Goal: Task Accomplishment & Management: Complete application form

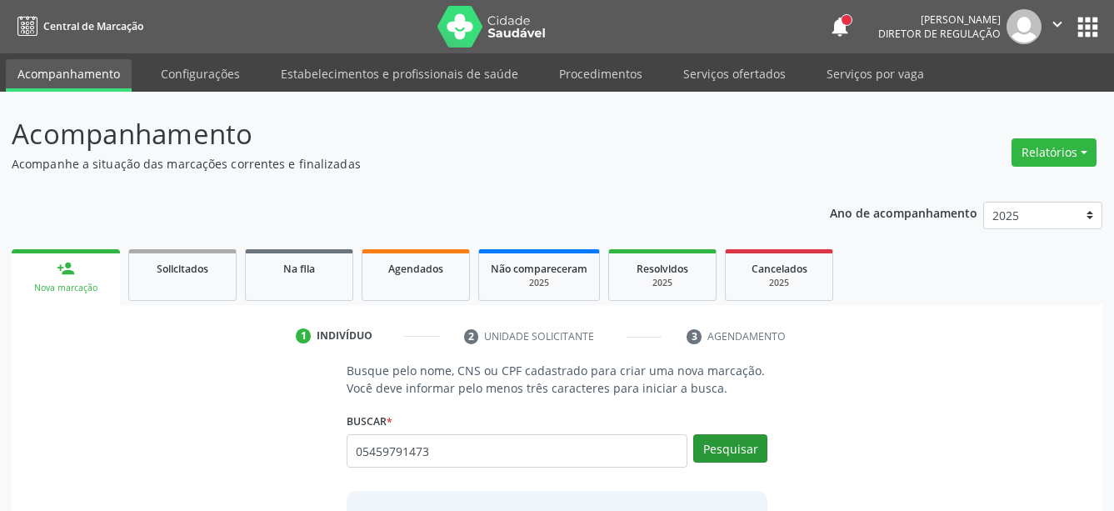
type input "05459791473"
click at [730, 454] on button "Pesquisar" at bounding box center [731, 448] width 74 height 28
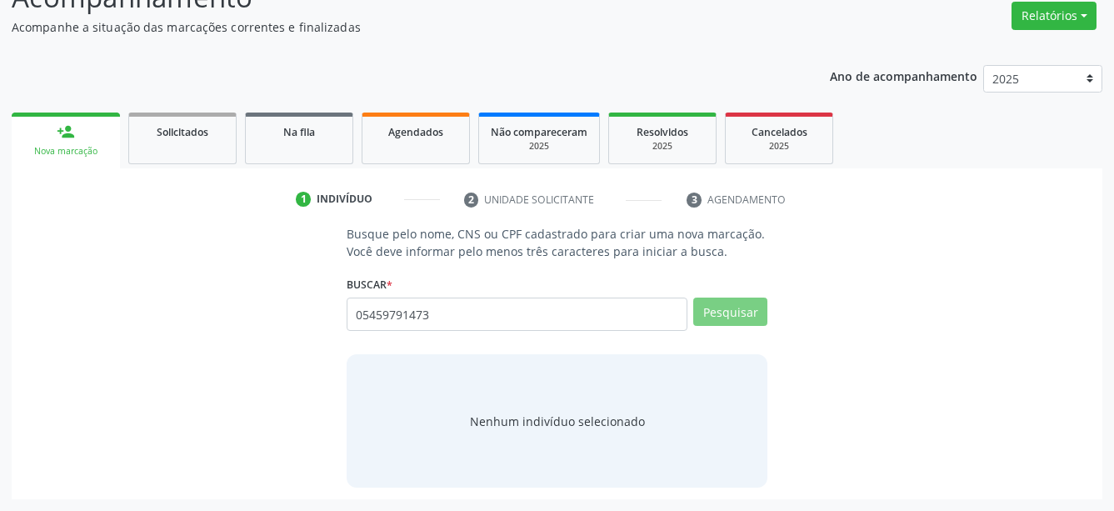
scroll to position [131, 0]
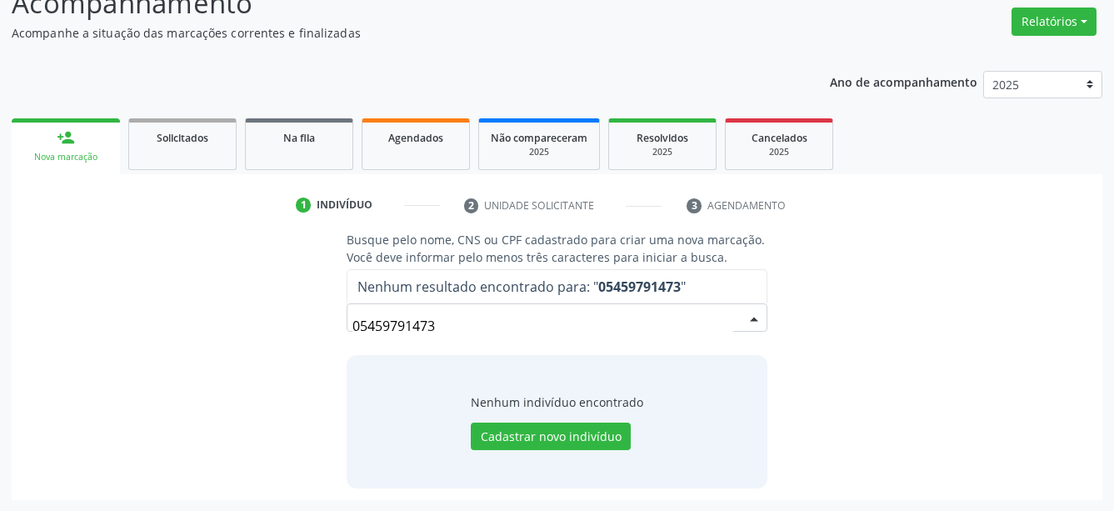
drag, startPoint x: 448, startPoint y: 334, endPoint x: 234, endPoint y: 329, distance: 213.4
click at [353, 329] on input "05459791473" at bounding box center [544, 325] width 382 height 33
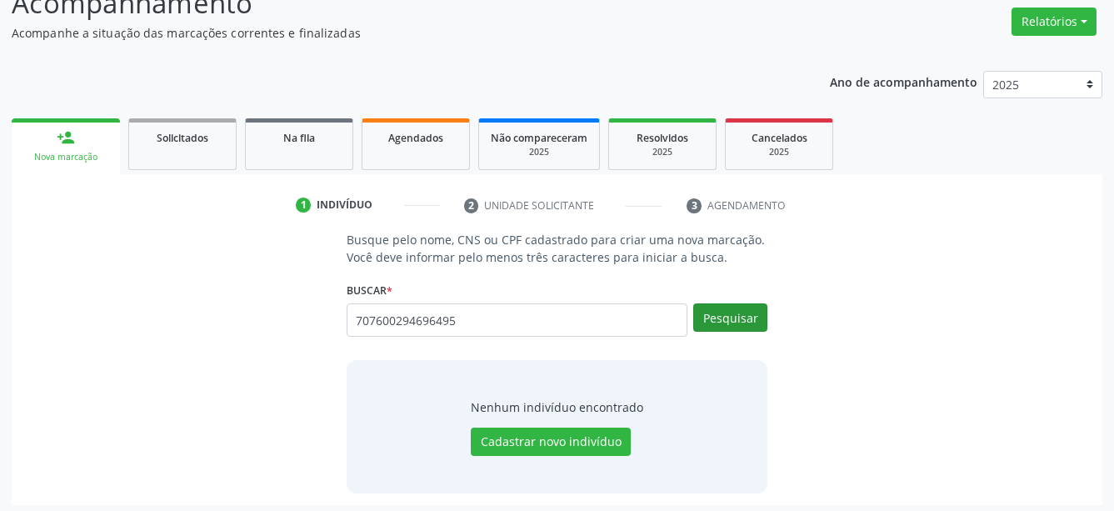
type input "707600294696495"
click at [741, 328] on button "Pesquisar" at bounding box center [731, 317] width 74 height 28
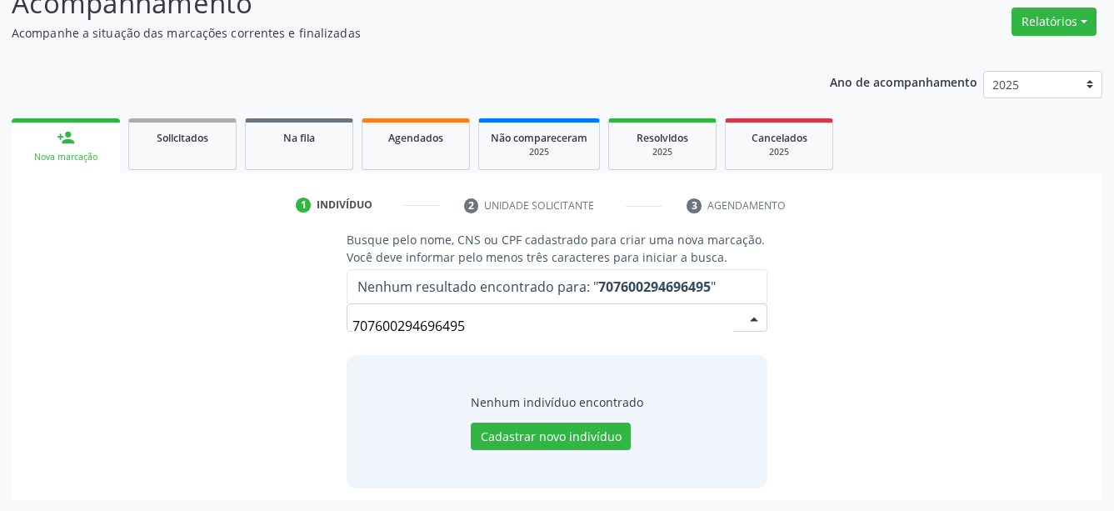
drag, startPoint x: 541, startPoint y: 323, endPoint x: 306, endPoint y: 312, distance: 235.3
click at [353, 312] on input "707600294696495" at bounding box center [544, 325] width 382 height 33
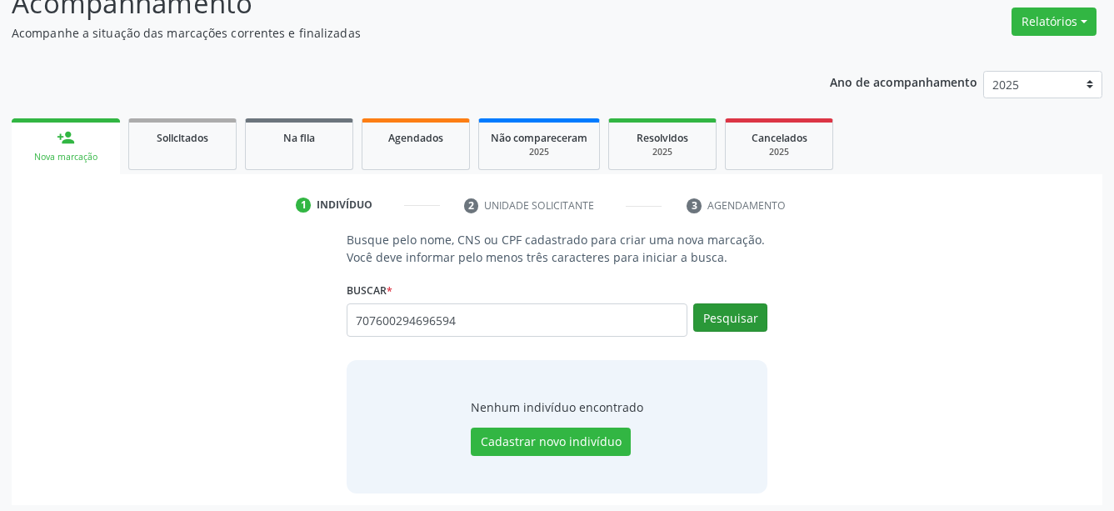
type input "707600294696594"
click at [757, 323] on button "Pesquisar" at bounding box center [731, 317] width 74 height 28
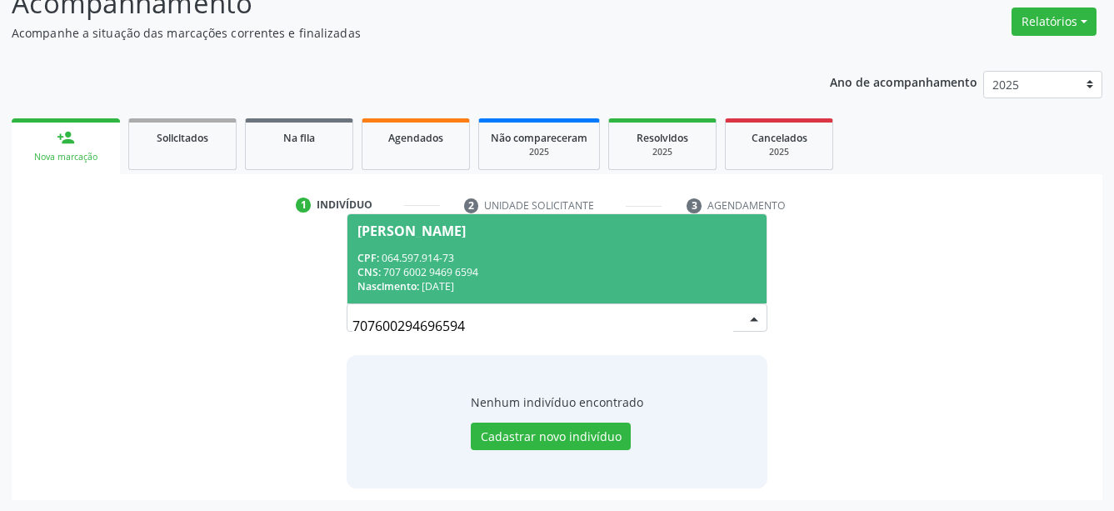
click at [517, 291] on div "Nascimento: 16/06/1987" at bounding box center [558, 286] width 400 height 14
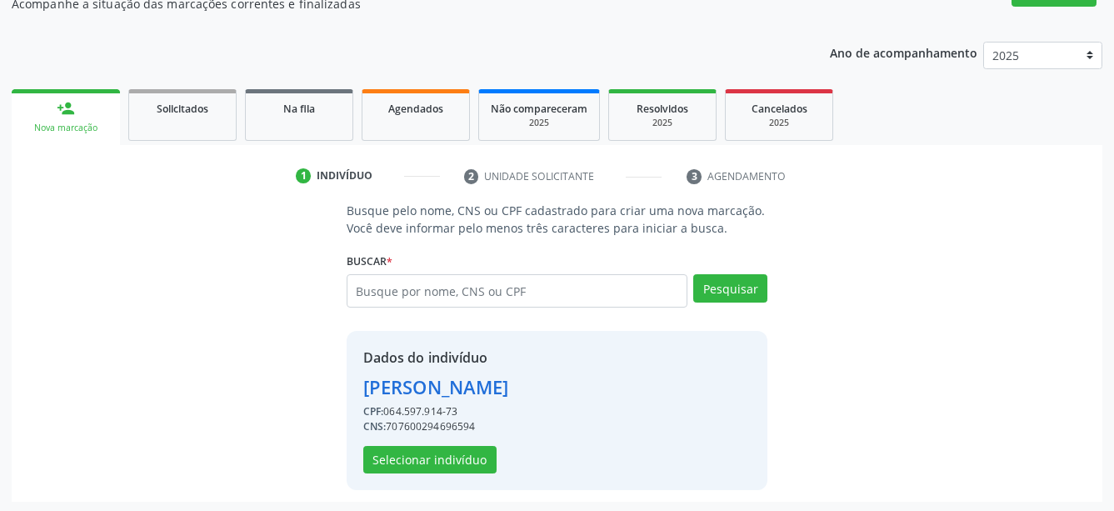
scroll to position [163, 0]
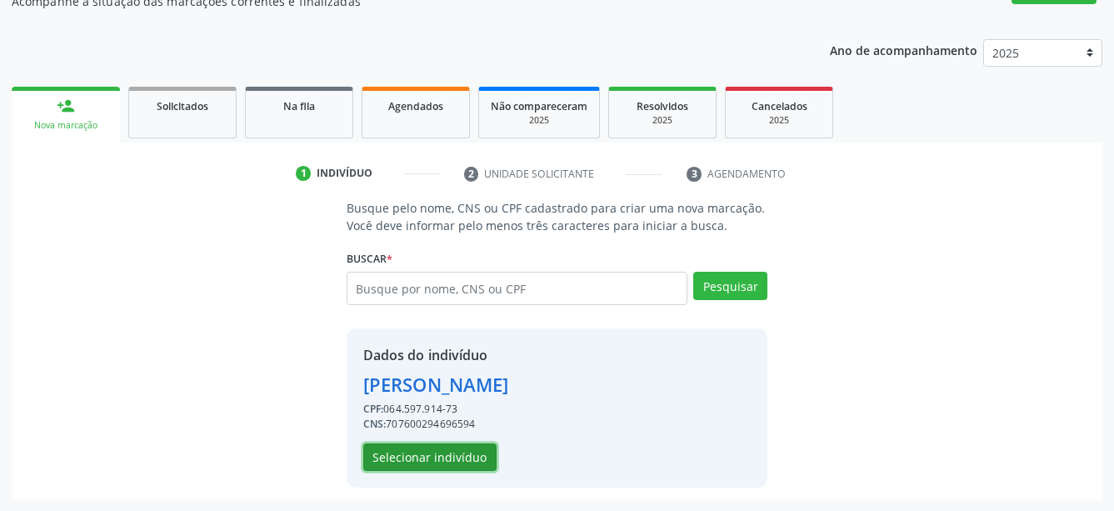
click at [416, 467] on button "Selecionar indivíduo" at bounding box center [429, 457] width 133 height 28
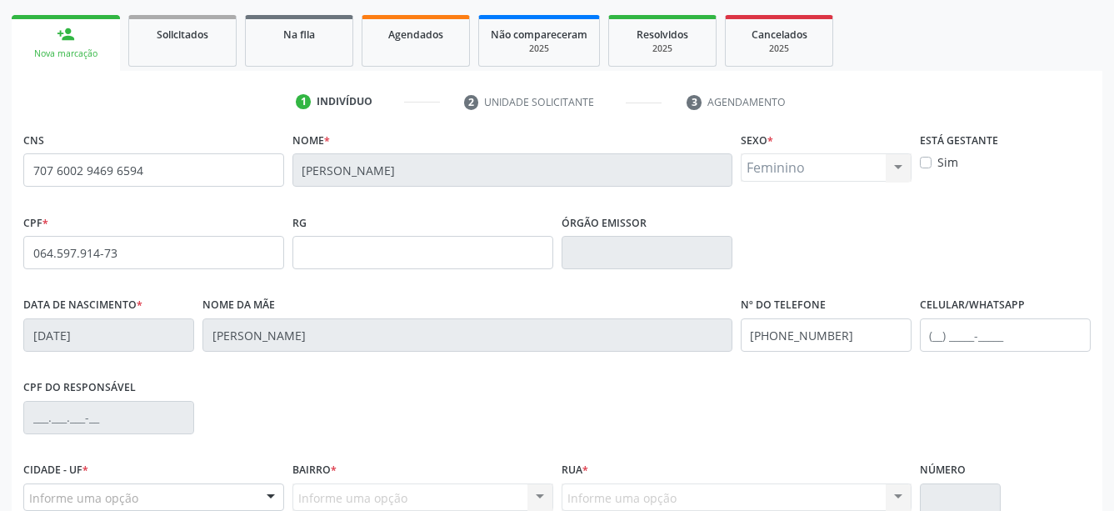
scroll to position [333, 0]
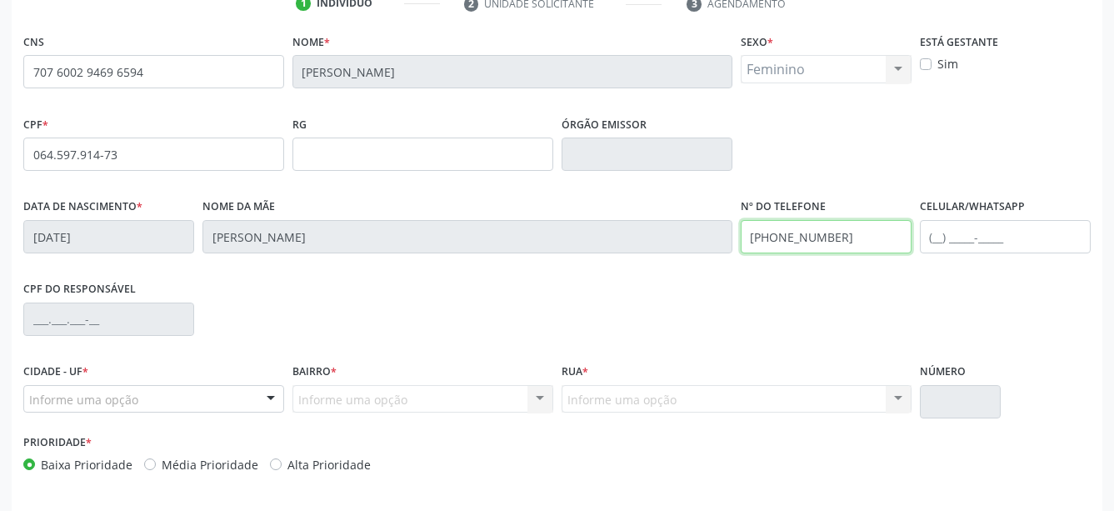
drag, startPoint x: 876, startPoint y: 233, endPoint x: 490, endPoint y: 247, distance: 386.2
click at [741, 247] on input "[PHONE_NUMBER]" at bounding box center [826, 236] width 171 height 33
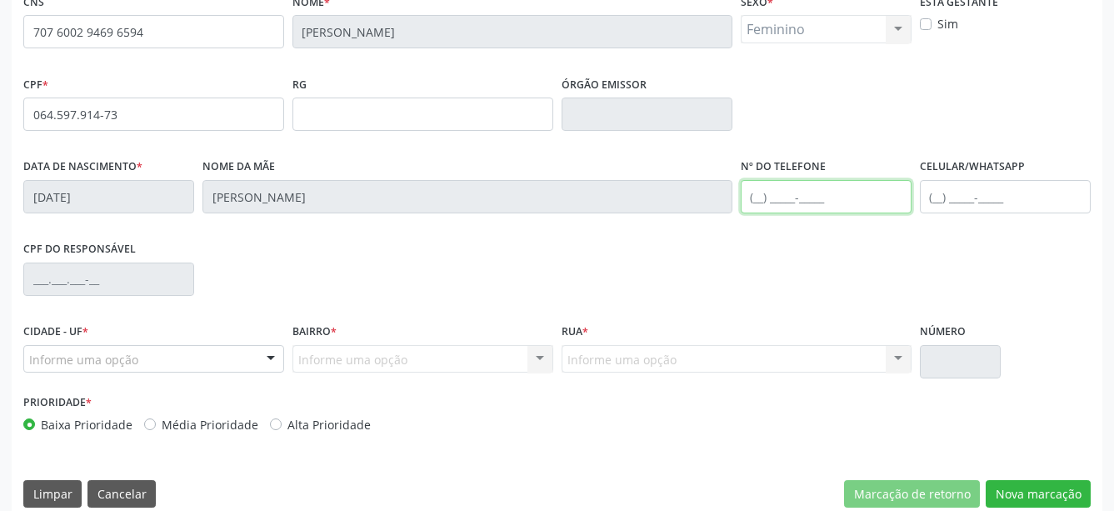
scroll to position [393, 0]
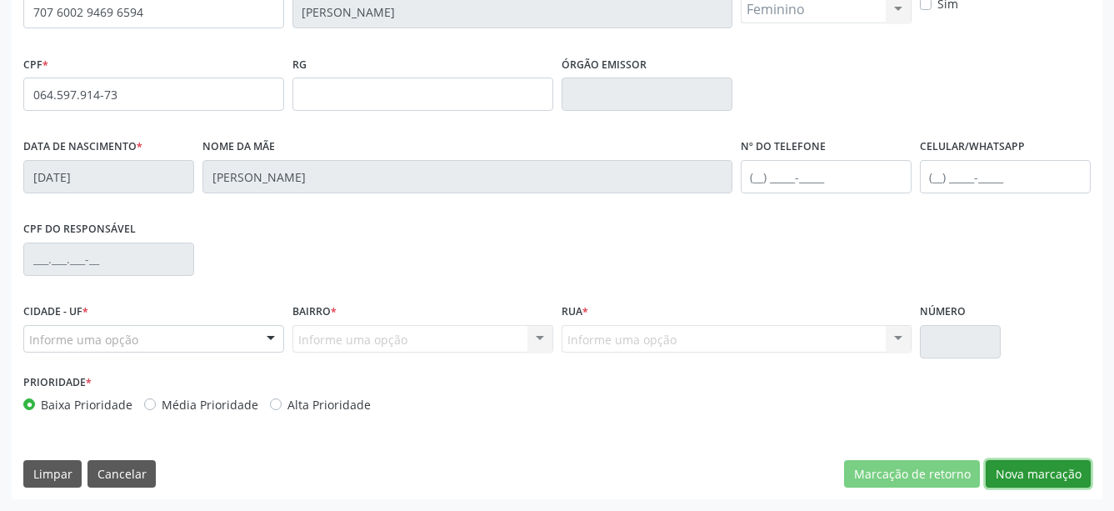
drag, startPoint x: 1003, startPoint y: 474, endPoint x: 903, endPoint y: 435, distance: 107.4
click at [1003, 473] on button "Nova marcação" at bounding box center [1038, 474] width 105 height 28
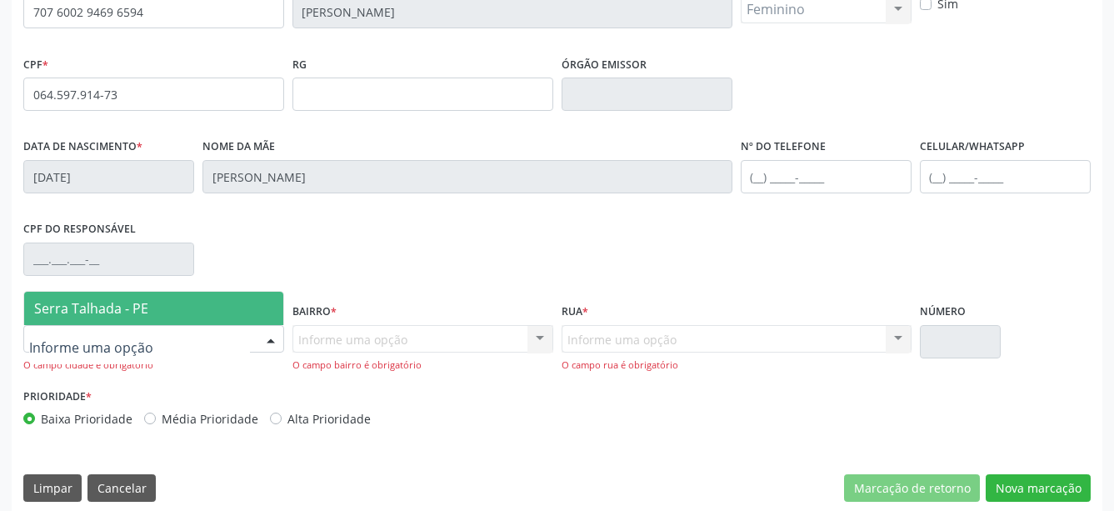
drag, startPoint x: 158, startPoint y: 313, endPoint x: 223, endPoint y: 321, distance: 66.3
click at [156, 317] on span "Serra Talhada - PE" at bounding box center [153, 308] width 259 height 33
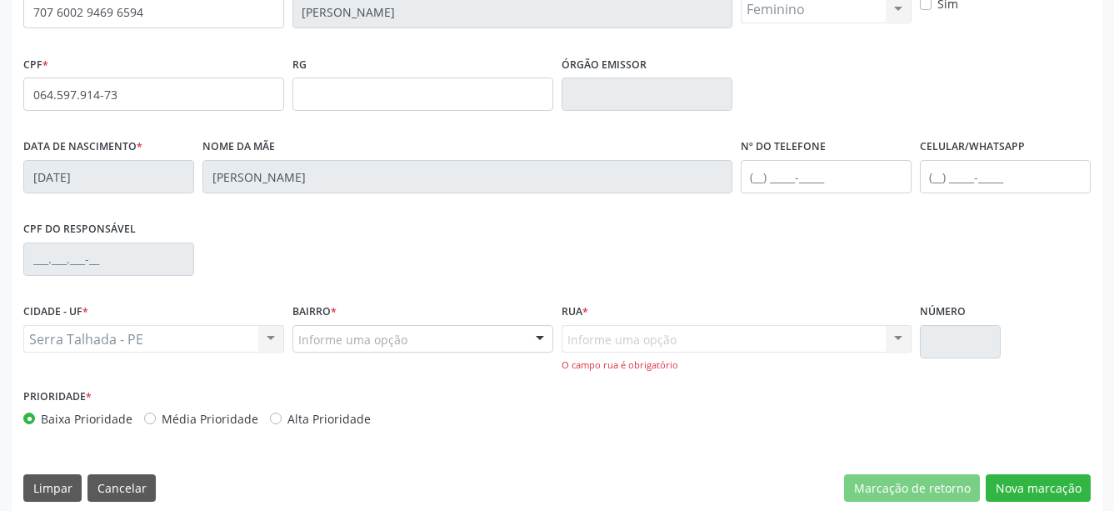
click at [191, 341] on div "Serra Talhada - PE Serra Talhada - PE Nenhum resultado encontrado para: " " Não…" at bounding box center [153, 339] width 261 height 28
drag, startPoint x: 1060, startPoint y: 481, endPoint x: 1029, endPoint y: 466, distance: 34.3
click at [1059, 481] on button "Nova marcação" at bounding box center [1038, 488] width 105 height 28
click at [1043, 489] on button "Nova marcação" at bounding box center [1038, 488] width 105 height 28
click at [179, 337] on div "Serra Talhada - PE Serra Talhada - PE Nenhum resultado encontrado para: " " Não…" at bounding box center [153, 339] width 261 height 28
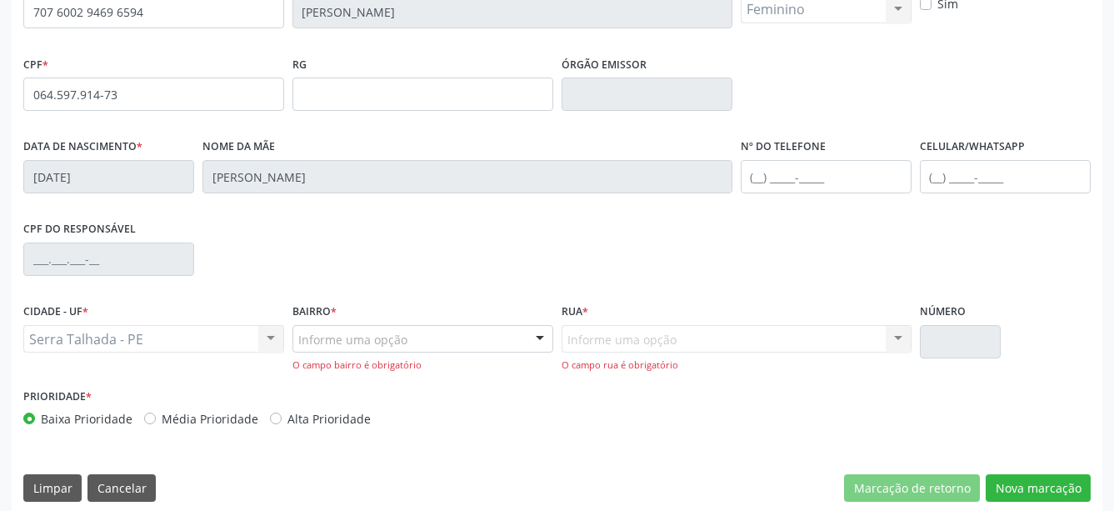
click at [175, 342] on div "Serra Talhada - PE Serra Talhada - PE Nenhum resultado encontrado para: " " Não…" at bounding box center [153, 339] width 261 height 28
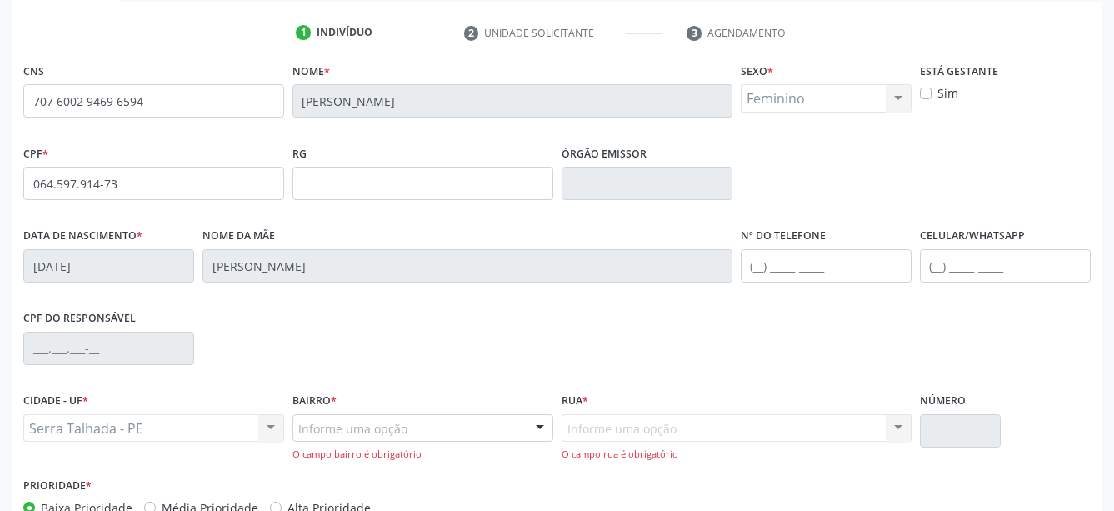
scroll to position [308, 0]
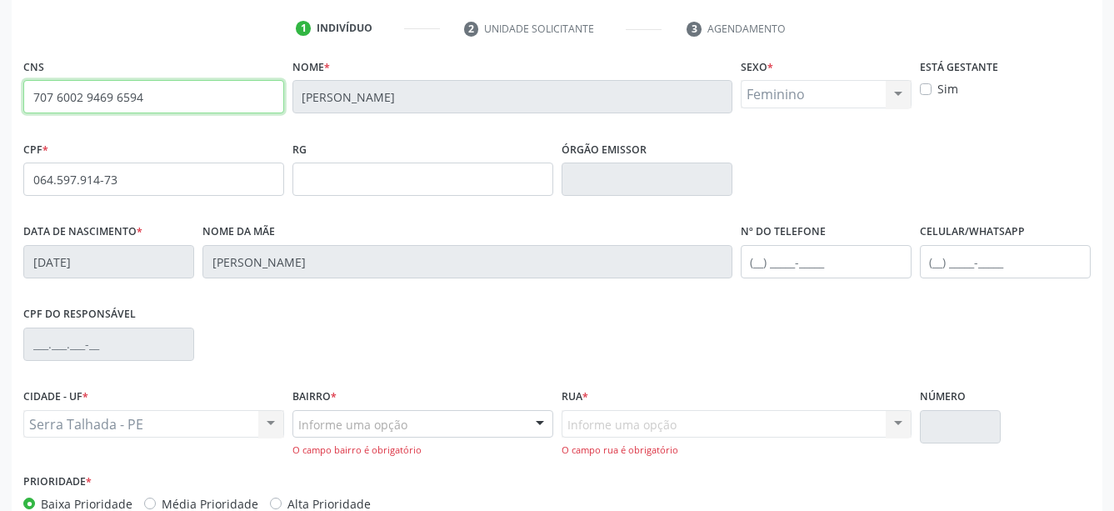
drag, startPoint x: 163, startPoint y: 96, endPoint x: -5, endPoint y: 93, distance: 167.6
click at [23, 93] on input "707 6002 9469 6594" at bounding box center [153, 96] width 261 height 33
drag, startPoint x: 69, startPoint y: 93, endPoint x: 90, endPoint y: 131, distance: 43.6
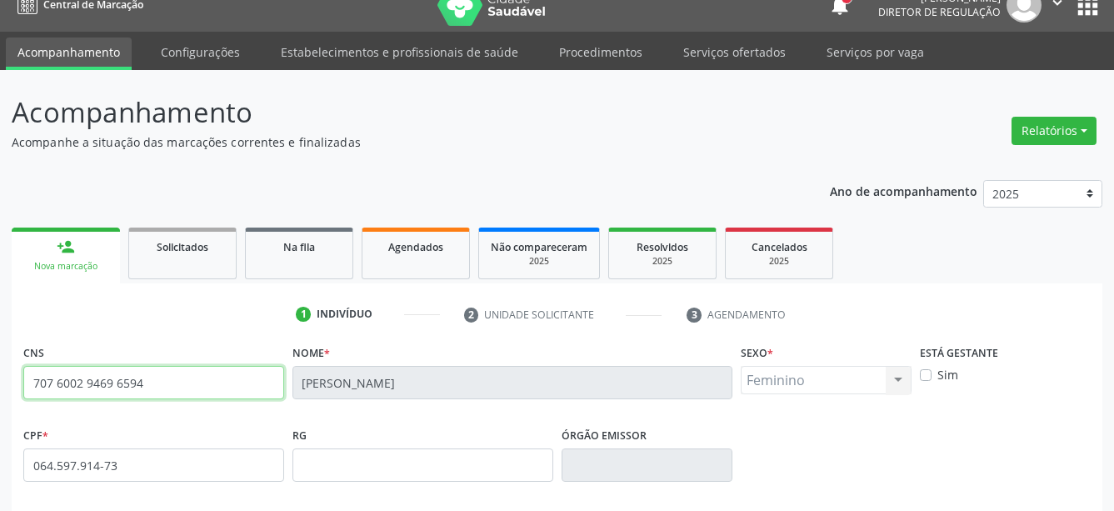
scroll to position [0, 0]
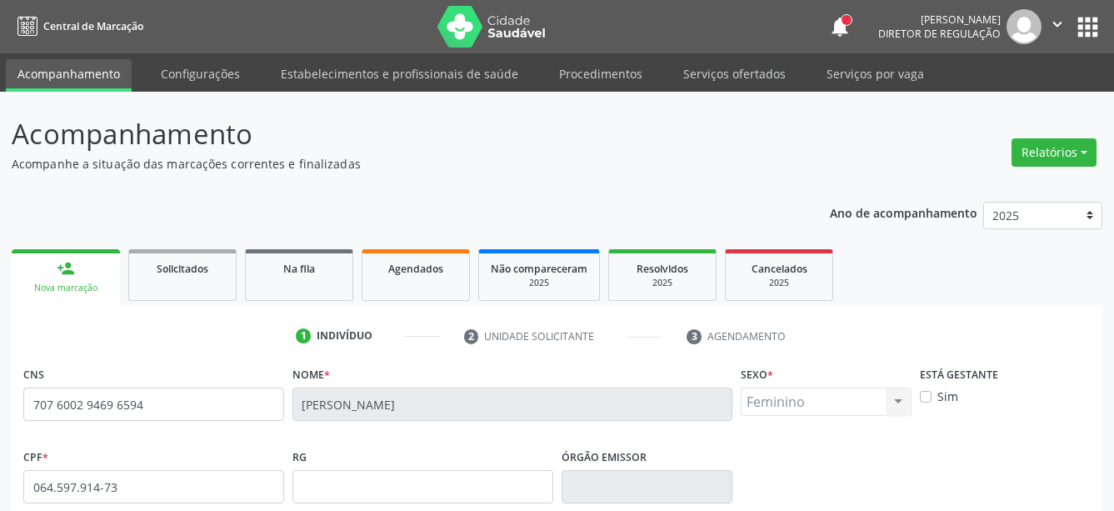
drag, startPoint x: 784, startPoint y: 139, endPoint x: 804, endPoint y: 132, distance: 20.6
click at [784, 140] on header "Acompanhamento Acompanhe a situação das marcações correntes e finalizadas Relat…" at bounding box center [557, 142] width 1091 height 59
click at [1076, 28] on button "apps" at bounding box center [1088, 27] width 29 height 29
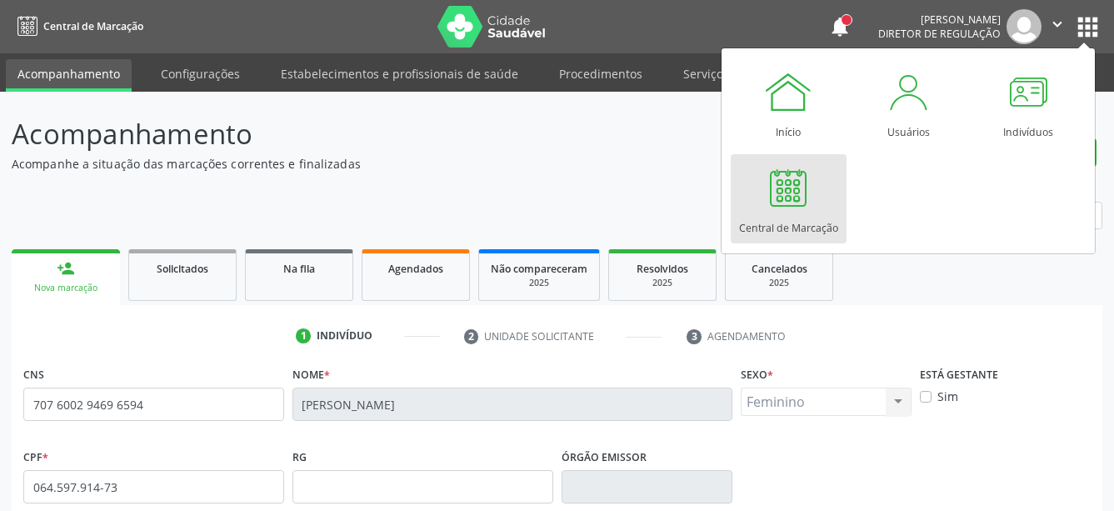
click at [784, 205] on div at bounding box center [789, 188] width 50 height 50
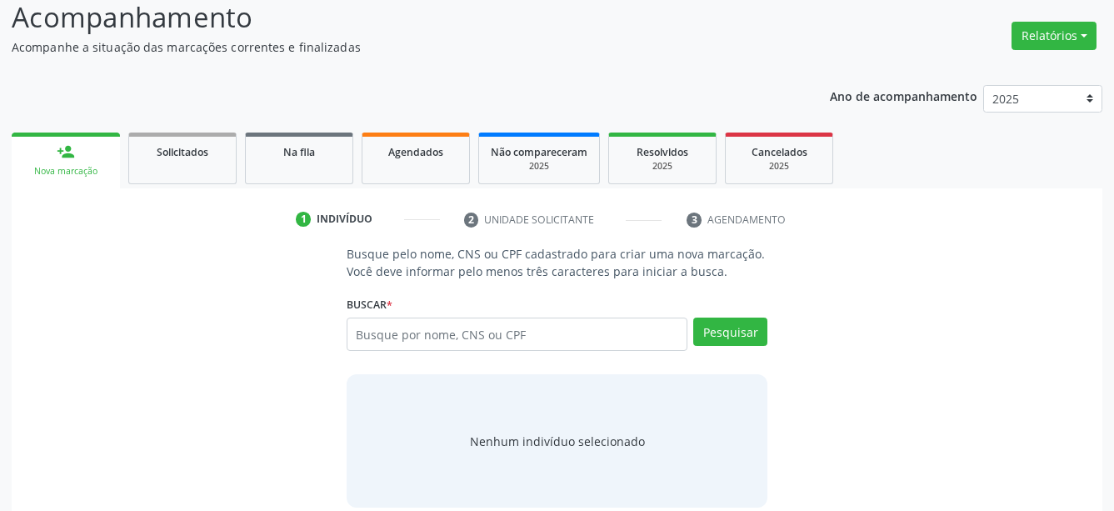
scroll to position [137, 0]
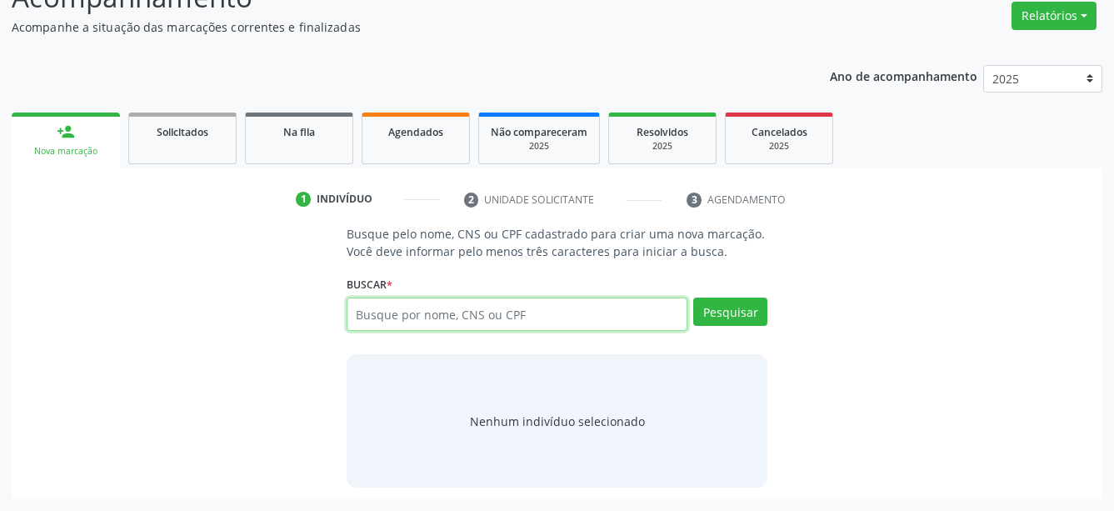
click at [506, 315] on input "text" at bounding box center [518, 314] width 342 height 33
type input "707600294696594"
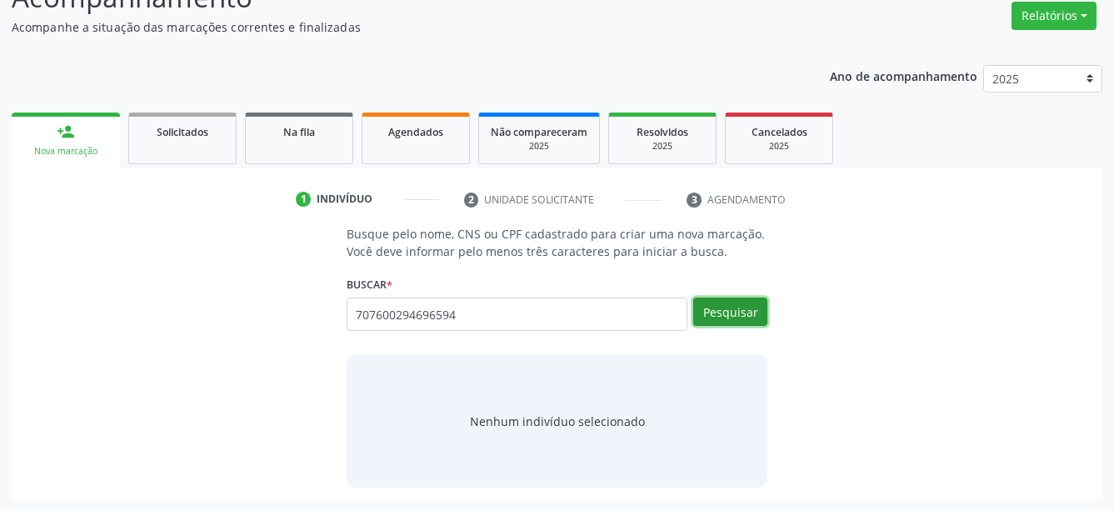
click at [719, 308] on button "Pesquisar" at bounding box center [731, 312] width 74 height 28
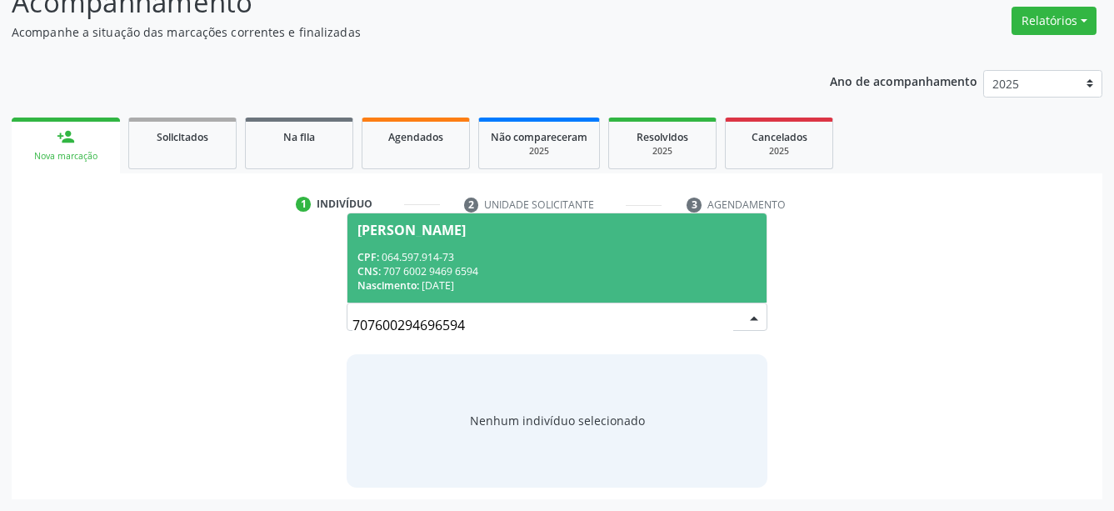
scroll to position [131, 0]
click at [472, 251] on div "CPF: 064.597.914-73" at bounding box center [558, 258] width 400 height 14
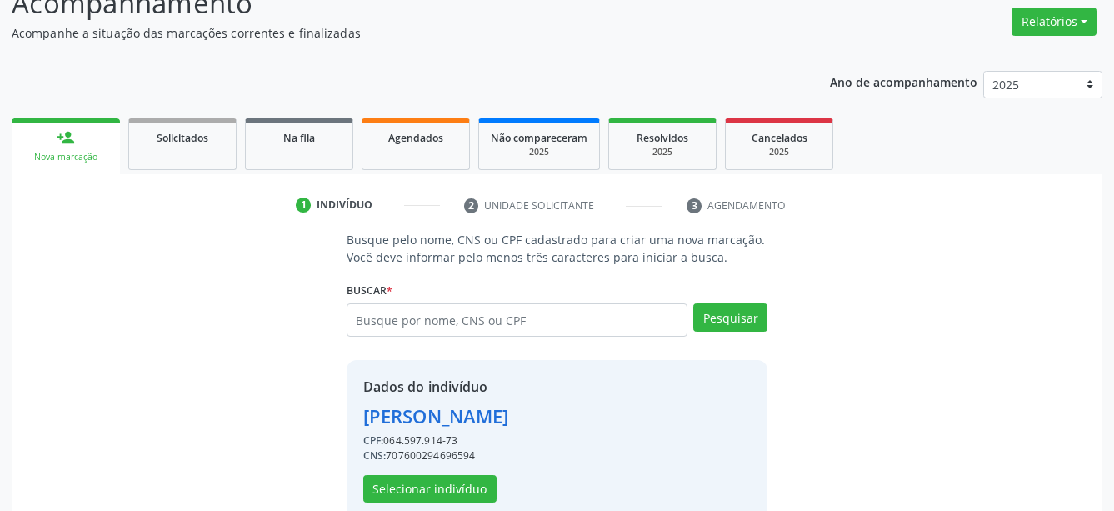
scroll to position [163, 0]
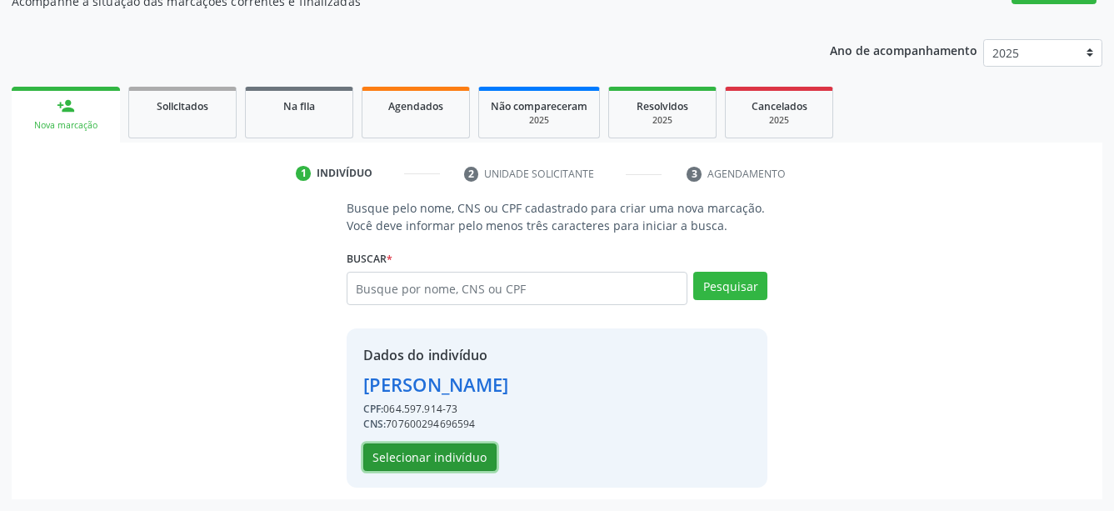
click at [450, 463] on button "Selecionar indivíduo" at bounding box center [429, 457] width 133 height 28
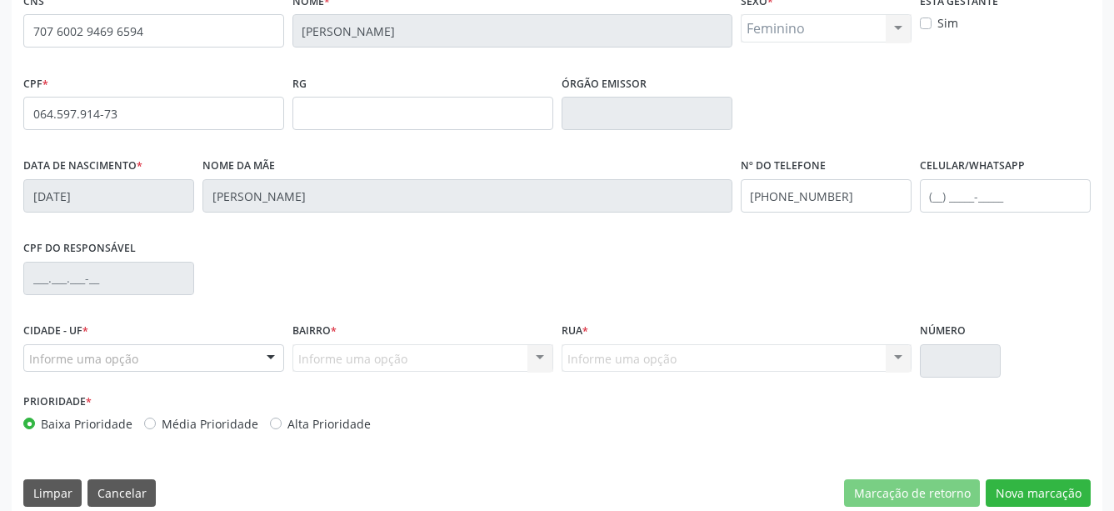
scroll to position [393, 0]
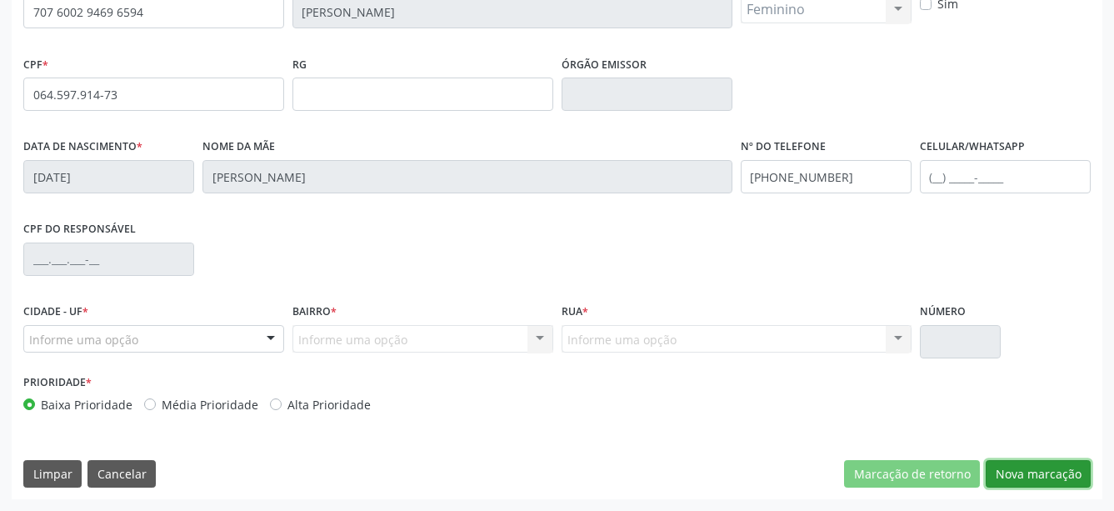
click at [1054, 482] on button "Nova marcação" at bounding box center [1038, 474] width 105 height 28
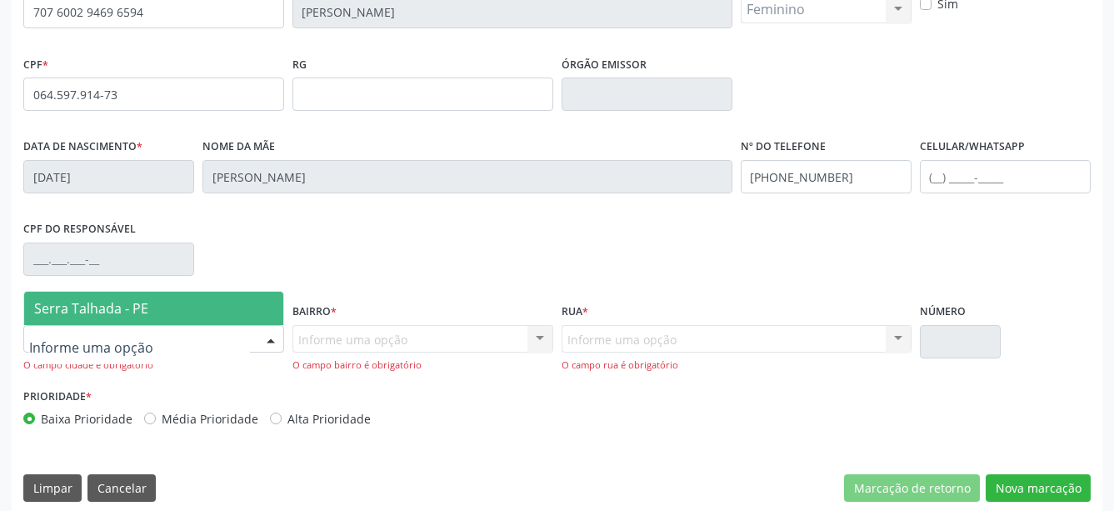
drag, startPoint x: 128, startPoint y: 339, endPoint x: 119, endPoint y: 348, distance: 11.8
click at [133, 320] on span "Serra Talhada - PE" at bounding box center [153, 308] width 259 height 33
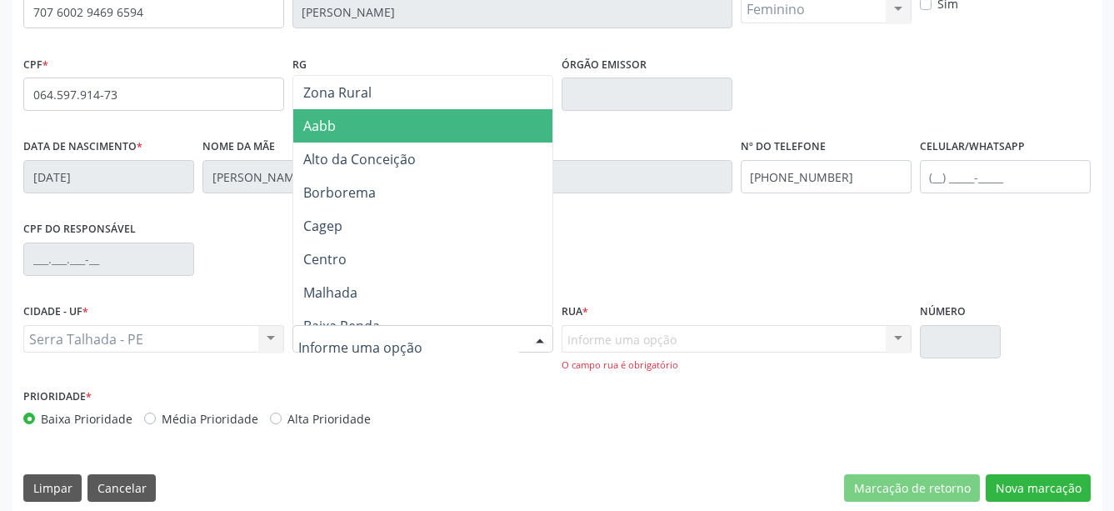
click at [420, 124] on span "Aabb" at bounding box center [427, 125] width 268 height 33
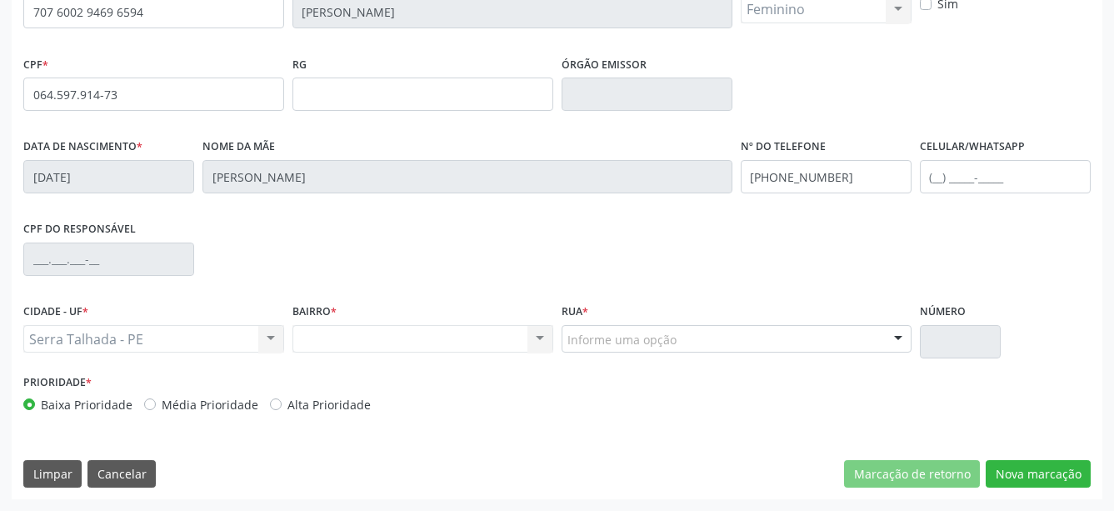
click at [428, 340] on div "Nenhum resultado encontrado para: " " Não há nenhuma opção para ser exibida." at bounding box center [423, 339] width 261 height 28
click at [545, 344] on div "Nenhum resultado encontrado para: " " Não há nenhuma opção para ser exibida." at bounding box center [423, 339] width 261 height 28
drag, startPoint x: 545, startPoint y: 344, endPoint x: 614, endPoint y: 365, distance: 72.3
click at [545, 346] on div "Nenhum resultado encontrado para: " " Não há nenhuma opção para ser exibida." at bounding box center [423, 339] width 261 height 28
click at [1025, 467] on button "Nova marcação" at bounding box center [1038, 474] width 105 height 28
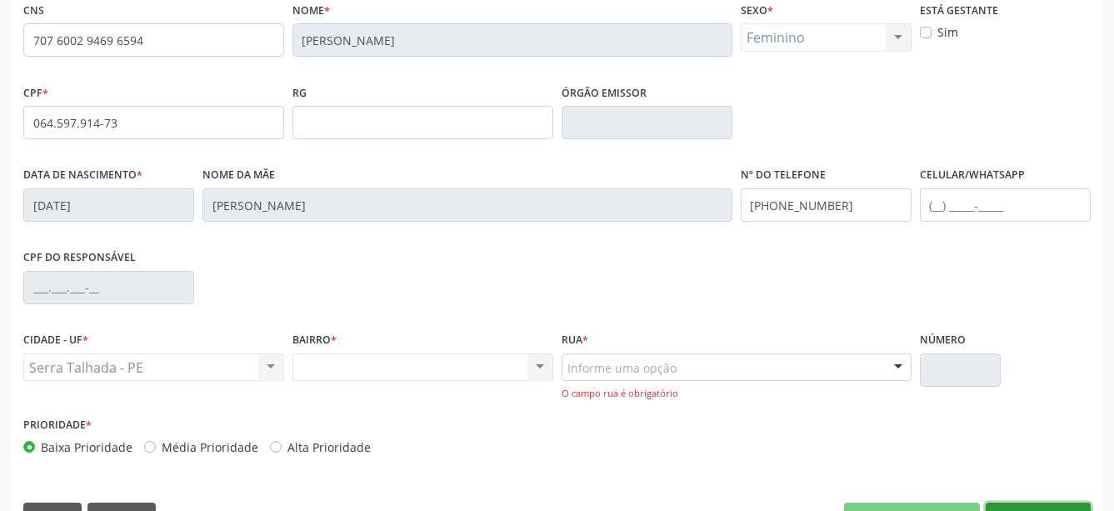
scroll to position [407, 0]
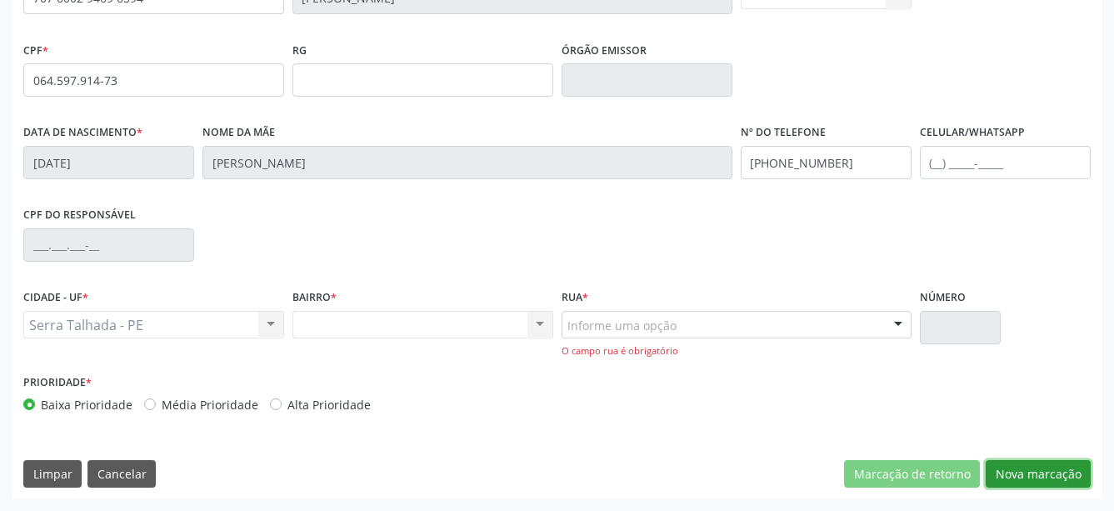
click at [1069, 475] on button "Nova marcação" at bounding box center [1038, 474] width 105 height 28
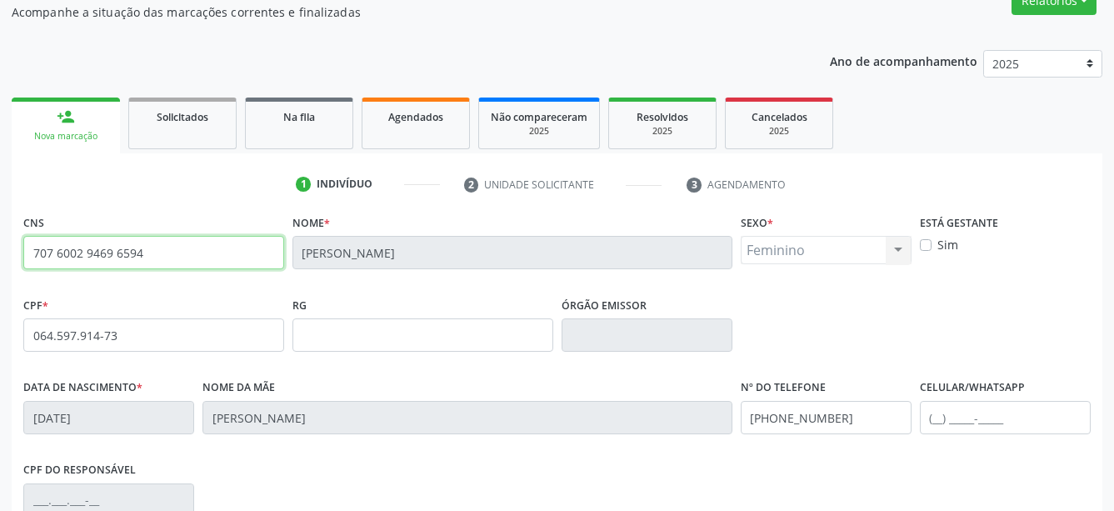
drag, startPoint x: 118, startPoint y: 252, endPoint x: -3, endPoint y: 258, distance: 121.8
click at [23, 258] on input "707 6002 9469 6594" at bounding box center [153, 252] width 261 height 33
drag, startPoint x: 54, startPoint y: 252, endPoint x: 45, endPoint y: 260, distance: 12.4
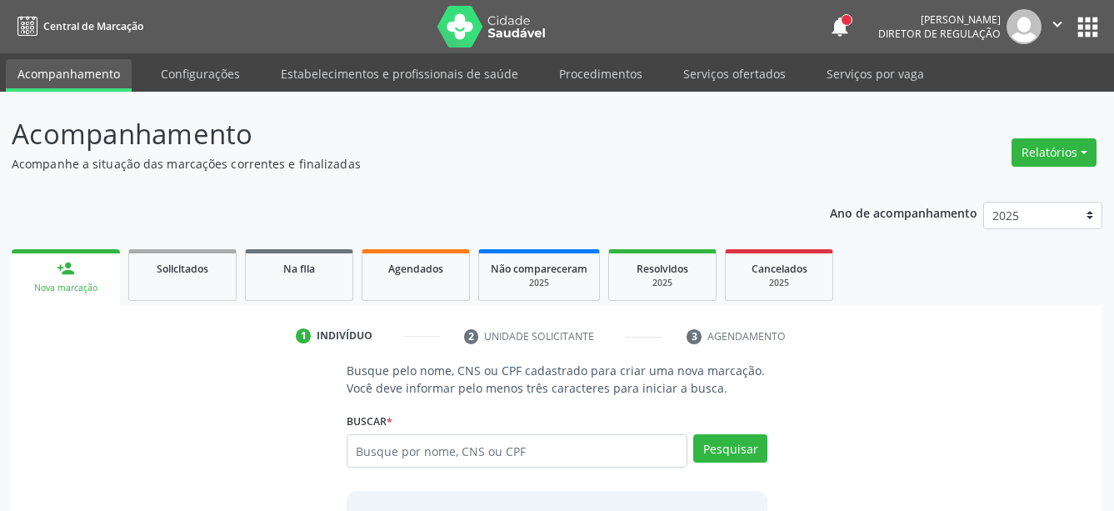
scroll to position [137, 0]
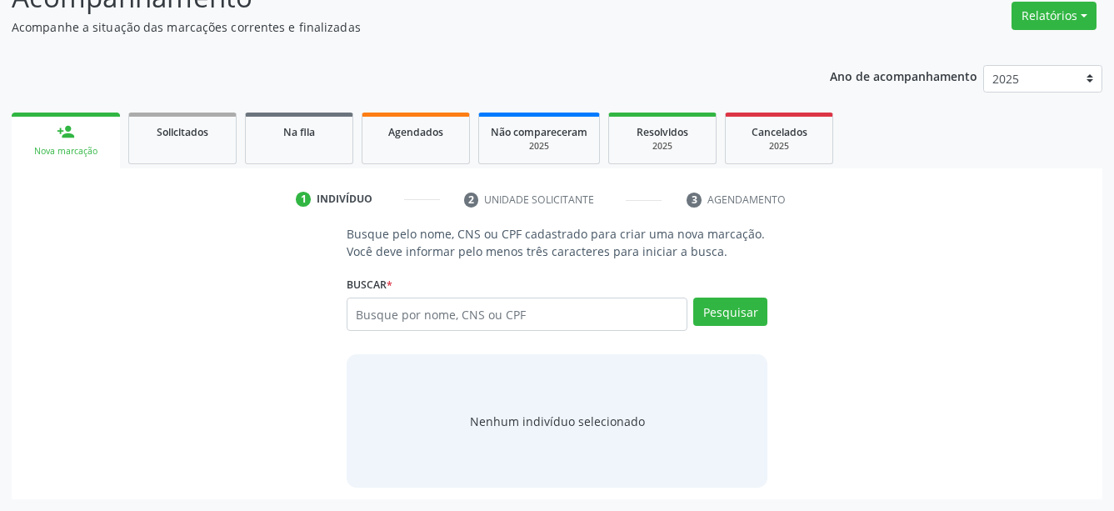
drag, startPoint x: 491, startPoint y: 314, endPoint x: 478, endPoint y: 323, distance: 15.7
type input "707 6002 9469 6594"
click at [737, 309] on button "Pesquisar" at bounding box center [731, 312] width 74 height 28
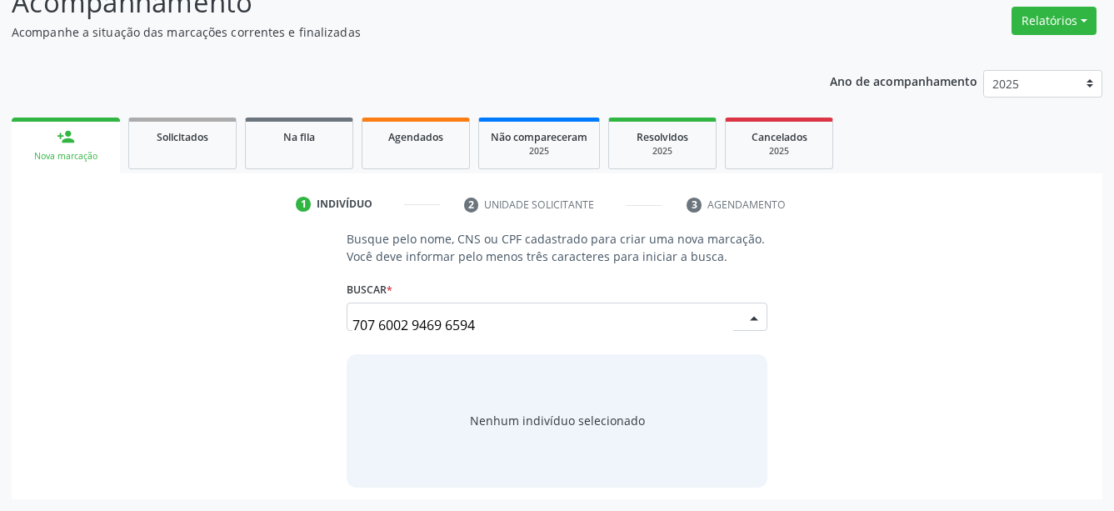
scroll to position [131, 0]
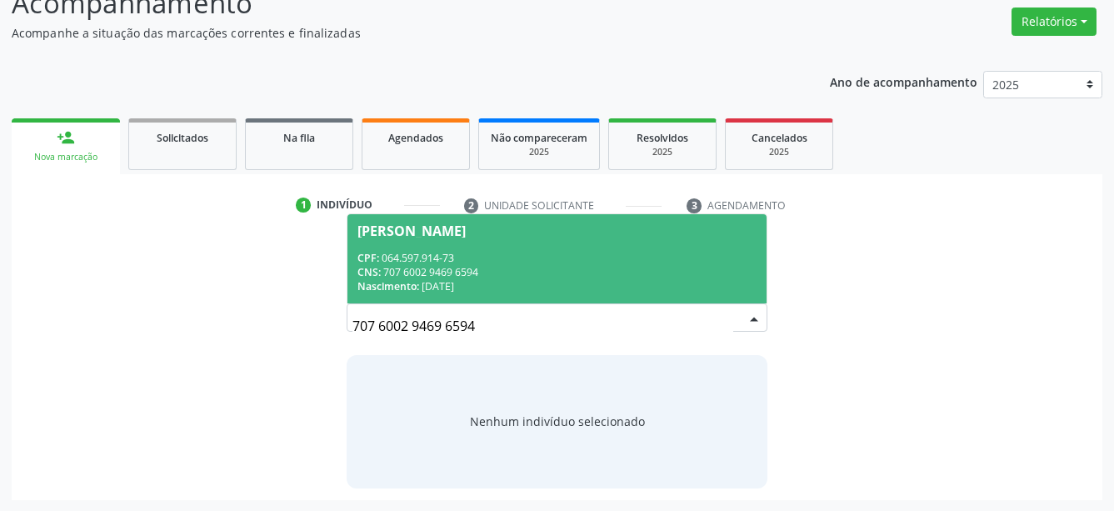
click at [551, 251] on div "CPF: 064.597.914-73" at bounding box center [558, 258] width 400 height 14
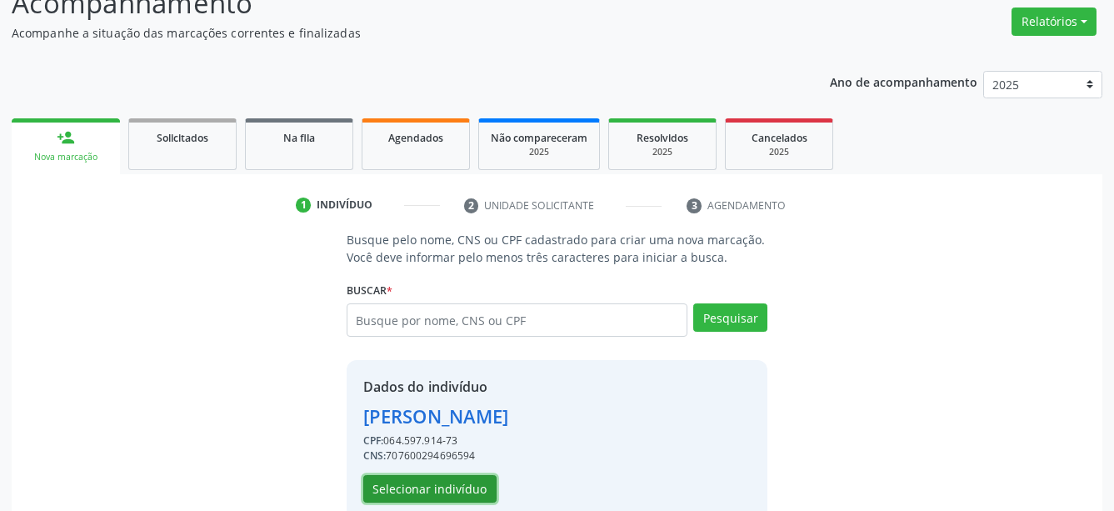
drag, startPoint x: 398, startPoint y: 488, endPoint x: 354, endPoint y: 495, distance: 44.0
click at [393, 491] on button "Selecionar indivíduo" at bounding box center [429, 489] width 133 height 28
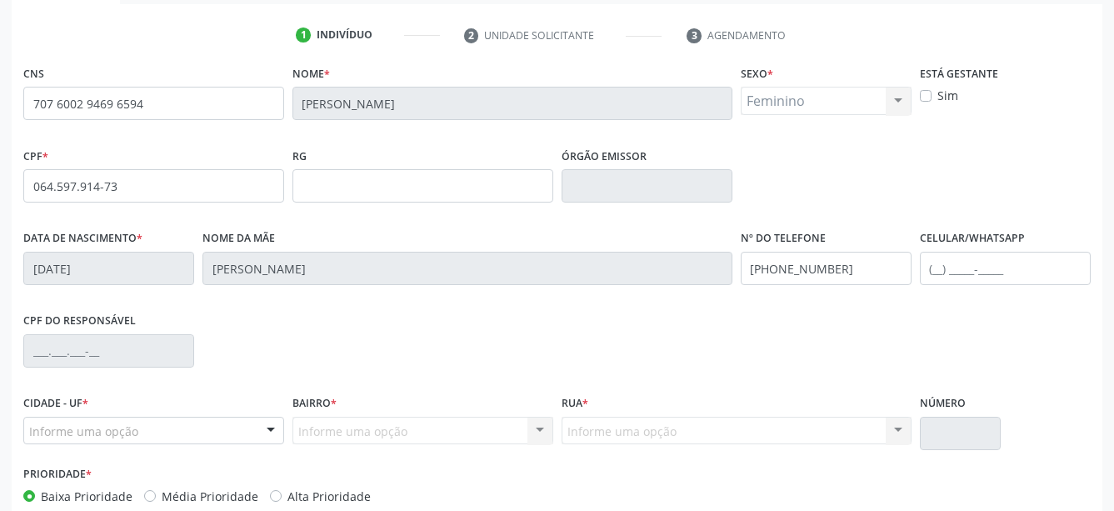
scroll to position [393, 0]
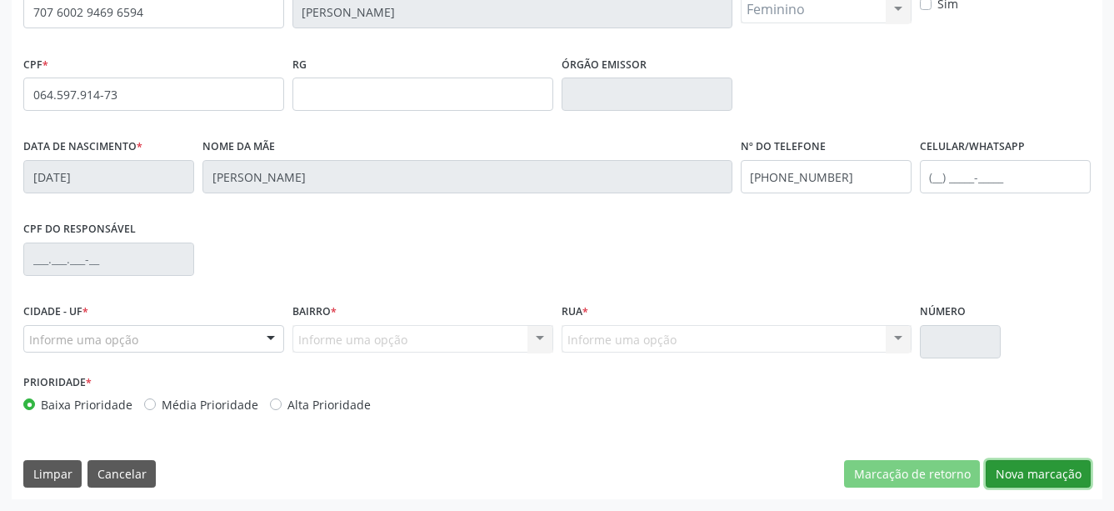
click at [1044, 467] on button "Nova marcação" at bounding box center [1038, 474] width 105 height 28
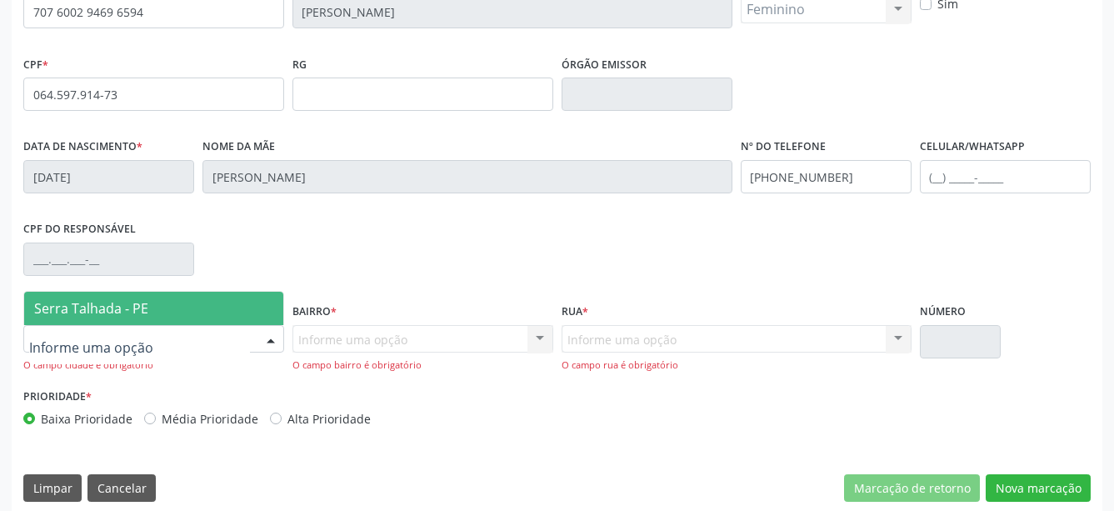
drag, startPoint x: 167, startPoint y: 313, endPoint x: 176, endPoint y: 308, distance: 10.9
click at [167, 312] on span "Serra Talhada - PE" at bounding box center [153, 308] width 259 height 33
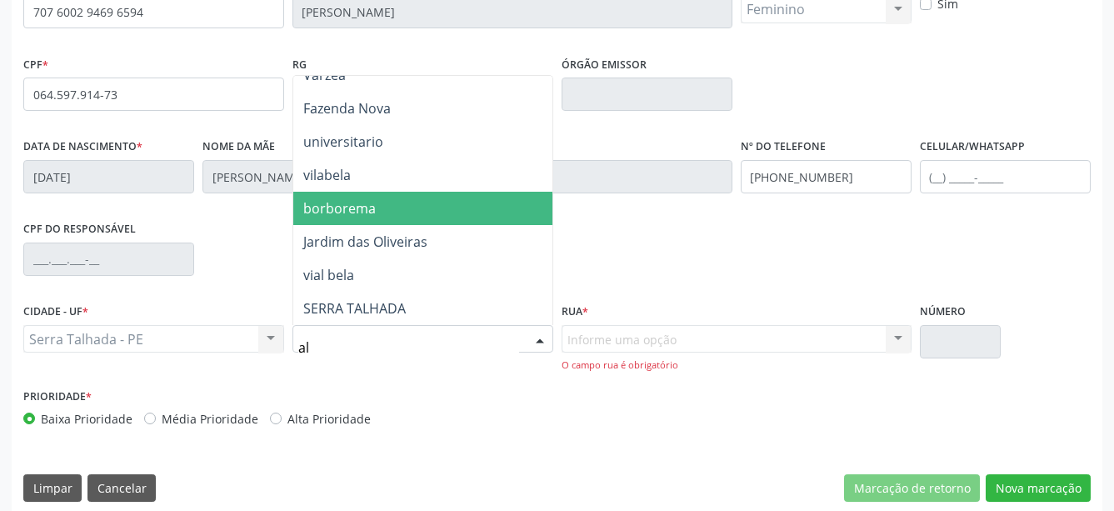
scroll to position [0, 0]
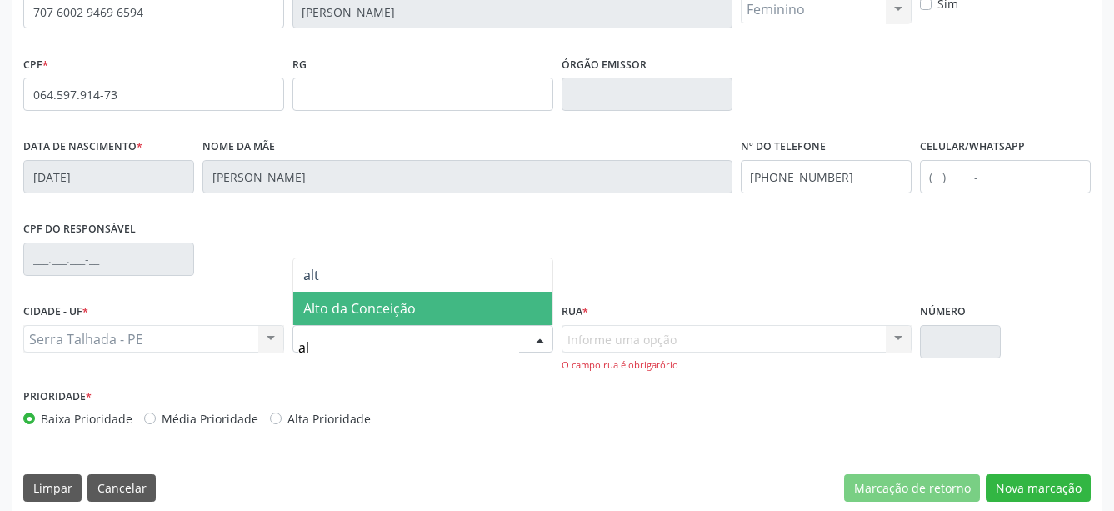
type input "a"
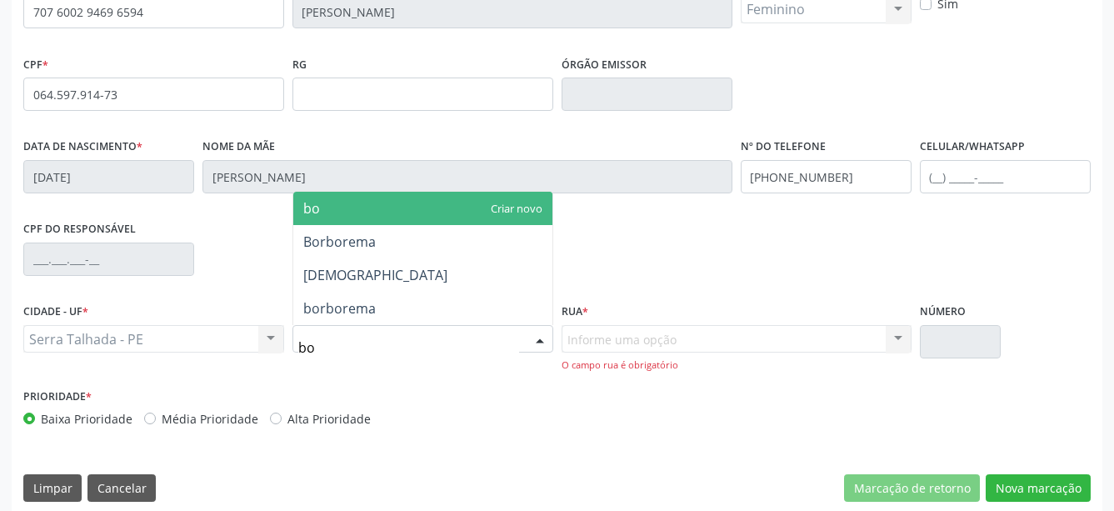
type input "bom"
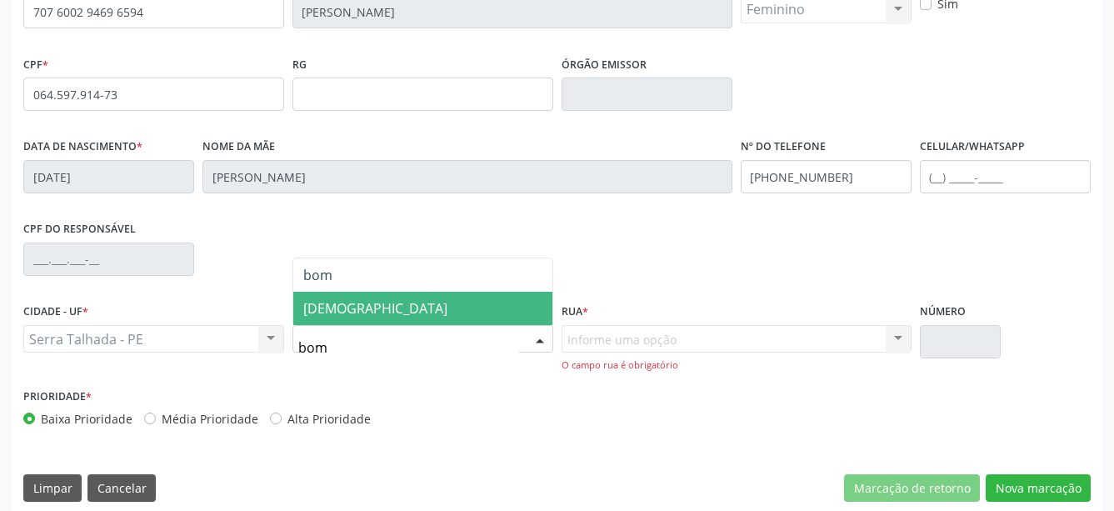
click at [425, 294] on span "[DEMOGRAPHIC_DATA]" at bounding box center [422, 308] width 259 height 33
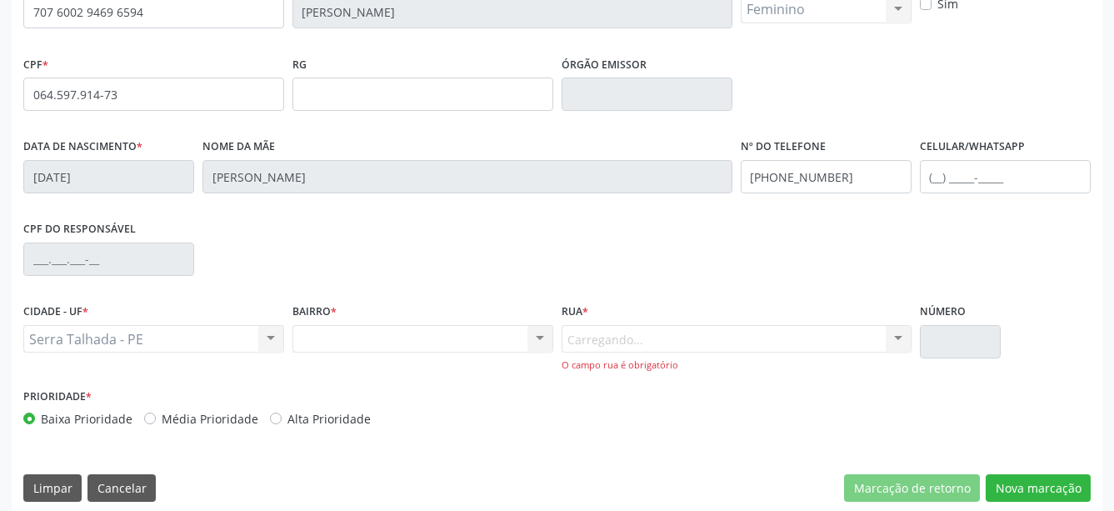
click at [638, 336] on div "Carregando... Nenhum resultado encontrado para: " " Nenhuma opção encontrada. D…" at bounding box center [737, 349] width 350 height 48
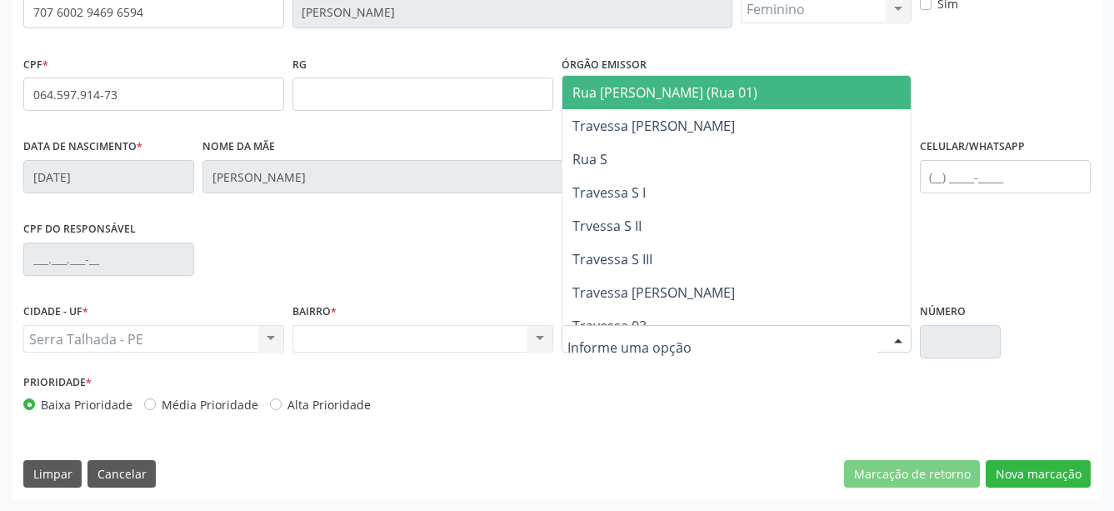
click at [635, 343] on input "text" at bounding box center [723, 347] width 310 height 33
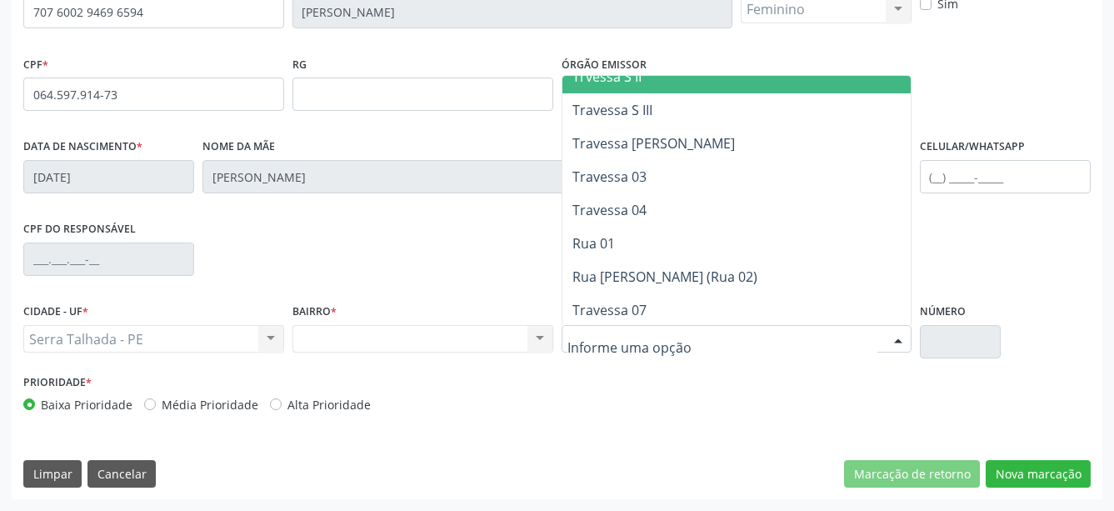
scroll to position [330, 0]
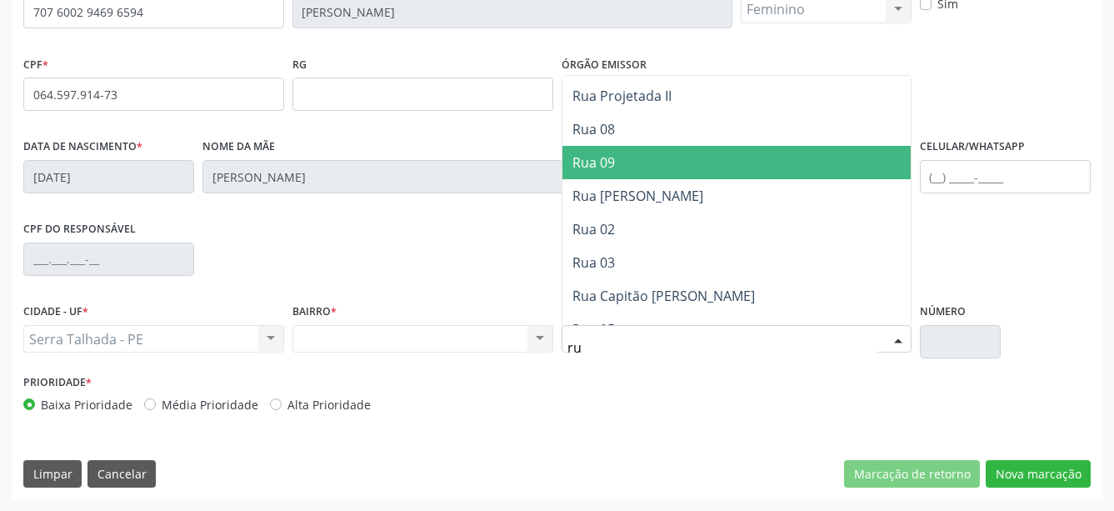
type input "rua"
click at [629, 151] on span "Rua 09" at bounding box center [737, 162] width 348 height 33
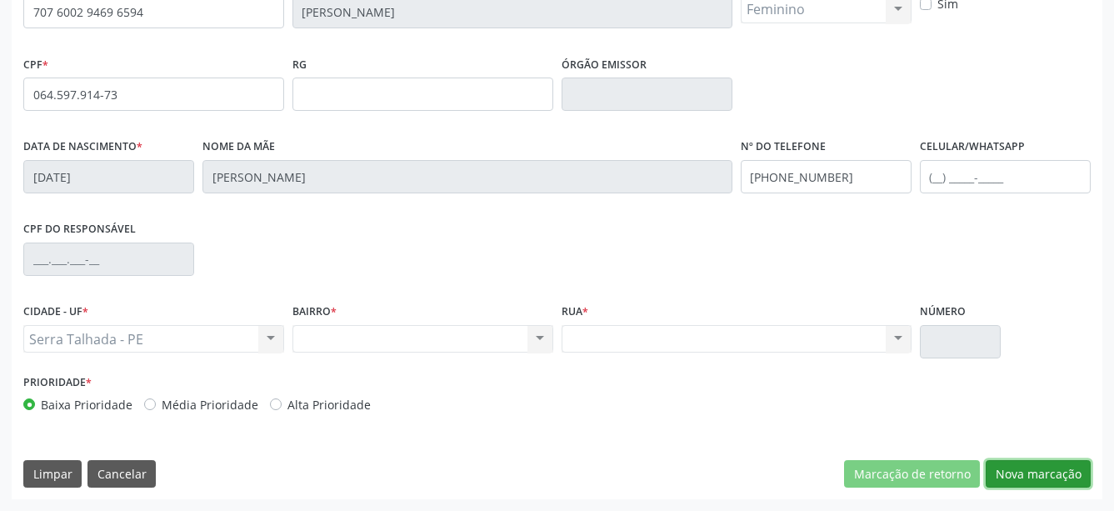
click at [1048, 473] on button "Nova marcação" at bounding box center [1038, 474] width 105 height 28
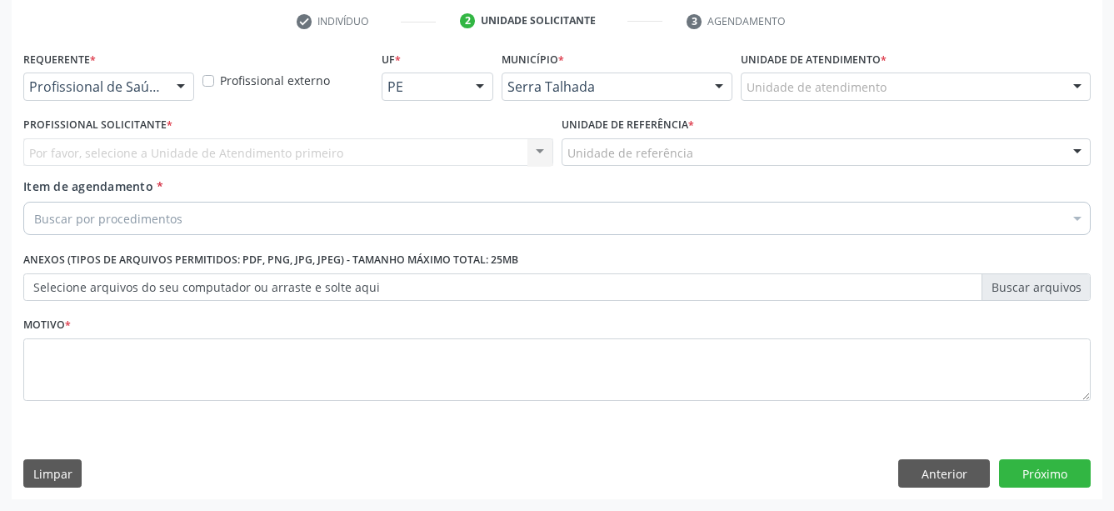
scroll to position [328, 0]
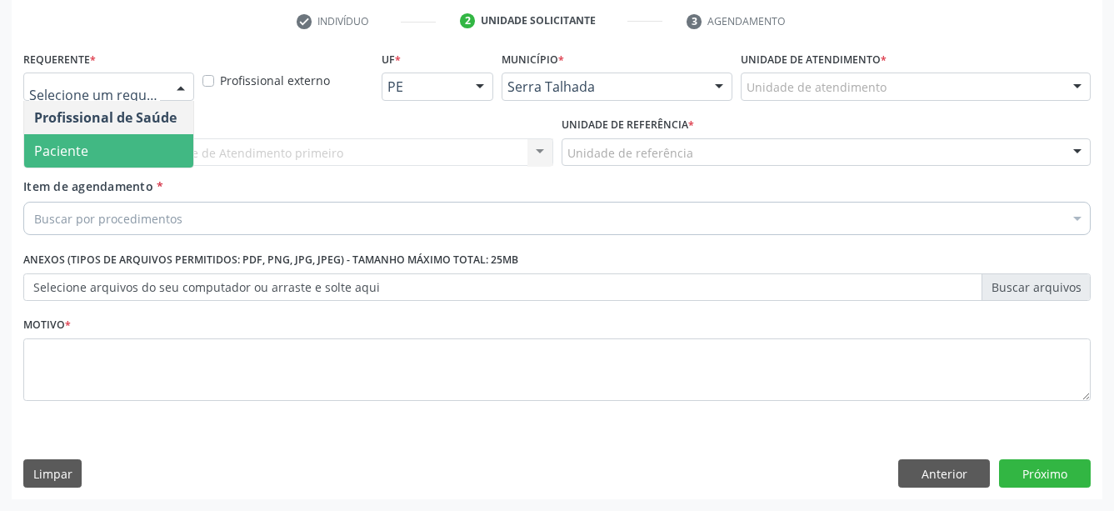
click at [108, 134] on span "Paciente" at bounding box center [108, 150] width 169 height 33
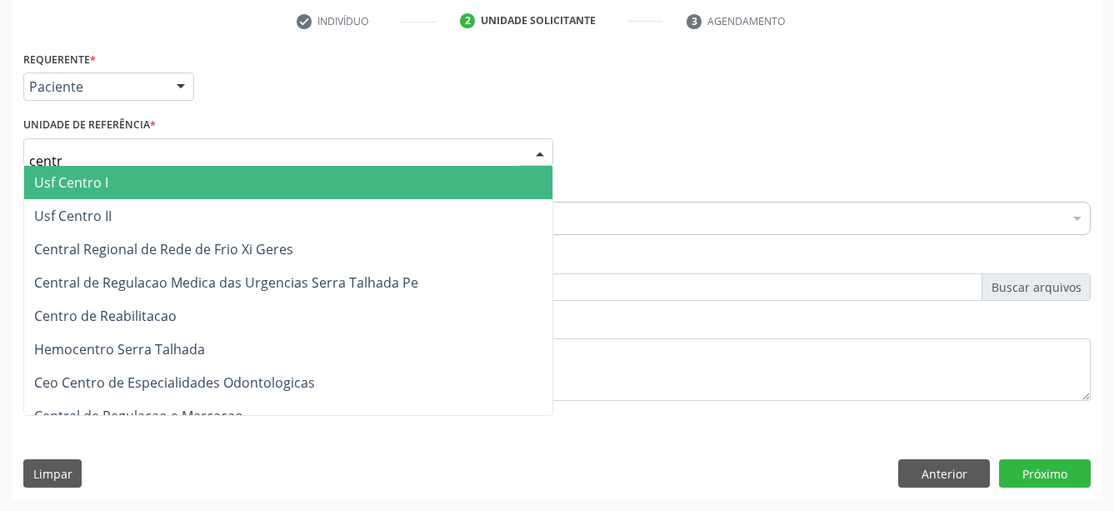
type input "centro"
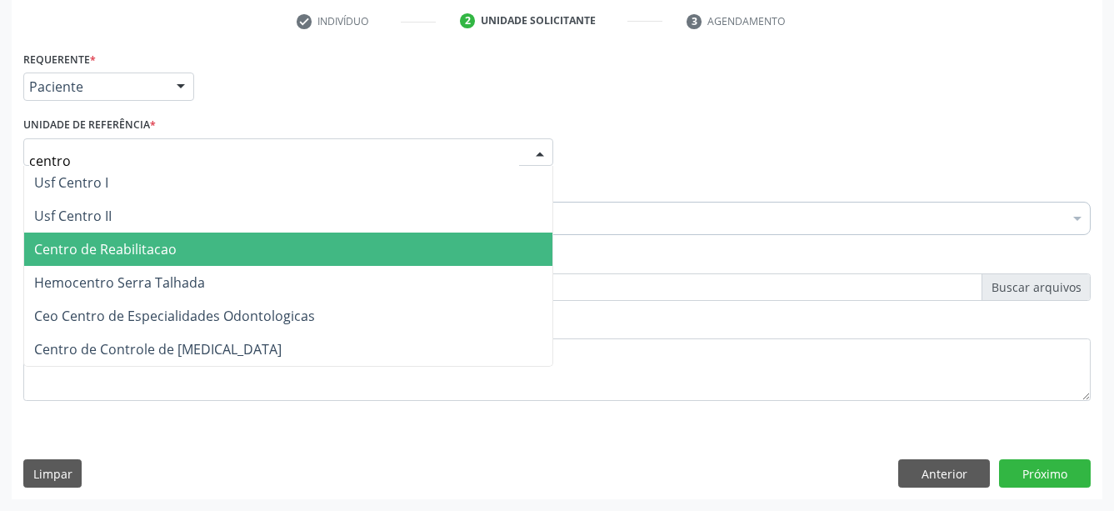
click at [145, 240] on span "Centro de Reabilitacao" at bounding box center [105, 249] width 143 height 18
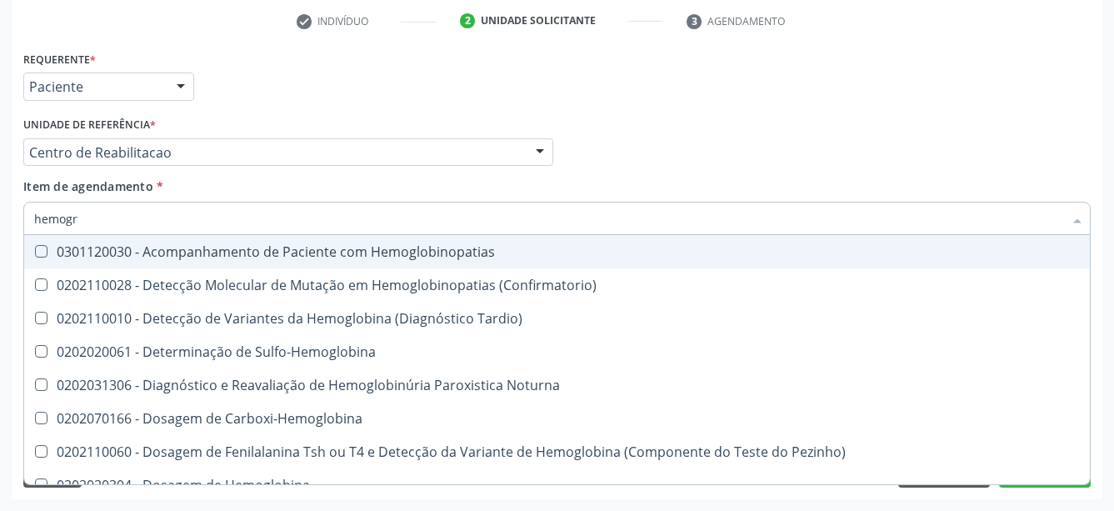
type input "hemogra"
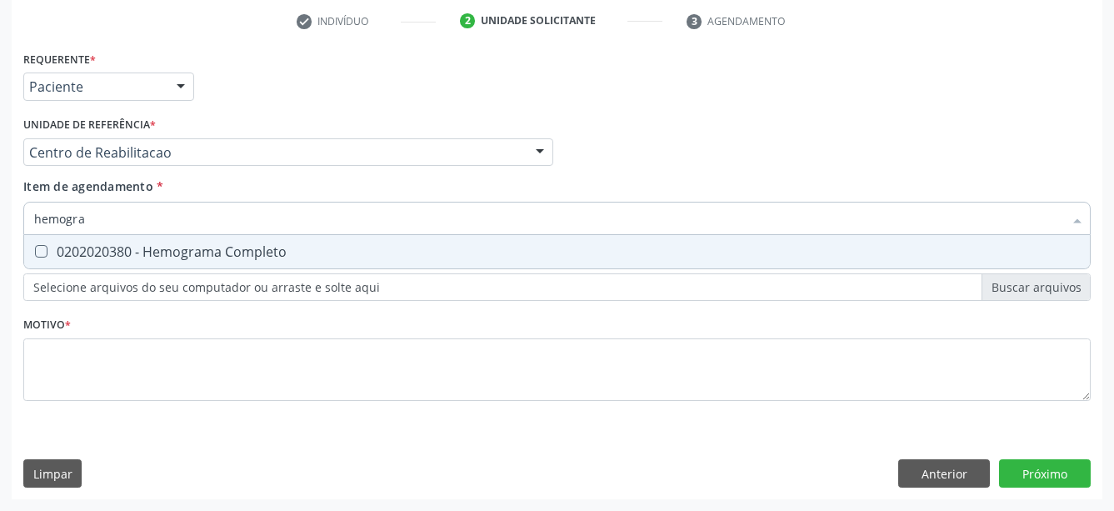
click at [138, 245] on div "0202020380 - Hemograma Completo" at bounding box center [557, 251] width 1046 height 13
checkbox Completo "true"
type input "hemog"
checkbox Completo "false"
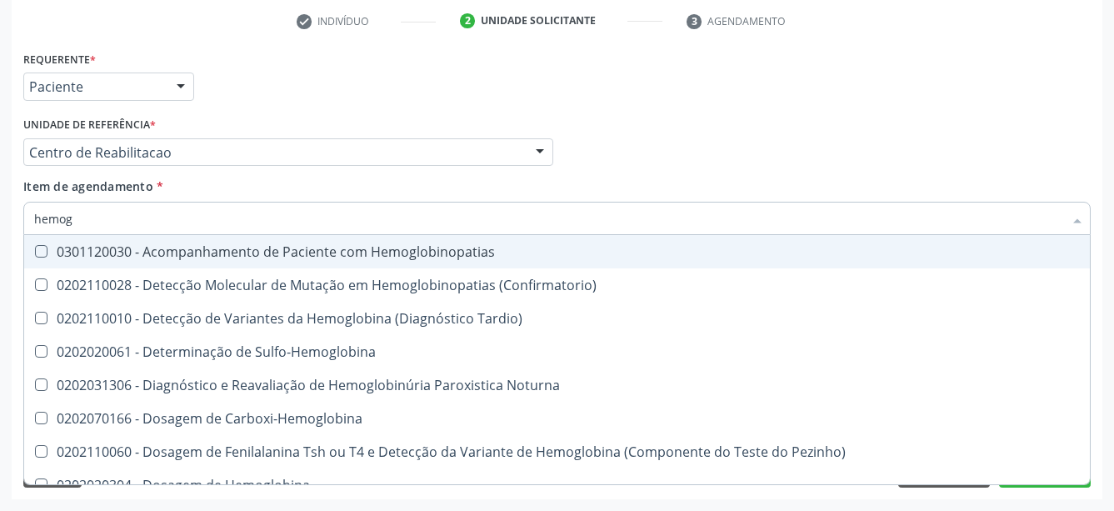
type input "hemo"
checkbox Completo "false"
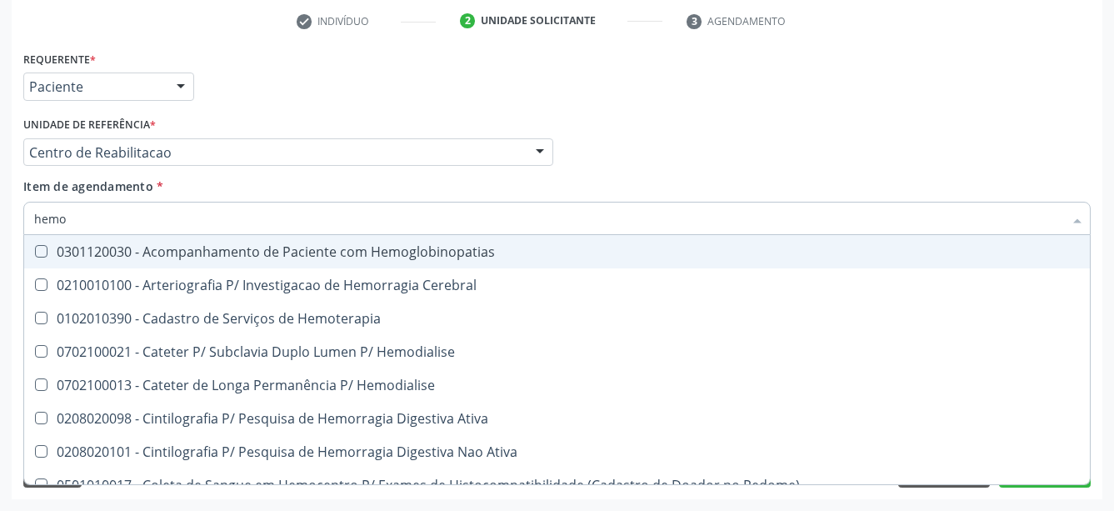
type input "hem"
checkbox Completo "false"
checkbox Elástica "true"
type input "he"
checkbox Elástica "false"
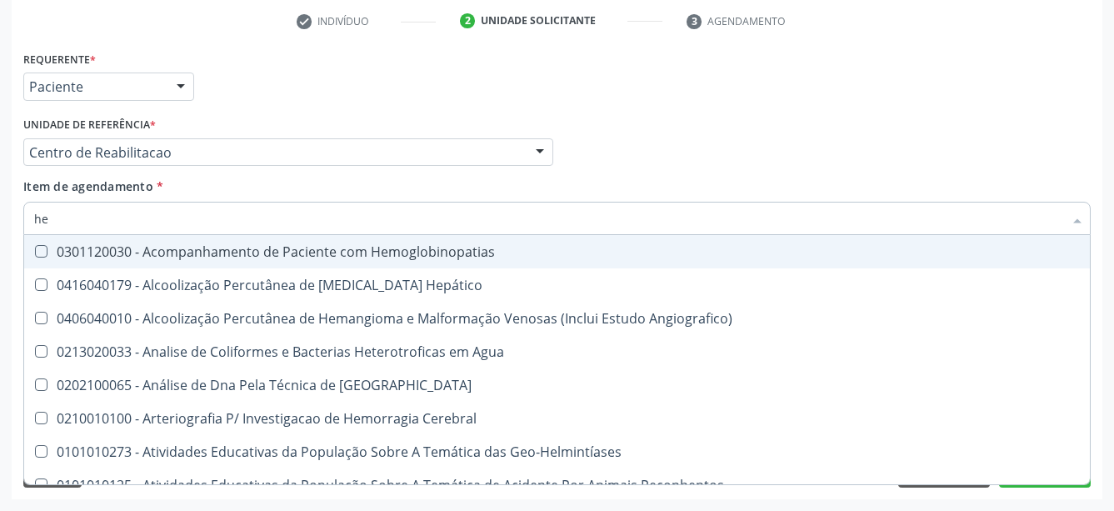
type input "h"
checkbox Completo "false"
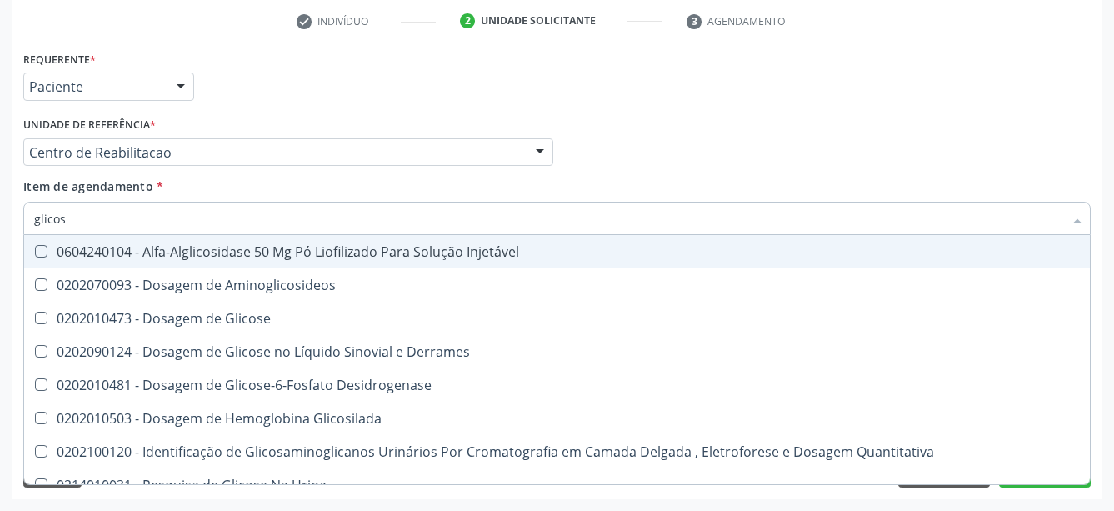
type input "glicose"
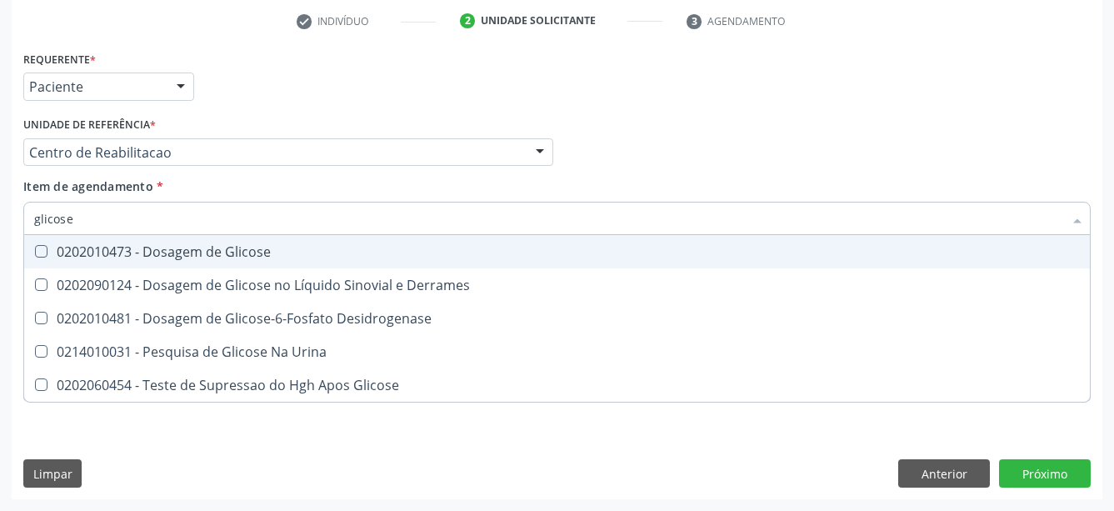
click at [138, 245] on div "0202010473 - Dosagem de Glicose" at bounding box center [557, 251] width 1046 height 13
checkbox Glicose "true"
type input "glicos"
checkbox Glicose "false"
checkbox Desidrogenase "true"
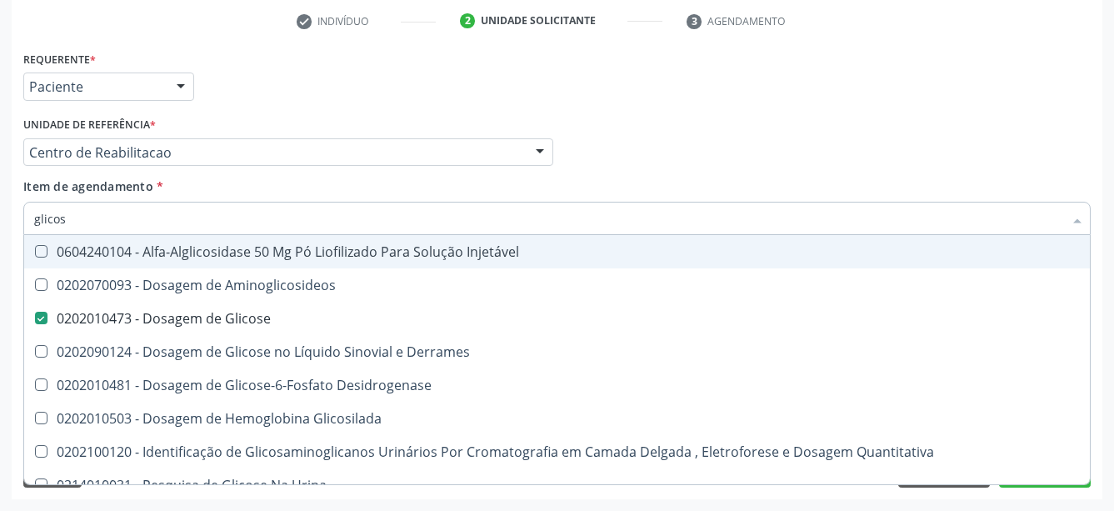
type input "glico"
checkbox Glicose "false"
checkbox Glicosilada "true"
type input "glic"
checkbox Glicosilada "false"
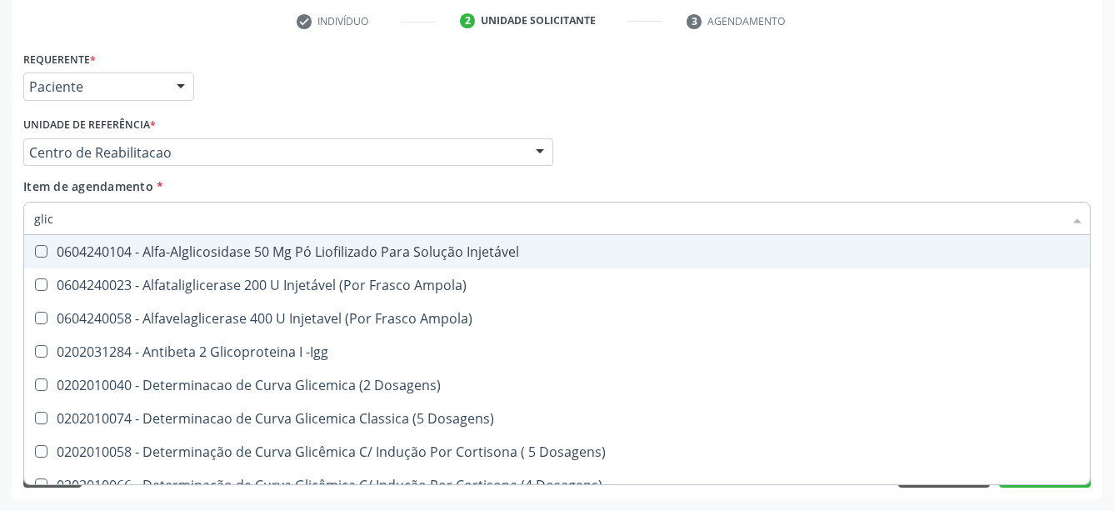
type input "gli"
checkbox Glicose "false"
checkbox Glicosilada "true"
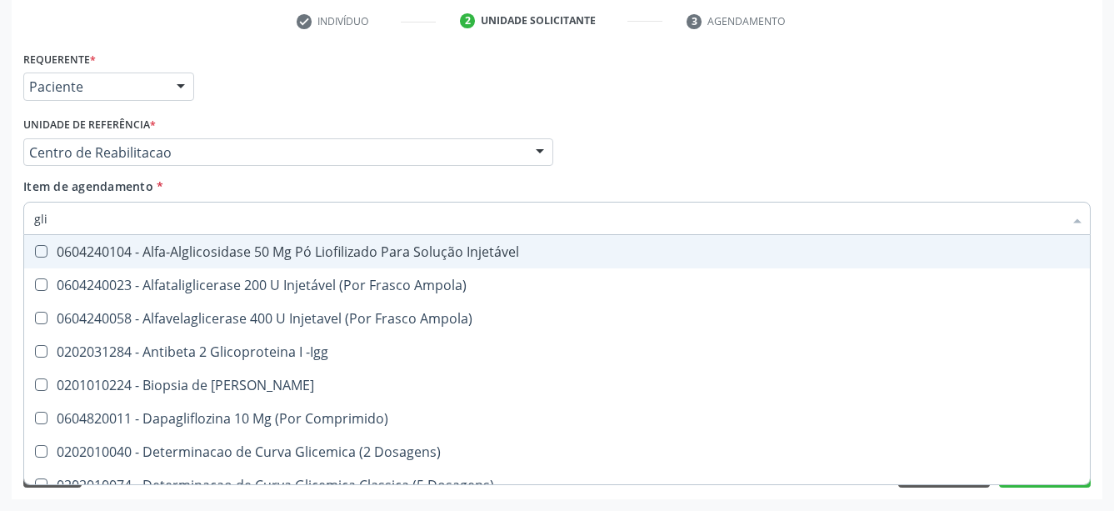
type input "gl"
checkbox Glicose "false"
type input "g"
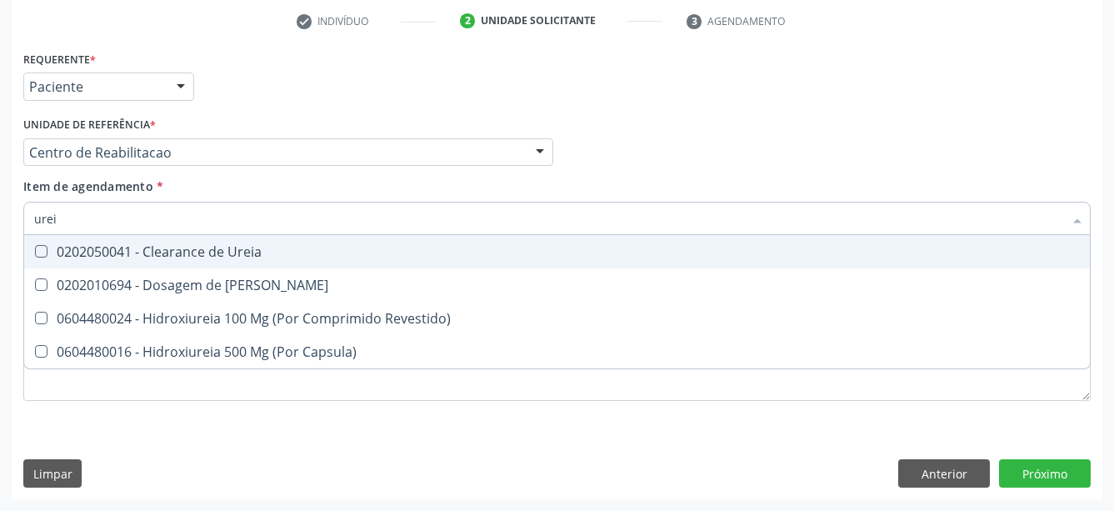
type input "ureia"
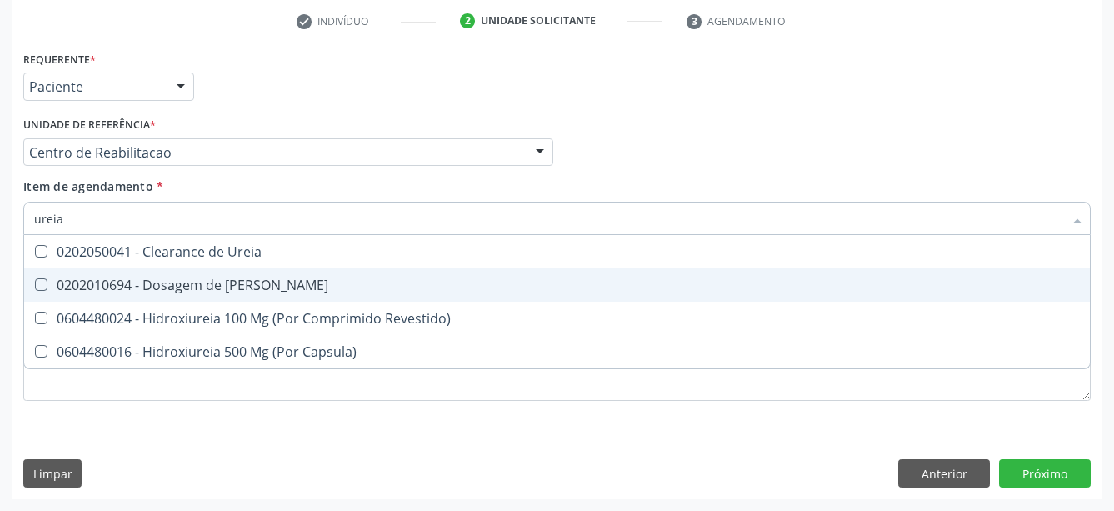
click at [149, 278] on div "0202010694 - Dosagem de [PERSON_NAME]" at bounding box center [557, 284] width 1046 height 13
checkbox Ureia "true"
type input "ure"
checkbox Ureia "false"
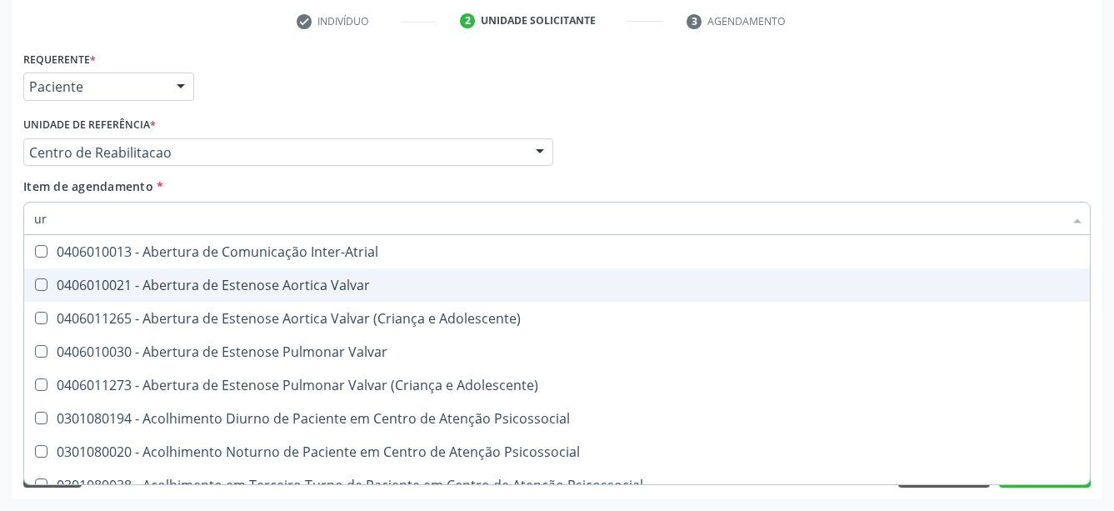
type input "u"
checkbox Ureia "false"
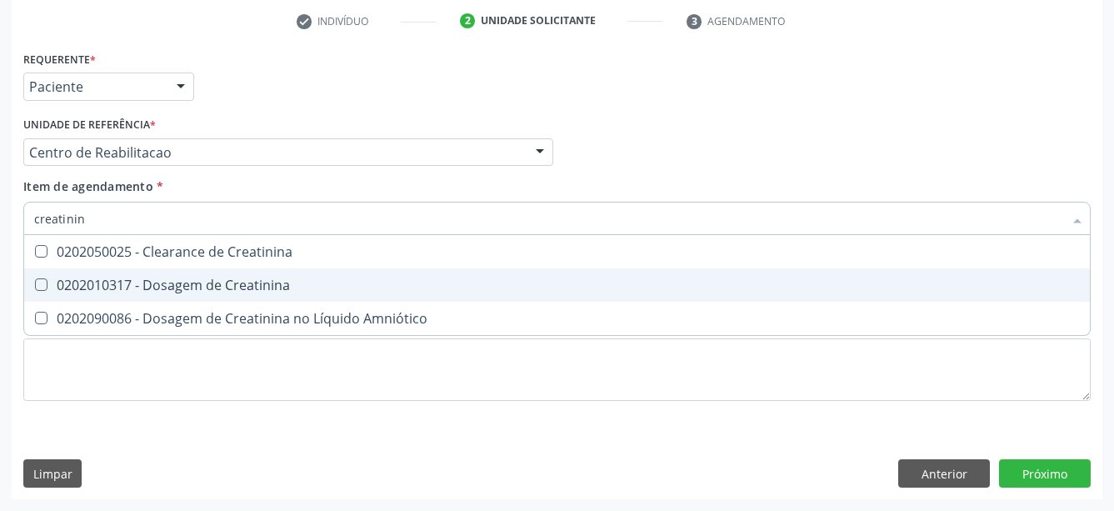
type input "creatinina"
click at [149, 278] on div "0202010317 - Dosagem de Creatinina" at bounding box center [557, 284] width 1046 height 13
checkbox Creatinina "true"
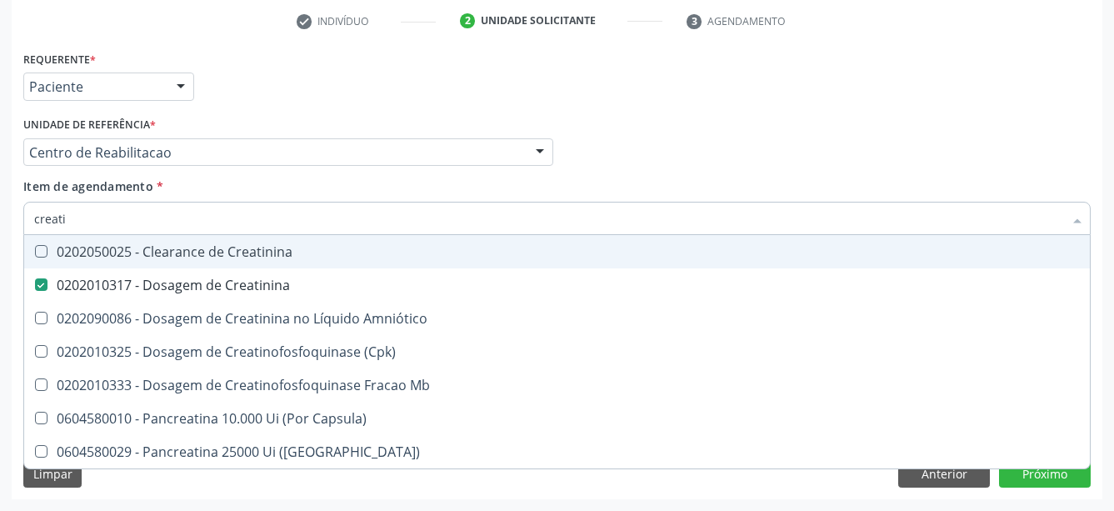
type input "creat"
checkbox Creatinina "false"
checkbox \(Cpk\) "true"
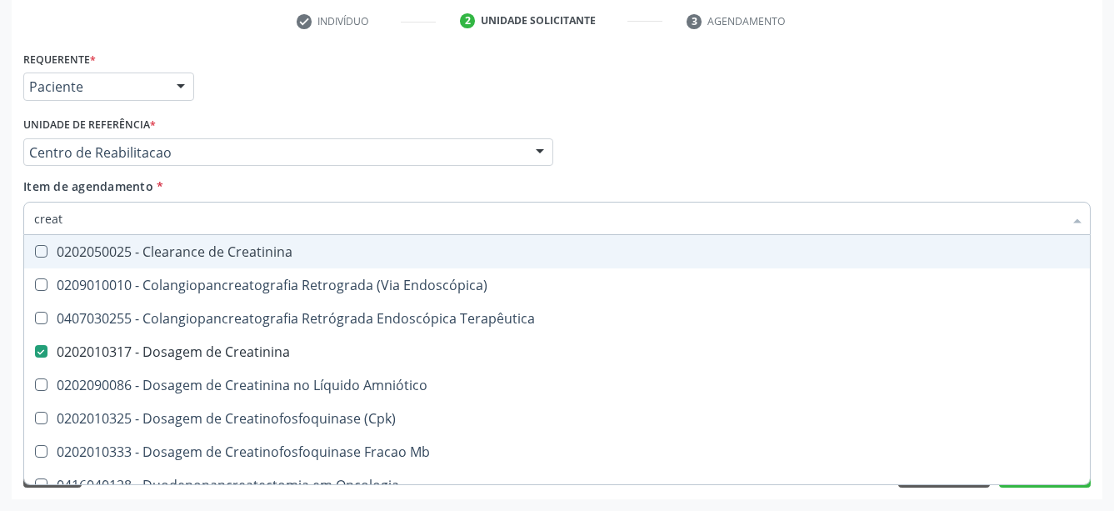
type input "crea"
checkbox Creatinina "false"
checkbox Mb "true"
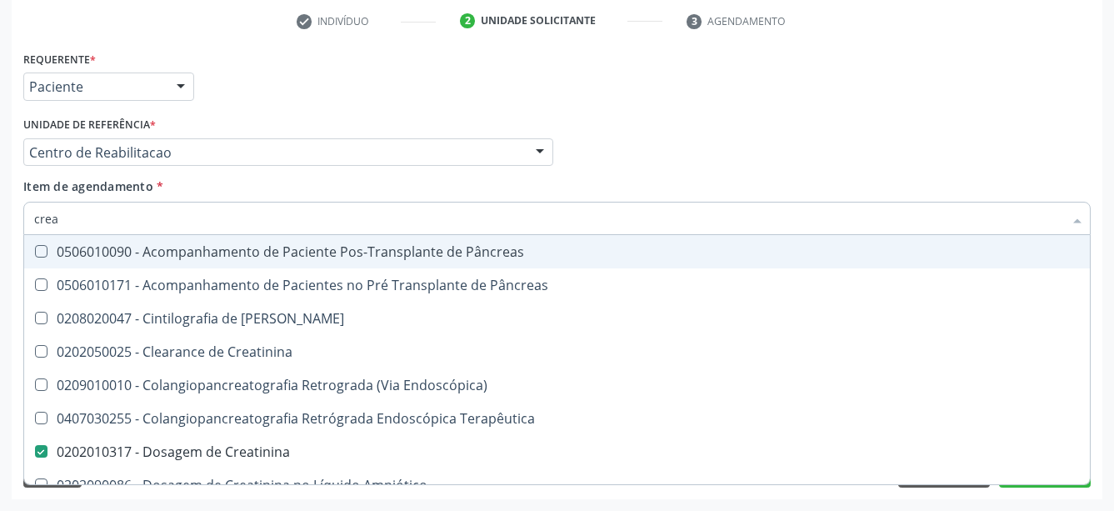
type input "cre"
checkbox Creatinina "false"
checkbox Oncologia "true"
type input "cr"
checkbox Oncologia "false"
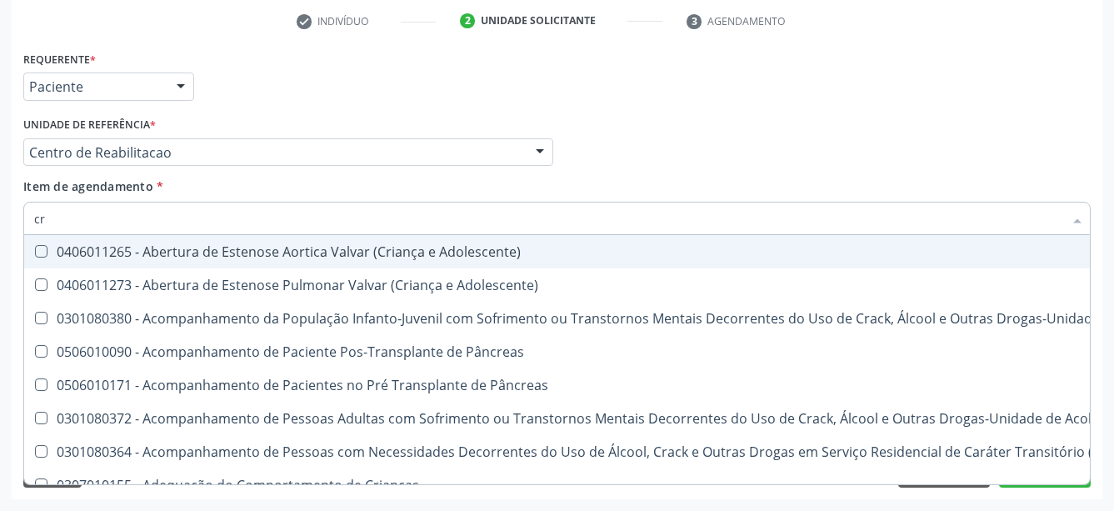
type input "c"
checkbox Creatinina "false"
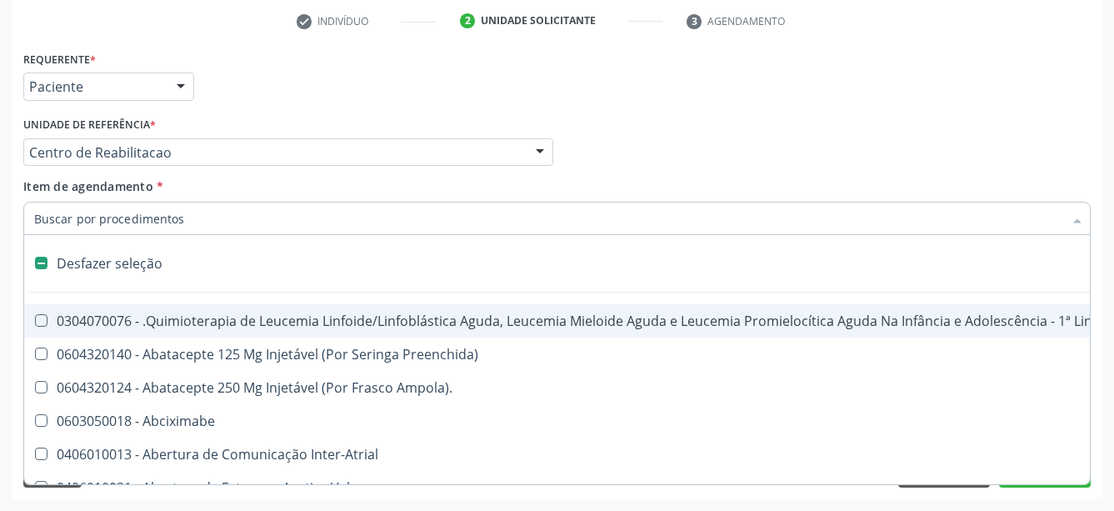
type input "u"
checkbox Leprae "true"
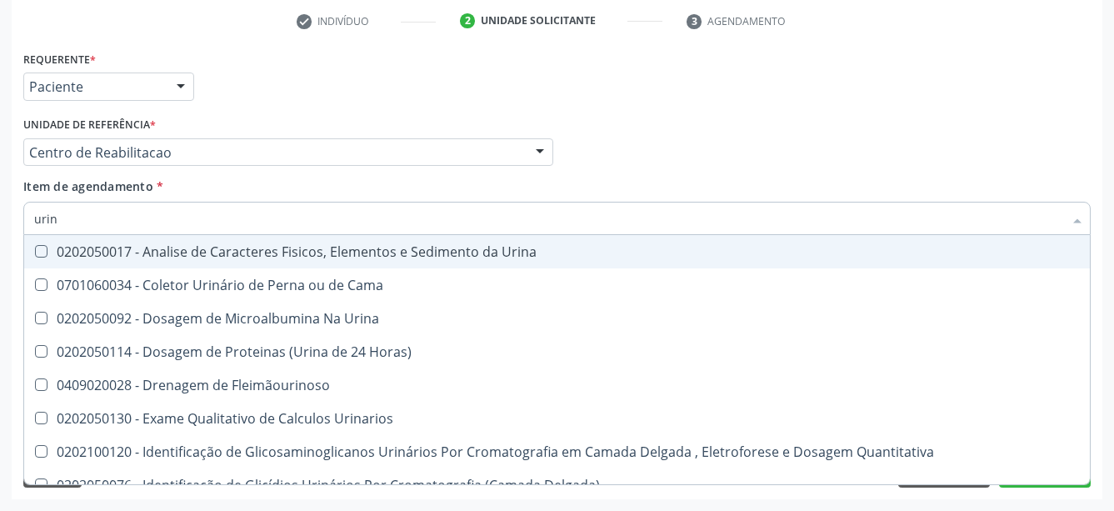
type input "urina"
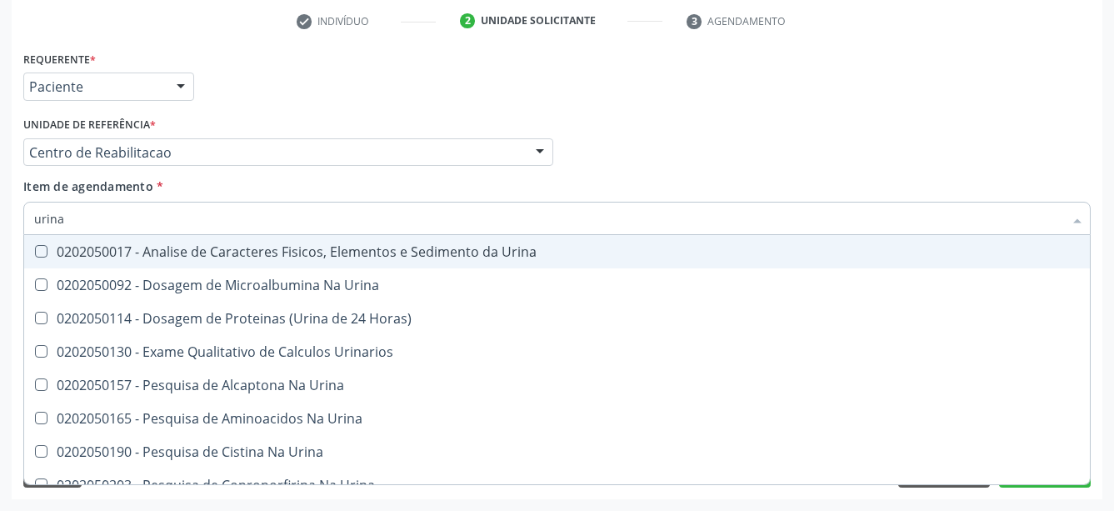
click at [132, 245] on div "0202050017 - Analise de Caracteres Fisicos, Elementos e Sedimento da Urina" at bounding box center [557, 251] width 1046 height 13
checkbox Urina "true"
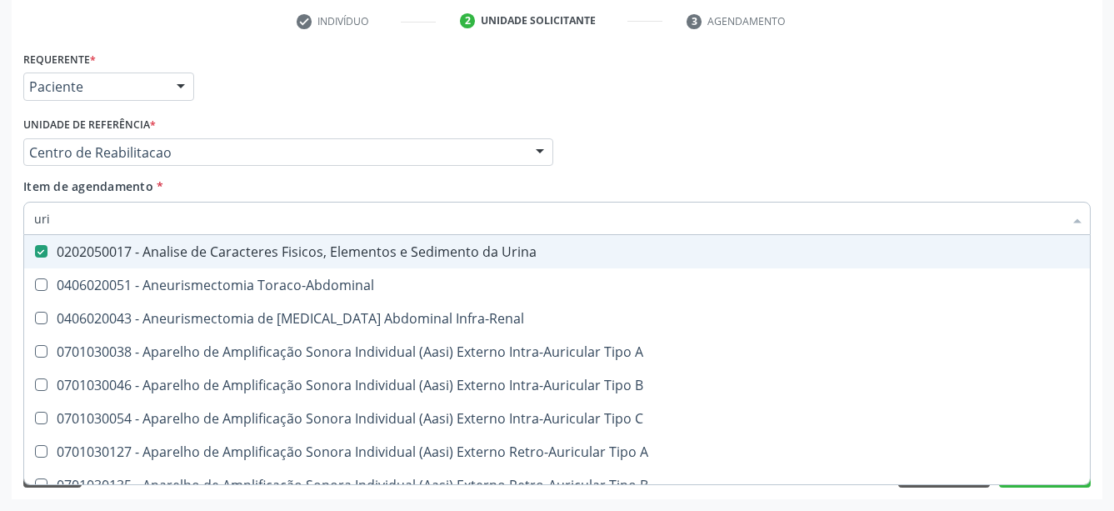
type input "ur"
checkbox Urina "false"
checkbox Cônica "true"
type input "u"
checkbox Cônica "false"
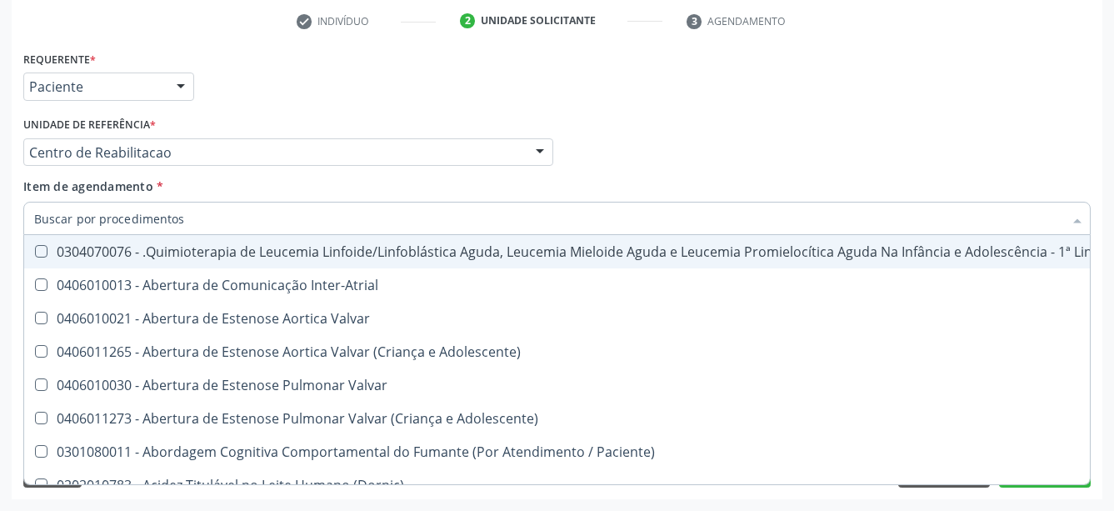
checkbox Urina "false"
checkbox Articulacoes "true"
checkbox Ureia "false"
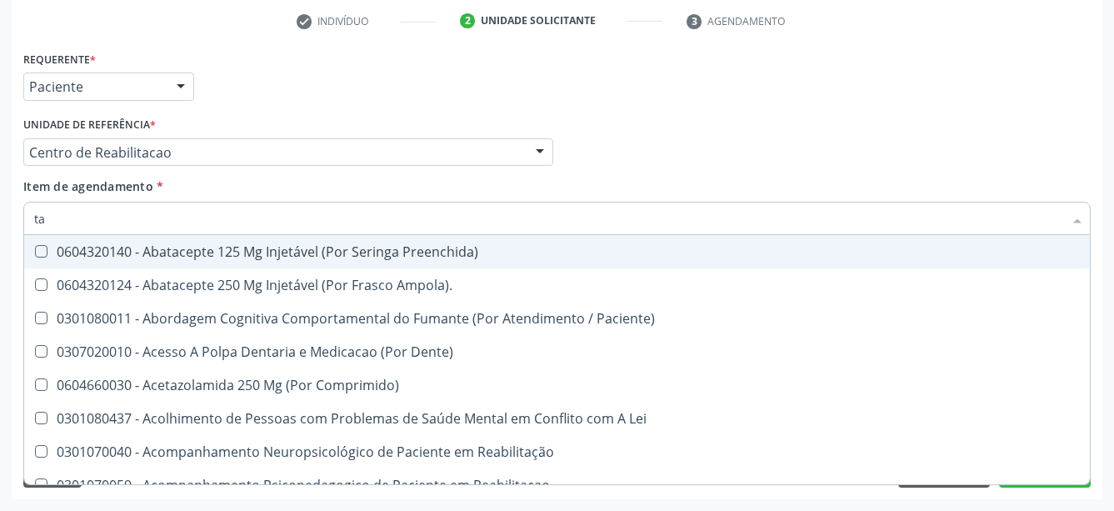
type input "tap"
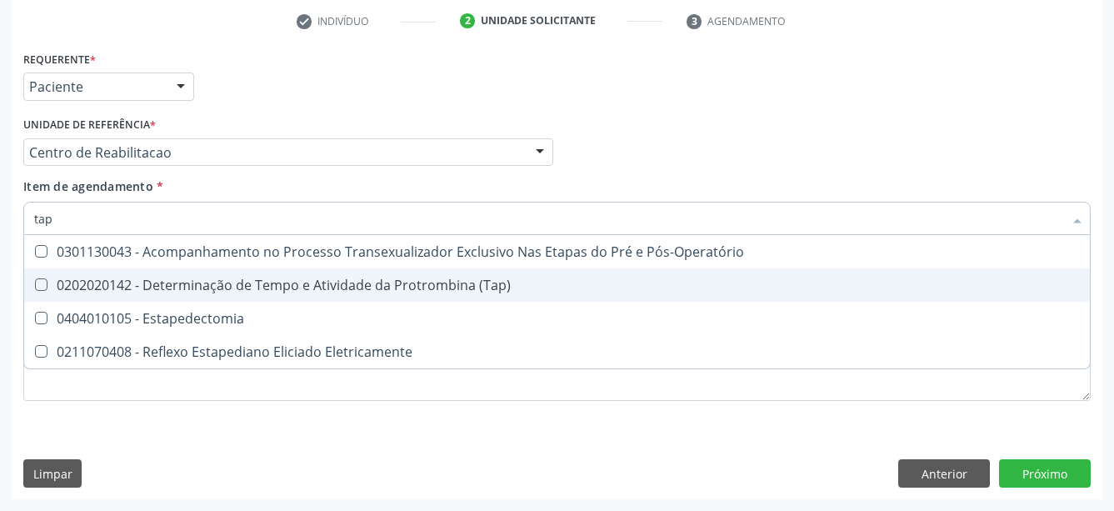
click at [157, 278] on div "0202020142 - Determinação de Tempo e Atividade da Protrombina (Tap)" at bounding box center [557, 284] width 1046 height 13
checkbox \(Tap\) "true"
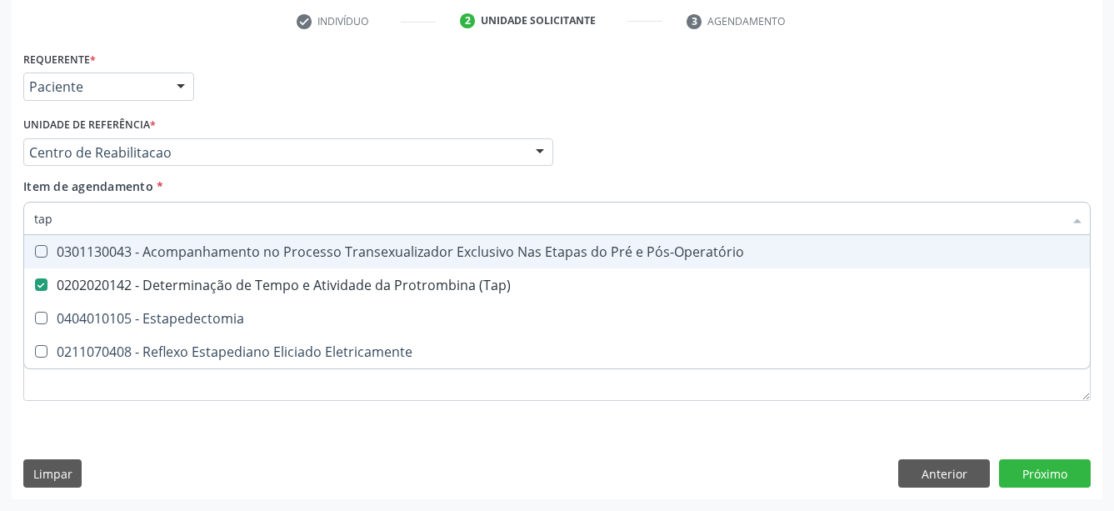
click at [767, 86] on div "Requerente * Paciente Profissional de Saúde Paciente Nenhum resultado encontrad…" at bounding box center [557, 79] width 1076 height 65
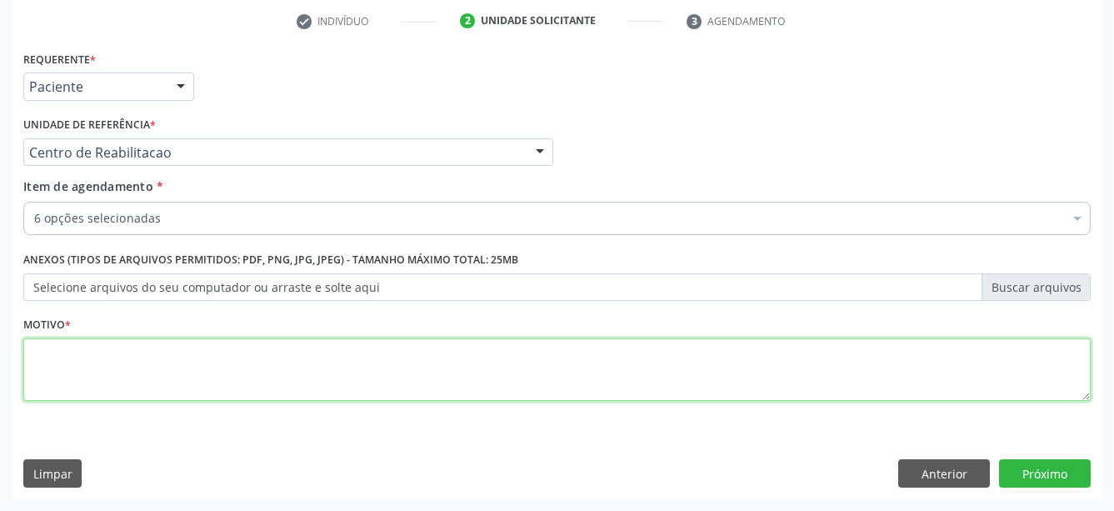
click at [125, 365] on textarea at bounding box center [557, 369] width 1068 height 63
type textarea "..."
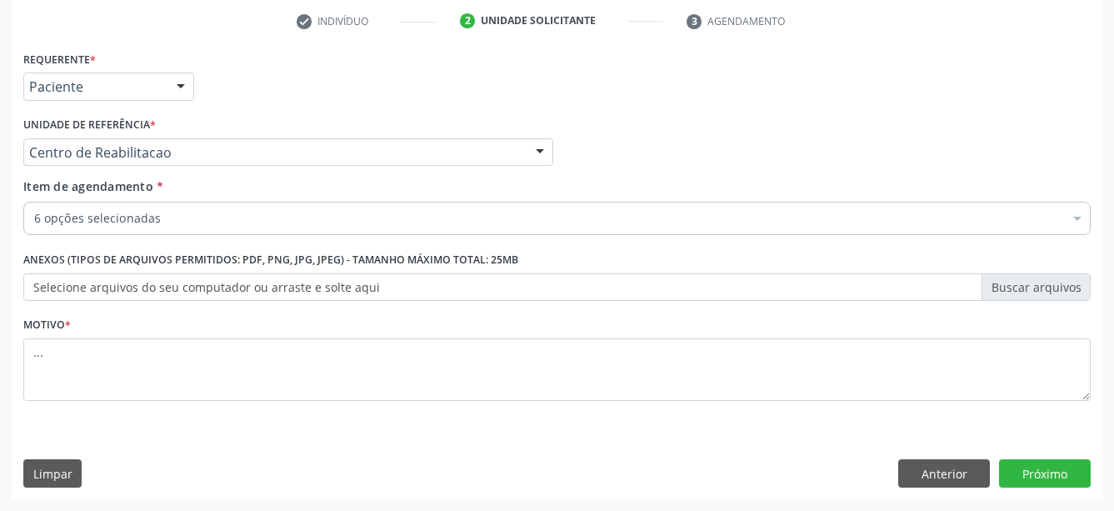
click at [1048, 493] on div "Requerente * Paciente Profissional de Saúde Paciente Nenhum resultado encontrad…" at bounding box center [557, 273] width 1091 height 453
click at [1044, 469] on button "Próximo" at bounding box center [1045, 473] width 92 height 28
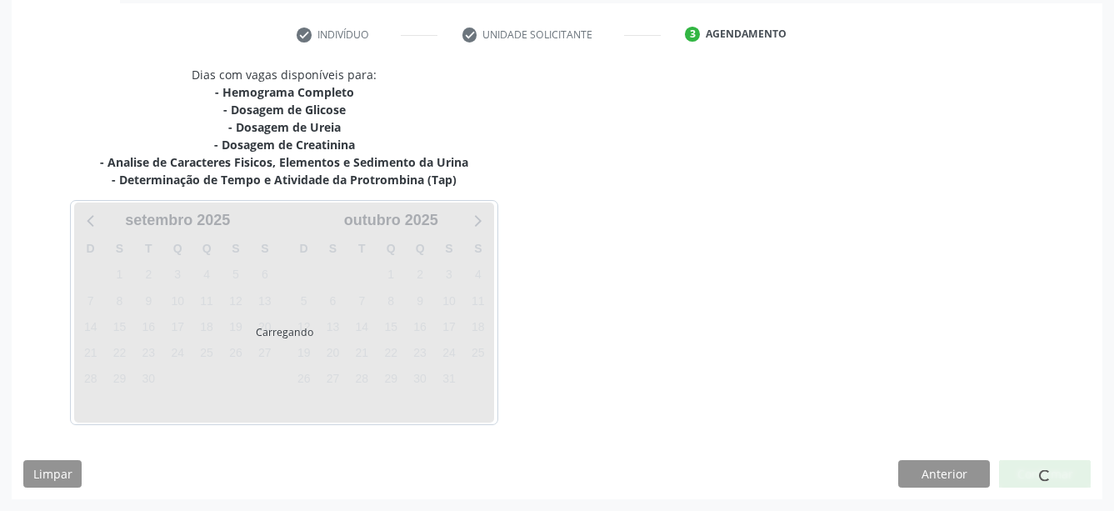
scroll to position [302, 0]
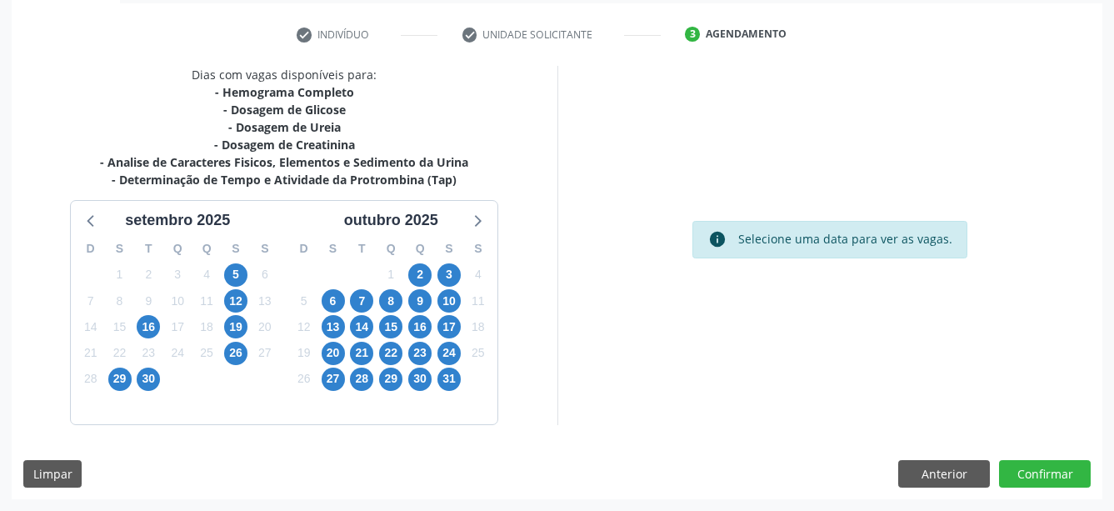
click at [161, 379] on div "30" at bounding box center [148, 379] width 29 height 26
click at [155, 380] on span "30" at bounding box center [148, 379] width 23 height 23
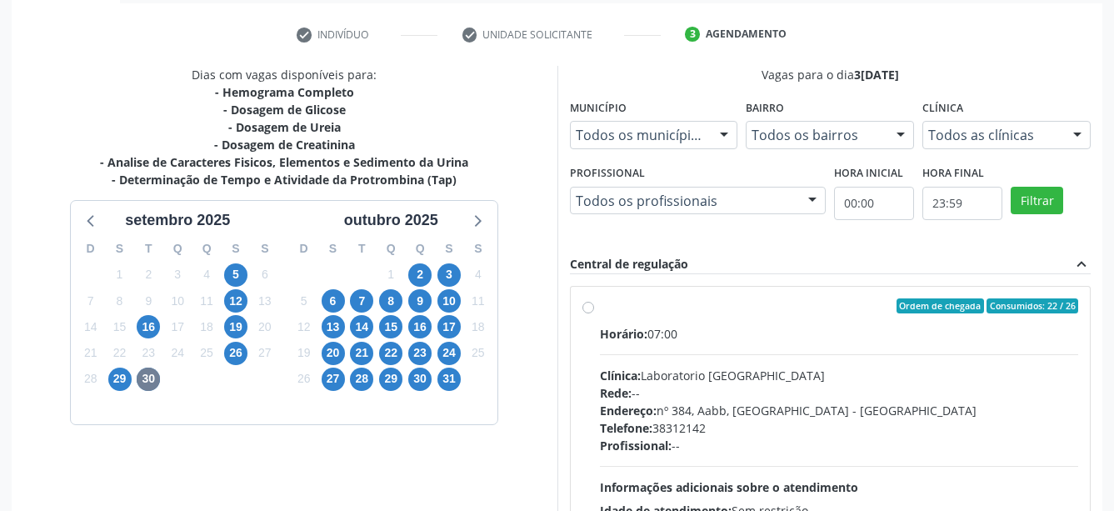
click at [600, 309] on label "Ordem de chegada Consumidos: 22 / 26 Horário: 07:00 Clínica: Laboratorio Sao Fr…" at bounding box center [839, 426] width 479 height 256
click at [593, 309] on input "Ordem de chegada Consumidos: 22 / 26 Horário: 07:00 Clínica: Laboratorio Sao Fr…" at bounding box center [589, 305] width 12 height 15
radio input "true"
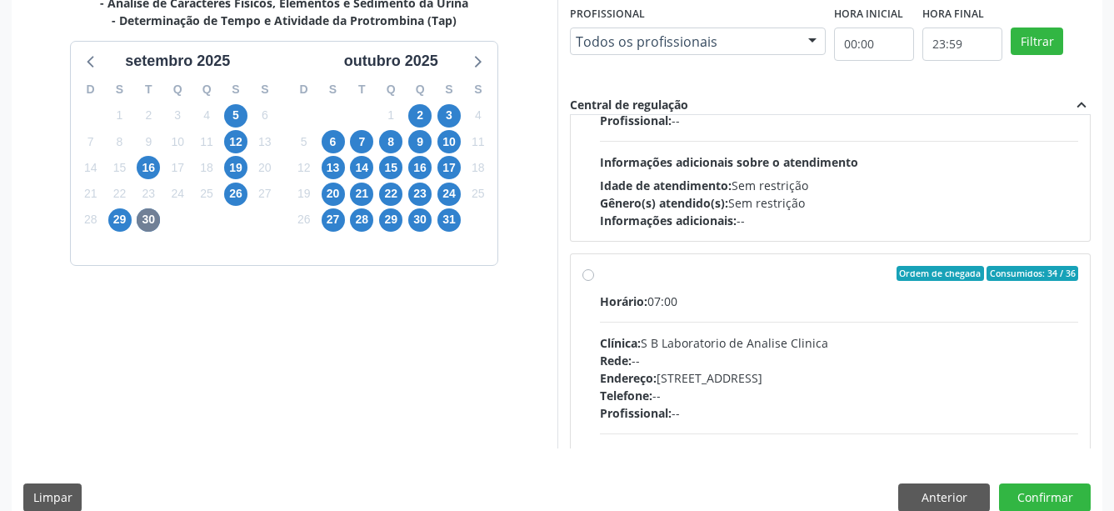
scroll to position [484, 0]
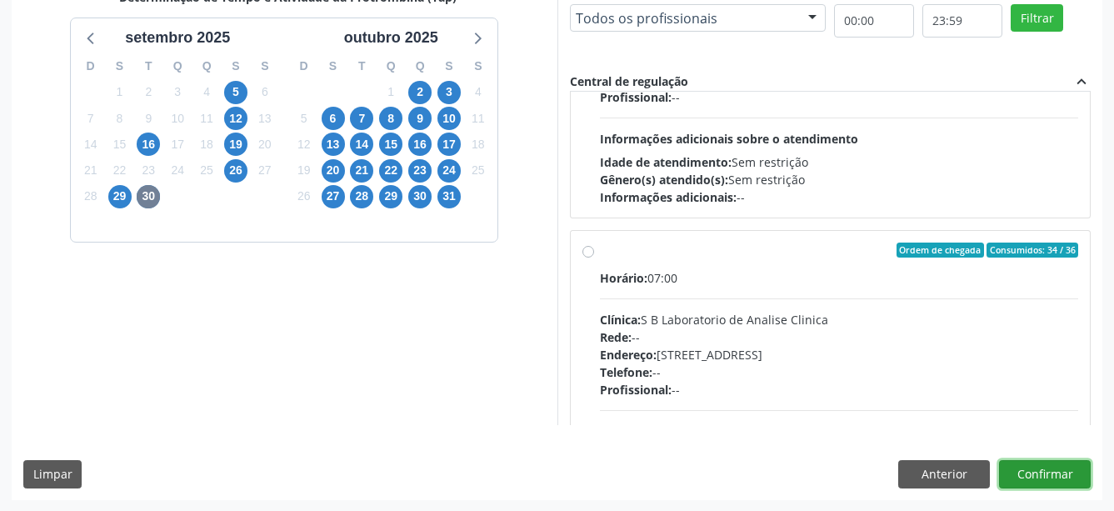
click at [1046, 468] on button "Confirmar" at bounding box center [1045, 474] width 92 height 28
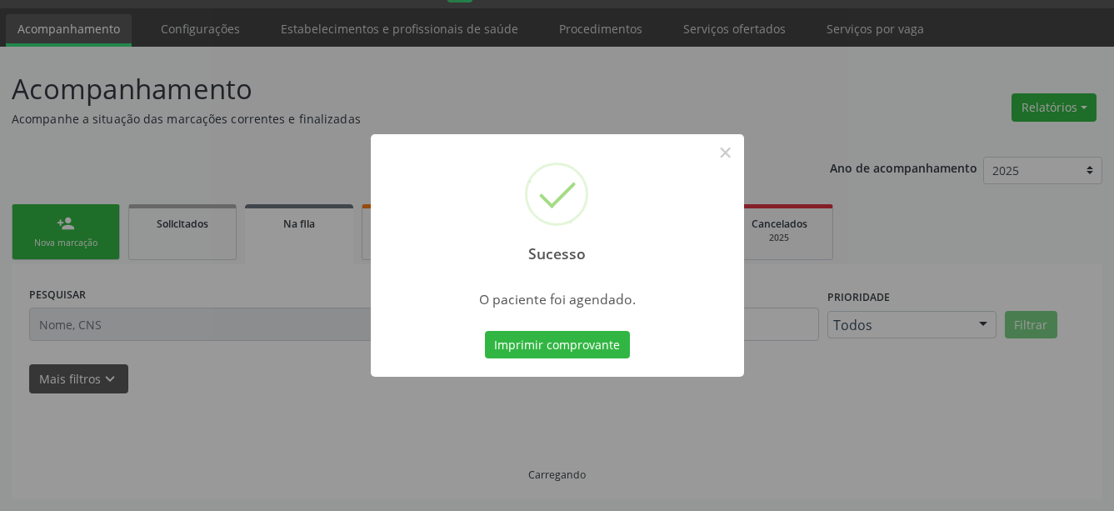
scroll to position [44, 0]
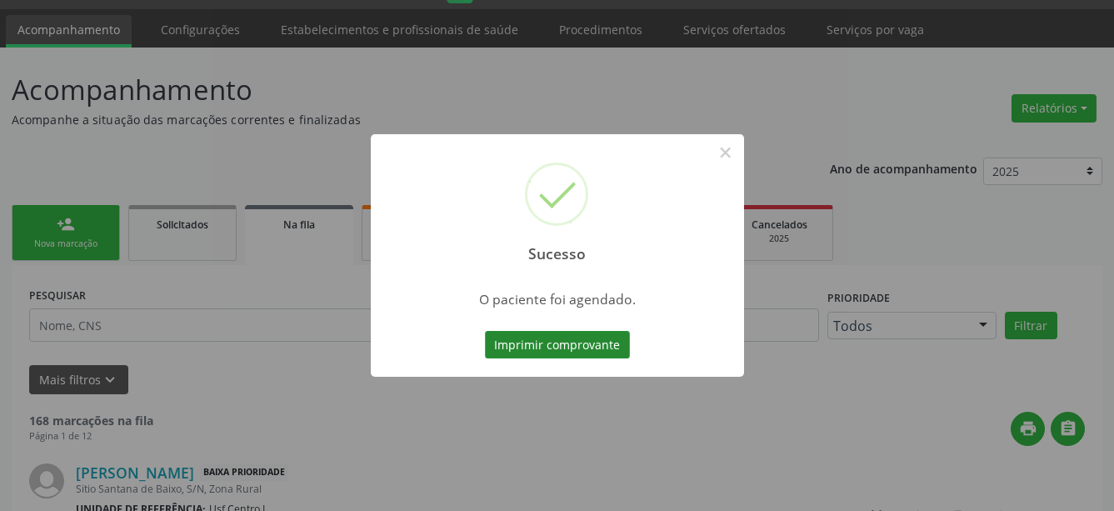
click at [528, 338] on button "Imprimir comprovante" at bounding box center [557, 345] width 145 height 28
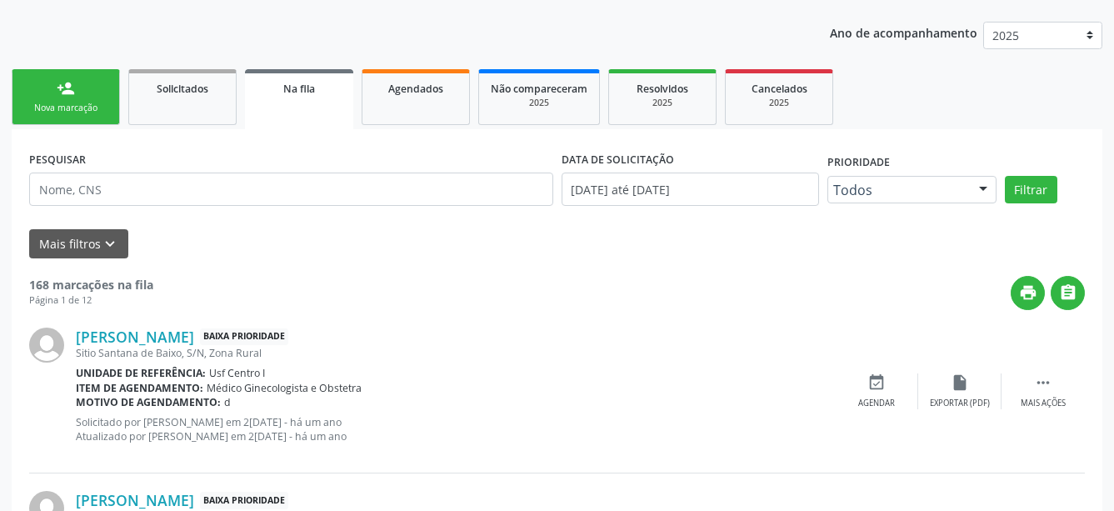
scroll to position [213, 0]
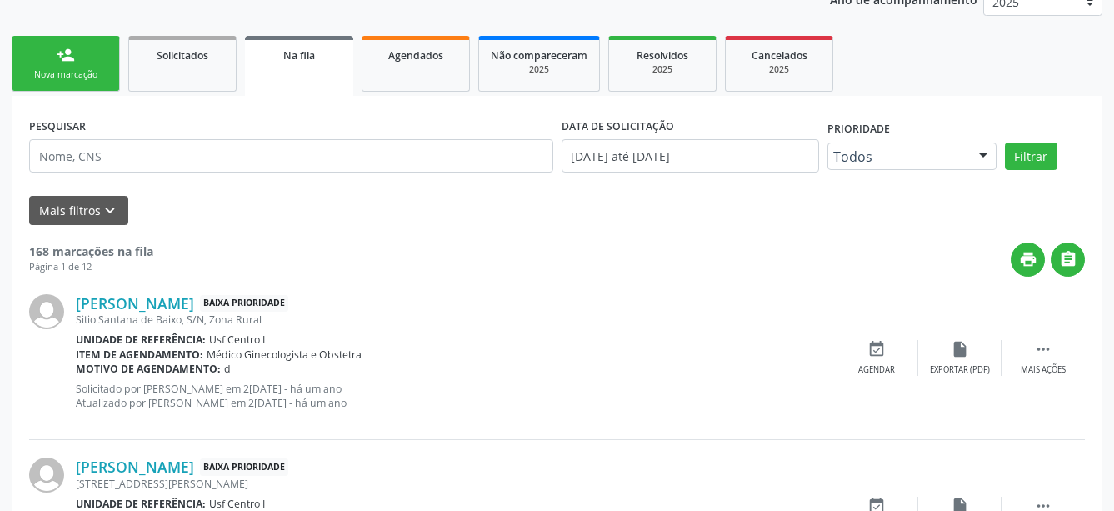
click at [607, 305] on div "Maria Juliana Duarte de Moura Baixa Prioridade" at bounding box center [455, 303] width 759 height 18
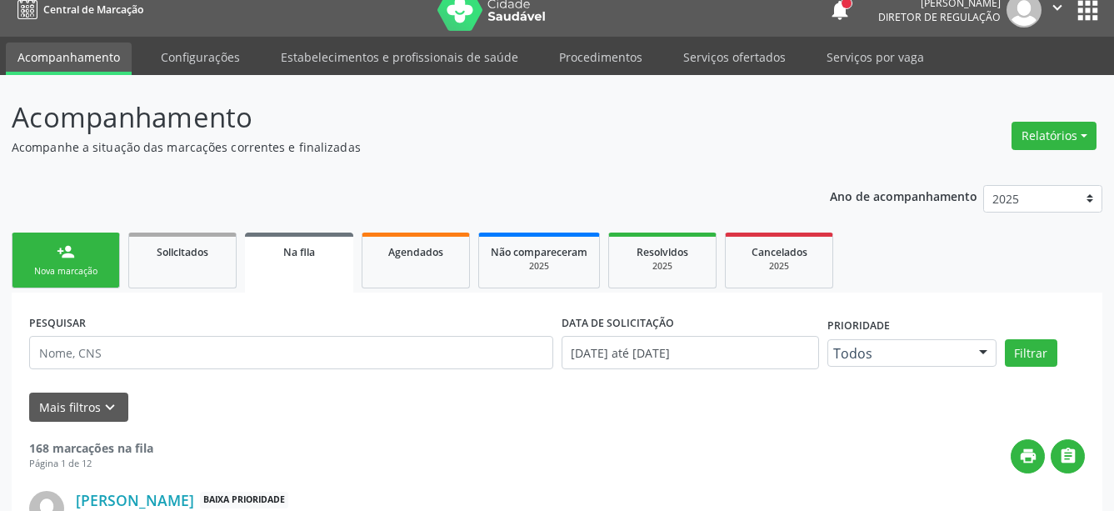
scroll to position [0, 0]
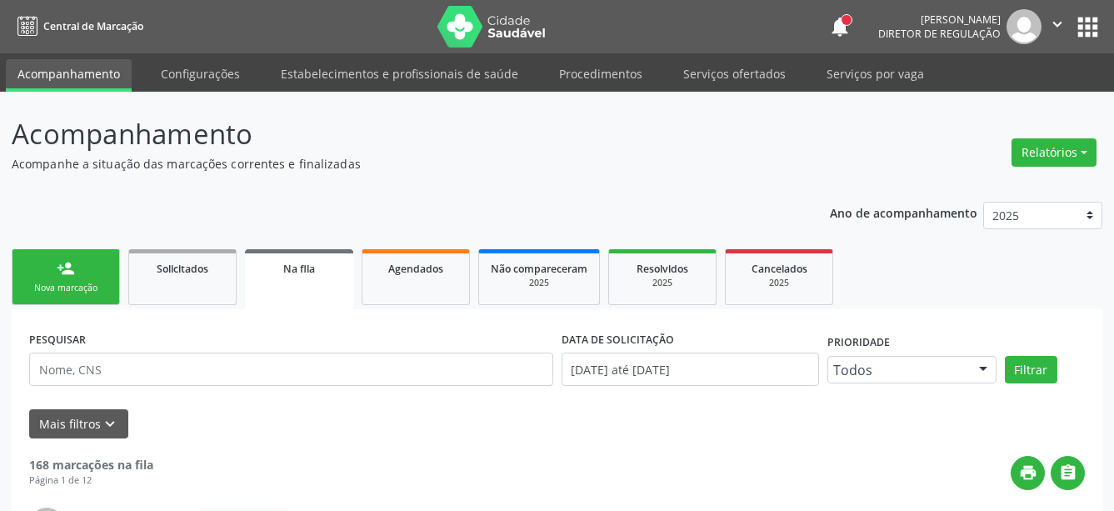
click at [1086, 31] on button "apps" at bounding box center [1088, 27] width 29 height 29
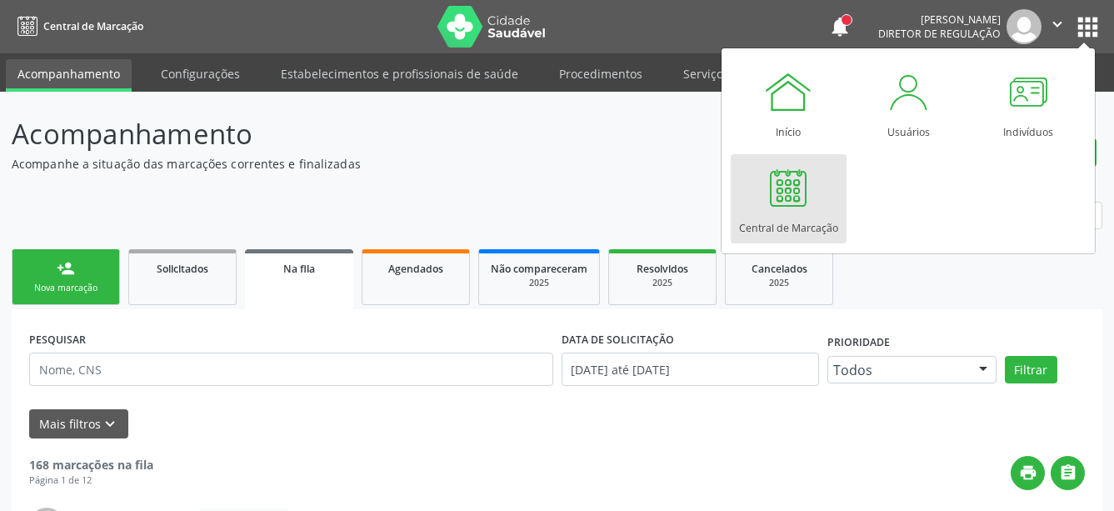
click at [812, 180] on div at bounding box center [789, 188] width 50 height 50
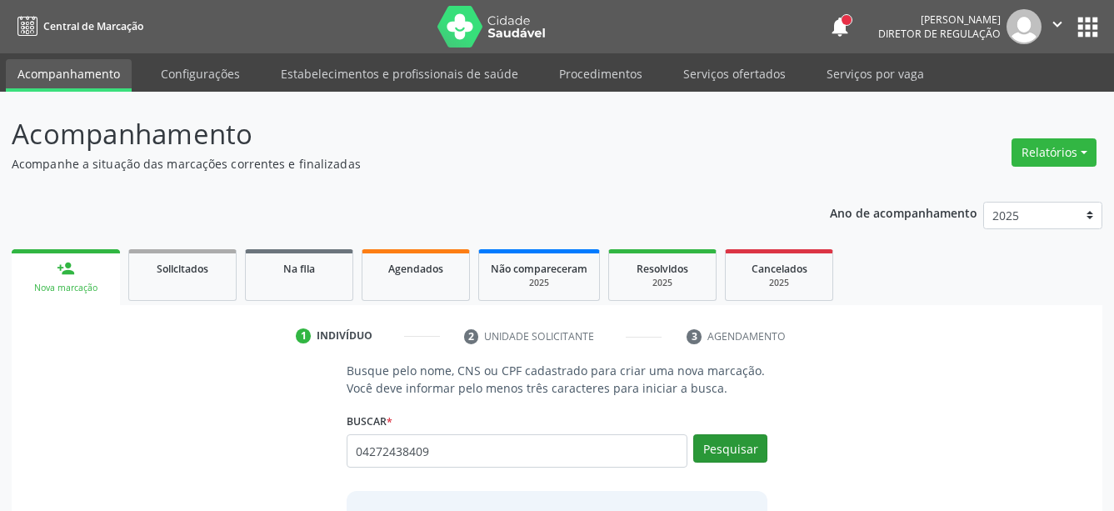
type input "04272438409"
click at [740, 446] on button "Pesquisar" at bounding box center [731, 448] width 74 height 28
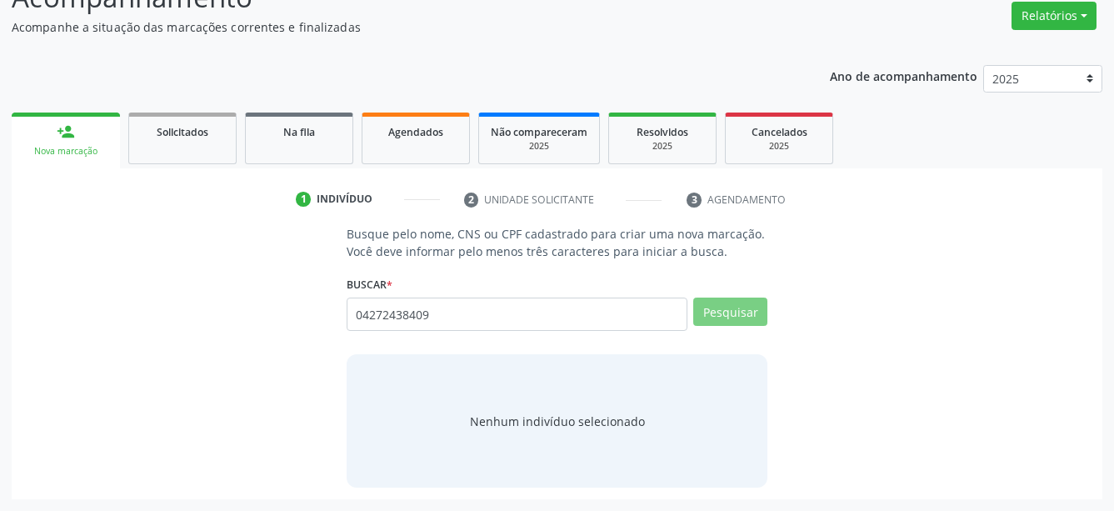
scroll to position [131, 0]
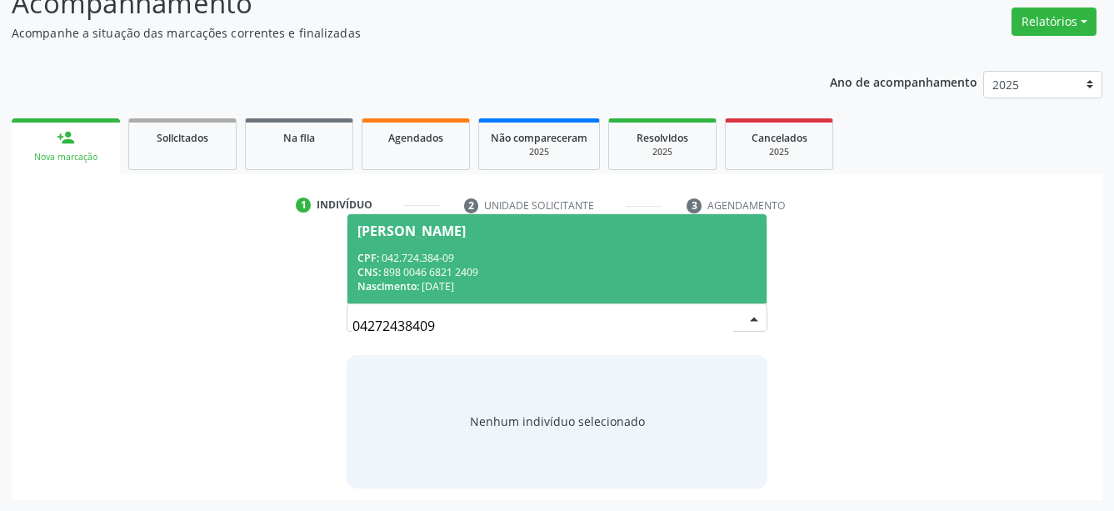
click at [508, 281] on div "Nascimento: 07/09/1981" at bounding box center [558, 286] width 400 height 14
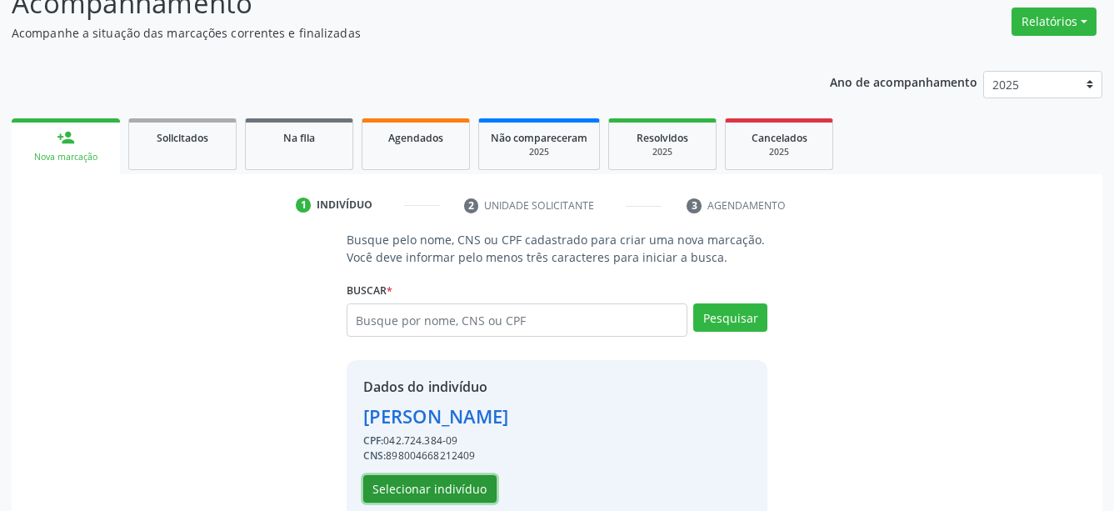
click at [428, 483] on button "Selecionar indivíduo" at bounding box center [429, 489] width 133 height 28
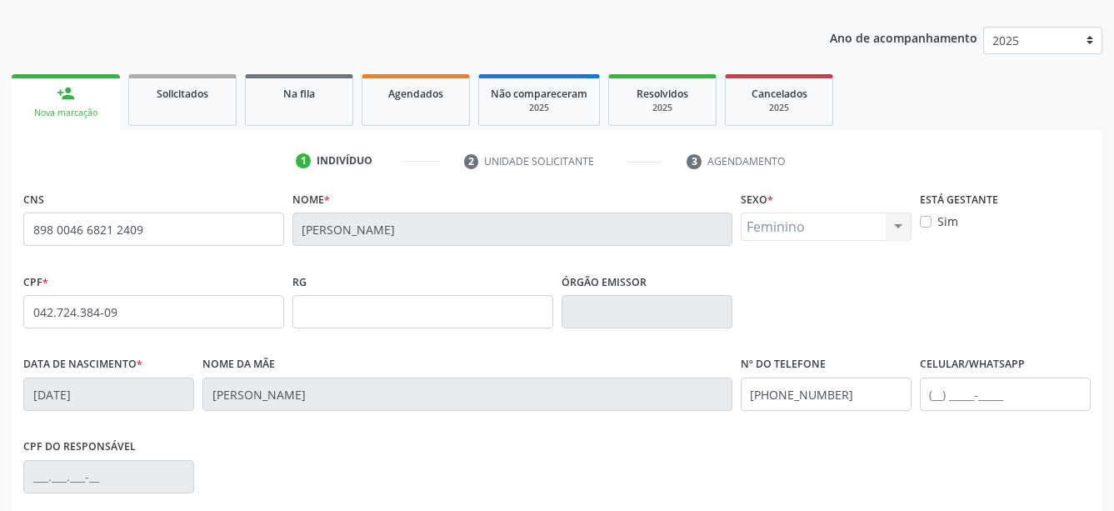
scroll to position [216, 0]
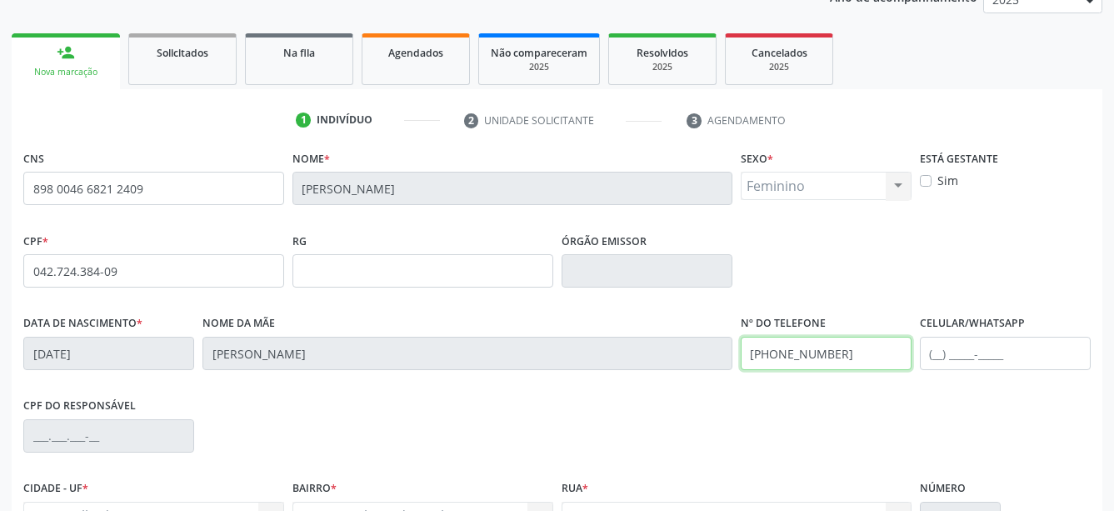
drag, startPoint x: 865, startPoint y: 345, endPoint x: 684, endPoint y: 358, distance: 182.1
click at [741, 358] on input "(87) 98104-6591" at bounding box center [826, 353] width 171 height 33
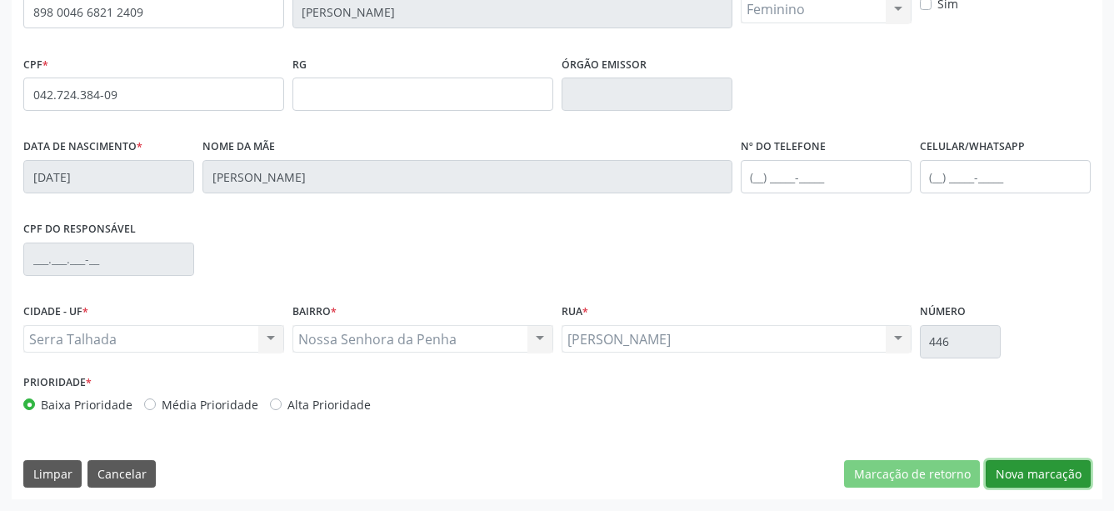
click at [1035, 477] on button "Nova marcação" at bounding box center [1038, 474] width 105 height 28
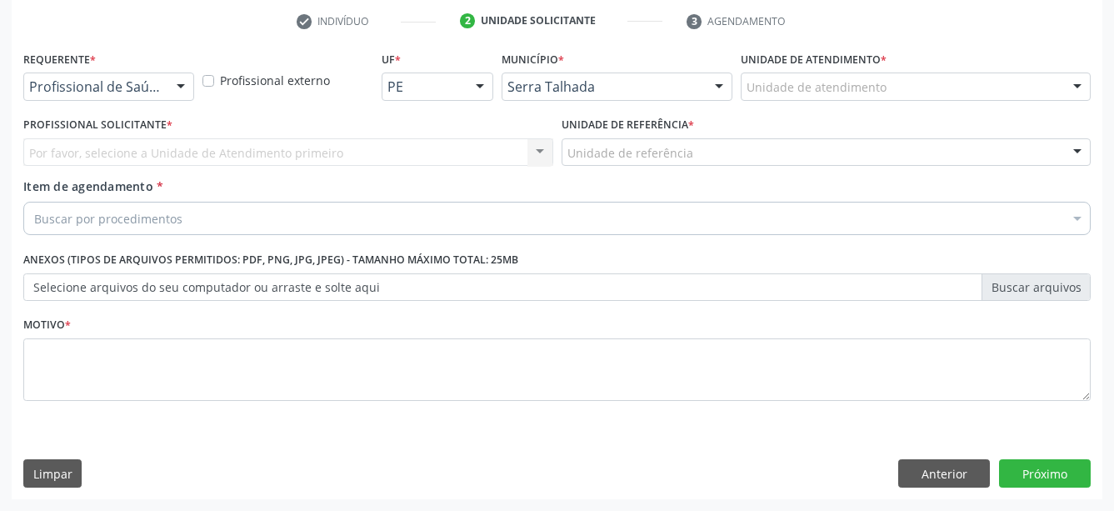
scroll to position [328, 0]
click at [162, 76] on div "Profissional de Saúde" at bounding box center [108, 87] width 171 height 28
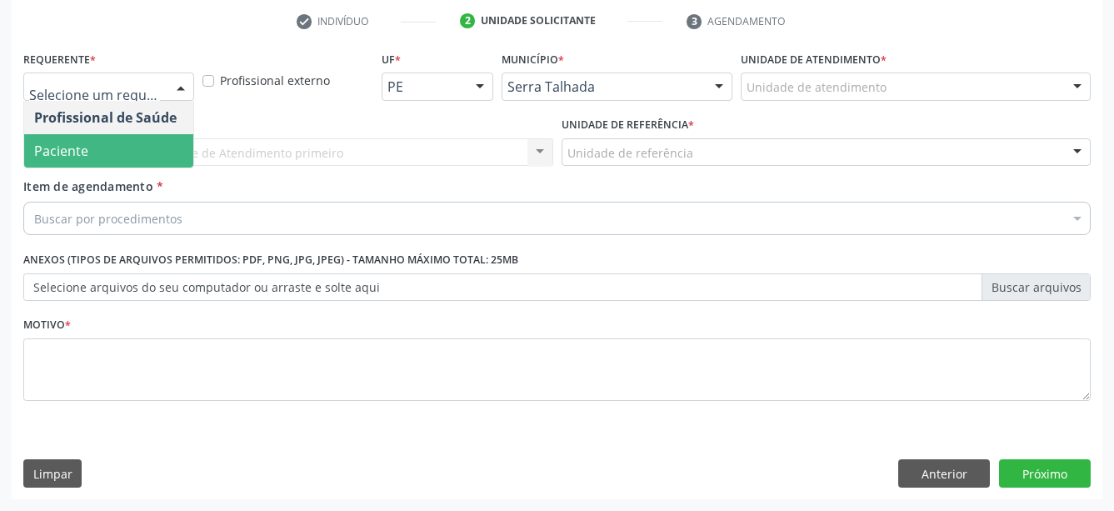
click at [139, 134] on span "Paciente" at bounding box center [108, 150] width 169 height 33
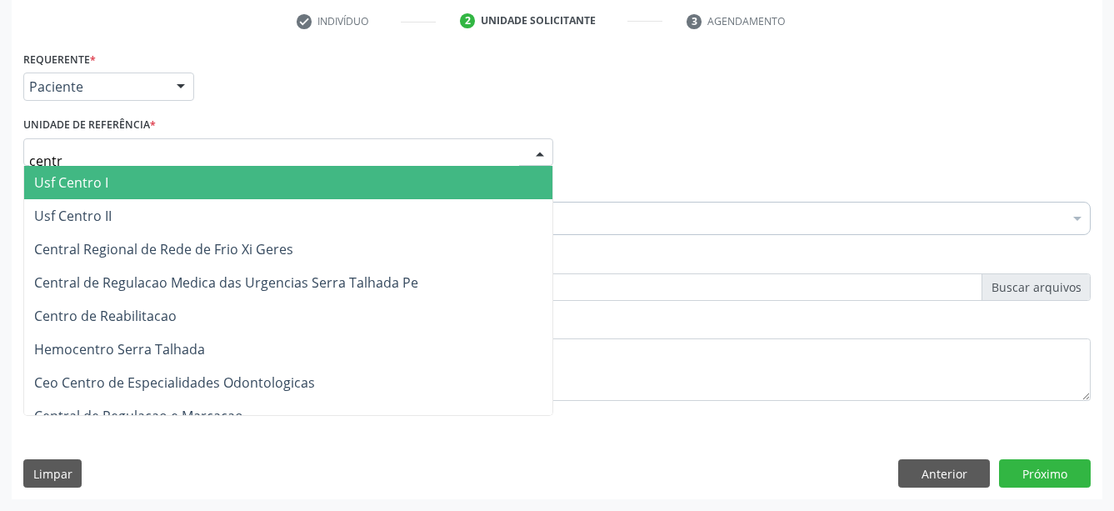
type input "centro"
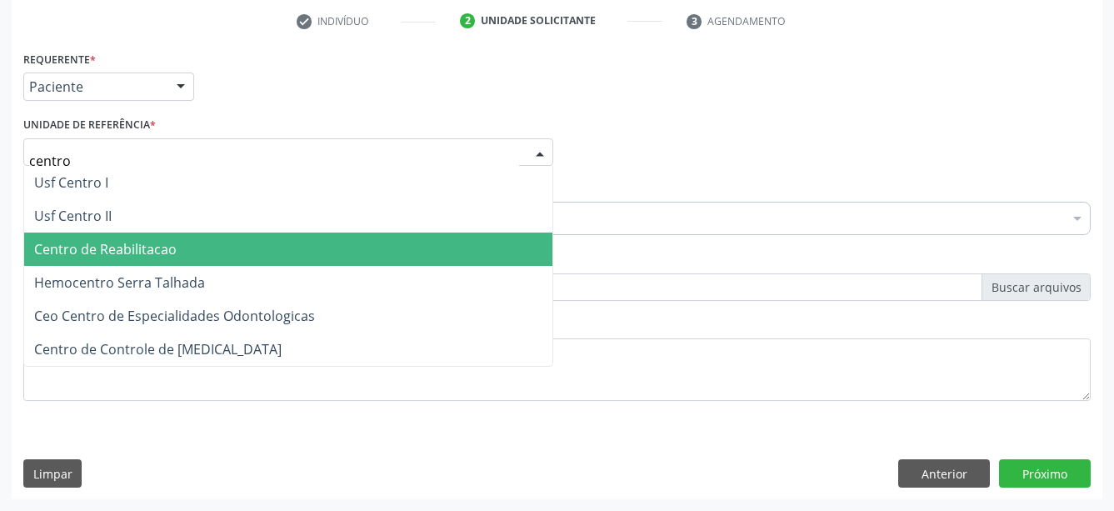
click at [125, 240] on span "Centro de Reabilitacao" at bounding box center [105, 249] width 143 height 18
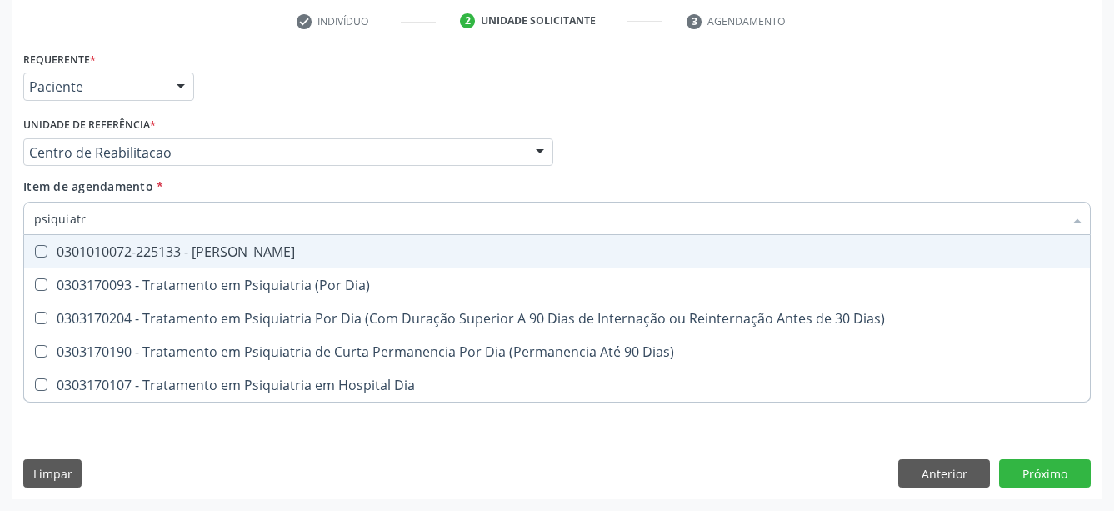
type input "psiquiatra"
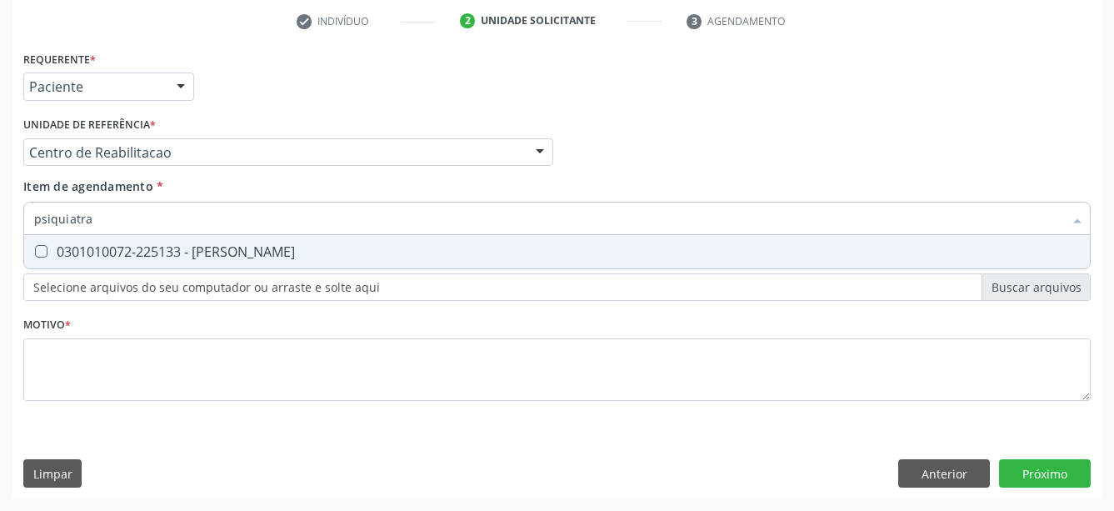
click at [153, 245] on div "0301010072-225133 - Médico Psiquiatra" at bounding box center [557, 251] width 1046 height 13
checkbox Psiquiatra "true"
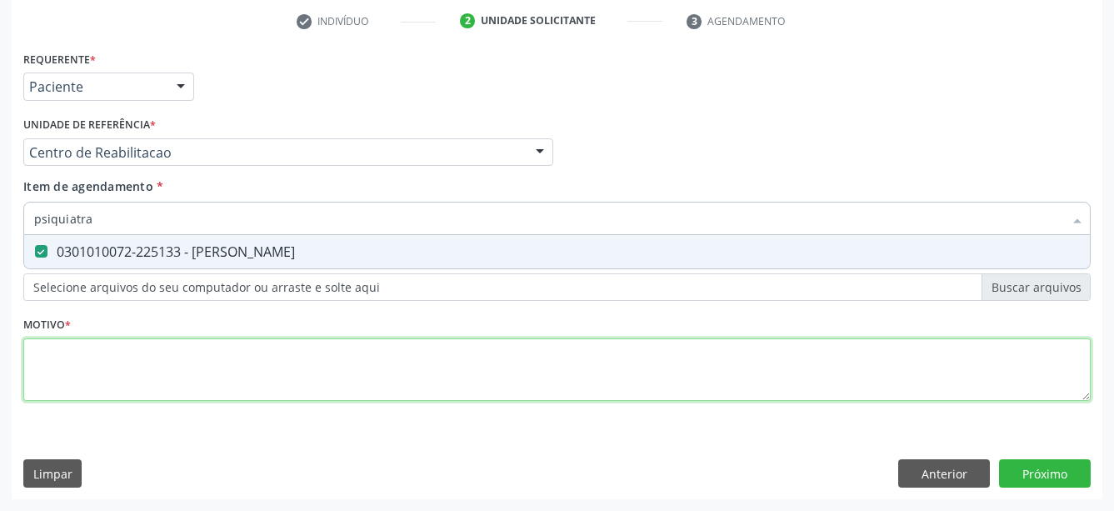
click at [146, 338] on textarea at bounding box center [557, 369] width 1068 height 63
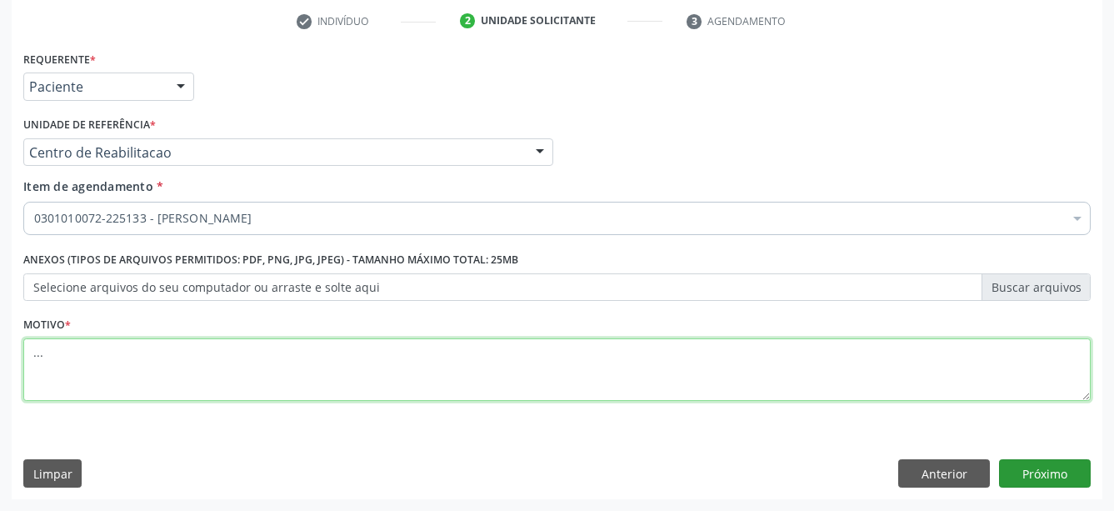
type textarea "..."
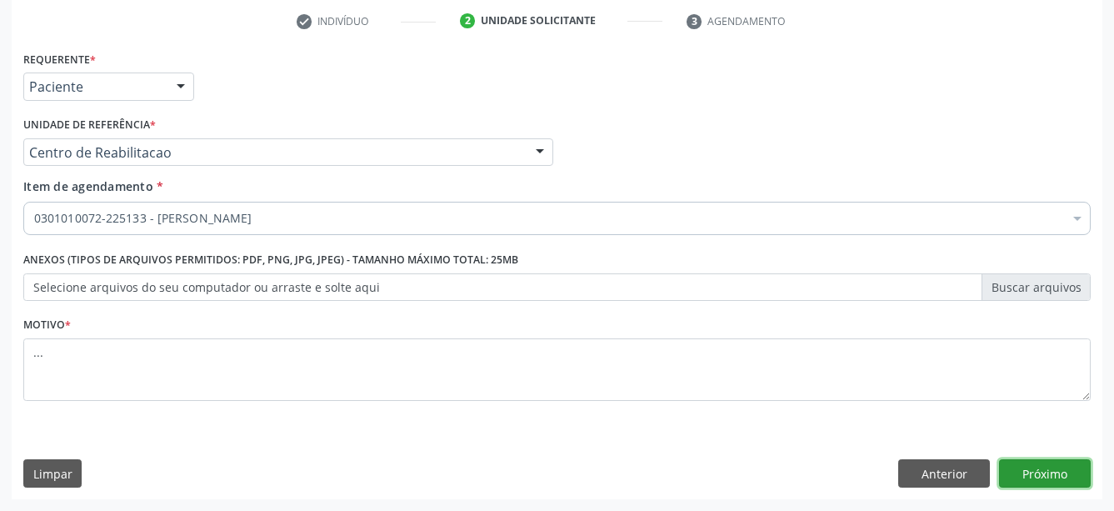
drag, startPoint x: 1050, startPoint y: 471, endPoint x: 806, endPoint y: 448, distance: 245.3
click at [1047, 473] on button "Próximo" at bounding box center [1045, 473] width 92 height 28
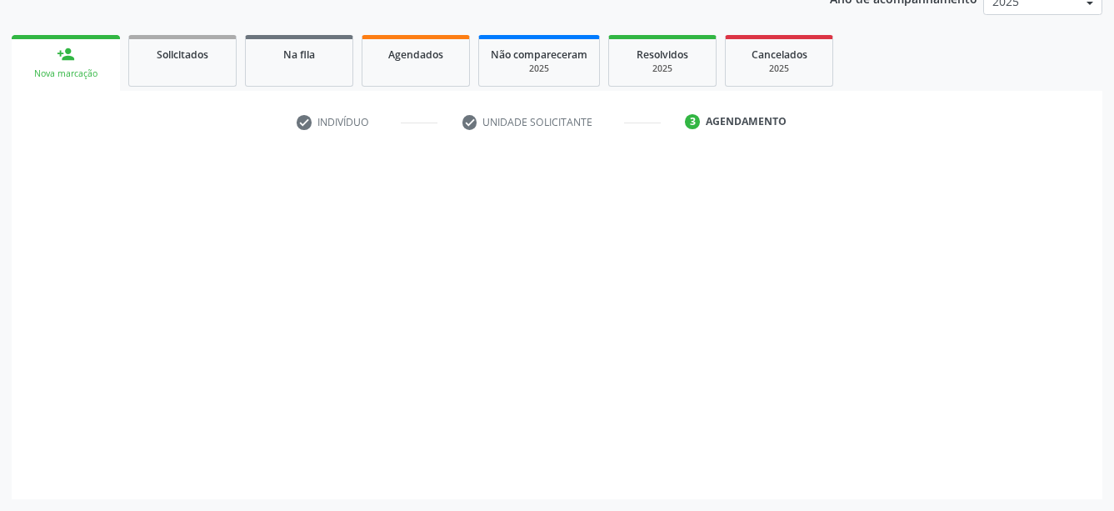
scroll to position [214, 0]
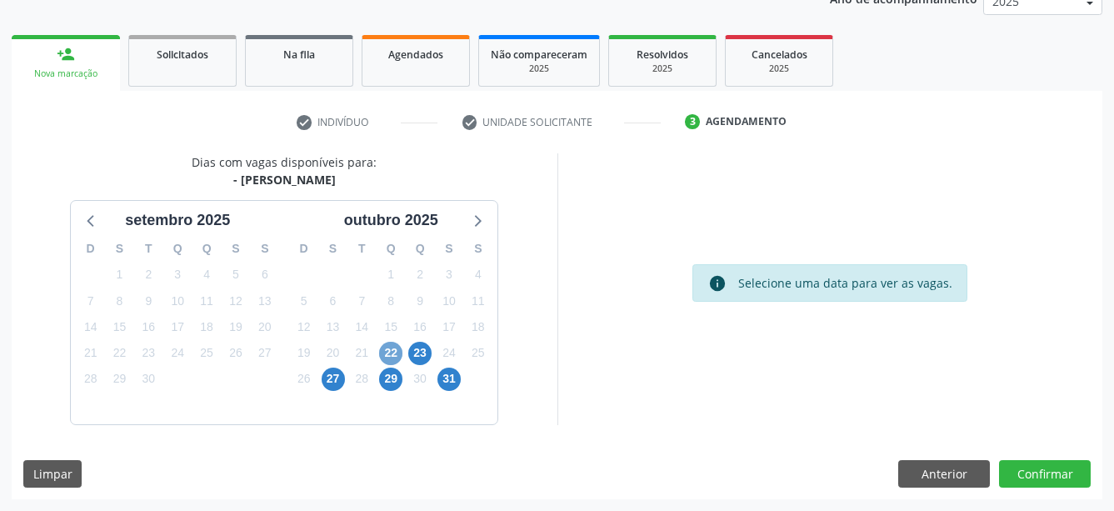
click at [387, 351] on span "22" at bounding box center [390, 353] width 23 height 23
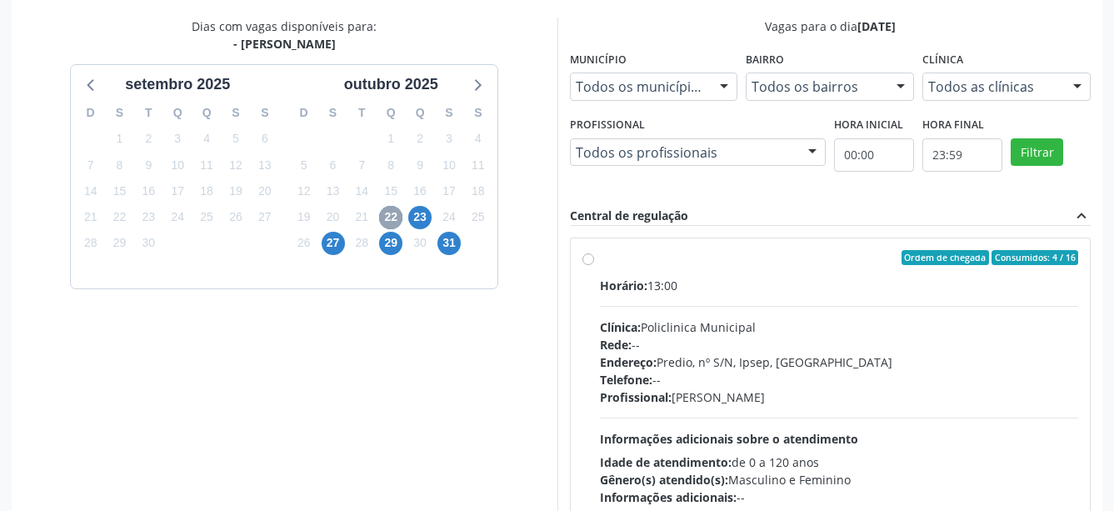
scroll to position [384, 0]
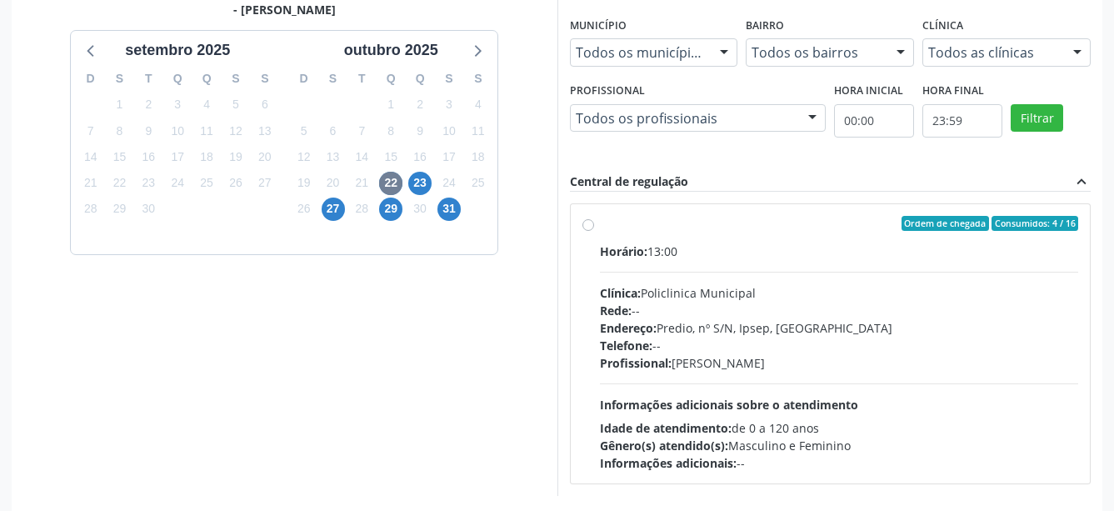
click at [600, 225] on label "Ordem de chegada Consumidos: 4 / 16 Horário: 13:00 Clínica: Policlinica Municip…" at bounding box center [839, 344] width 479 height 256
click at [583, 225] on input "Ordem de chegada Consumidos: 4 / 16 Horário: 13:00 Clínica: Policlinica Municip…" at bounding box center [589, 223] width 12 height 15
radio input "true"
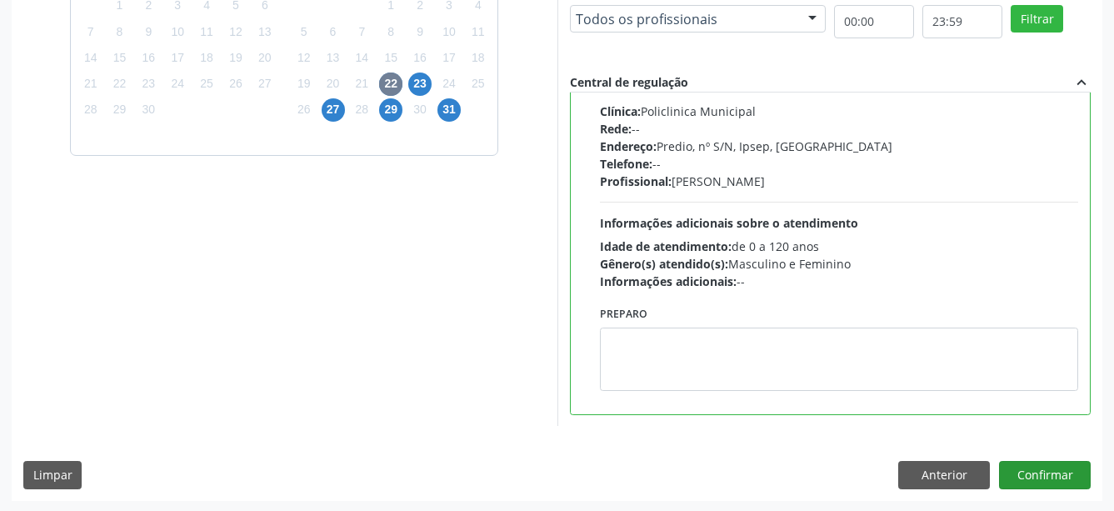
scroll to position [484, 0]
click at [1046, 464] on button "Confirmar" at bounding box center [1045, 474] width 92 height 28
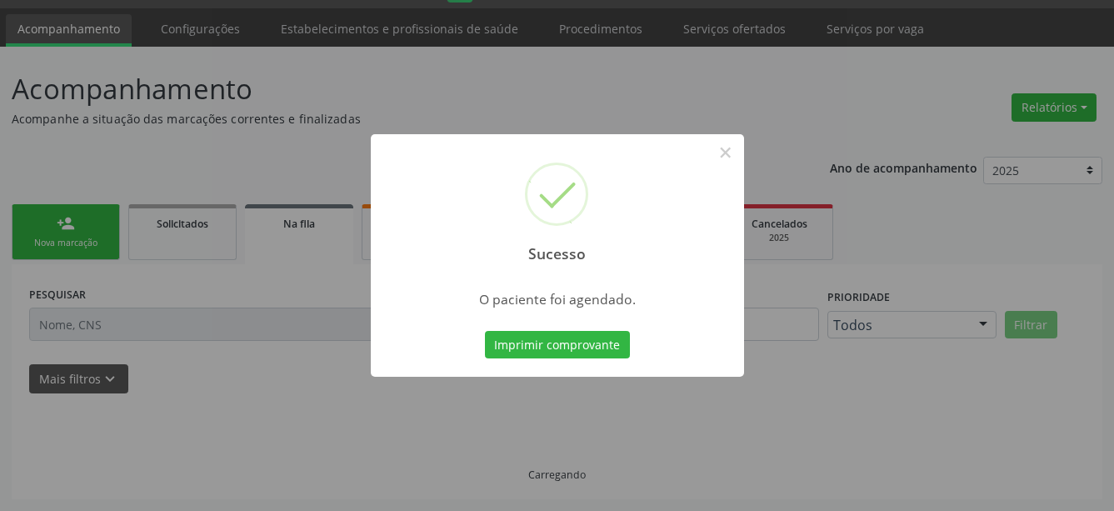
scroll to position [44, 0]
click at [584, 335] on button "Imprimir comprovante" at bounding box center [557, 345] width 145 height 28
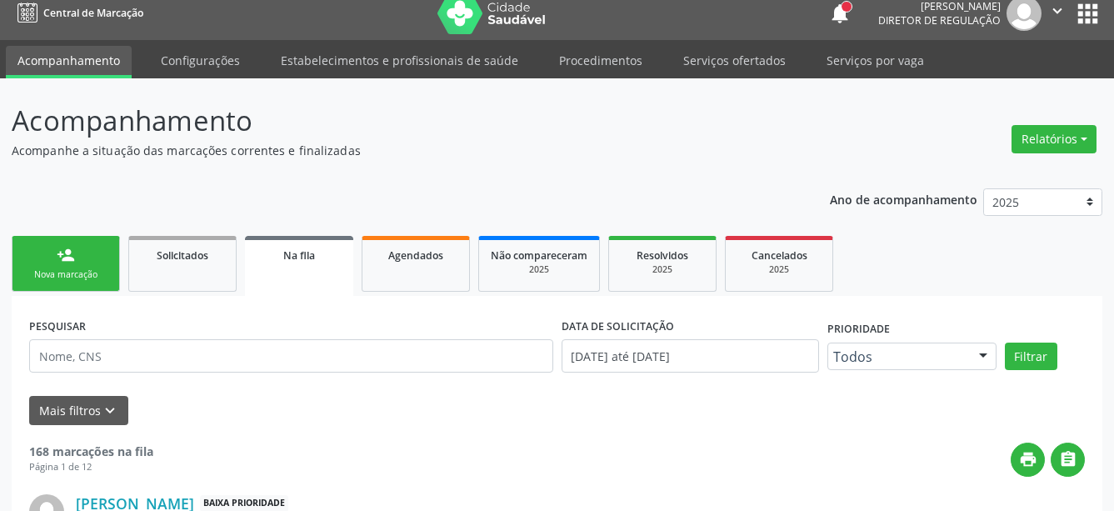
scroll to position [0, 0]
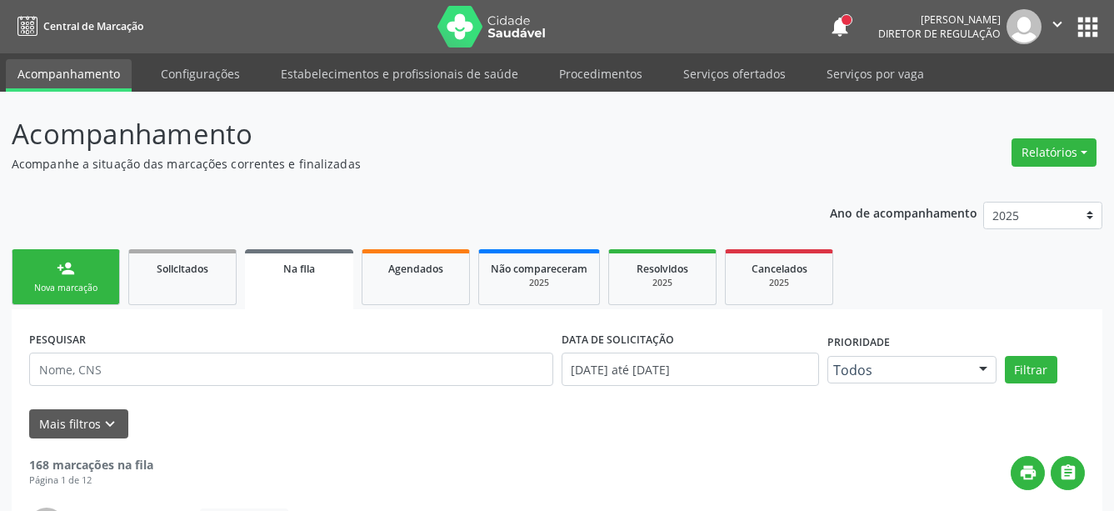
click at [1099, 35] on button "apps" at bounding box center [1088, 27] width 29 height 29
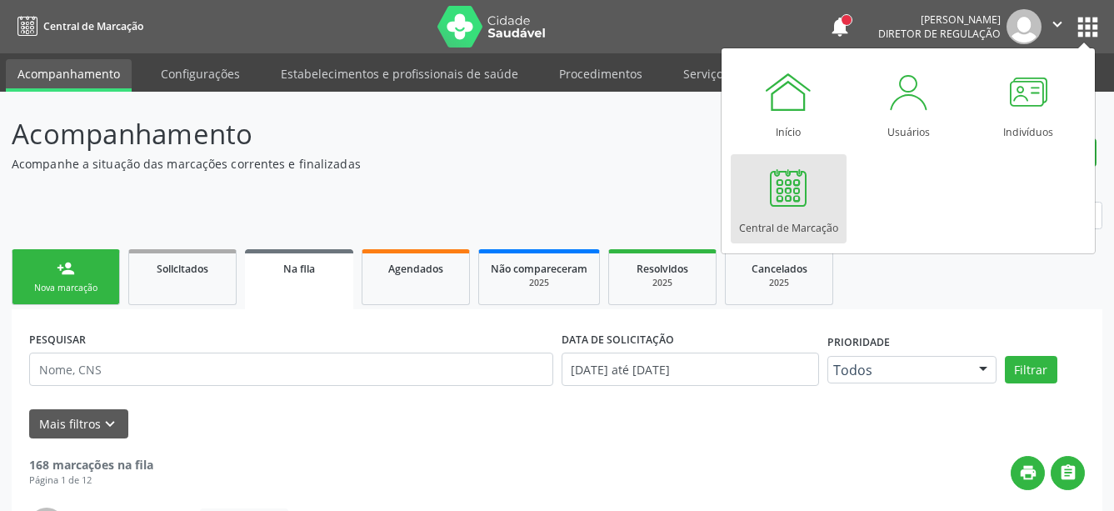
click at [825, 201] on link "Central de Marcação" at bounding box center [789, 198] width 116 height 89
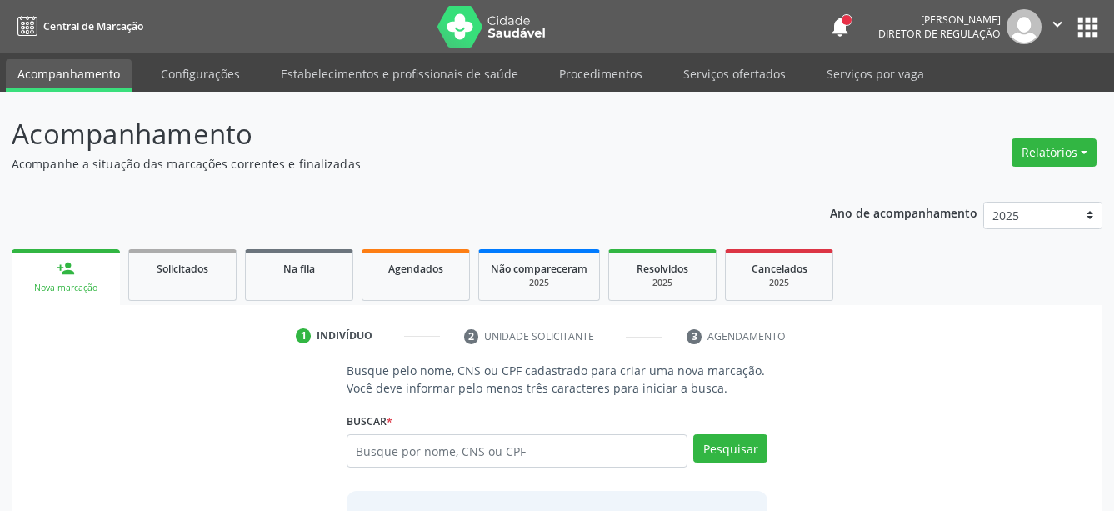
scroll to position [82, 0]
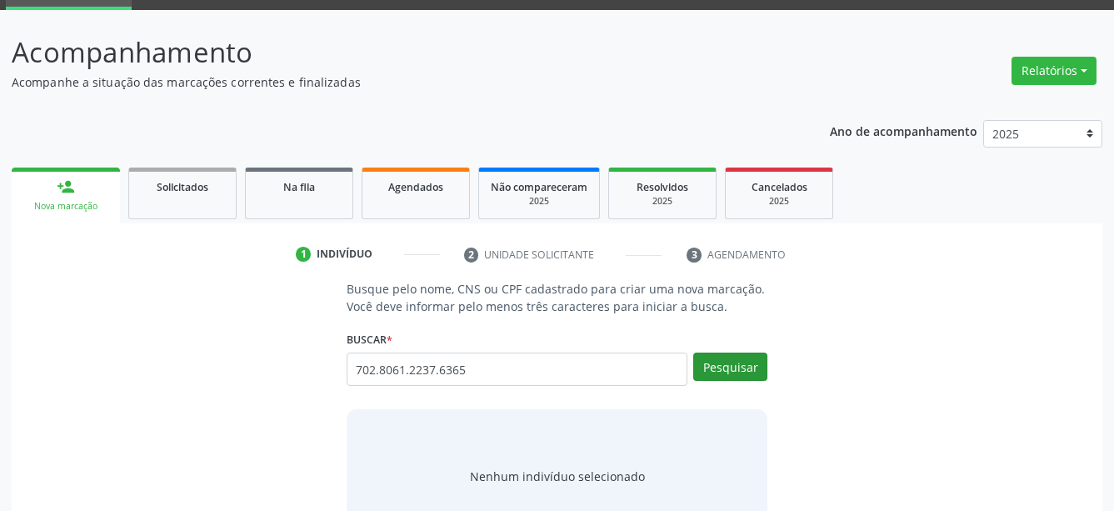
type input "702.8061.2237.6365"
click at [742, 368] on button "Pesquisar" at bounding box center [731, 367] width 74 height 28
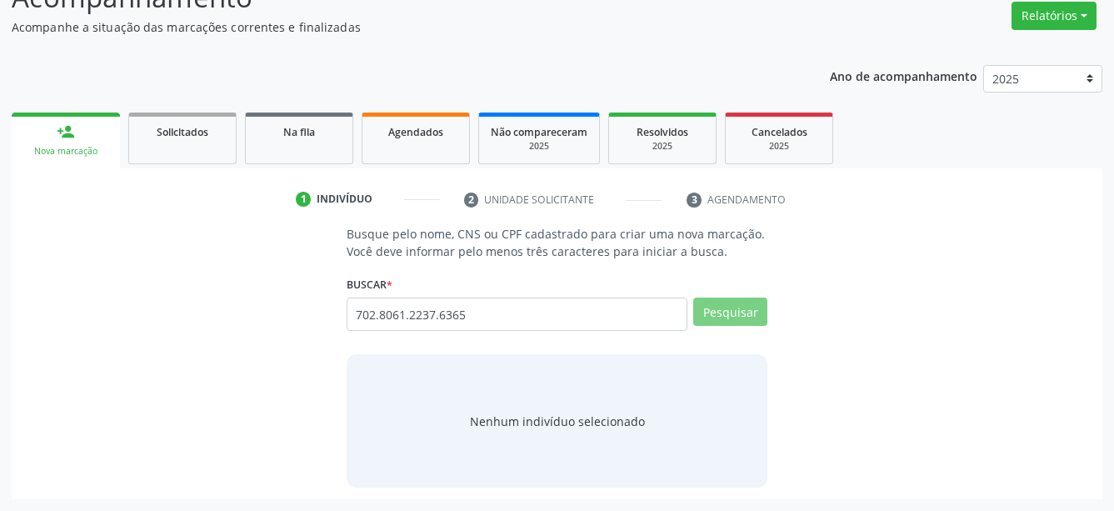
scroll to position [131, 0]
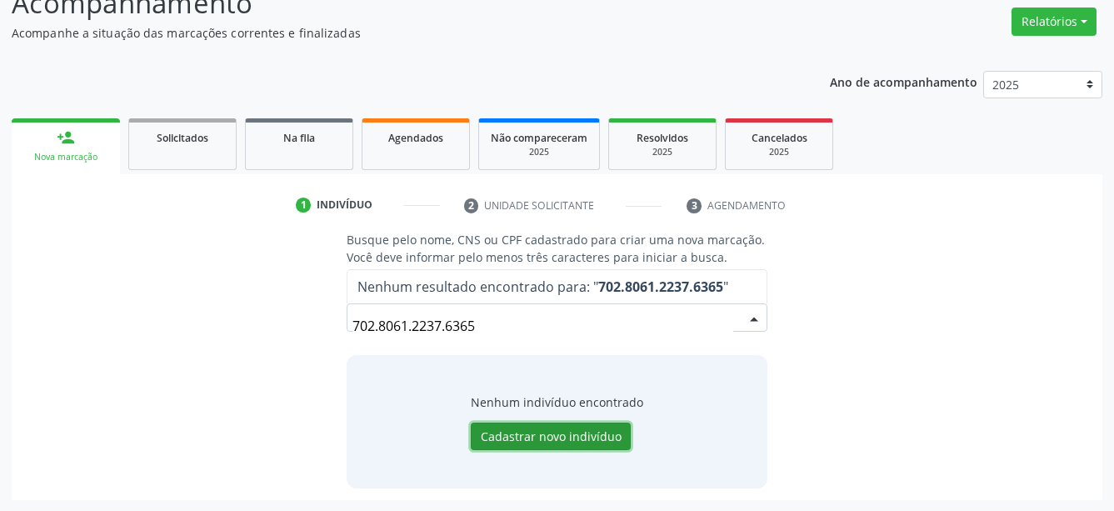
click at [541, 434] on button "Cadastrar novo indivíduo" at bounding box center [551, 437] width 160 height 28
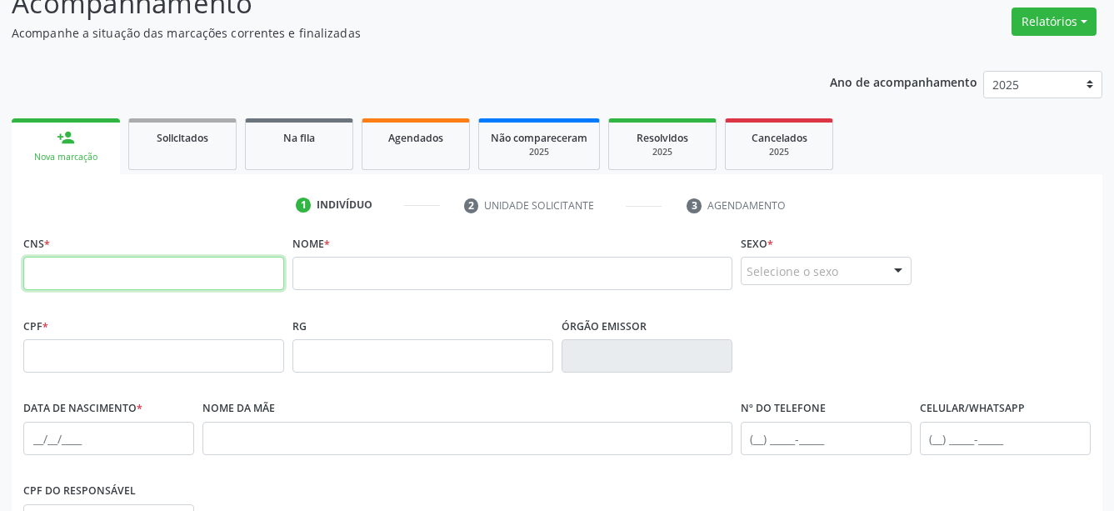
paste input "702 8061 2237 6365"
type input "702 8061 2237 6365"
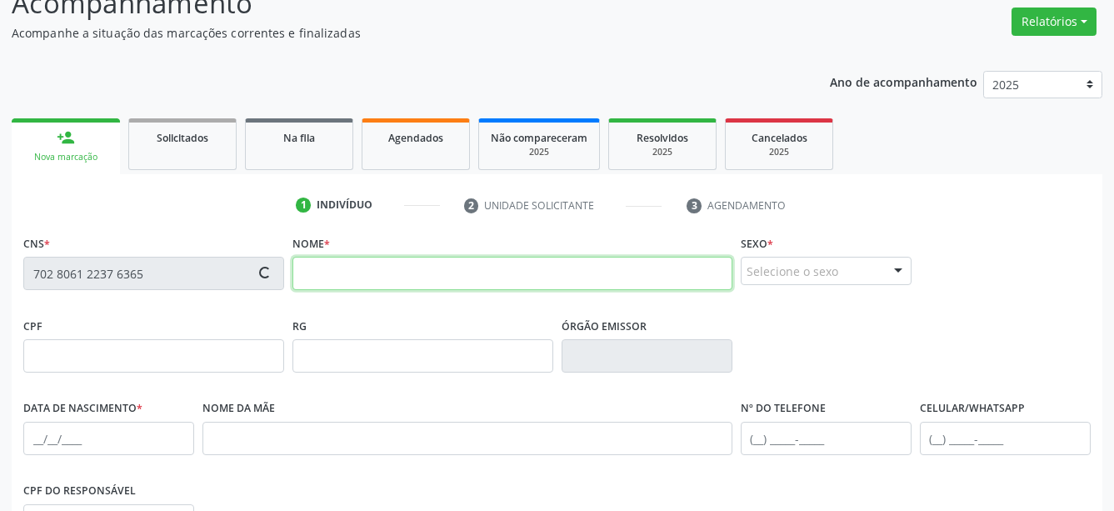
click at [359, 274] on input "text" at bounding box center [513, 273] width 440 height 33
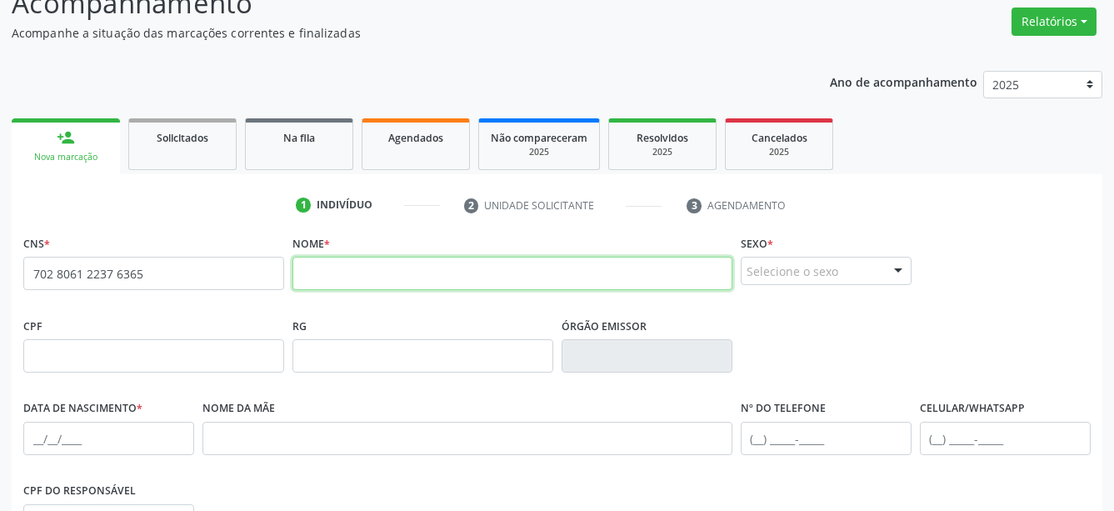
paste input "Célia Ferreira de Siqueira"
type input "Célia Ferreira de Siqueira"
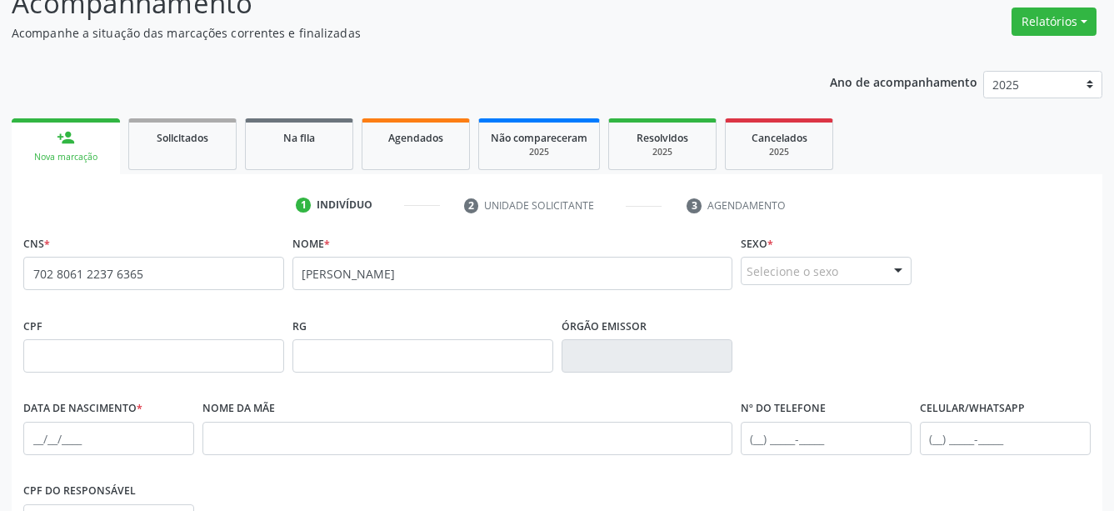
click at [789, 277] on div "Selecione o sexo" at bounding box center [826, 271] width 171 height 28
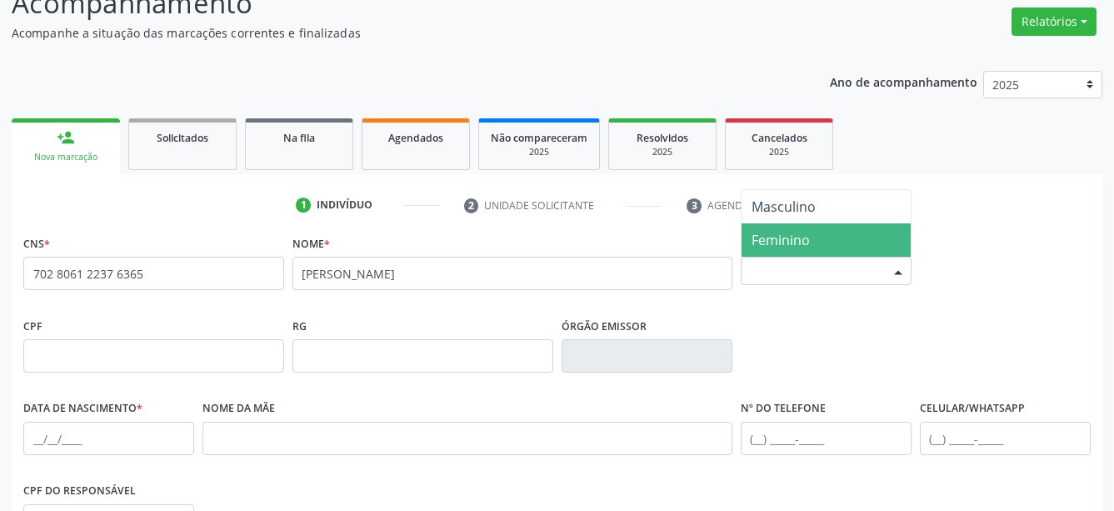
click at [804, 230] on span "Feminino" at bounding box center [826, 239] width 169 height 33
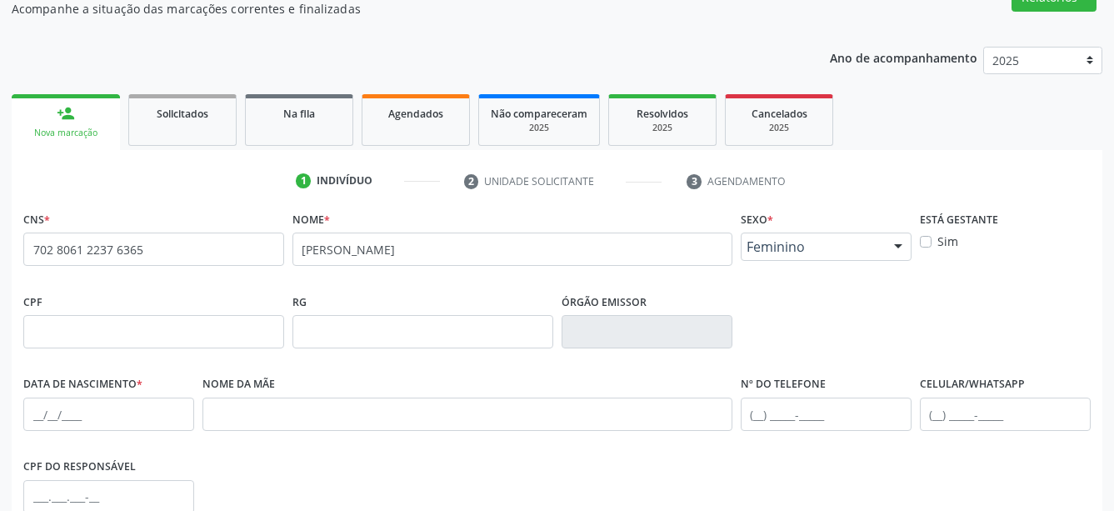
scroll to position [301, 0]
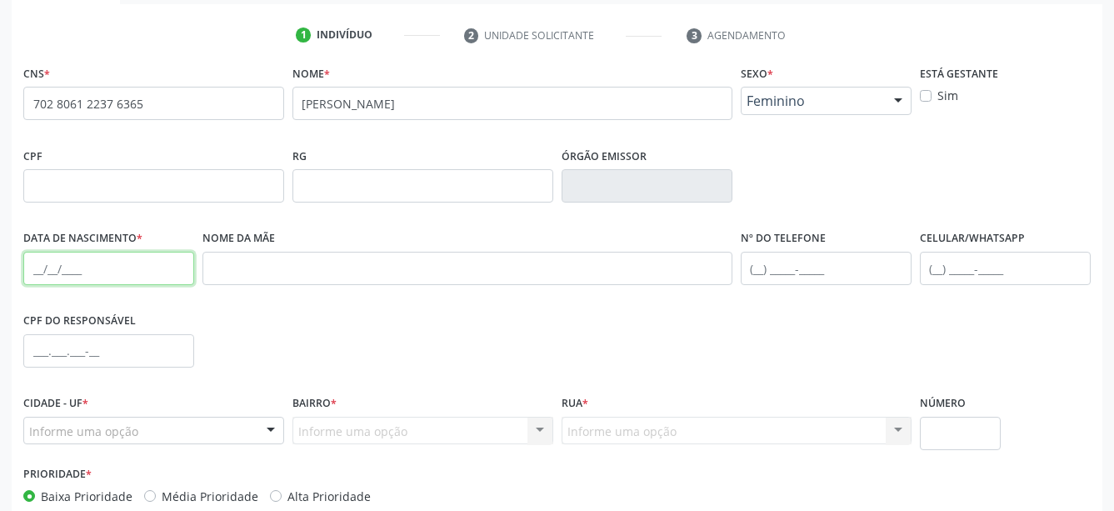
click at [43, 270] on input "text" at bounding box center [108, 268] width 171 height 33
type input "23/08/1963"
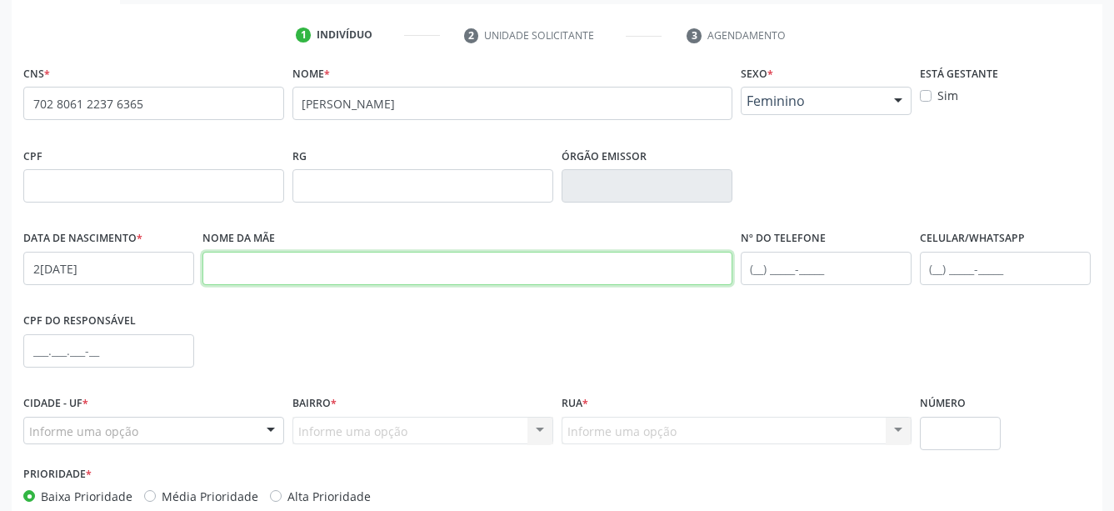
click at [318, 258] on input "text" at bounding box center [468, 268] width 530 height 33
paste input "Francisca Maria Gonçalves"
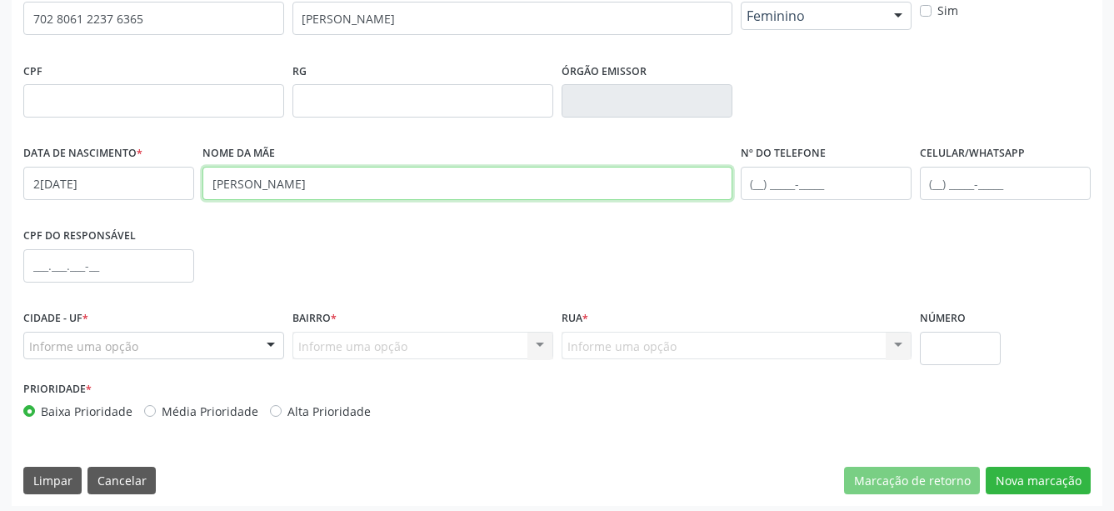
scroll to position [393, 0]
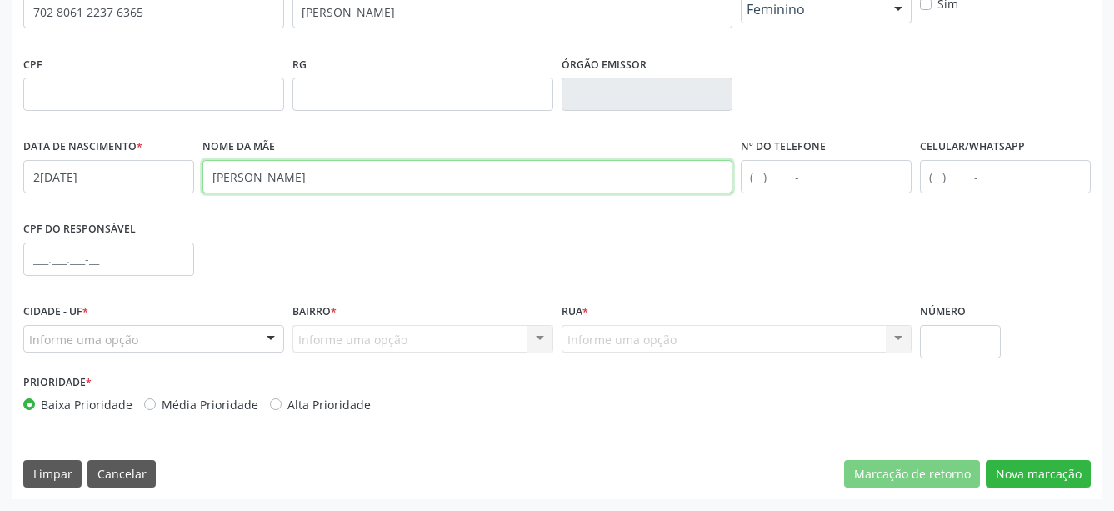
type input "Francisca Maria Gonçalves"
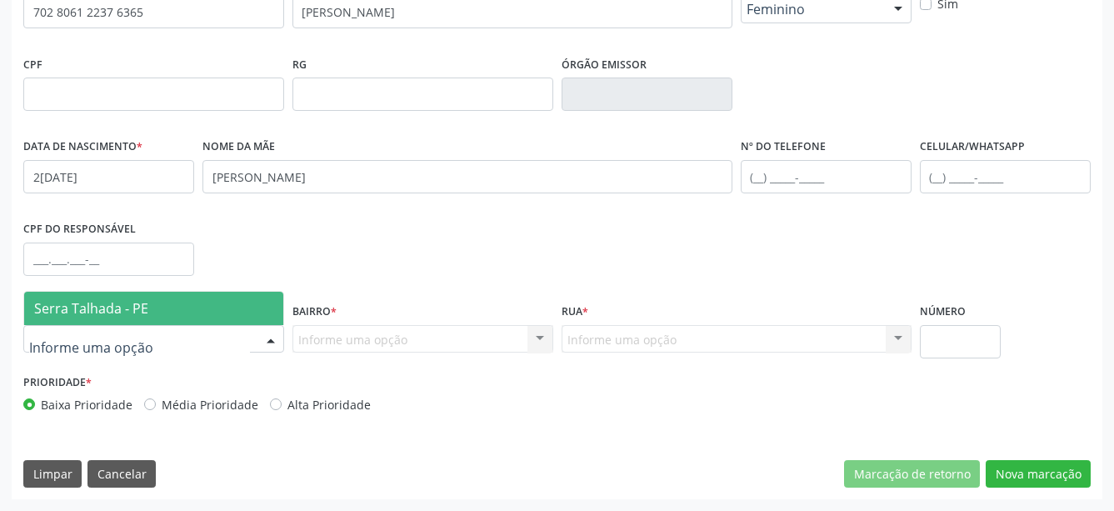
click at [145, 300] on span "Serra Talhada - PE" at bounding box center [91, 308] width 114 height 18
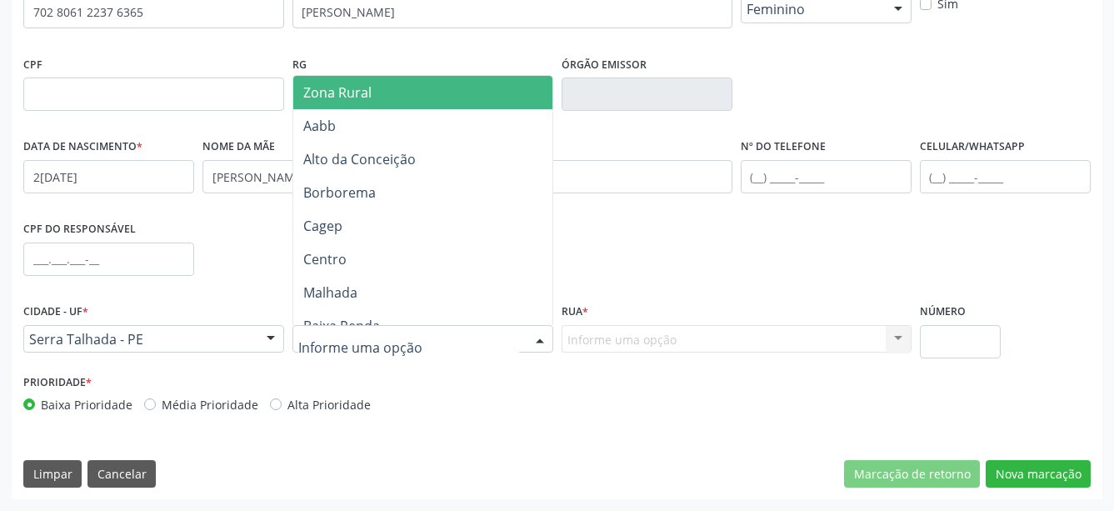
drag, startPoint x: 355, startPoint y: 83, endPoint x: 373, endPoint y: 105, distance: 28.5
click at [356, 83] on span "Zona Rural" at bounding box center [427, 92] width 268 height 33
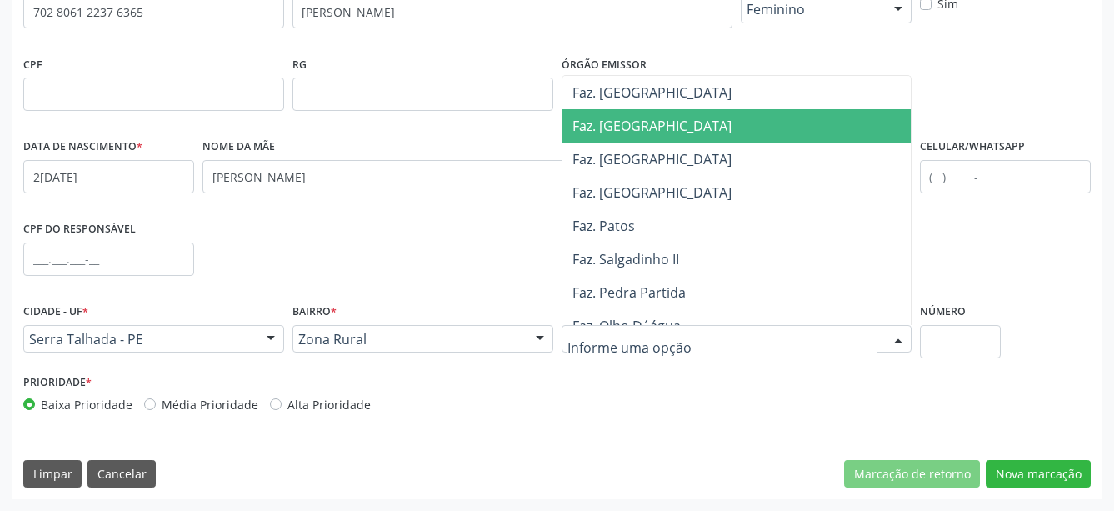
click at [641, 140] on span "Faz. Granja" at bounding box center [743, 125] width 361 height 33
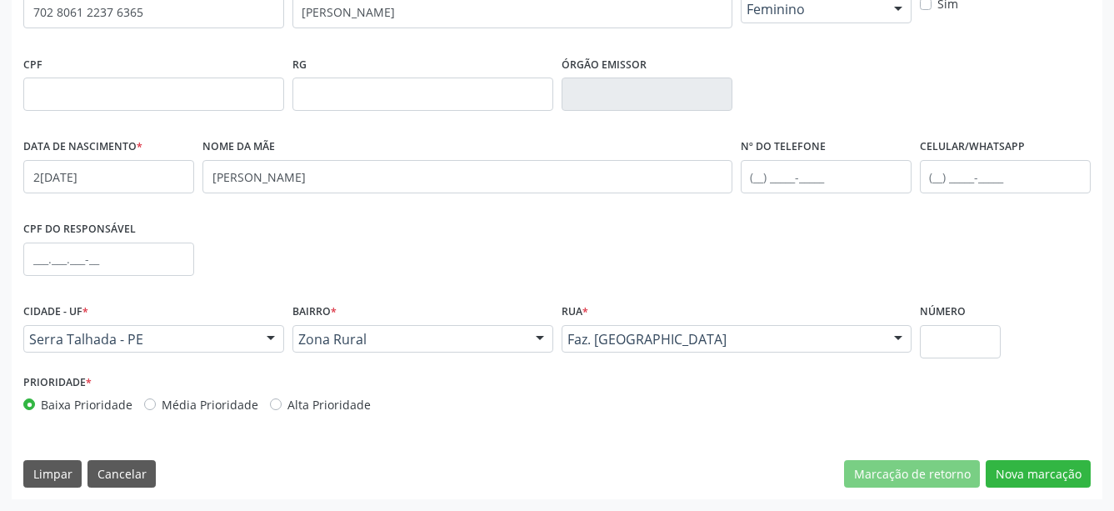
click at [945, 358] on div "Número" at bounding box center [961, 334] width 90 height 71
click at [948, 351] on input "text" at bounding box center [961, 341] width 82 height 33
type input "00"
click at [876, 388] on div "Prioridade * Baixa Prioridade Média Prioridade Alta Prioridade" at bounding box center [557, 397] width 1076 height 55
click at [1027, 466] on button "Nova marcação" at bounding box center [1038, 474] width 105 height 28
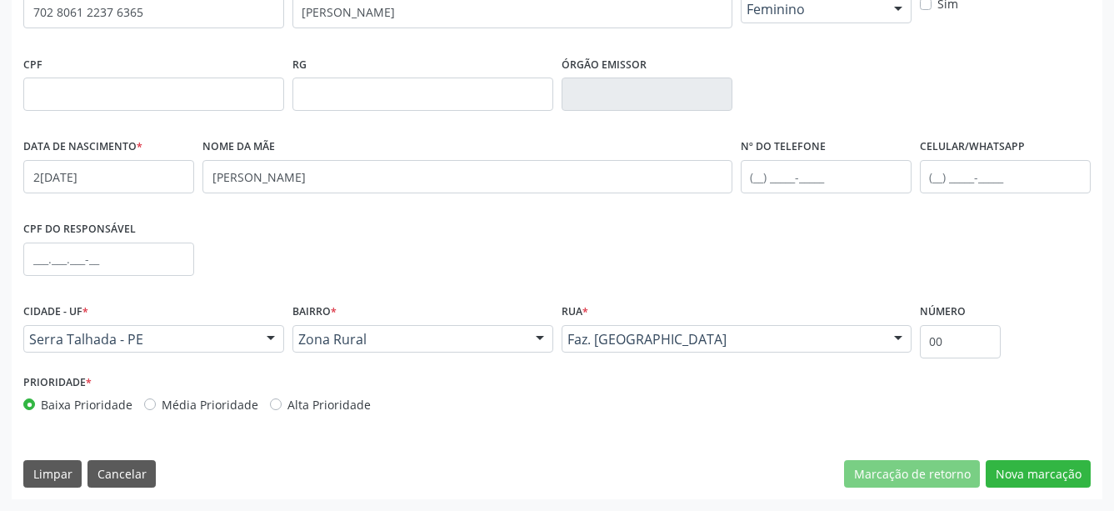
scroll to position [328, 0]
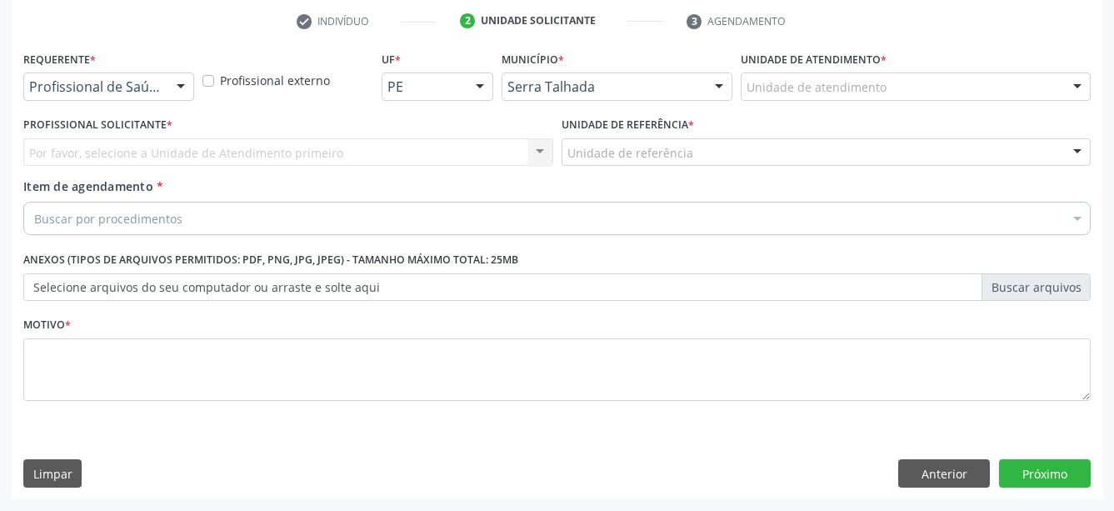
click at [180, 73] on div at bounding box center [180, 87] width 25 height 28
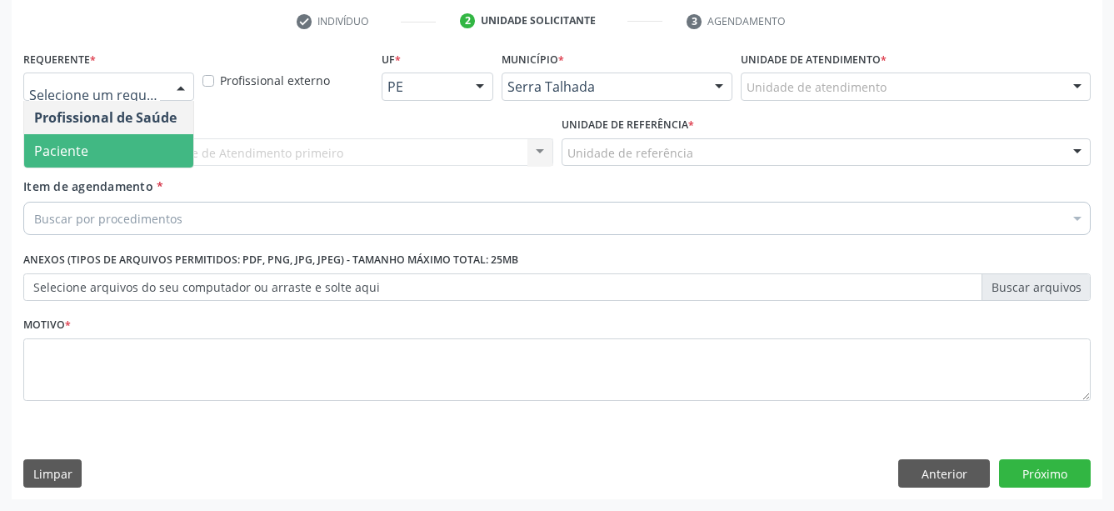
click at [135, 134] on span "Paciente" at bounding box center [108, 150] width 169 height 33
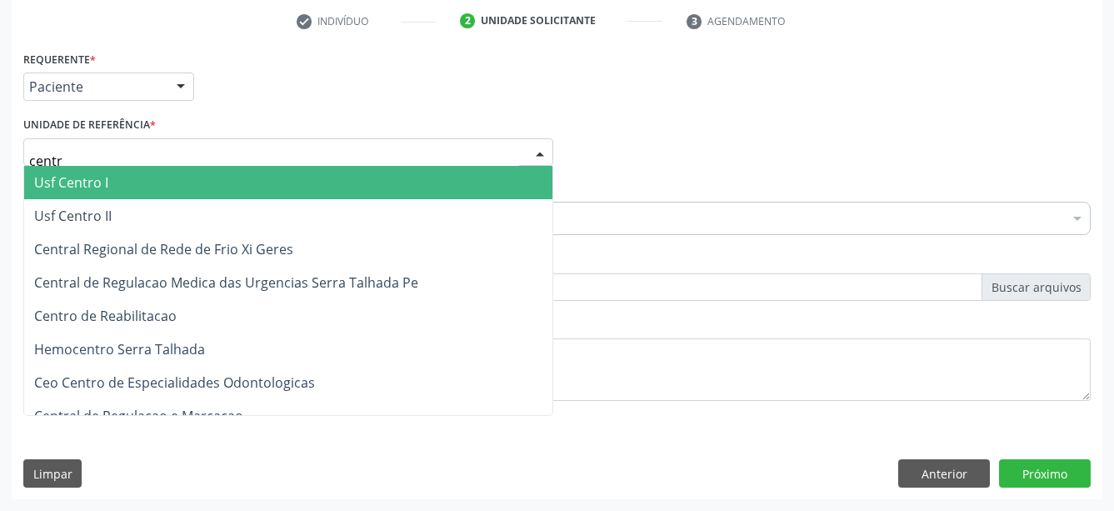
type input "centro"
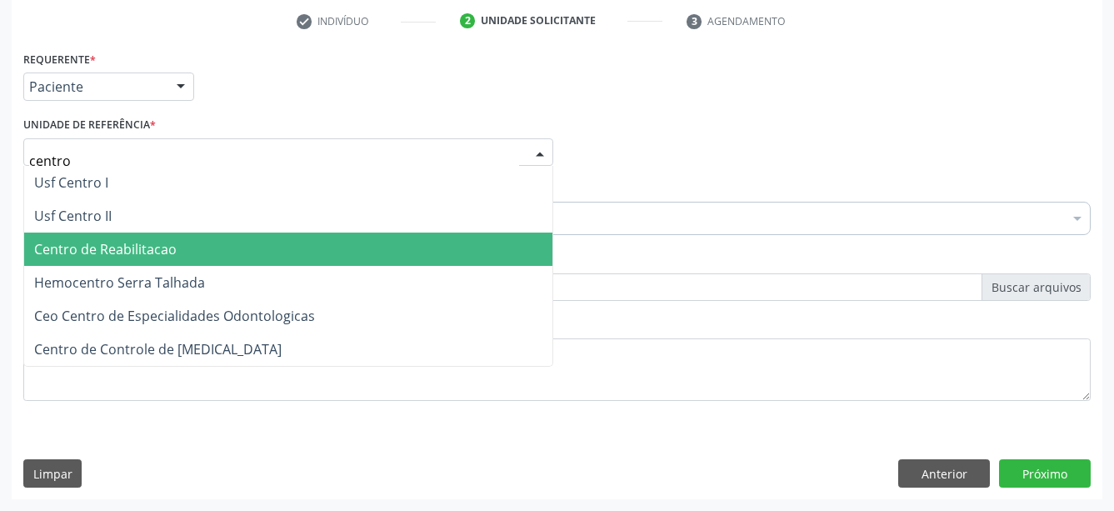
click at [125, 233] on span "Centro de Reabilitacao" at bounding box center [288, 249] width 528 height 33
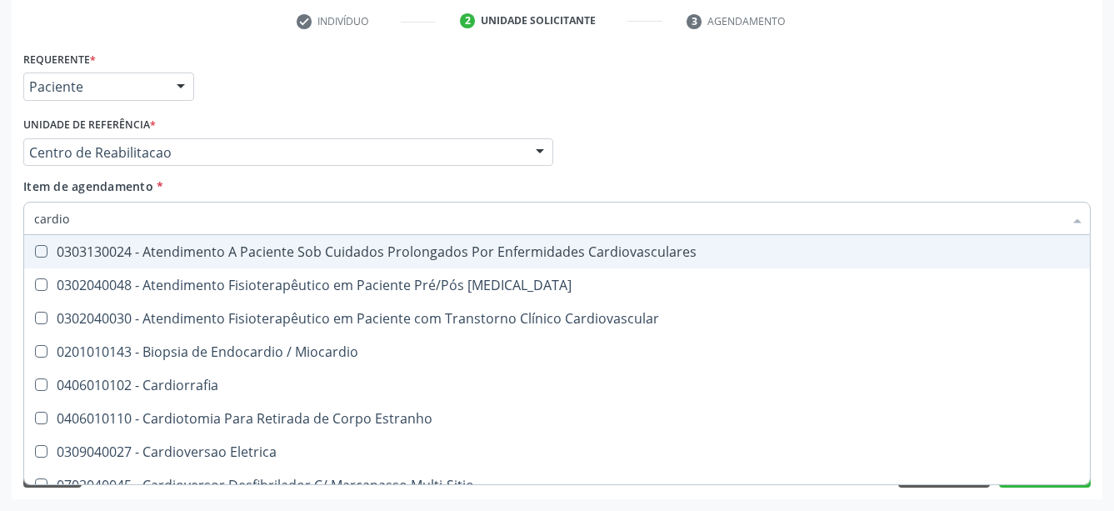
type input "cardiol"
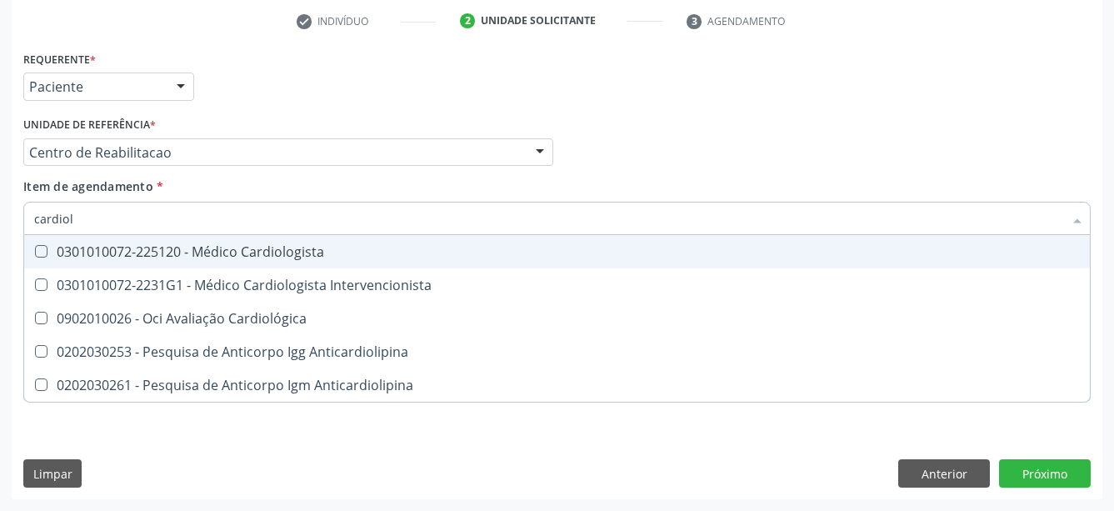
click at [124, 245] on div "0301010072-225120 - Médico Cardiologista" at bounding box center [557, 251] width 1046 height 13
checkbox Cardiologista "true"
click at [708, 113] on div "Profissional Solicitante Por favor, selecione a Unidade de Atendimento primeiro…" at bounding box center [557, 145] width 1076 height 65
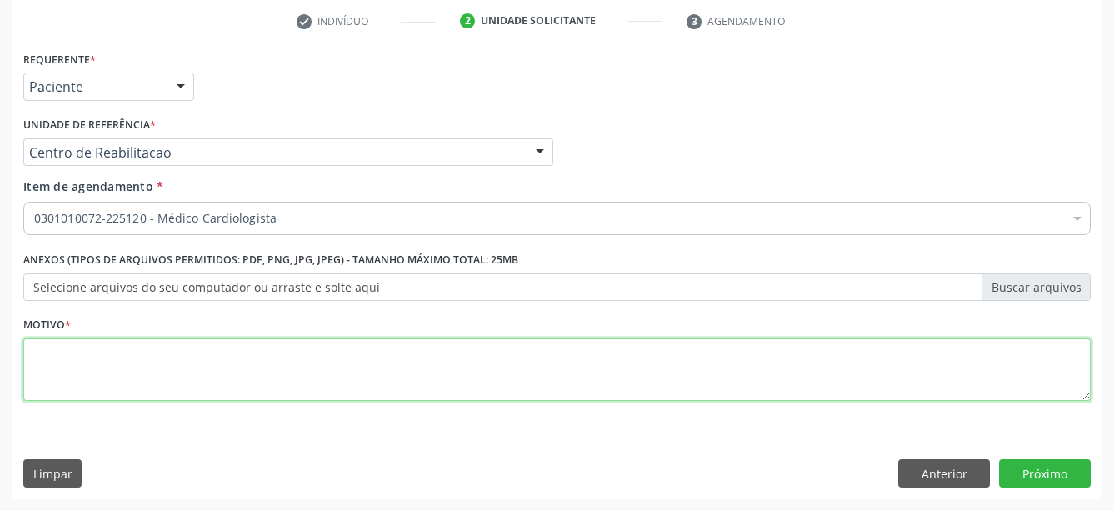
click at [192, 350] on textarea at bounding box center [557, 369] width 1068 height 63
type textarea ";"
type textarea "..."
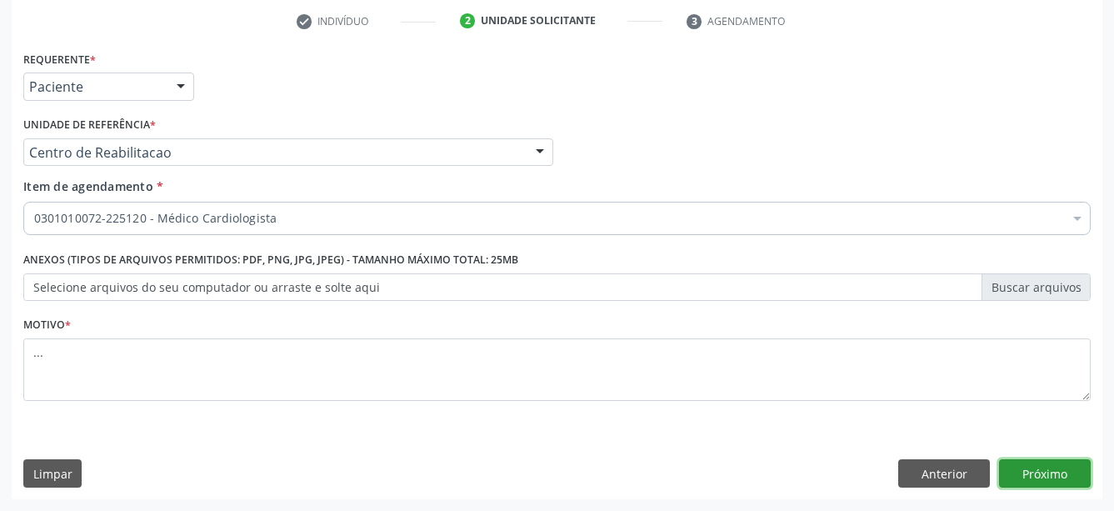
click at [1043, 468] on button "Próximo" at bounding box center [1045, 473] width 92 height 28
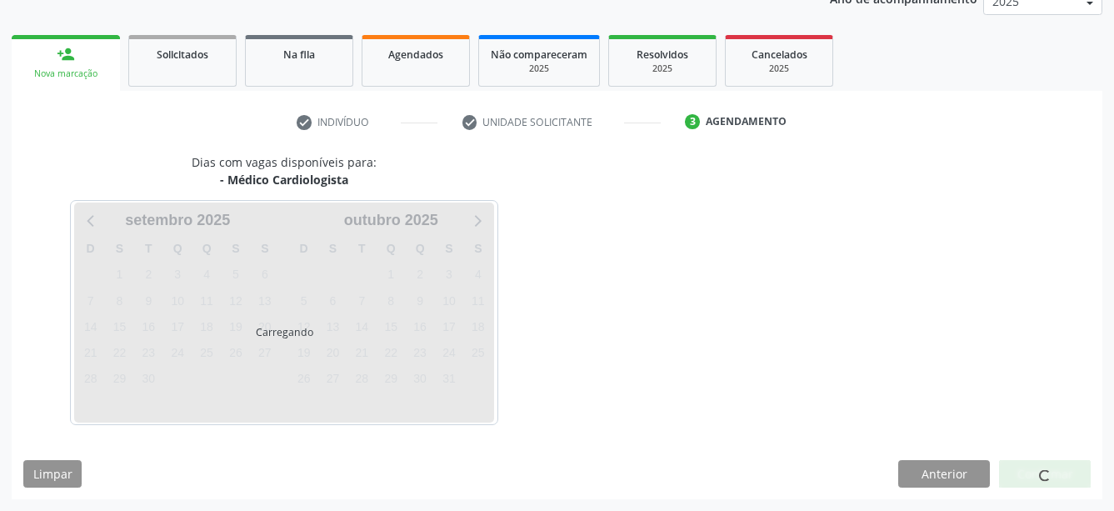
scroll to position [214, 0]
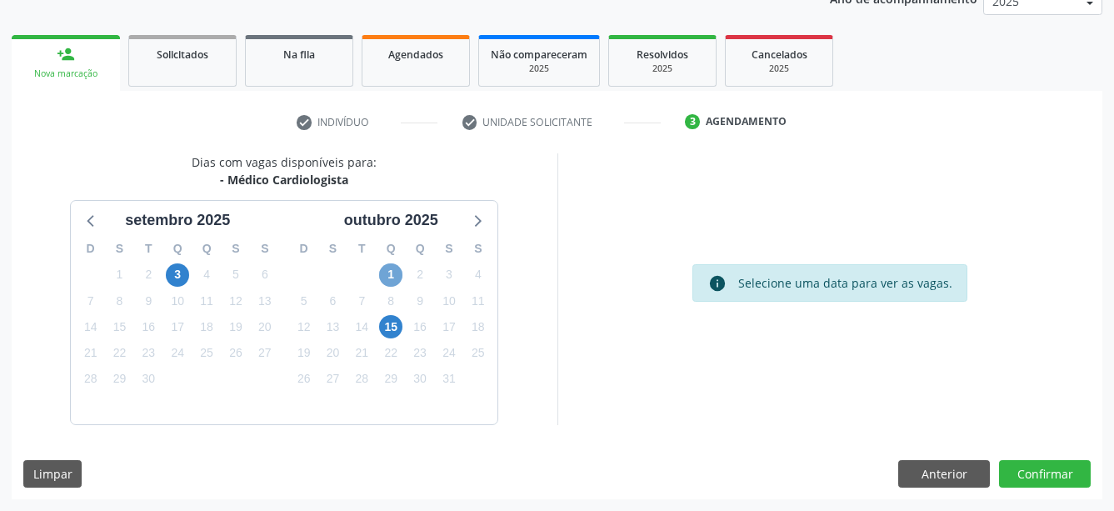
click at [392, 275] on span "1" at bounding box center [390, 274] width 23 height 23
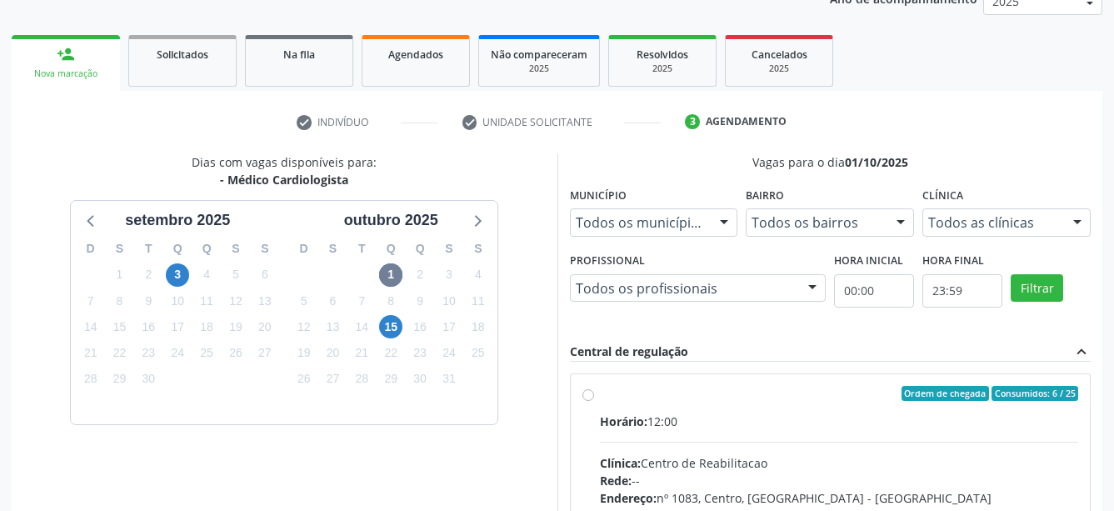
click at [600, 393] on label "Ordem de chegada Consumidos: 6 / 25 Horário: 12:00 Clínica: Centro de Reabilita…" at bounding box center [839, 514] width 479 height 256
click at [591, 393] on input "Ordem de chegada Consumidos: 6 / 25 Horário: 12:00 Clínica: Centro de Reabilita…" at bounding box center [589, 393] width 12 height 15
radio input "true"
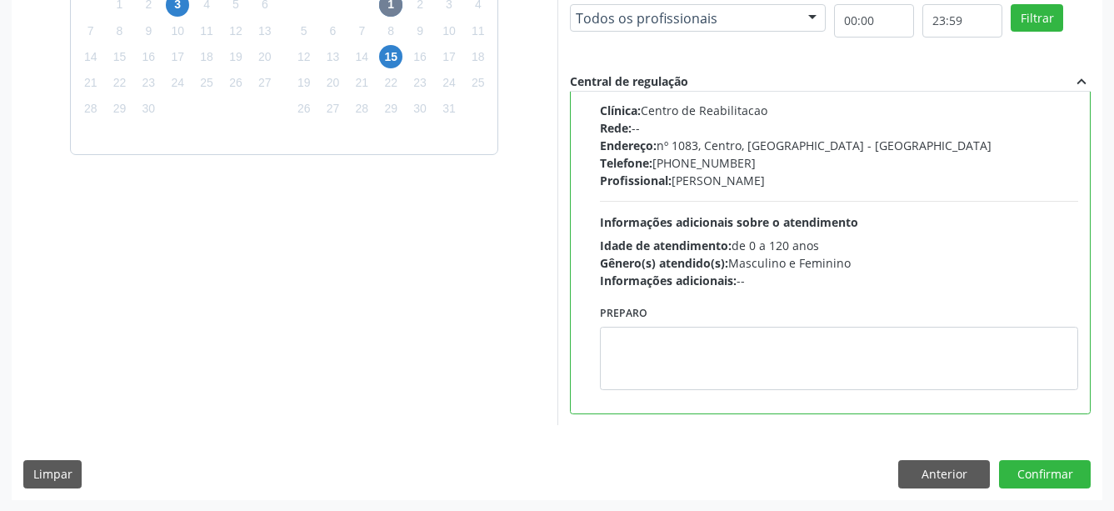
scroll to position [484, 0]
click at [1075, 476] on button "Confirmar" at bounding box center [1045, 474] width 92 height 28
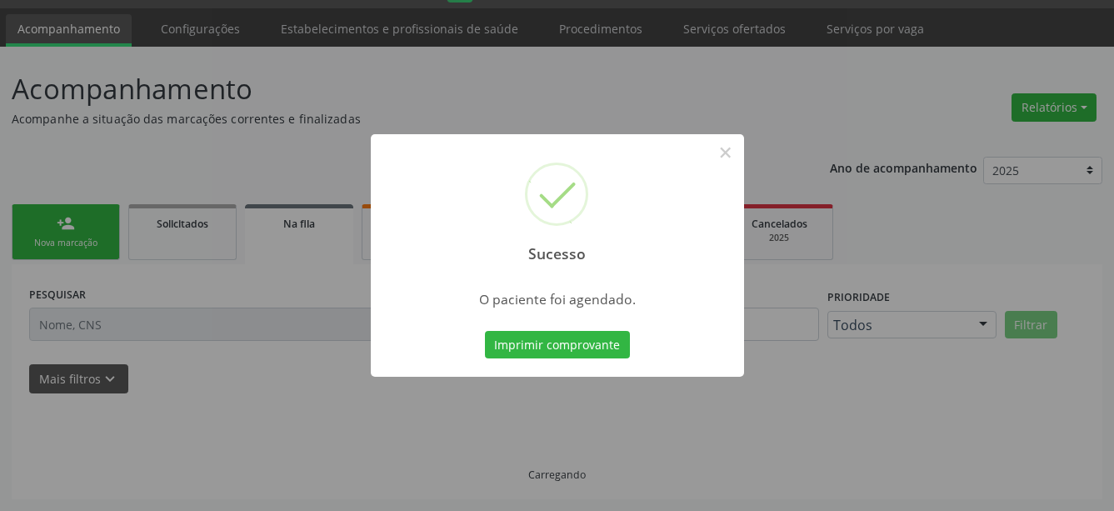
scroll to position [44, 0]
click at [535, 342] on button "Imprimir comprovante" at bounding box center [557, 345] width 145 height 28
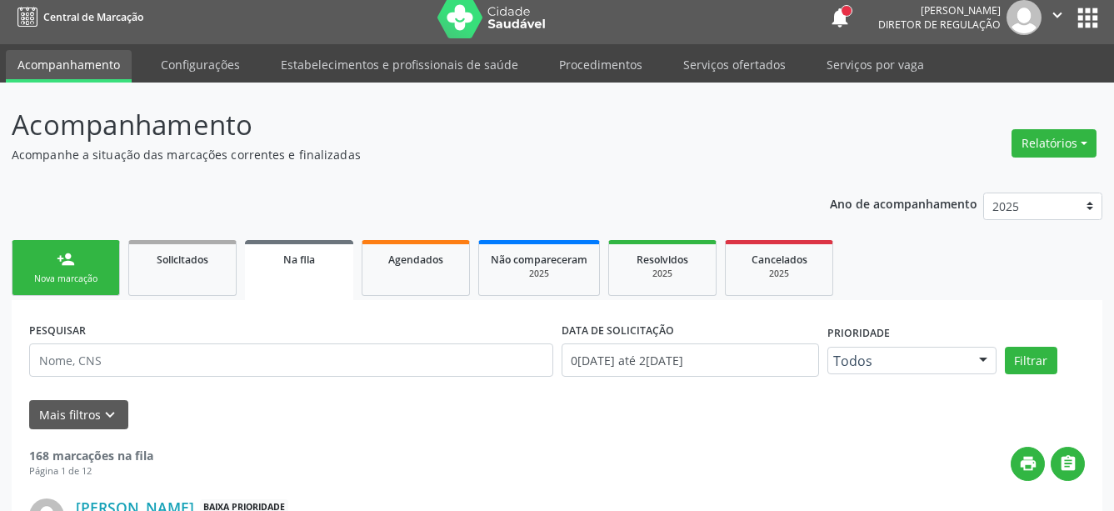
scroll to position [0, 0]
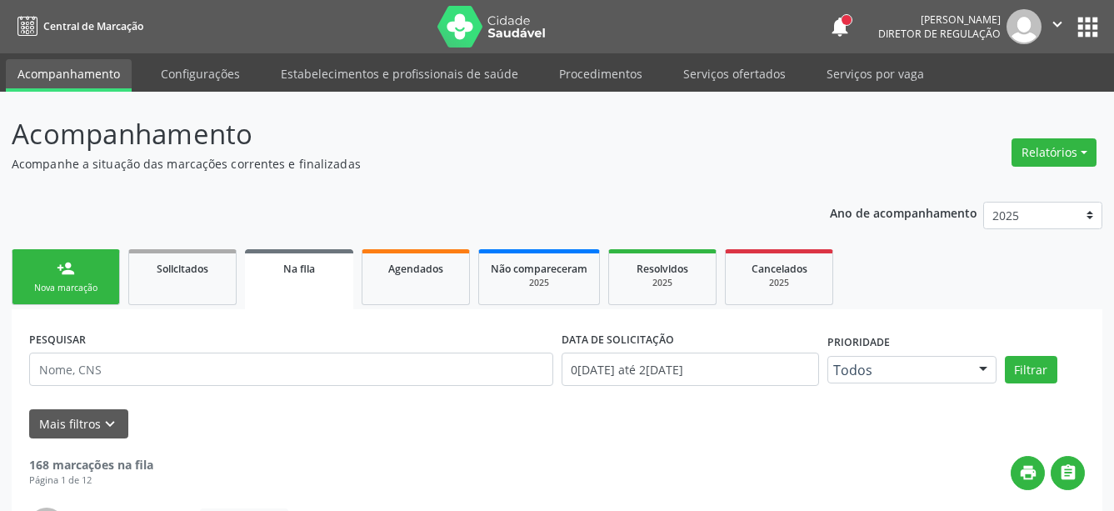
click at [1086, 17] on button "apps" at bounding box center [1088, 27] width 29 height 29
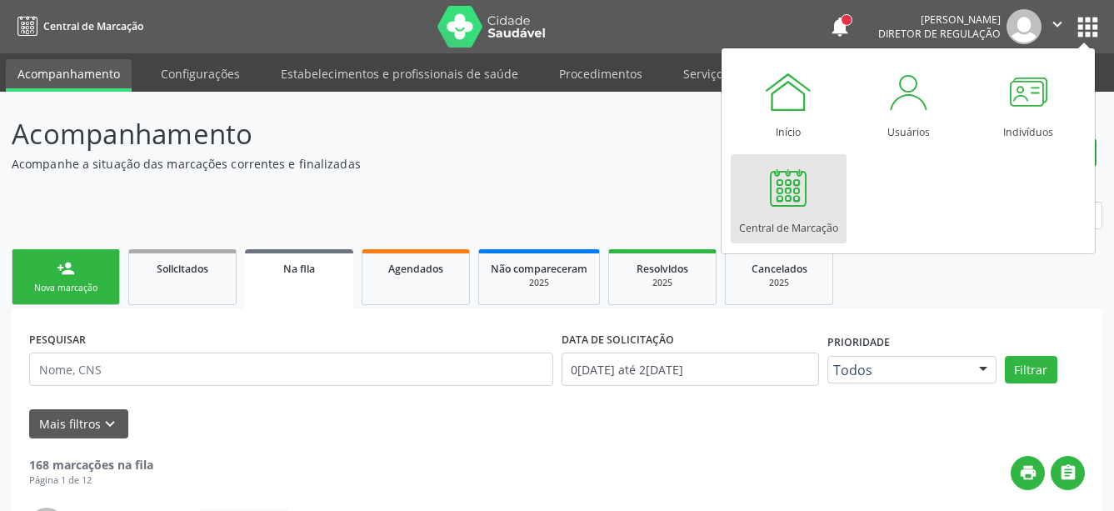
click at [809, 204] on div at bounding box center [789, 188] width 50 height 50
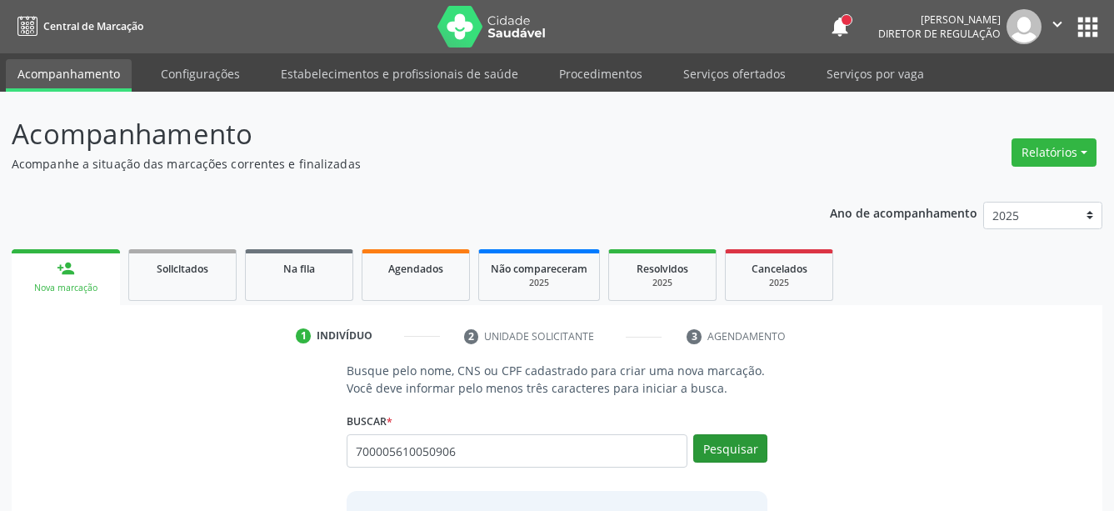
type input "700005610050906"
click at [734, 450] on button "Pesquisar" at bounding box center [731, 448] width 74 height 28
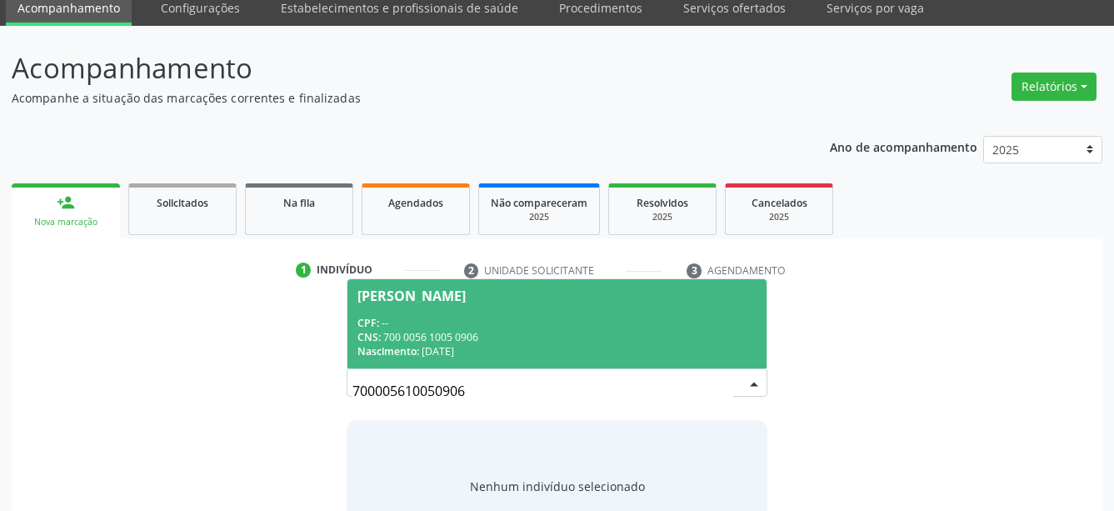
scroll to position [85, 0]
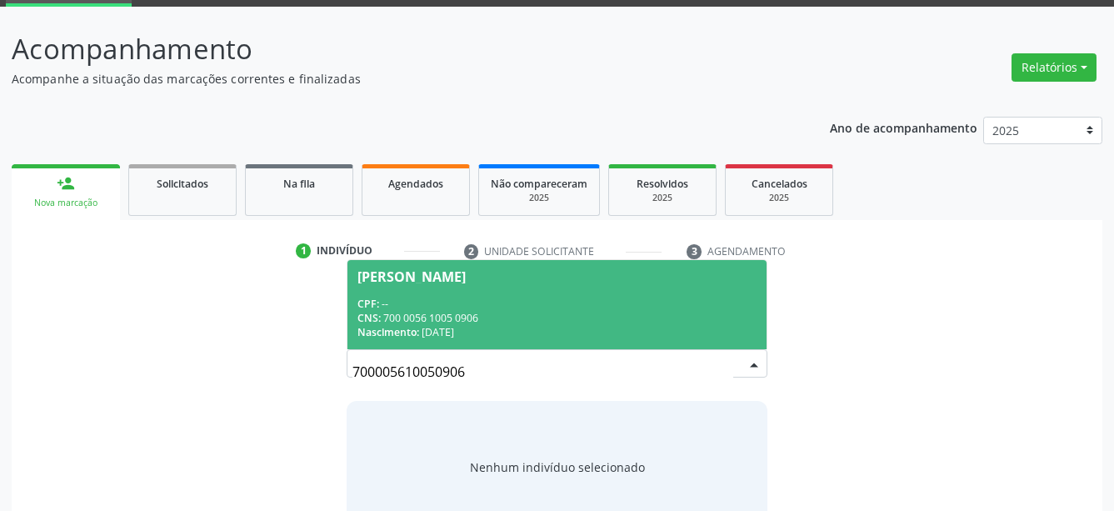
click at [423, 292] on span "[PERSON_NAME] CPF: -- CNS: 700 0056 1005 0906 Nascimento: [DATE]" at bounding box center [558, 304] width 420 height 89
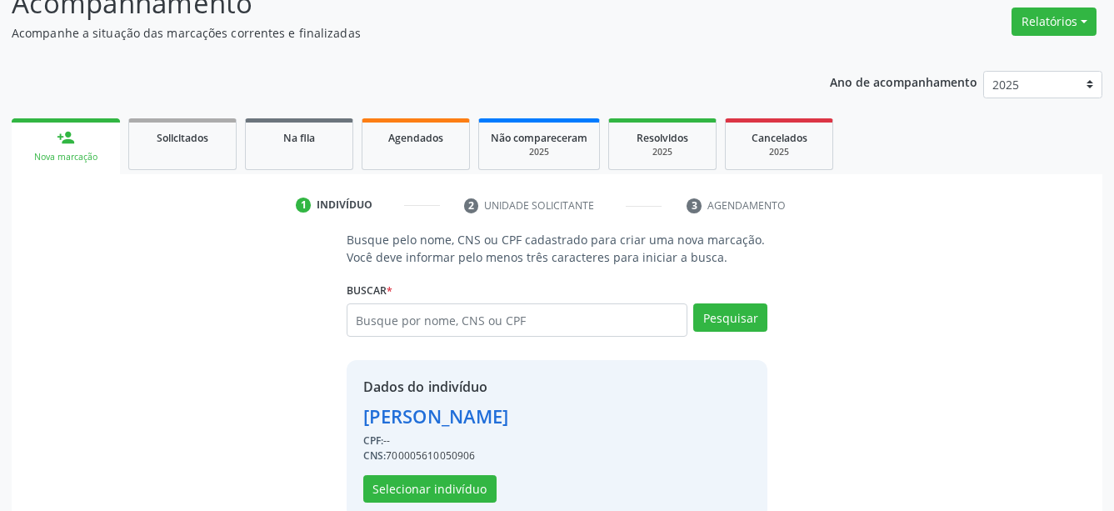
scroll to position [163, 0]
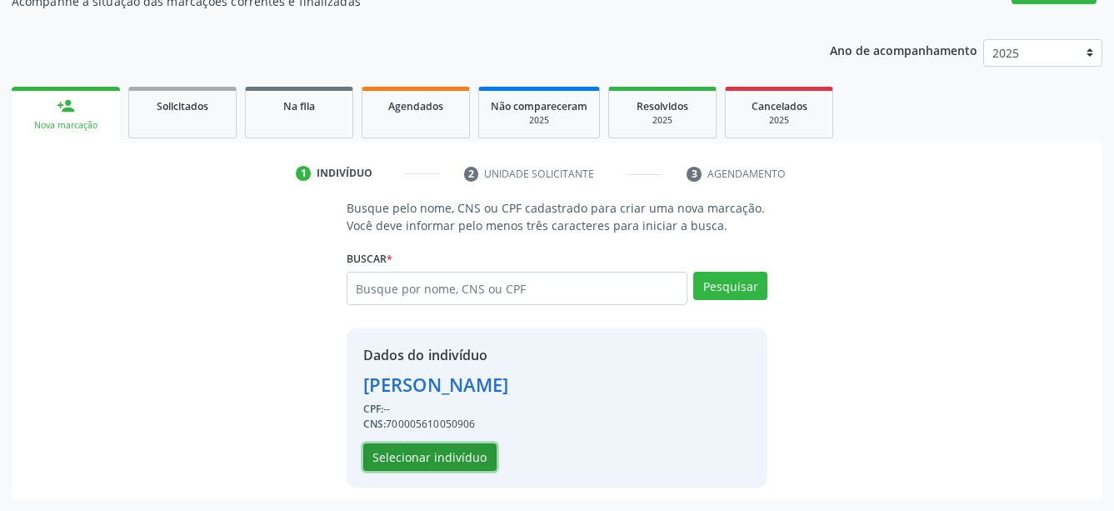
click at [466, 452] on button "Selecionar indivíduo" at bounding box center [429, 457] width 133 height 28
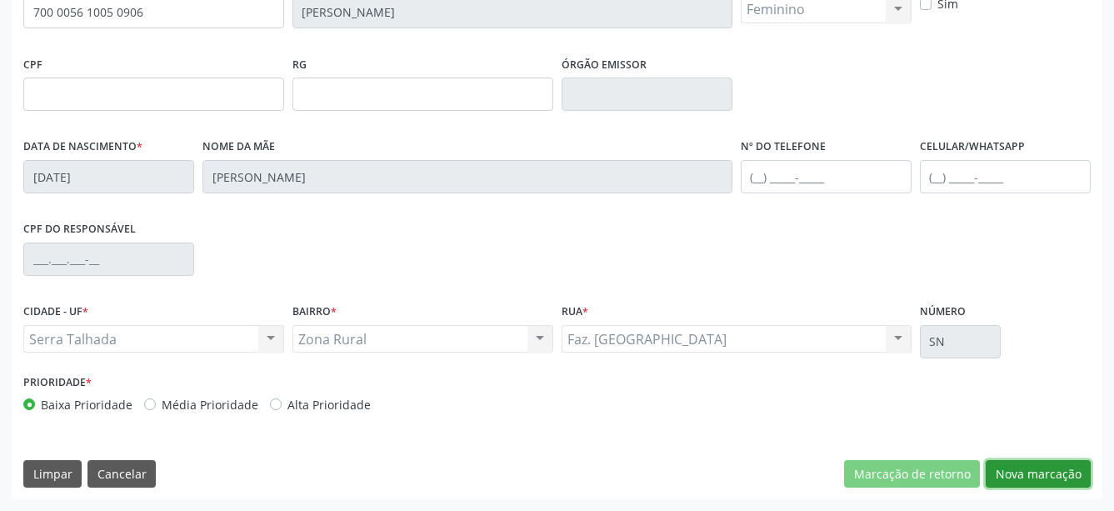
click at [1039, 469] on button "Nova marcação" at bounding box center [1038, 474] width 105 height 28
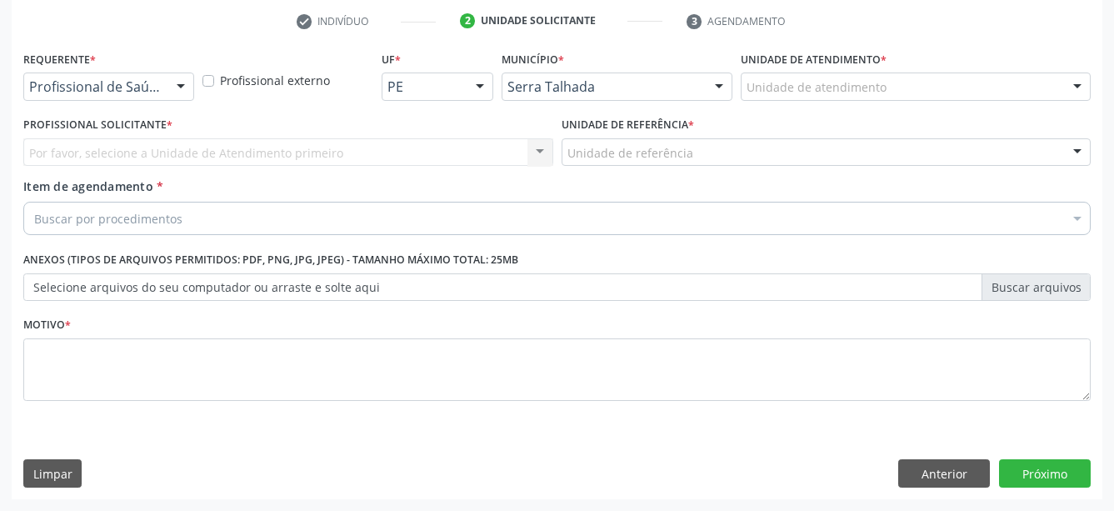
scroll to position [328, 0]
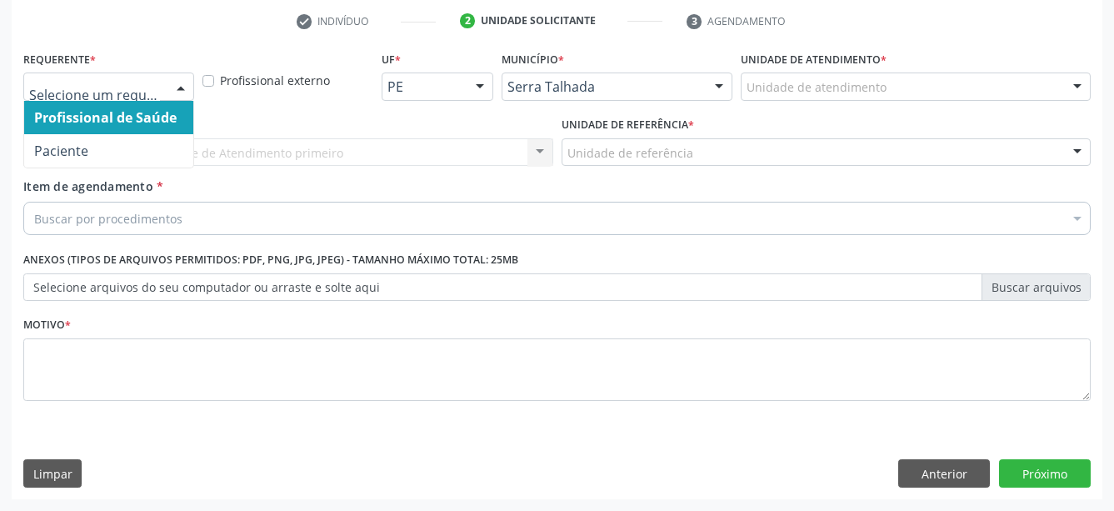
drag, startPoint x: 143, startPoint y: 68, endPoint x: 132, endPoint y: 97, distance: 30.6
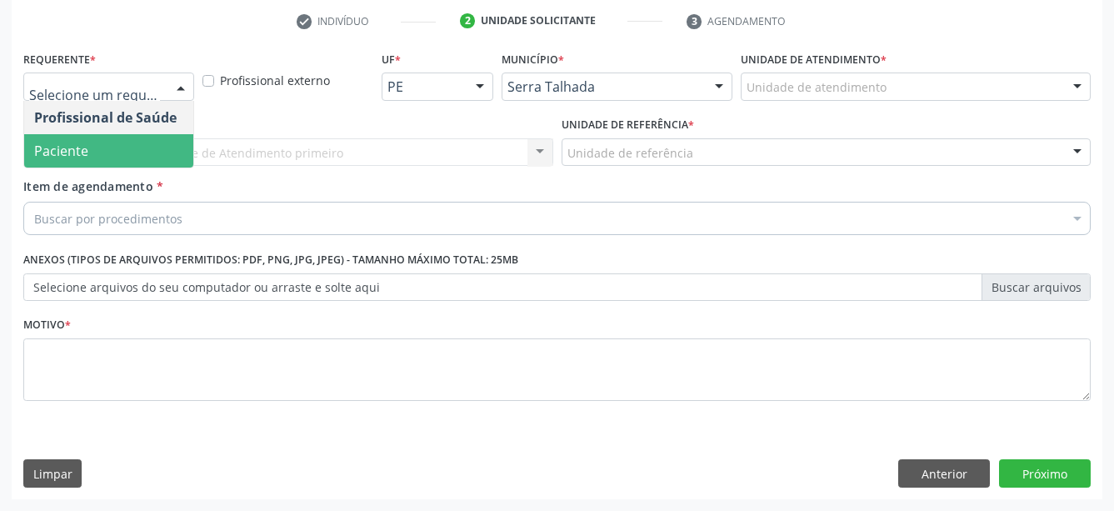
click at [111, 148] on span "Paciente" at bounding box center [108, 150] width 169 height 33
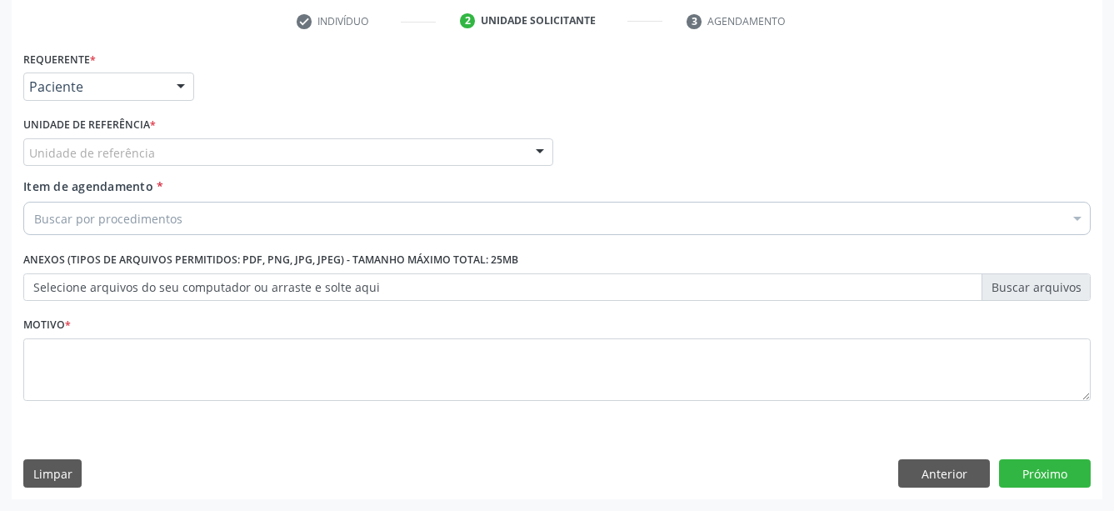
click at [105, 138] on div "Unidade de referência" at bounding box center [288, 152] width 530 height 28
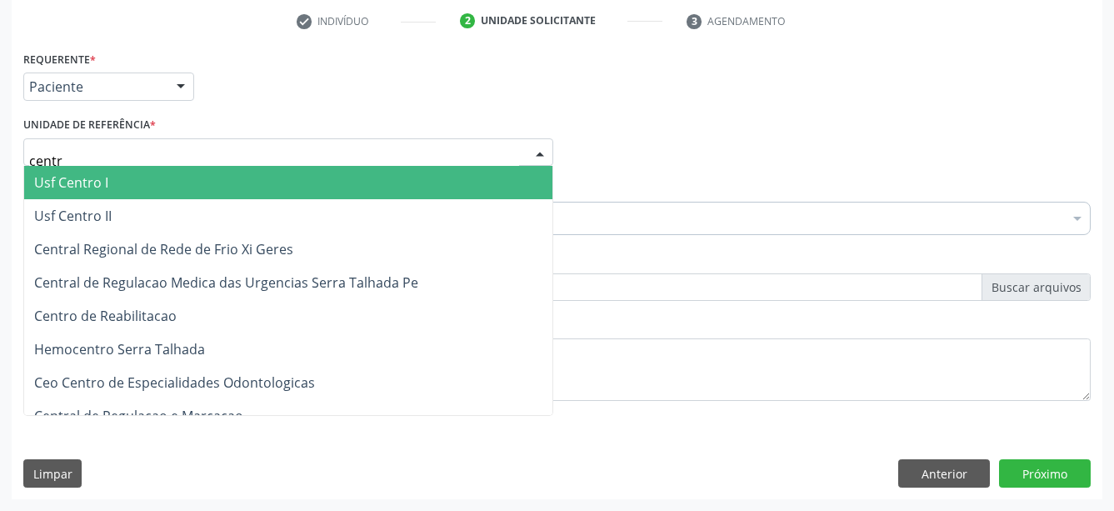
type input "centro"
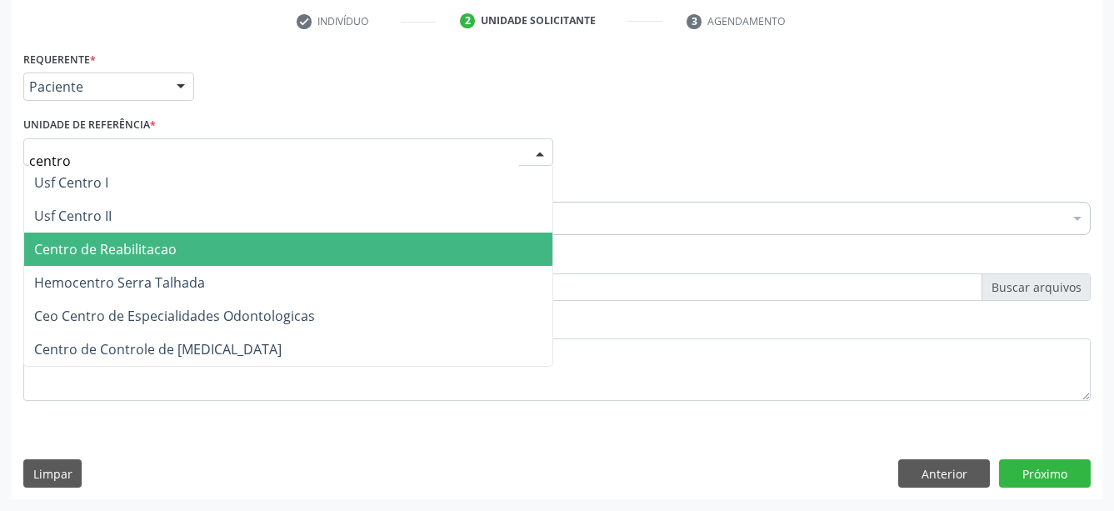
click at [196, 233] on span "Centro de Reabilitacao" at bounding box center [288, 249] width 528 height 33
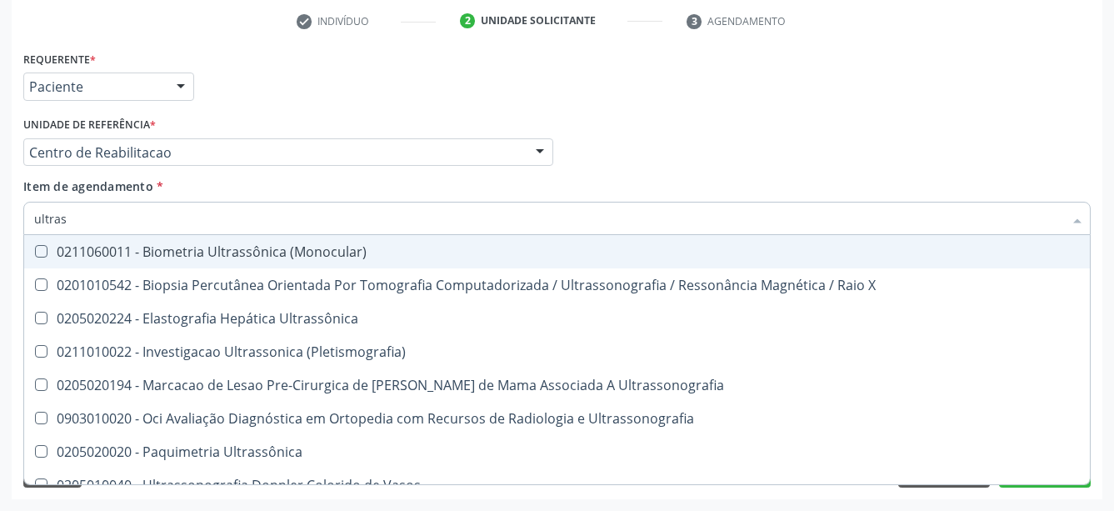
type input "ultrass"
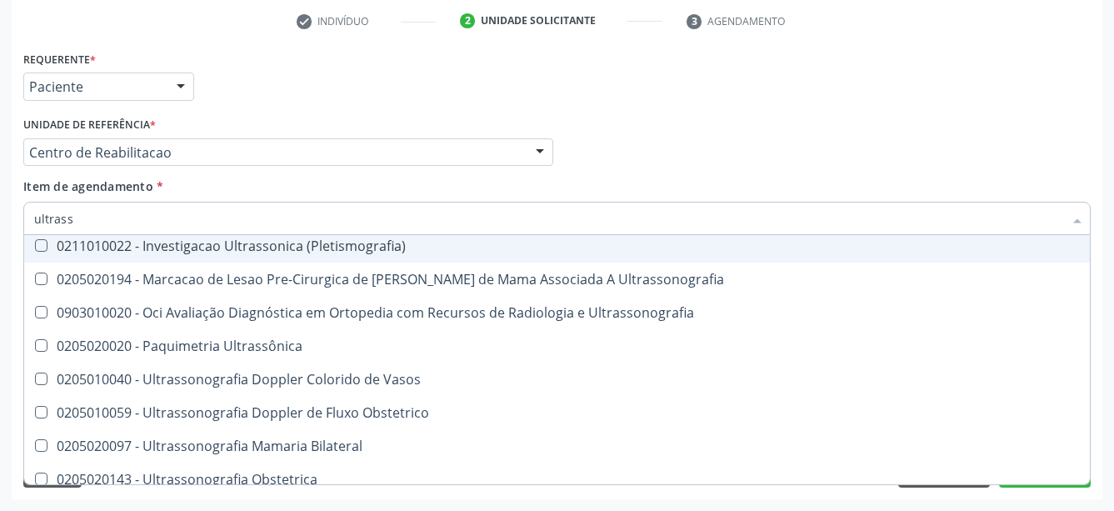
scroll to position [220, 0]
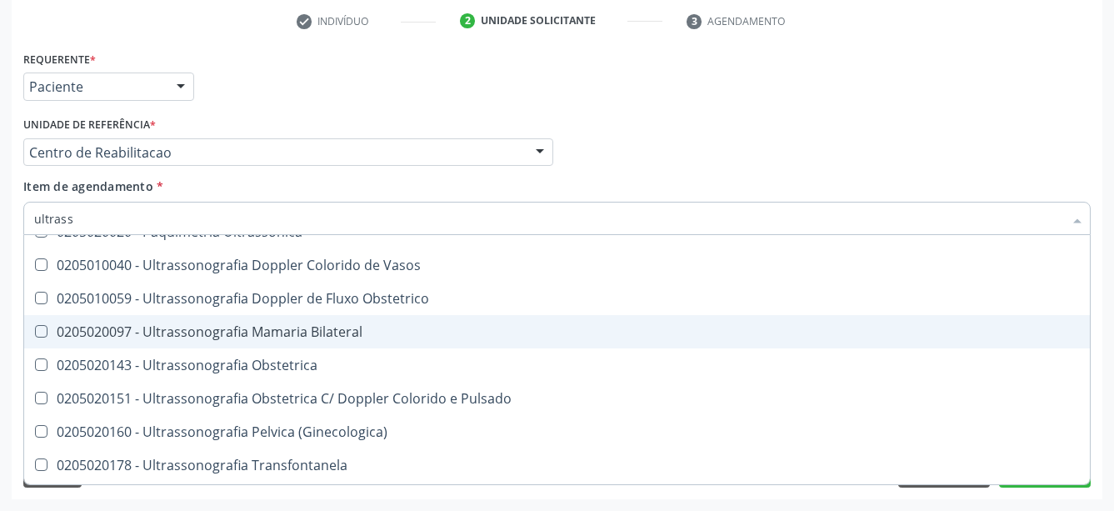
click at [357, 325] on div "0205020097 - Ultrassonografia Mamaria Bilateral" at bounding box center [557, 331] width 1046 height 13
checkbox Bilateral "true"
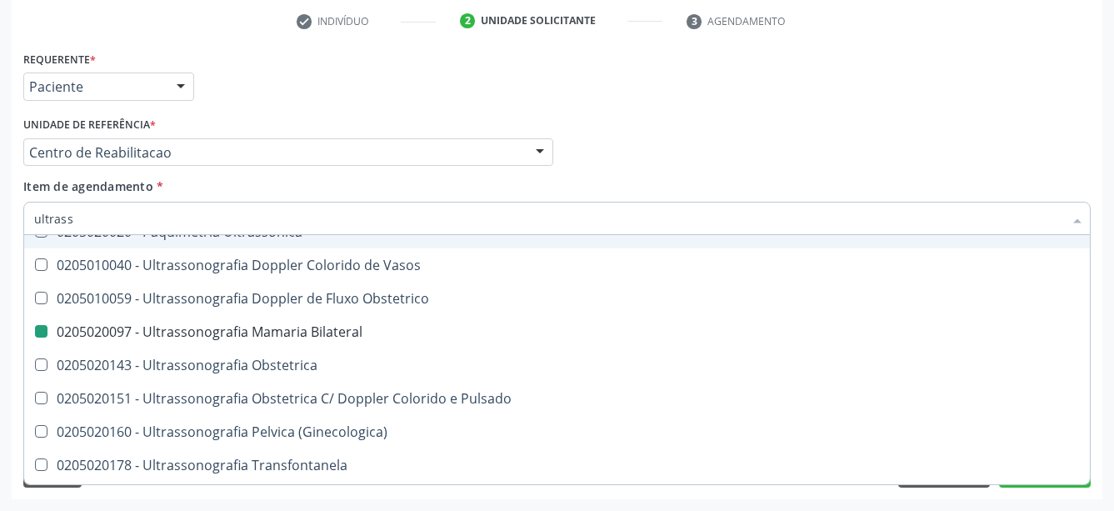
click at [751, 147] on div "Profissional Solicitante Por favor, selecione a Unidade de Atendimento primeiro…" at bounding box center [557, 145] width 1076 height 65
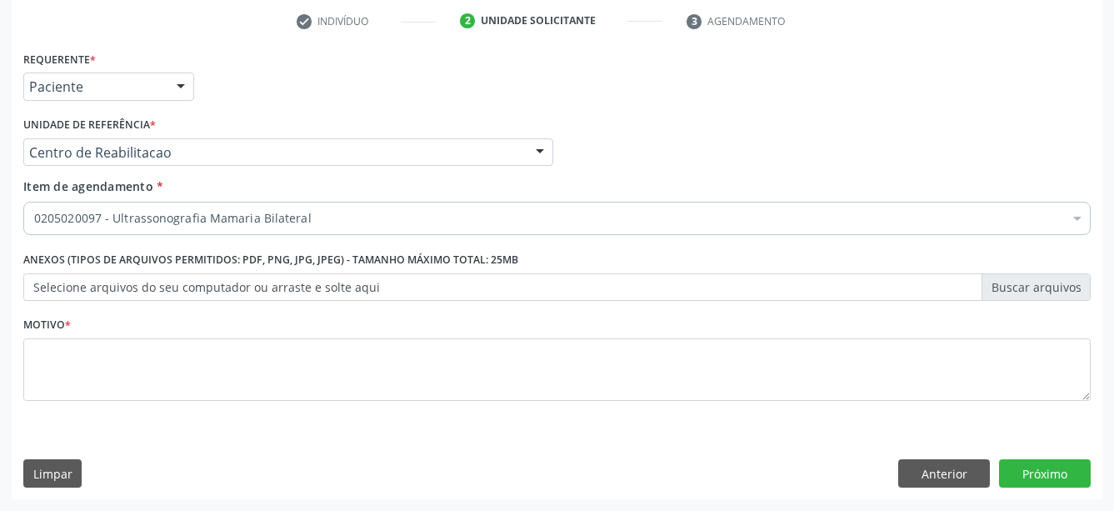
scroll to position [0, 0]
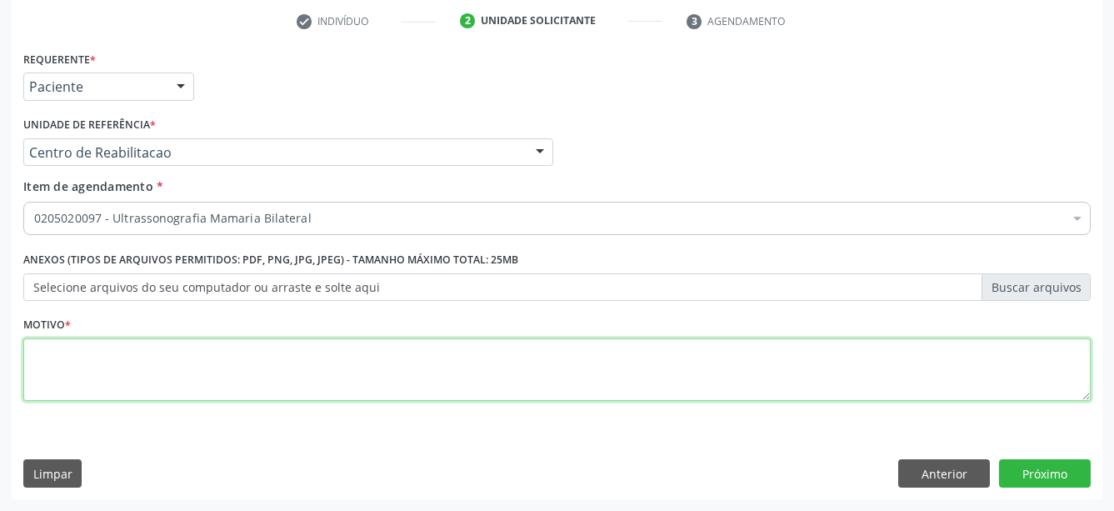
click at [51, 394] on textarea at bounding box center [557, 369] width 1068 height 63
type textarea "..."
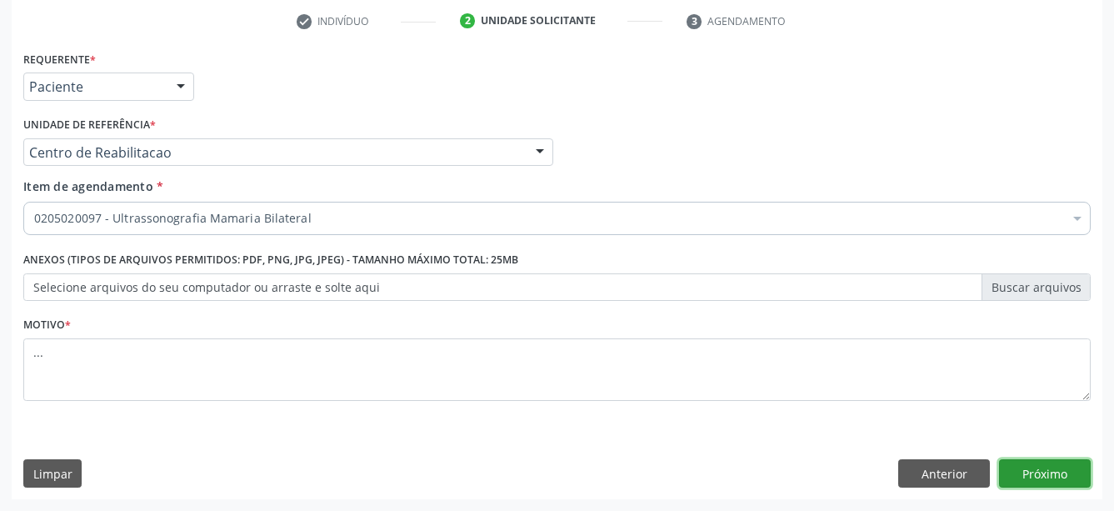
click at [1068, 482] on button "Próximo" at bounding box center [1045, 473] width 92 height 28
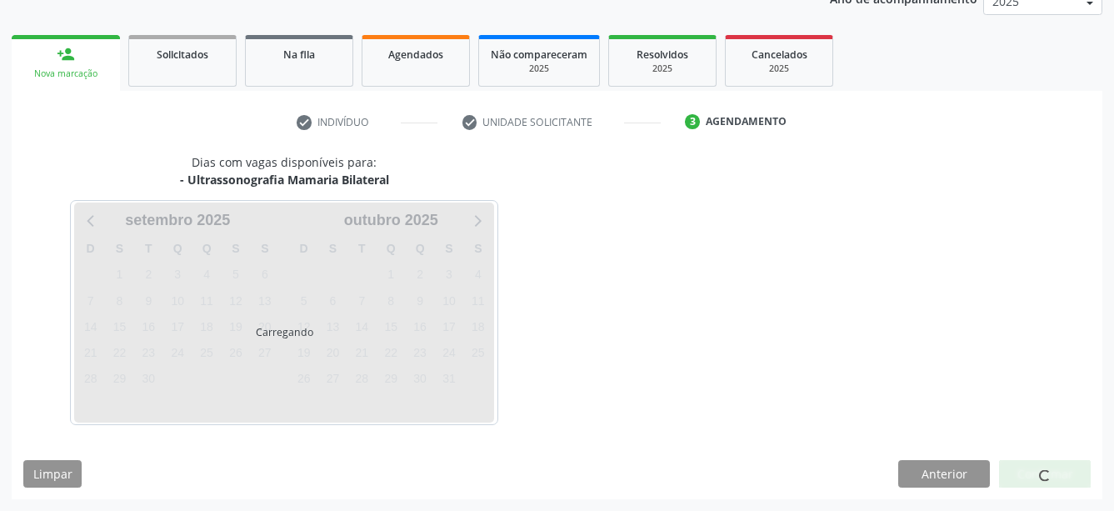
scroll to position [214, 0]
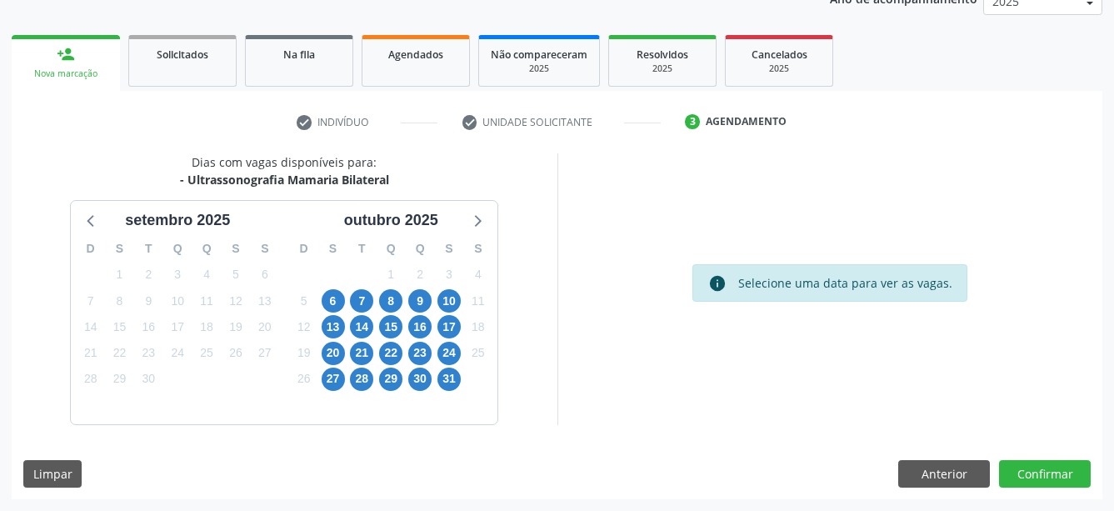
click at [338, 286] on div "29" at bounding box center [332, 275] width 29 height 26
click at [329, 298] on span "6" at bounding box center [333, 300] width 23 height 23
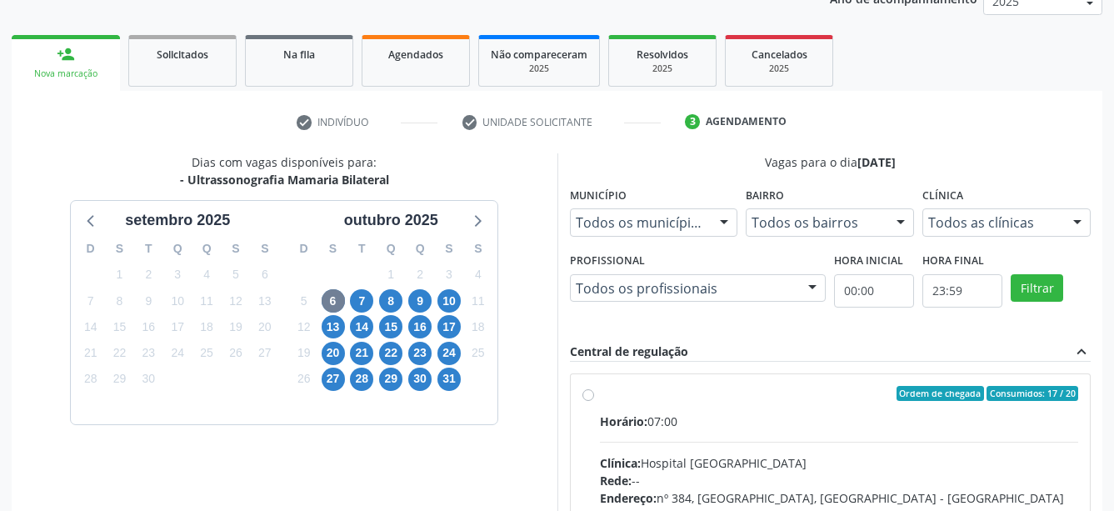
click at [590, 388] on div "Ordem de chegada Consumidos: 17 / 20 Horário: 07:00 Clínica: Hospital [GEOGRAPH…" at bounding box center [831, 514] width 497 height 256
radio input "true"
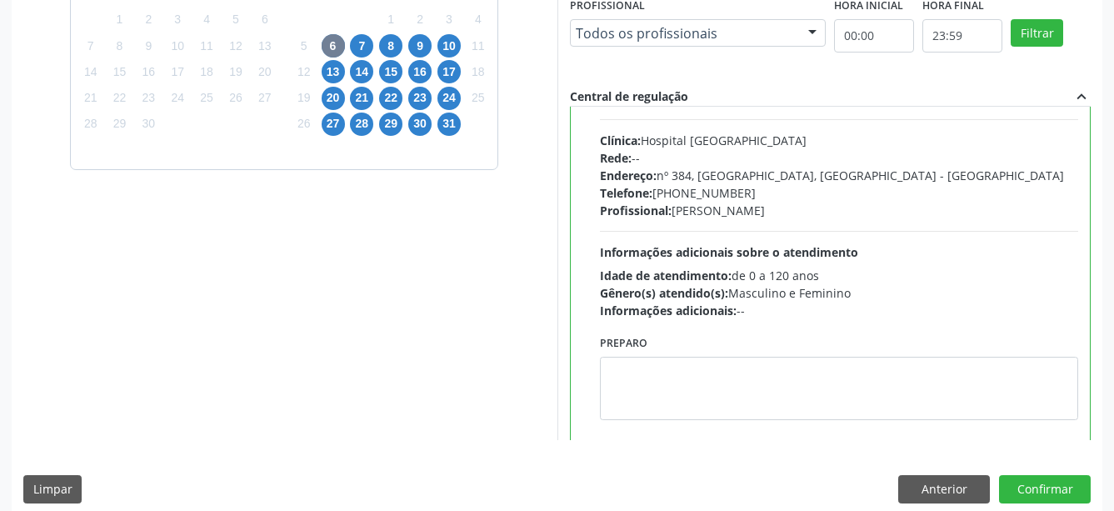
scroll to position [83, 0]
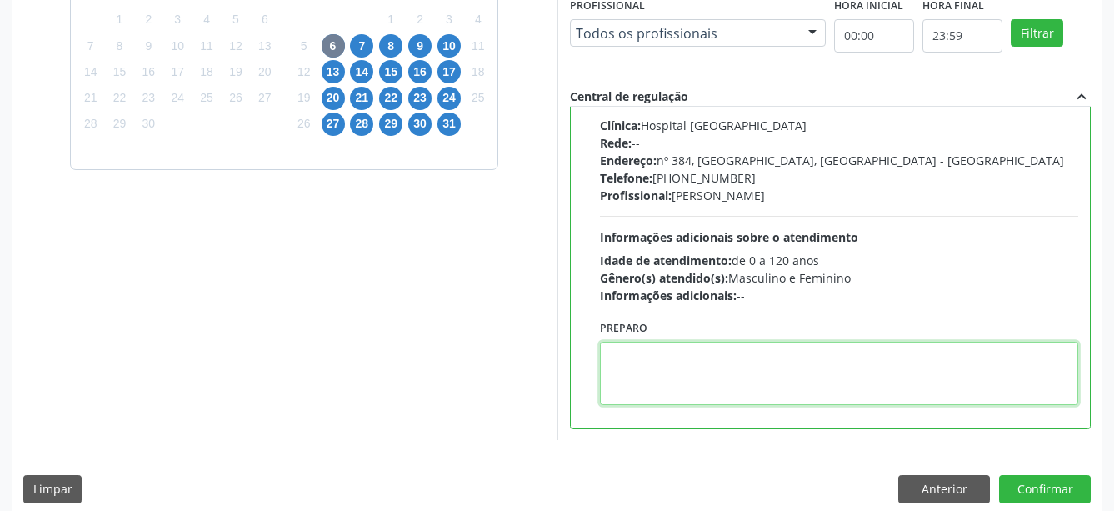
click at [692, 377] on textarea at bounding box center [839, 373] width 479 height 63
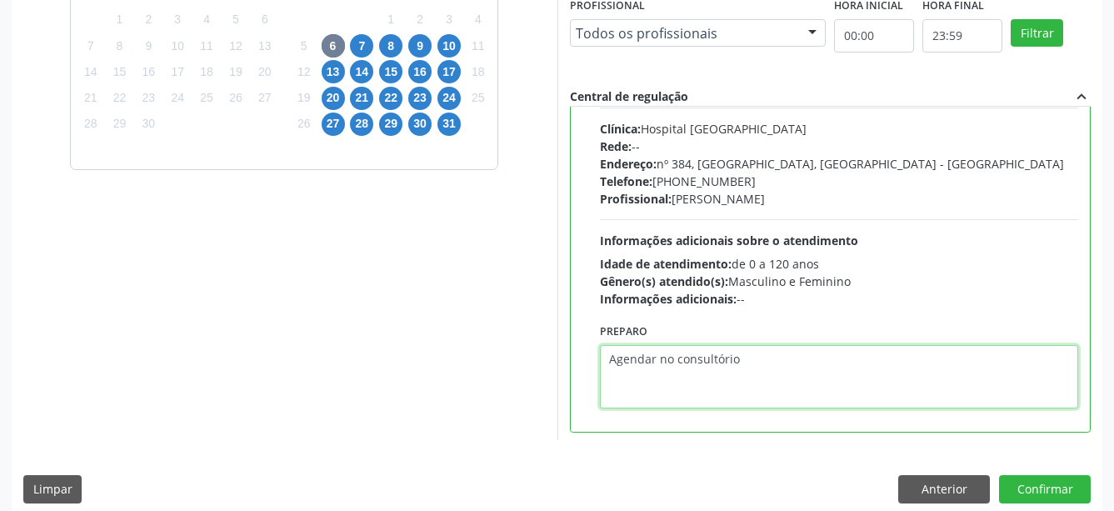
type textarea "Agendar no consultório"
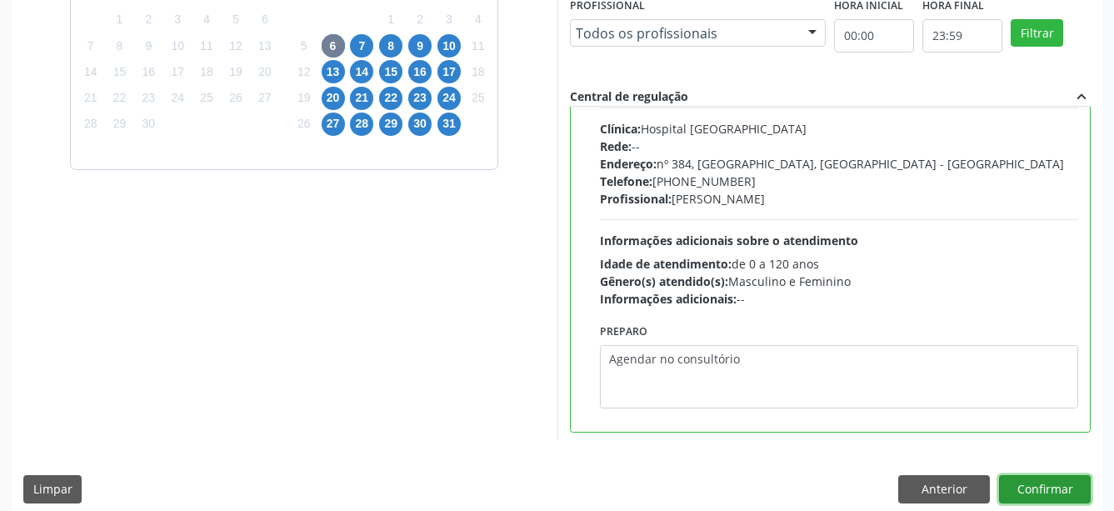
click at [1007, 483] on button "Confirmar" at bounding box center [1045, 489] width 92 height 28
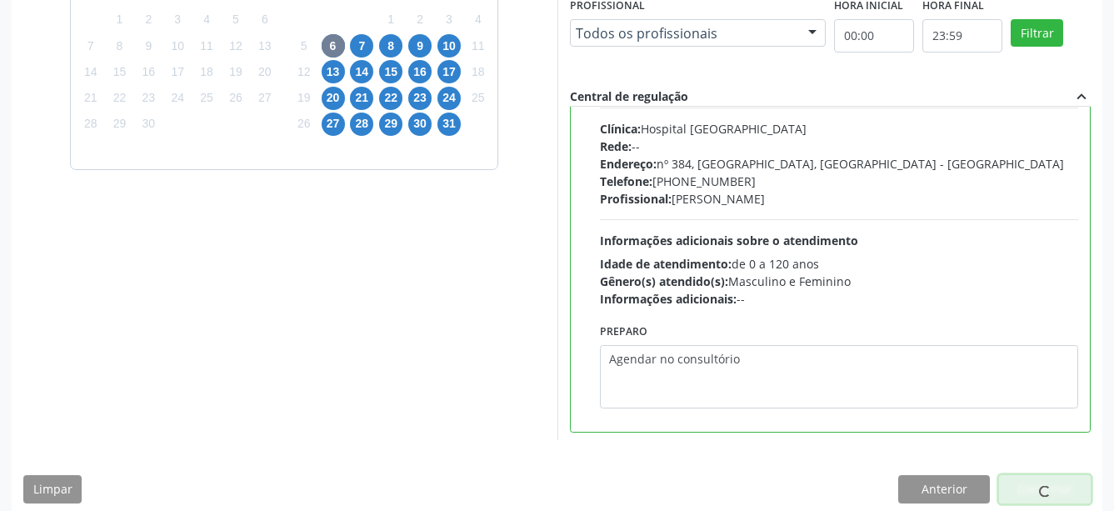
scroll to position [44, 0]
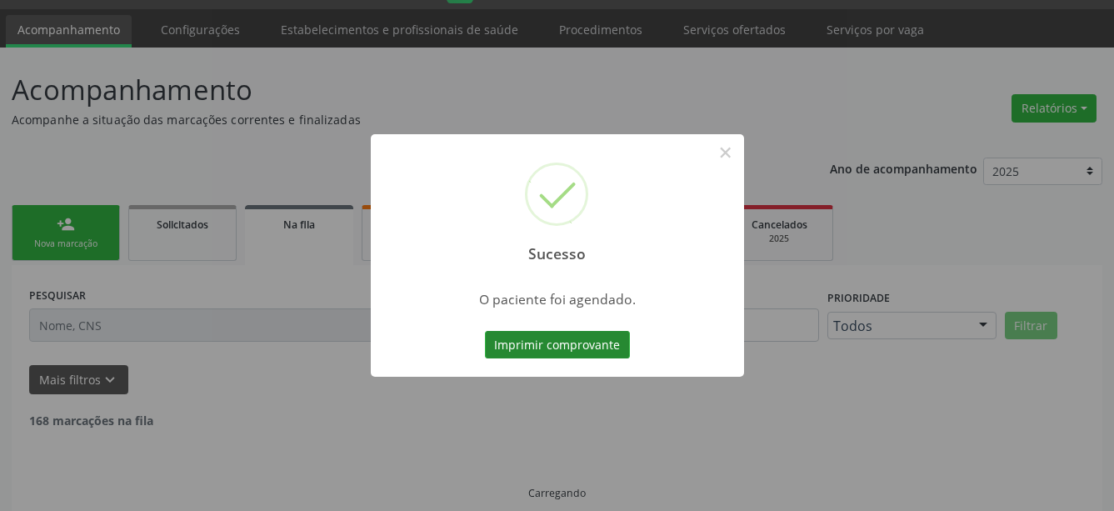
click at [561, 342] on button "Imprimir comprovante" at bounding box center [557, 345] width 145 height 28
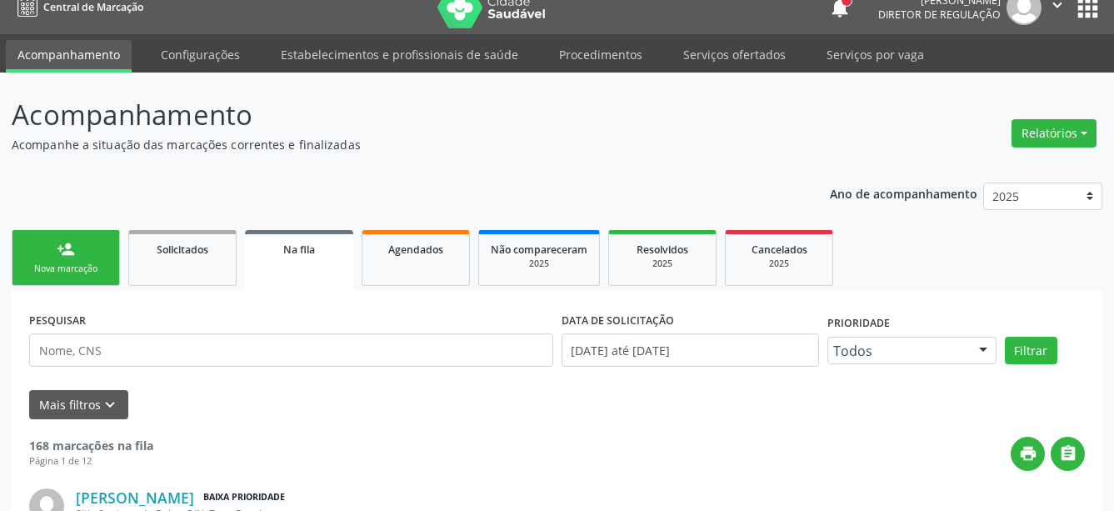
scroll to position [0, 0]
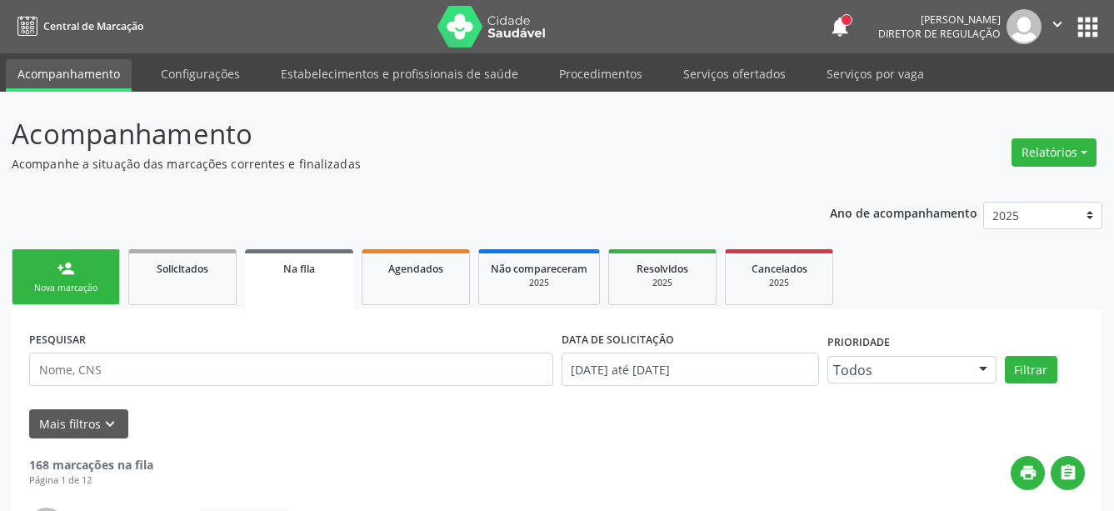
click at [1074, 21] on button "apps" at bounding box center [1088, 27] width 29 height 29
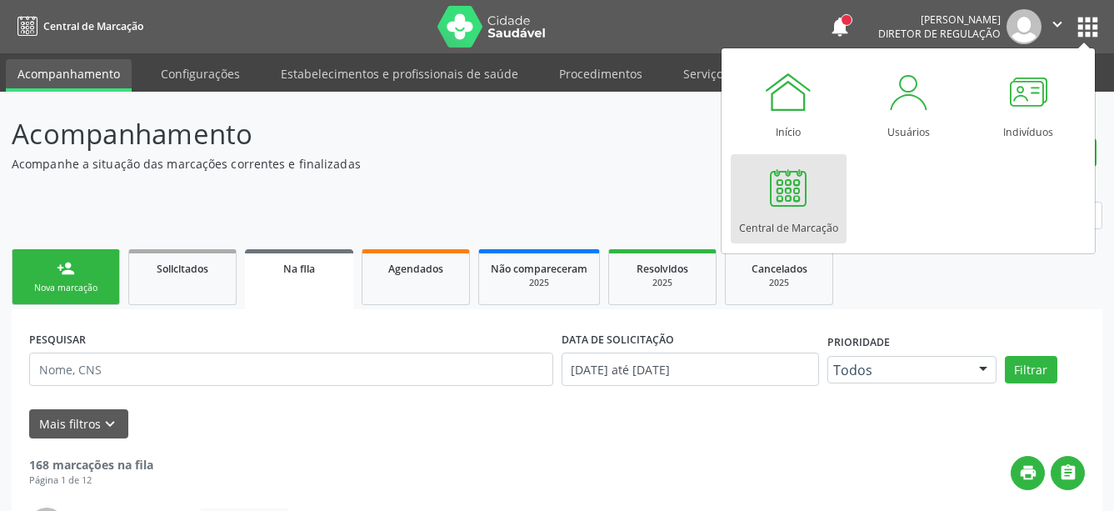
click at [790, 190] on div at bounding box center [789, 188] width 50 height 50
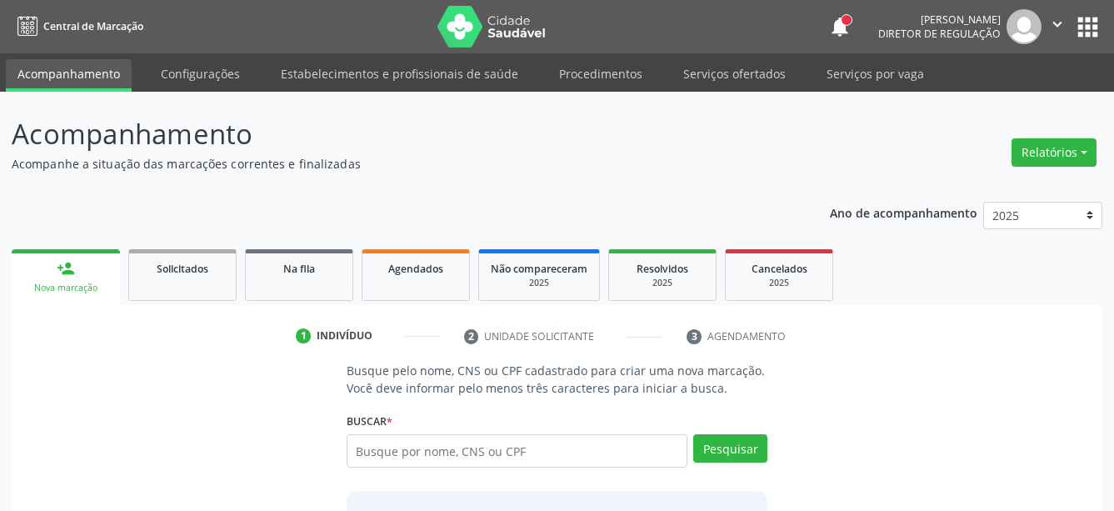
scroll to position [137, 0]
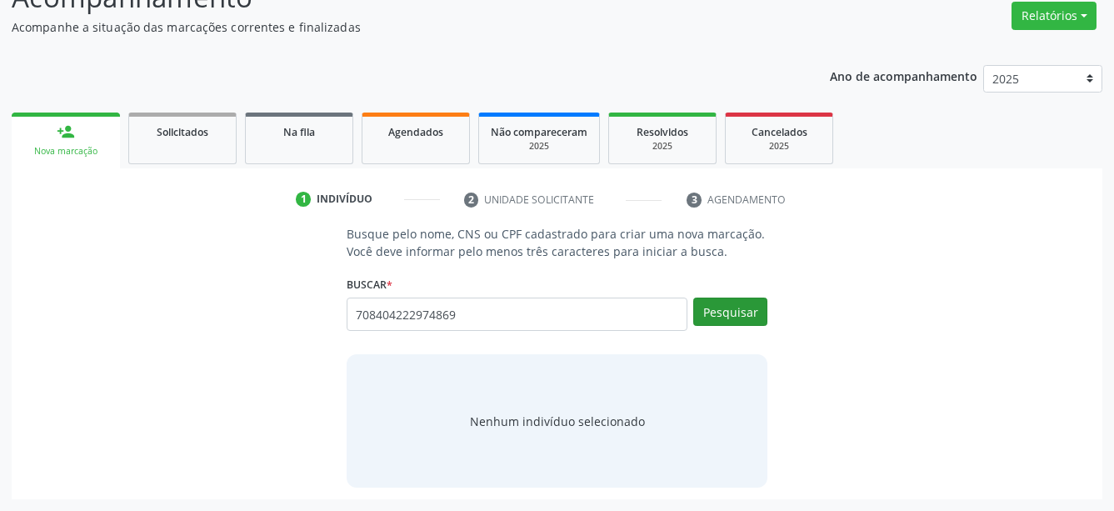
type input "708404222974869"
click at [750, 308] on button "Pesquisar" at bounding box center [731, 312] width 74 height 28
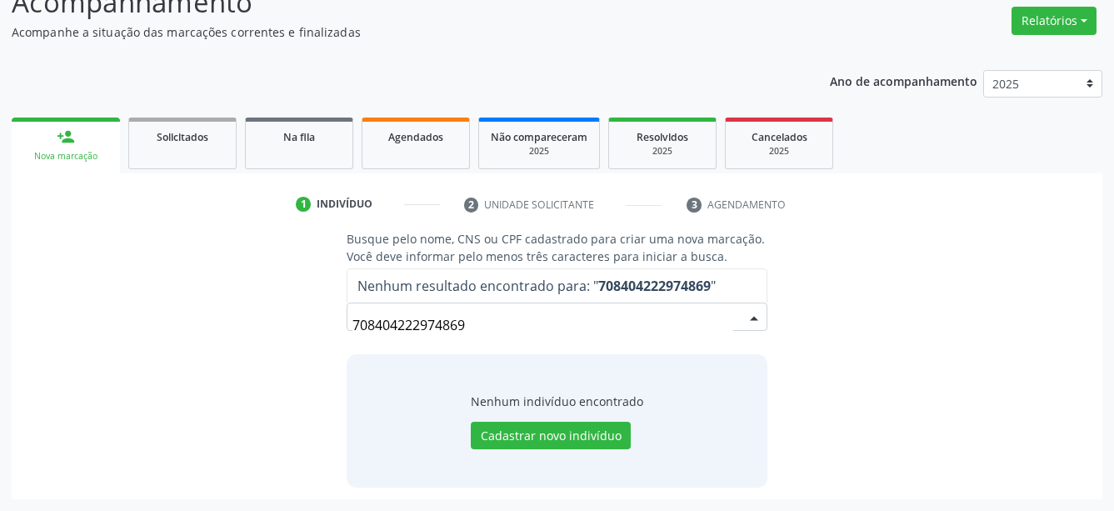
scroll to position [131, 0]
click at [554, 434] on button "Cadastrar novo indivíduo" at bounding box center [551, 437] width 160 height 28
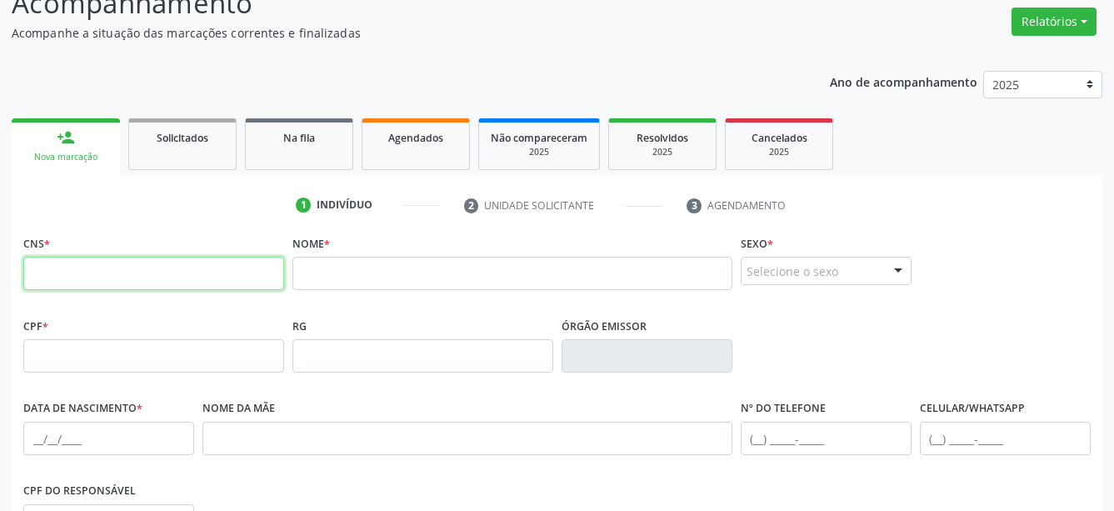
paste input "708 4042 2297 4869"
type input "708 4042 2297 4869"
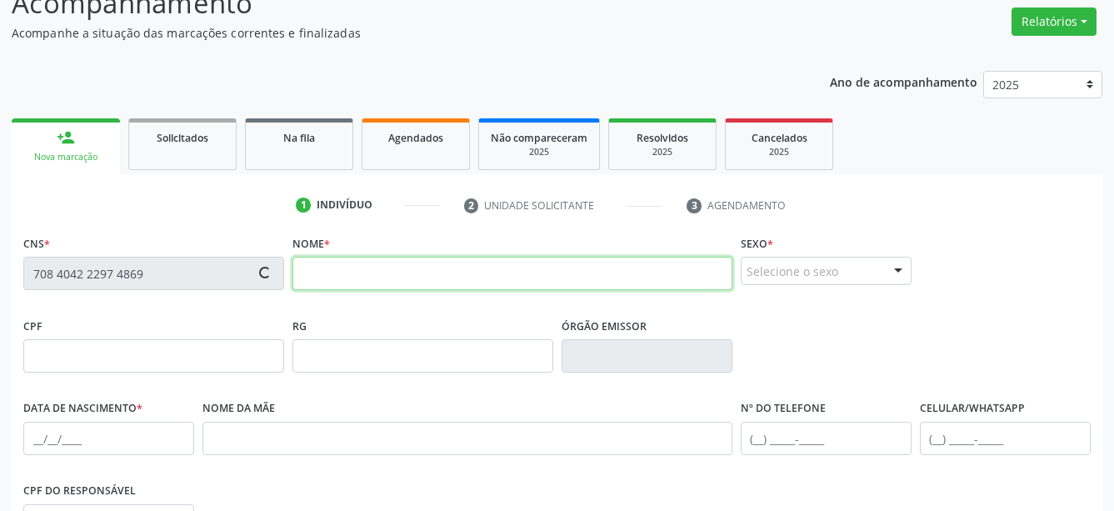
click at [392, 273] on input "text" at bounding box center [513, 273] width 440 height 33
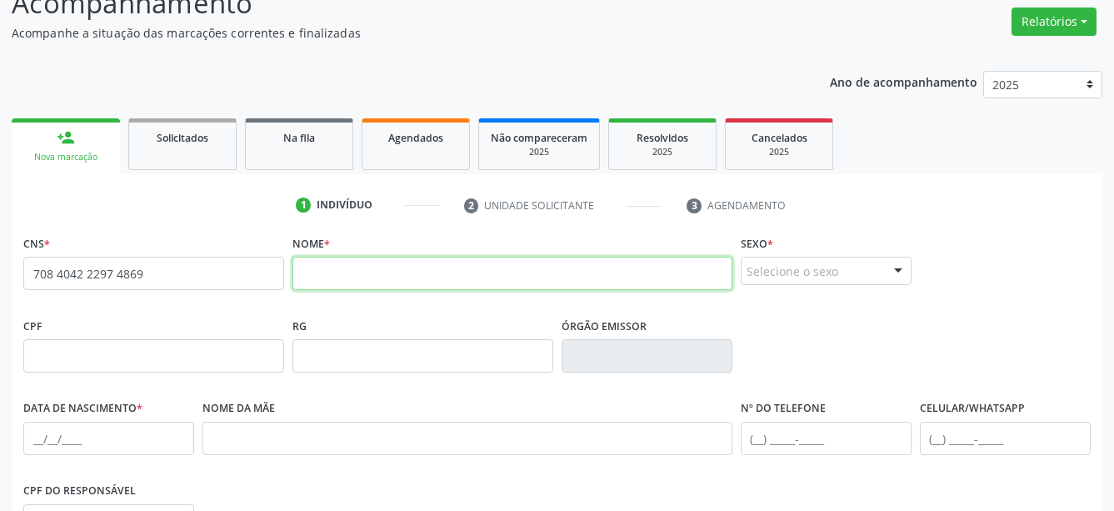
paste input "Leticya Evelyn Siqueira Ferreira dos Santos"
type input "Leticya Evelyn Siqueira Ferreira dos Santos"
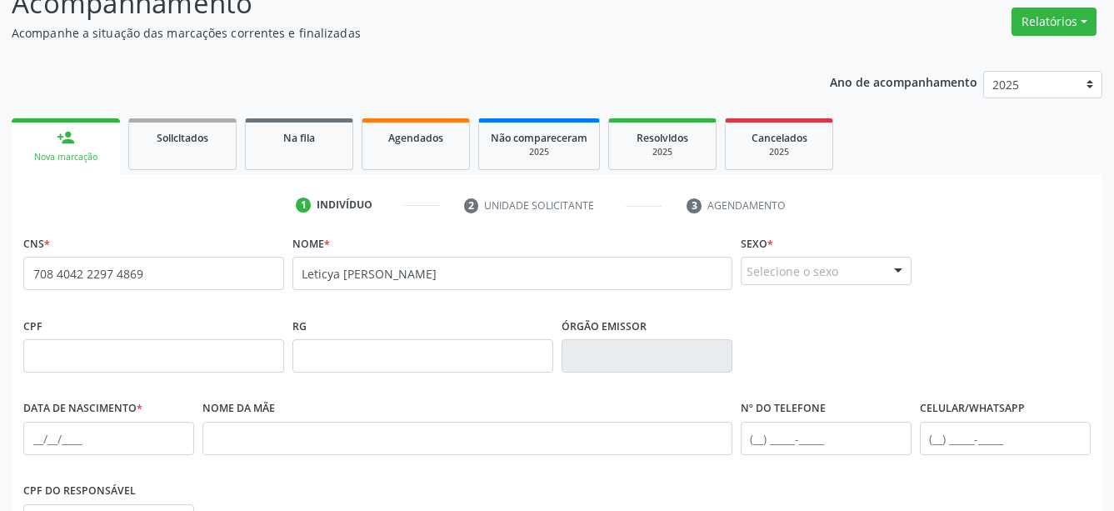
drag, startPoint x: 885, startPoint y: 271, endPoint x: 867, endPoint y: 290, distance: 26.5
click at [884, 272] on div "Selecione o sexo Masculino Feminino Nenhum resultado encontrado para: " " Não h…" at bounding box center [826, 271] width 171 height 28
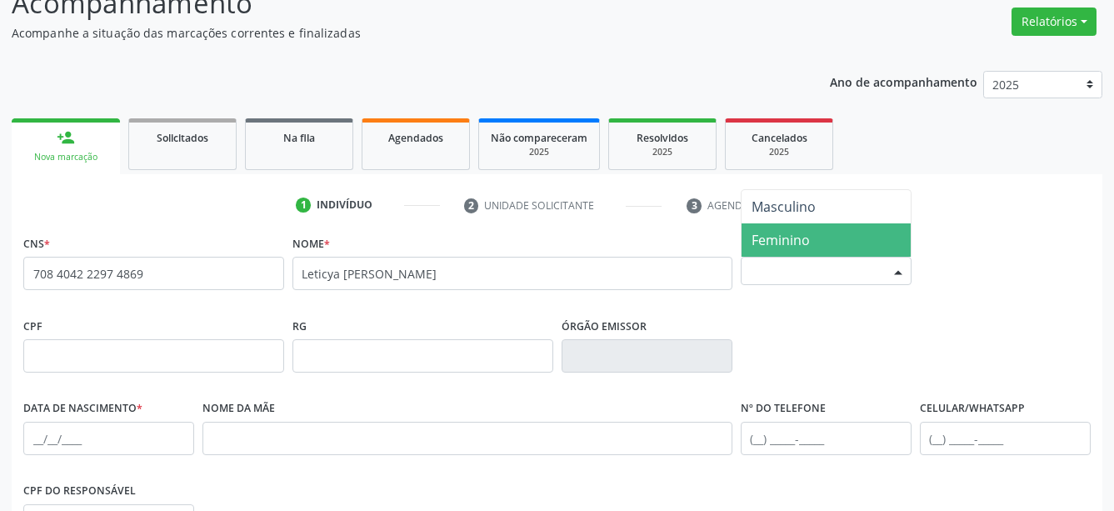
click at [806, 244] on span "Feminino" at bounding box center [781, 240] width 58 height 18
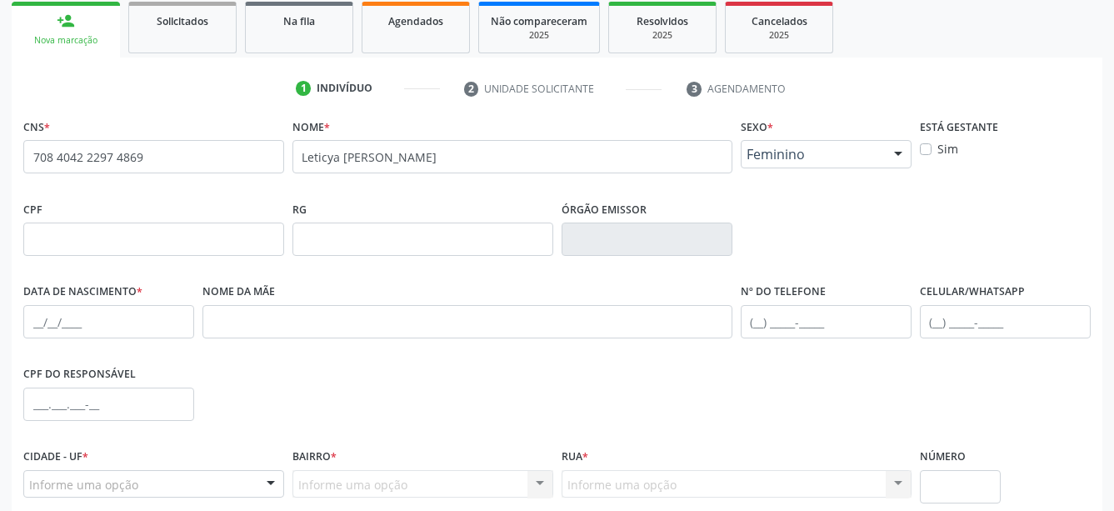
scroll to position [301, 0]
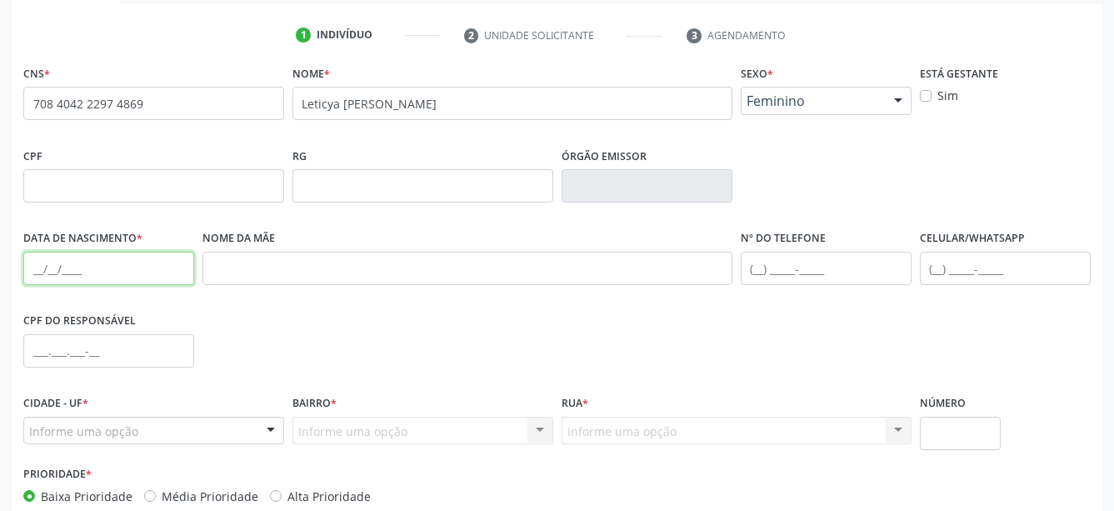
click at [40, 268] on input "text" at bounding box center [108, 268] width 171 height 33
type input "03/04/1995"
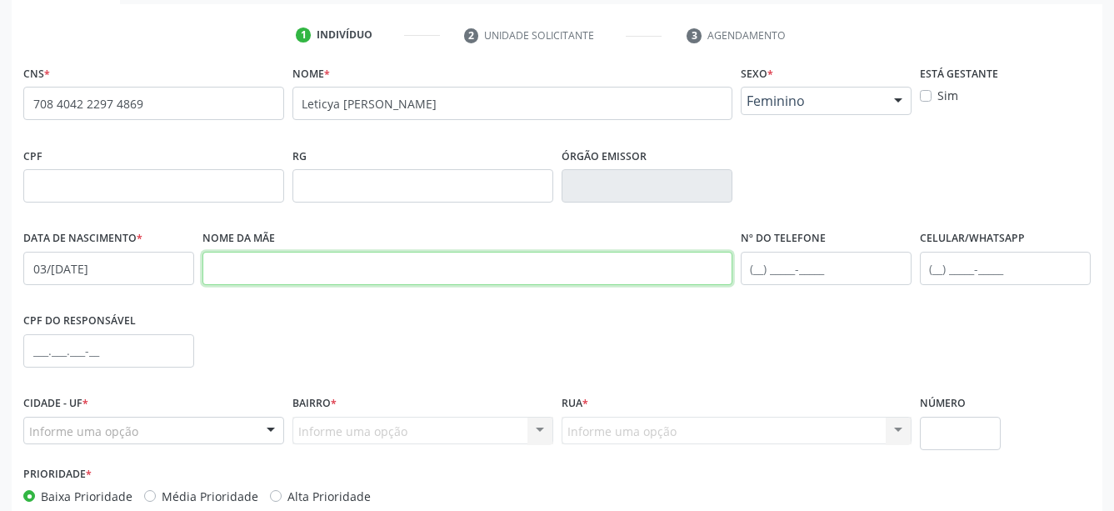
click at [271, 256] on input "text" at bounding box center [468, 268] width 530 height 33
drag, startPoint x: 277, startPoint y: 266, endPoint x: 280, endPoint y: 258, distance: 9.0
paste input "Maria Eliane dos Santos"
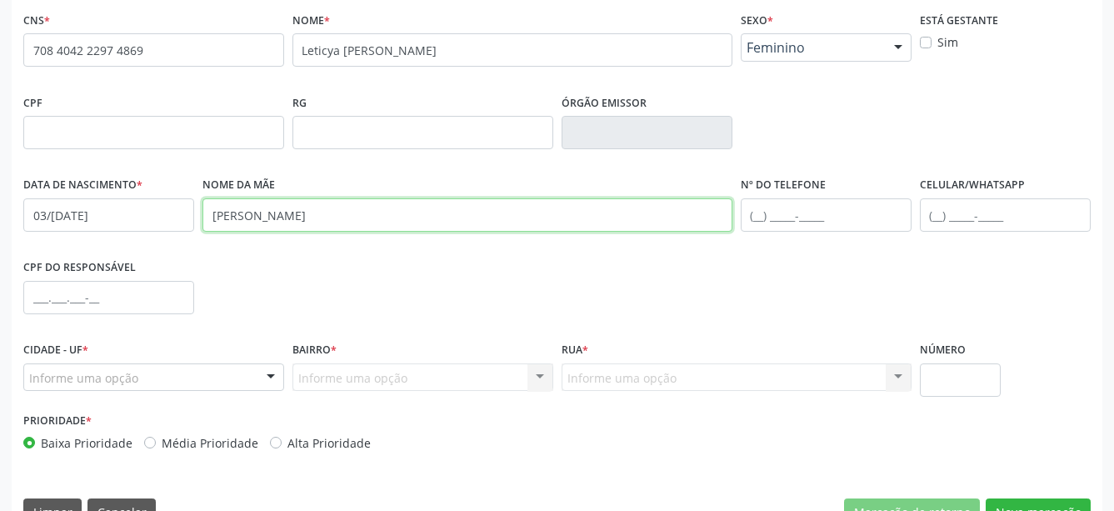
scroll to position [393, 0]
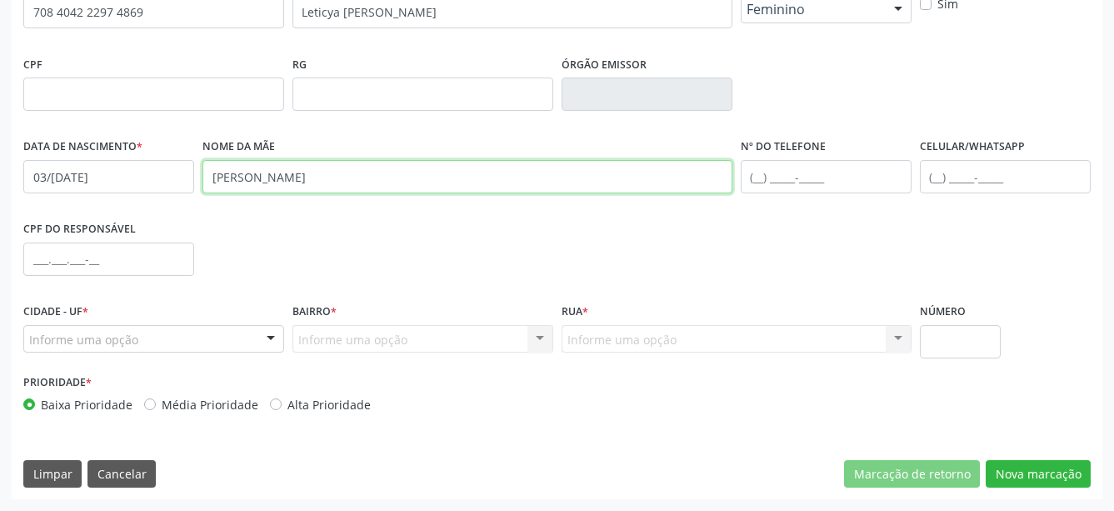
type input "Maria Eliane dos Santos"
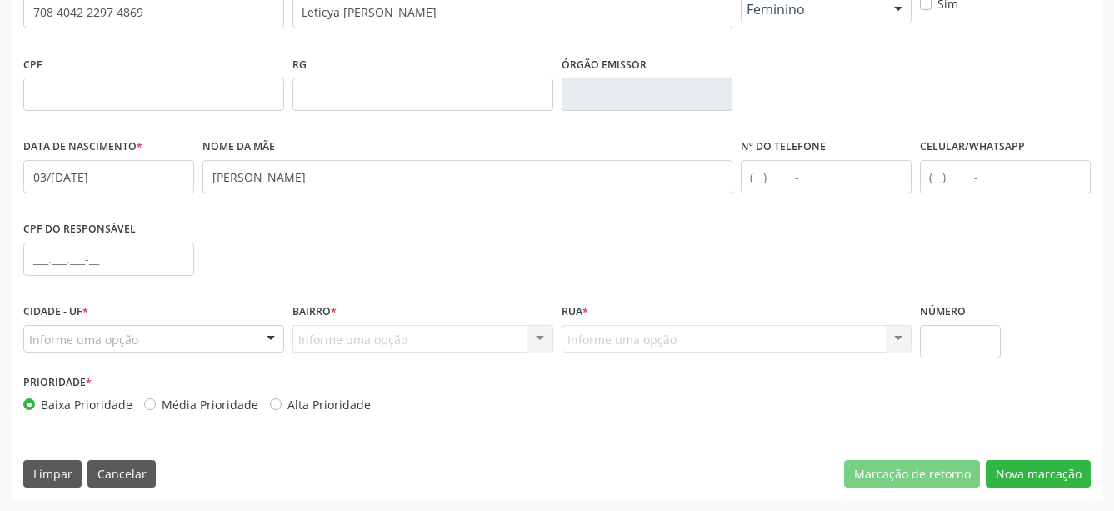
click at [223, 324] on div "Cidade - UF * Informe uma opção Serra Talhada - PE Nenhum resultado encontrado …" at bounding box center [153, 325] width 261 height 53
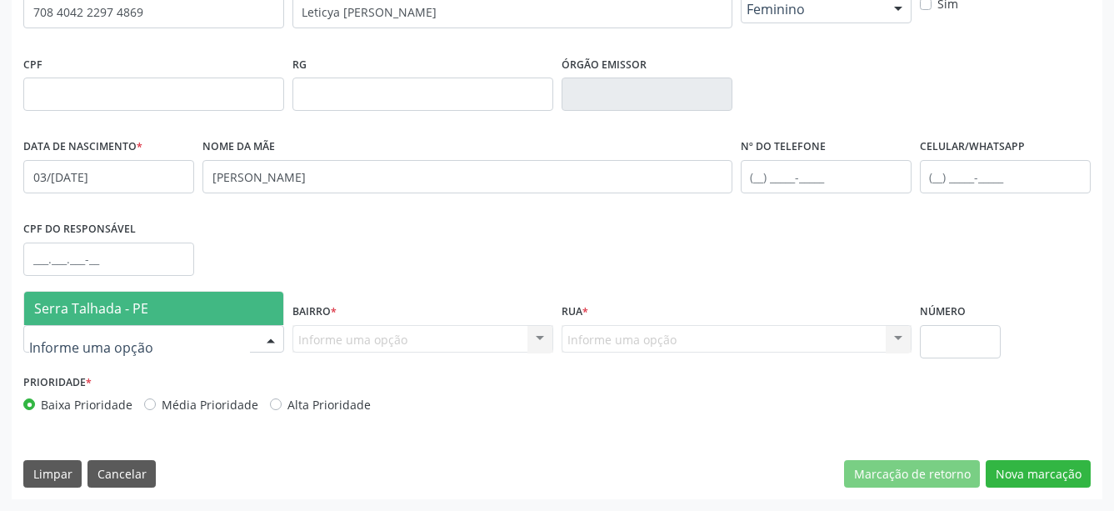
click at [174, 318] on span "Serra Talhada - PE" at bounding box center [153, 308] width 259 height 33
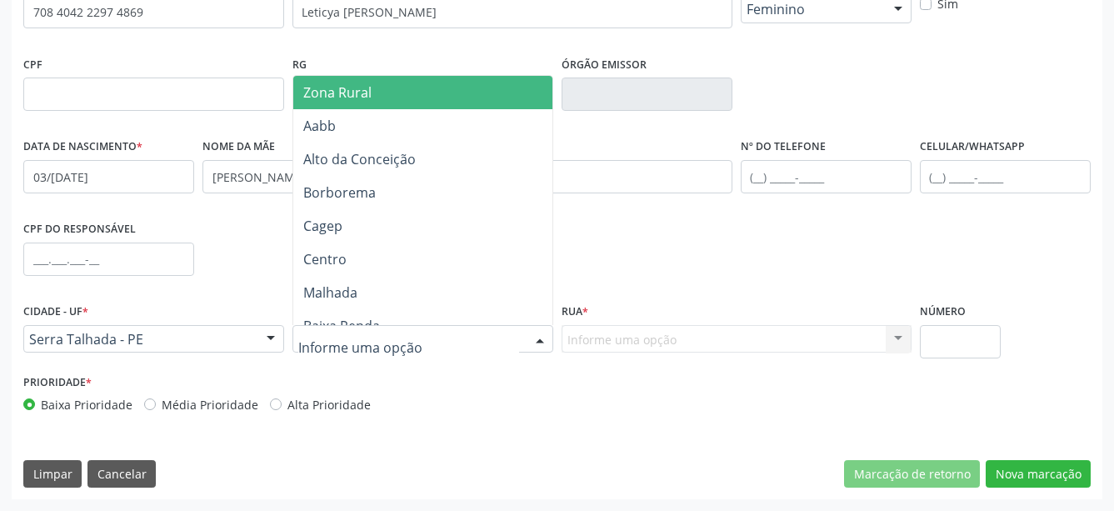
click at [385, 103] on span "Zona Rural" at bounding box center [427, 92] width 268 height 33
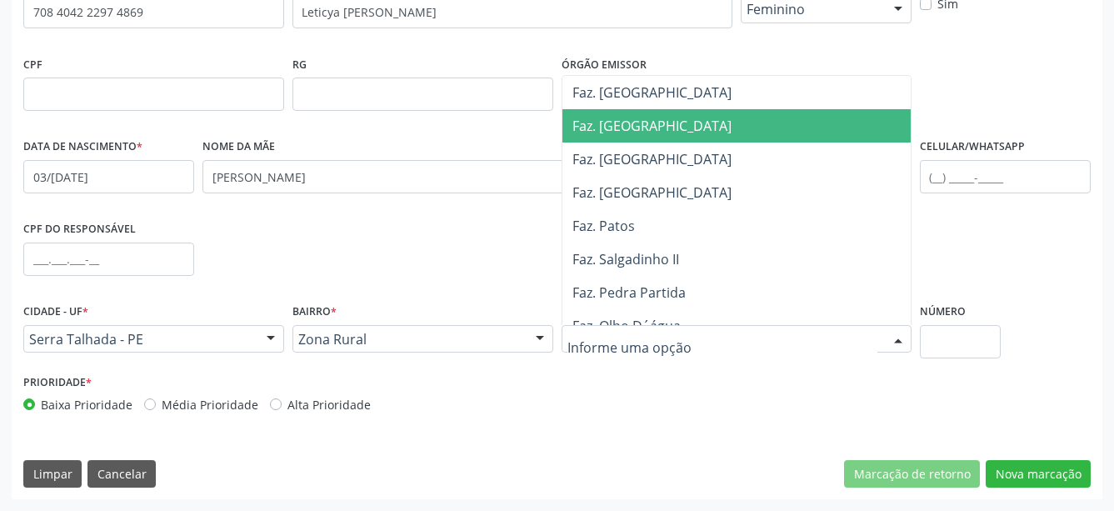
click at [662, 124] on span "Faz. Granja" at bounding box center [743, 125] width 361 height 33
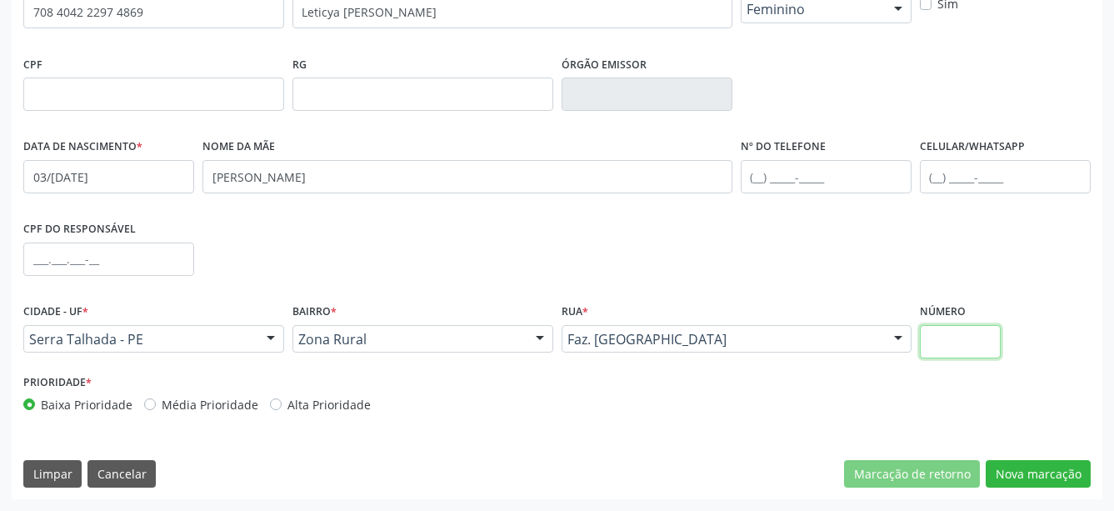
click at [950, 339] on input "text" at bounding box center [961, 341] width 82 height 33
type input "00"
click at [1025, 466] on button "Nova marcação" at bounding box center [1038, 474] width 105 height 28
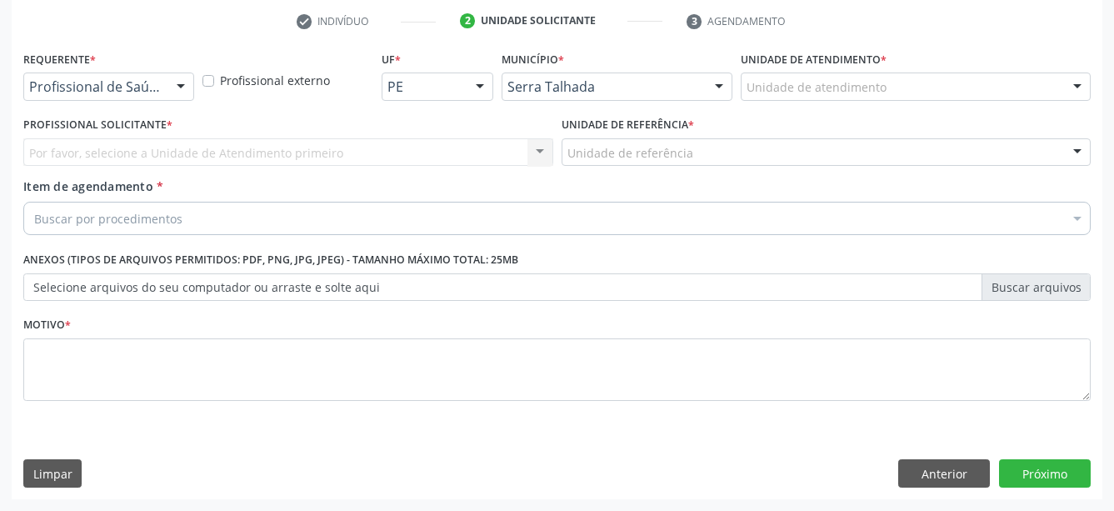
scroll to position [328, 0]
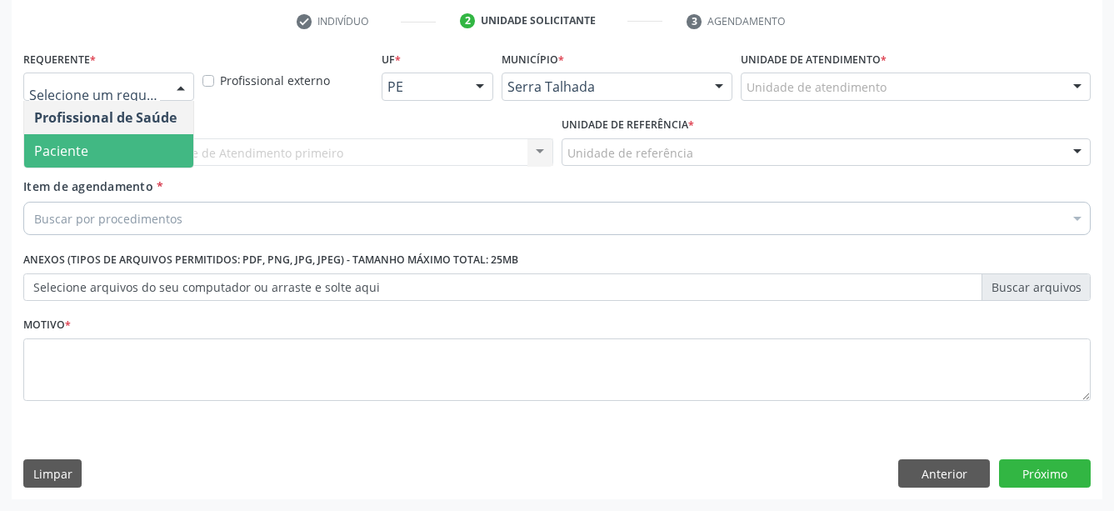
click at [145, 134] on span "Paciente" at bounding box center [108, 150] width 169 height 33
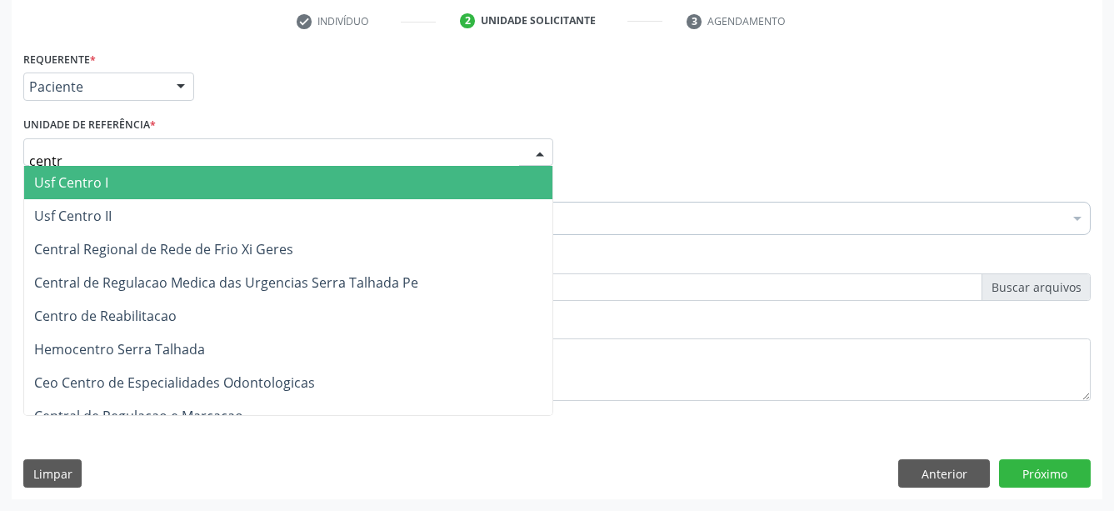
type input "centro"
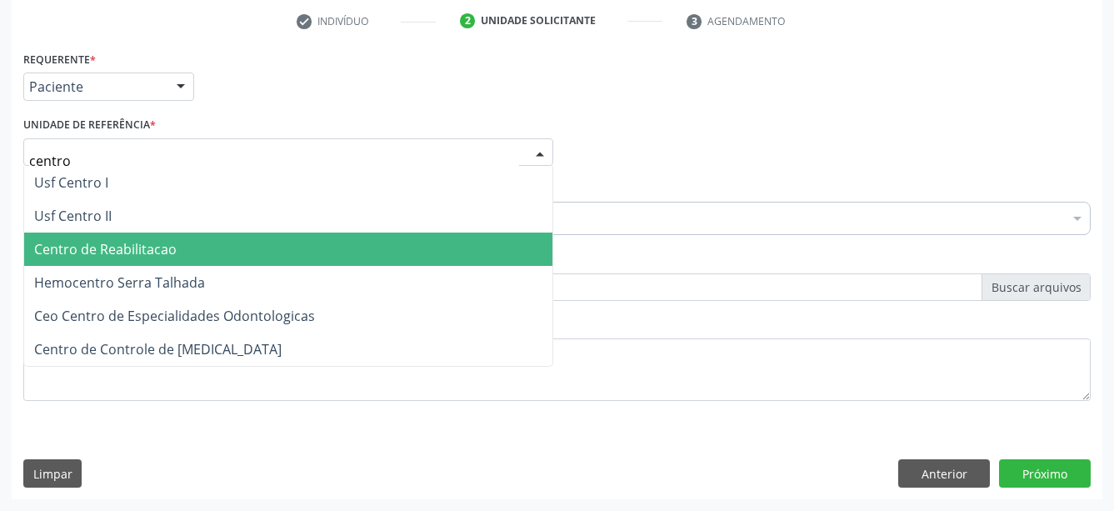
click at [144, 240] on span "Centro de Reabilitacao" at bounding box center [105, 249] width 143 height 18
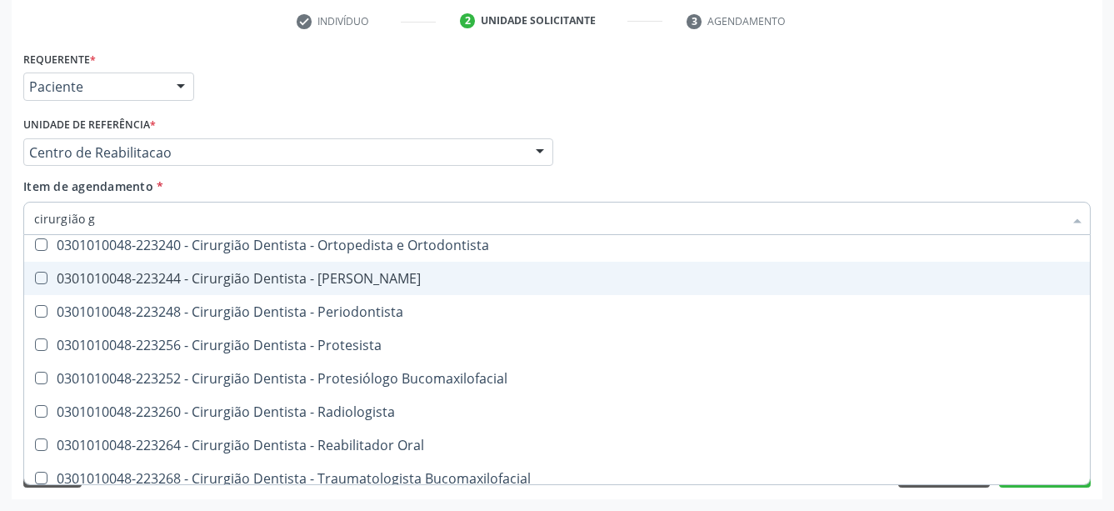
scroll to position [0, 0]
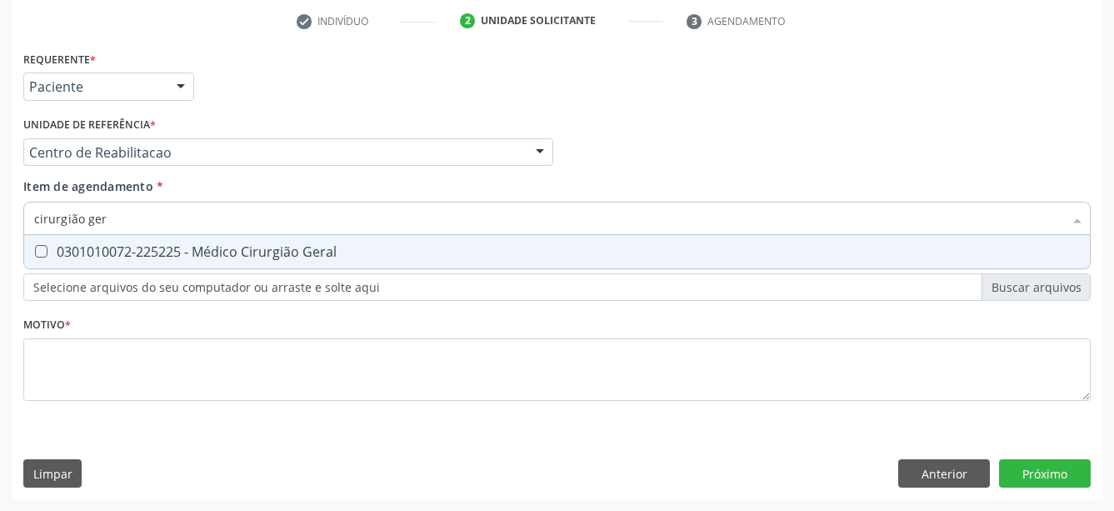
type input "cirurgião gera"
click at [413, 244] on span "0301010072-225225 - Médico Cirurgião Geral" at bounding box center [557, 251] width 1066 height 33
checkbox Geral "true"
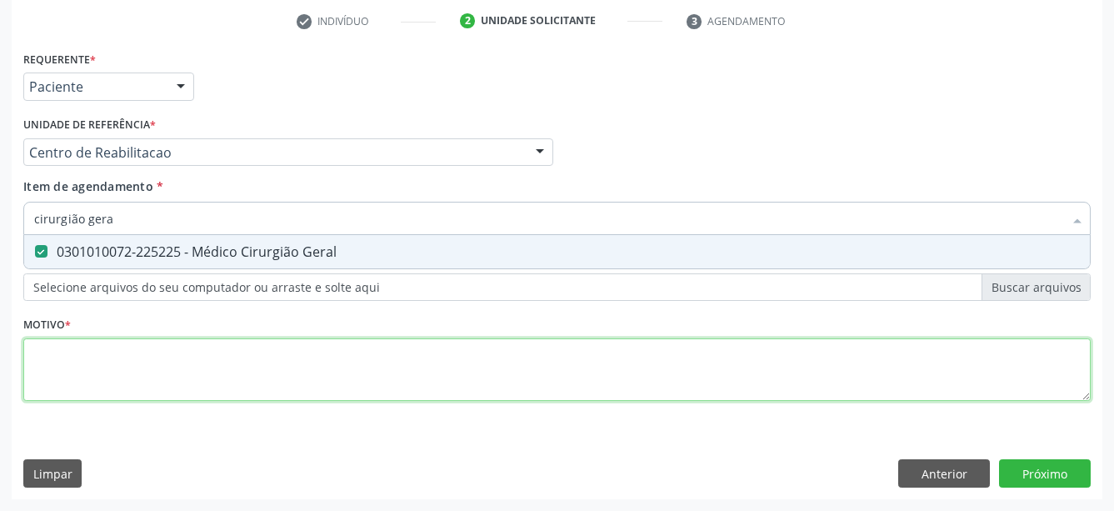
click at [368, 354] on textarea at bounding box center [557, 369] width 1068 height 63
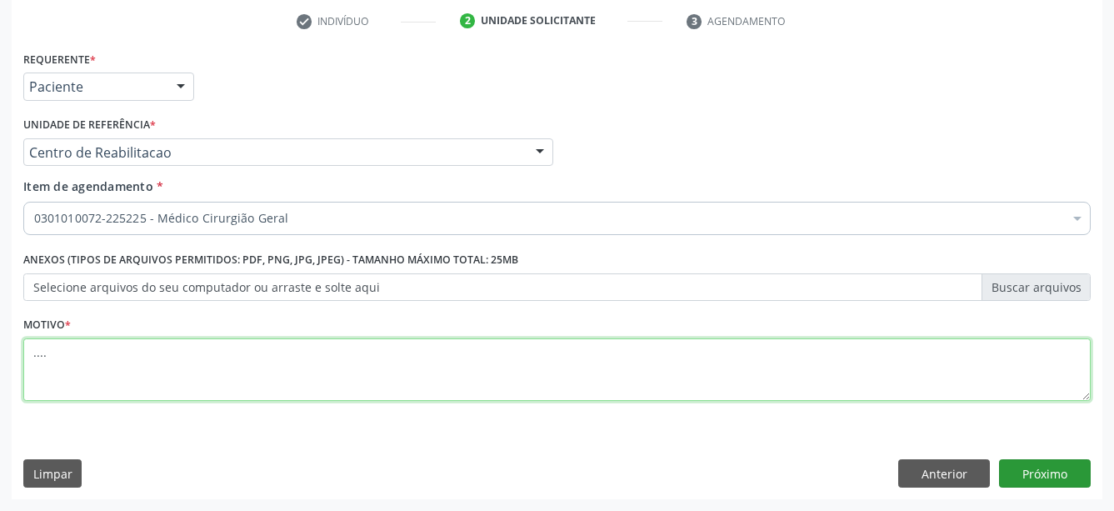
type textarea "...."
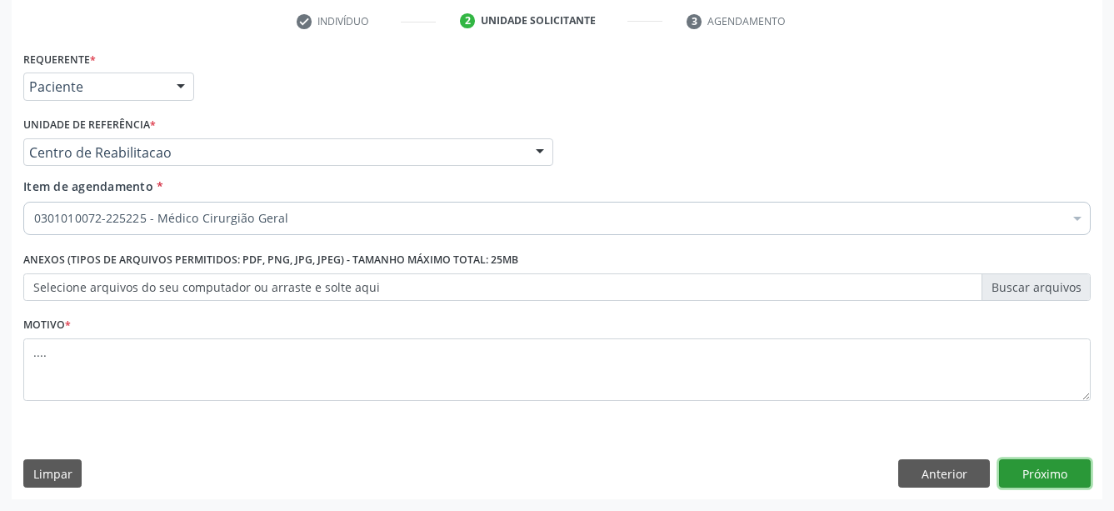
drag, startPoint x: 1019, startPoint y: 466, endPoint x: 88, endPoint y: 313, distance: 944.4
click at [1020, 465] on button "Próximo" at bounding box center [1045, 473] width 92 height 28
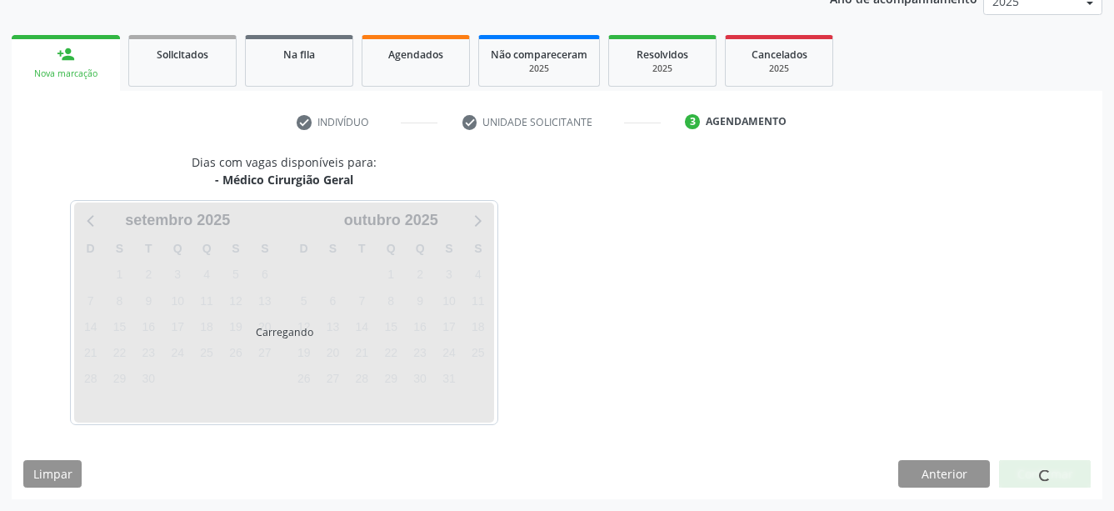
scroll to position [214, 0]
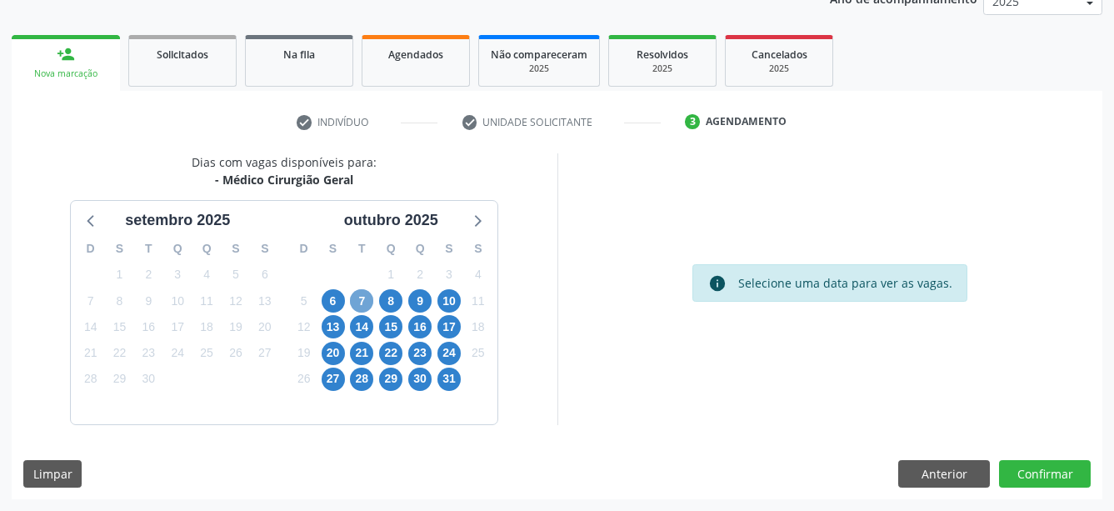
click at [353, 296] on span "7" at bounding box center [361, 300] width 23 height 23
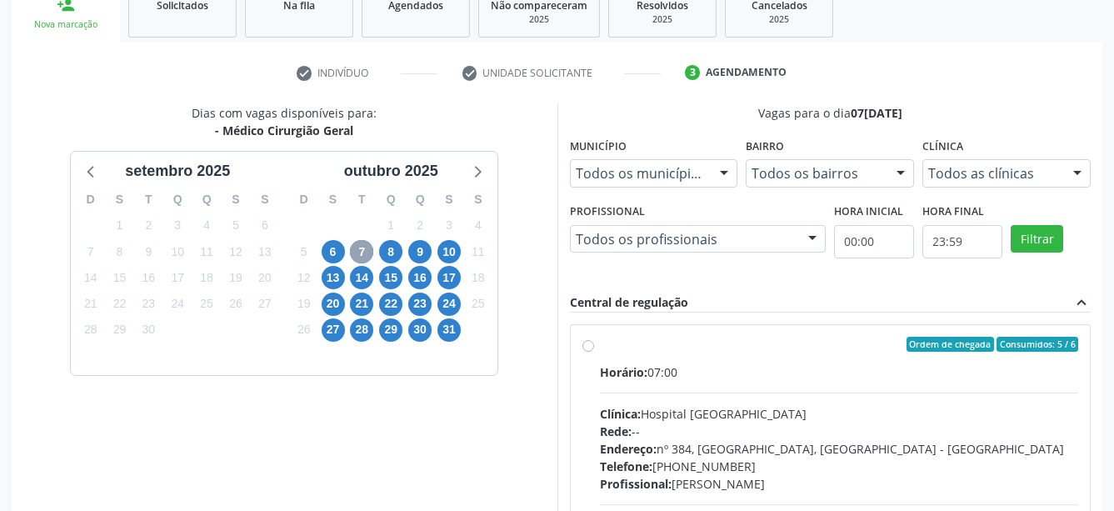
scroll to position [299, 0]
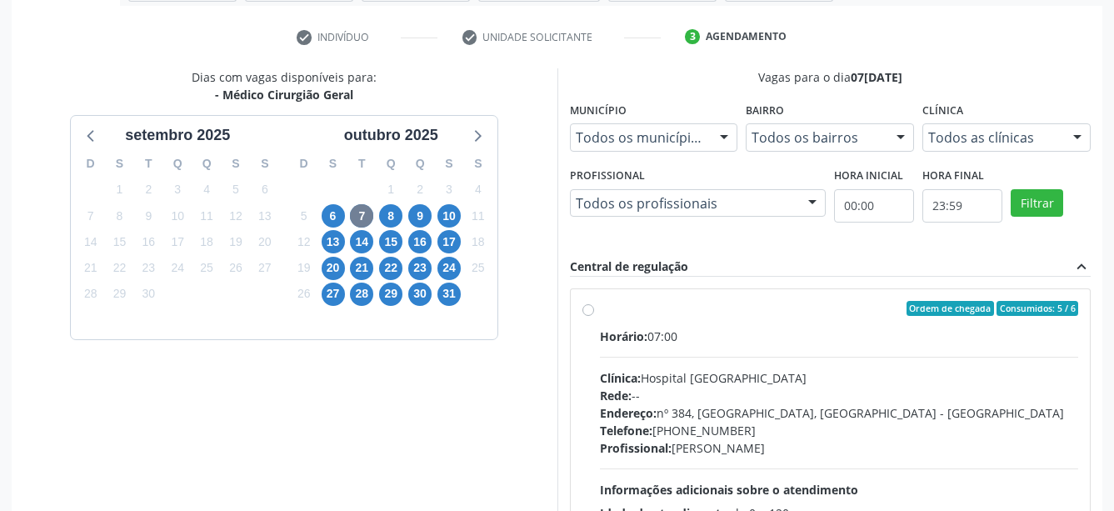
click at [600, 308] on label "Ordem de chegada Consumidos: 5 / 6 Horário: 07:00 Clínica: Hospital Sao Francis…" at bounding box center [839, 429] width 479 height 256
click at [583, 308] on input "Ordem de chegada Consumidos: 5 / 6 Horário: 07:00 Clínica: Hospital Sao Francis…" at bounding box center [589, 308] width 12 height 15
radio input "true"
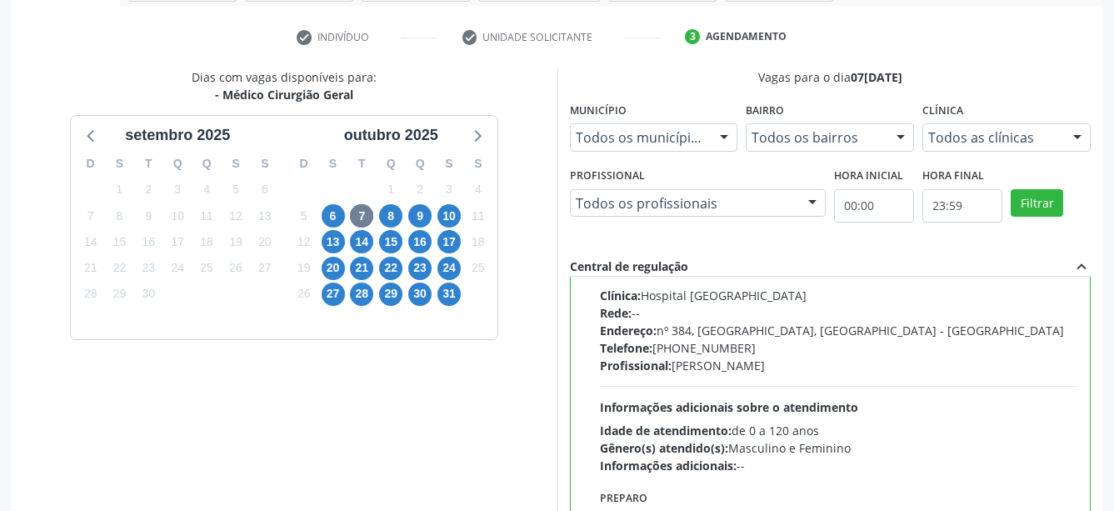
scroll to position [484, 0]
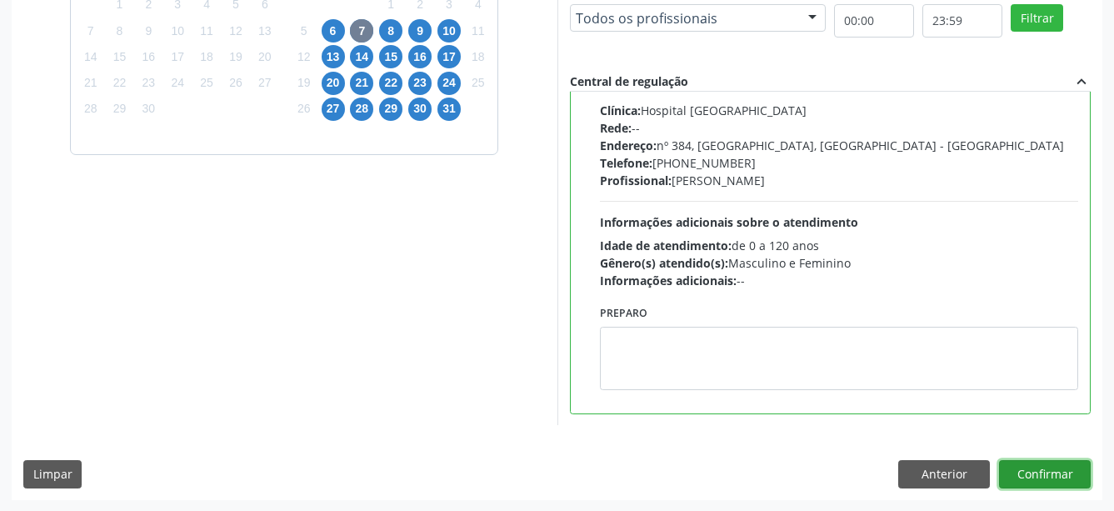
click at [1049, 474] on button "Confirmar" at bounding box center [1045, 474] width 92 height 28
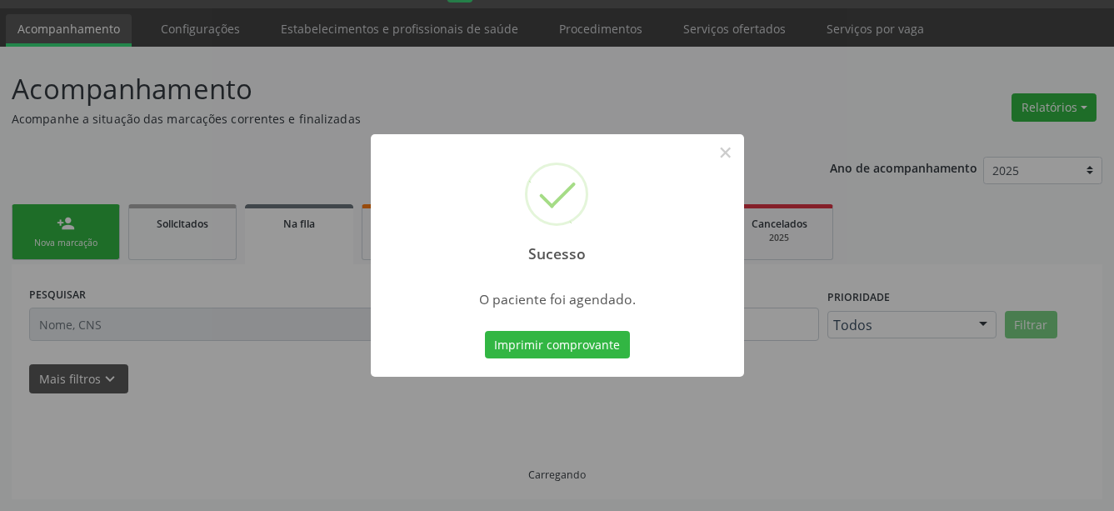
scroll to position [44, 0]
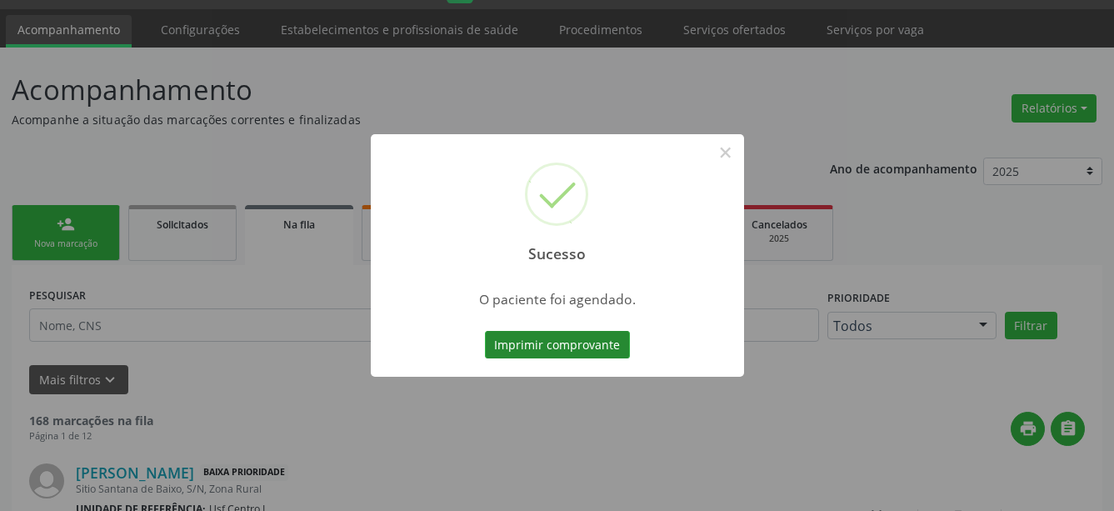
click at [531, 343] on button "Imprimir comprovante" at bounding box center [557, 345] width 145 height 28
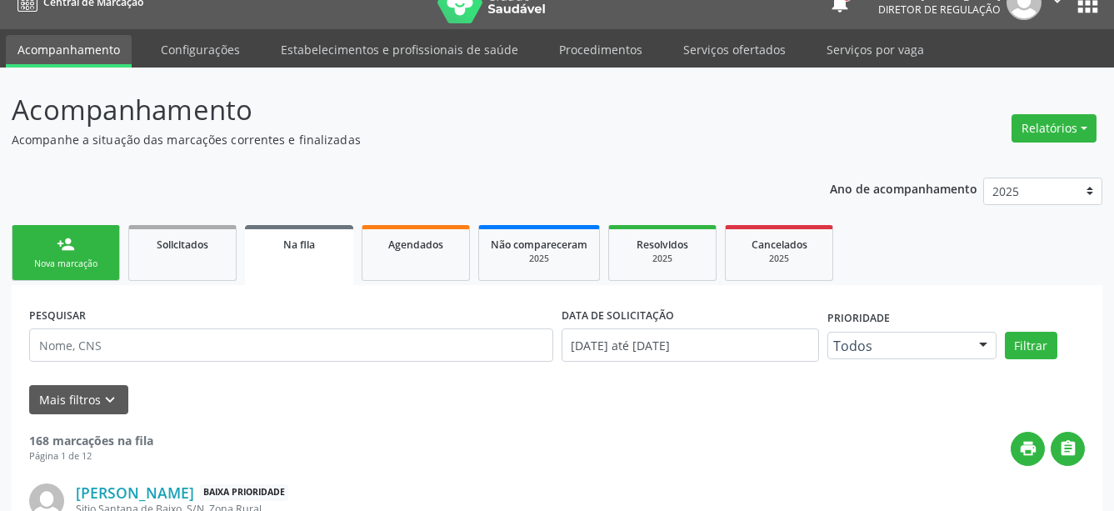
scroll to position [0, 0]
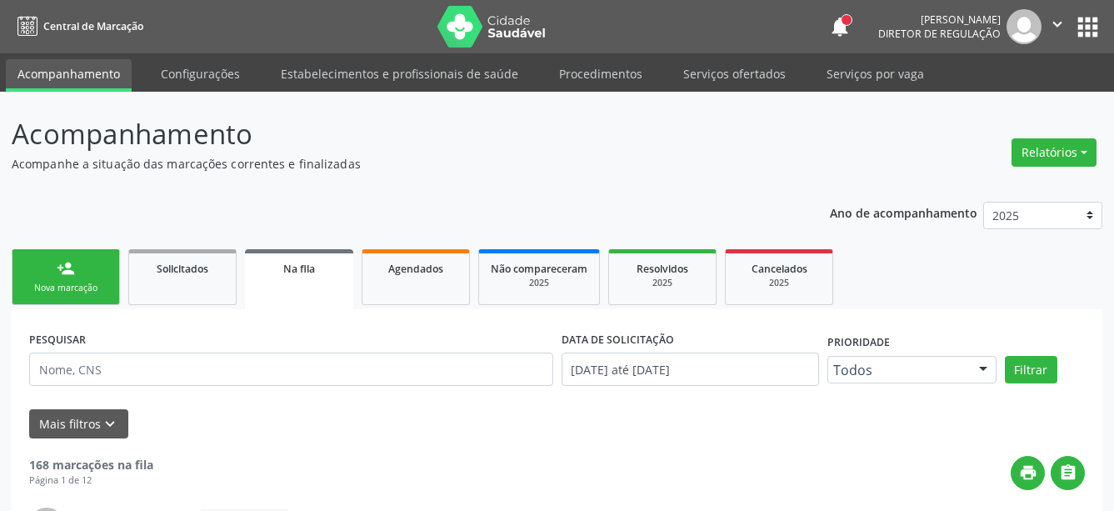
click at [1088, 30] on button "apps" at bounding box center [1088, 27] width 29 height 29
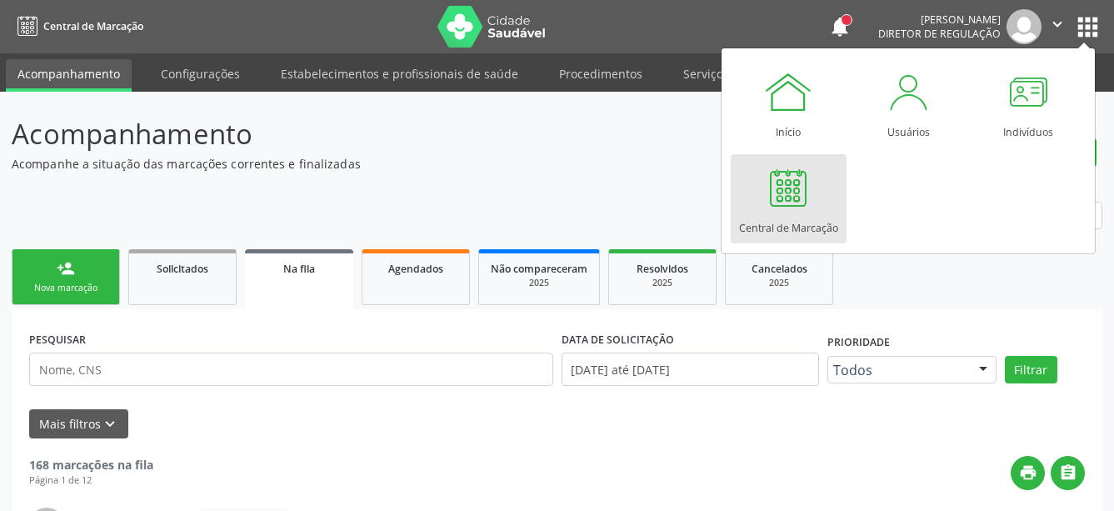
click at [804, 196] on div at bounding box center [789, 188] width 50 height 50
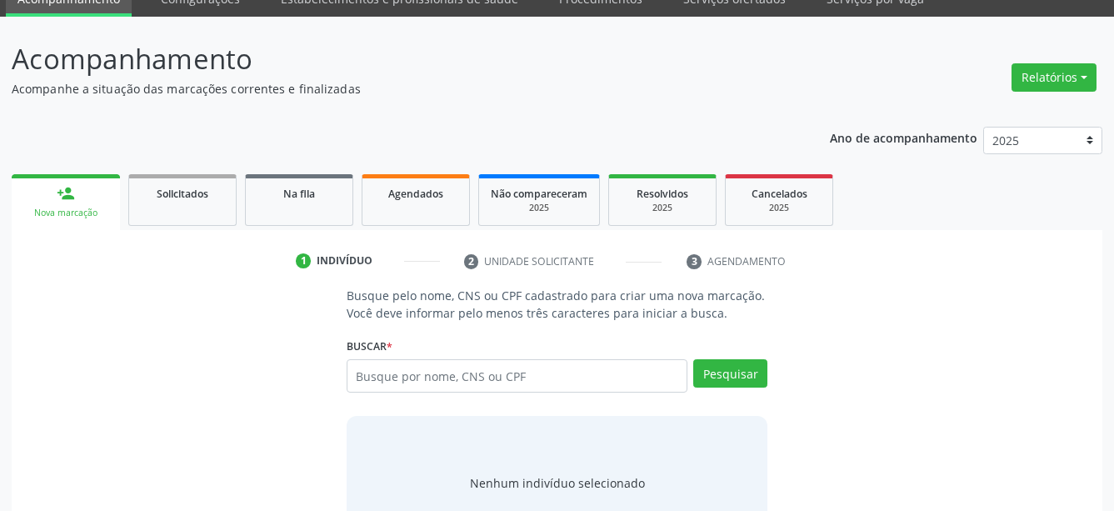
scroll to position [85, 0]
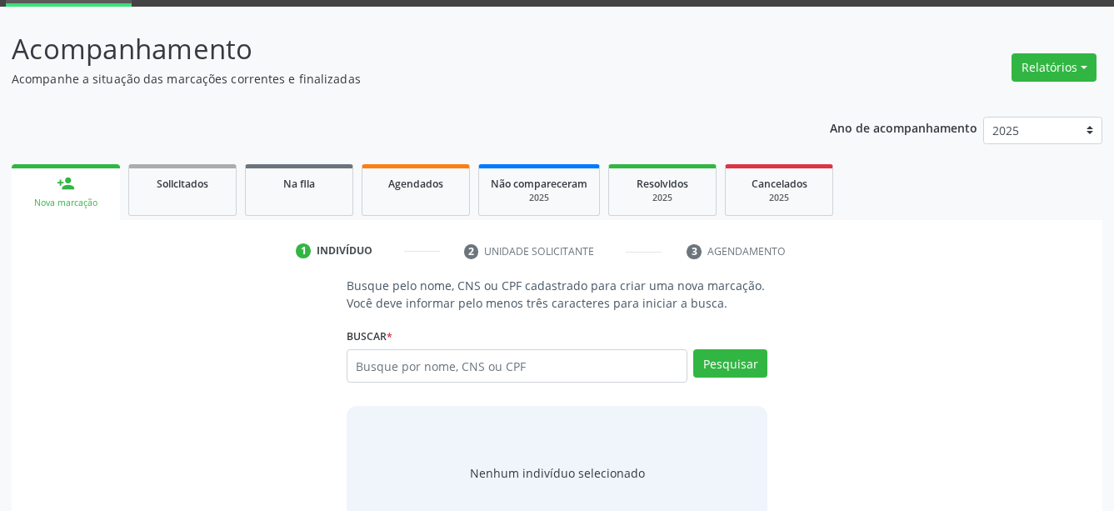
click at [575, 363] on input "text" at bounding box center [518, 365] width 342 height 33
type input "707400028592377"
click at [719, 370] on button "Pesquisar" at bounding box center [731, 363] width 74 height 28
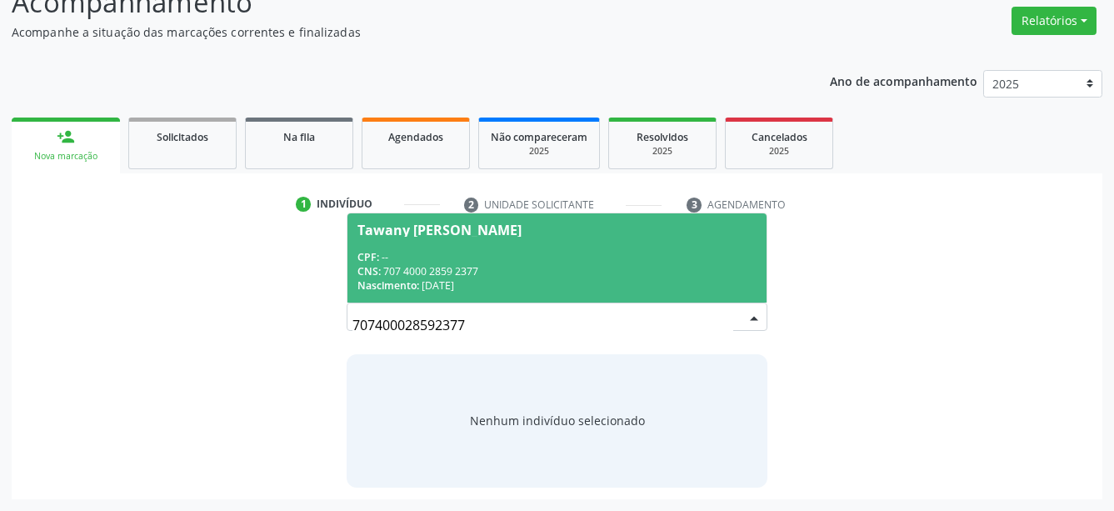
scroll to position [131, 0]
click at [504, 245] on span "Tawany [PERSON_NAME] CPF: -- CNS: 707 4000 2859 2377 Nascimento: [DATE]" at bounding box center [558, 258] width 420 height 89
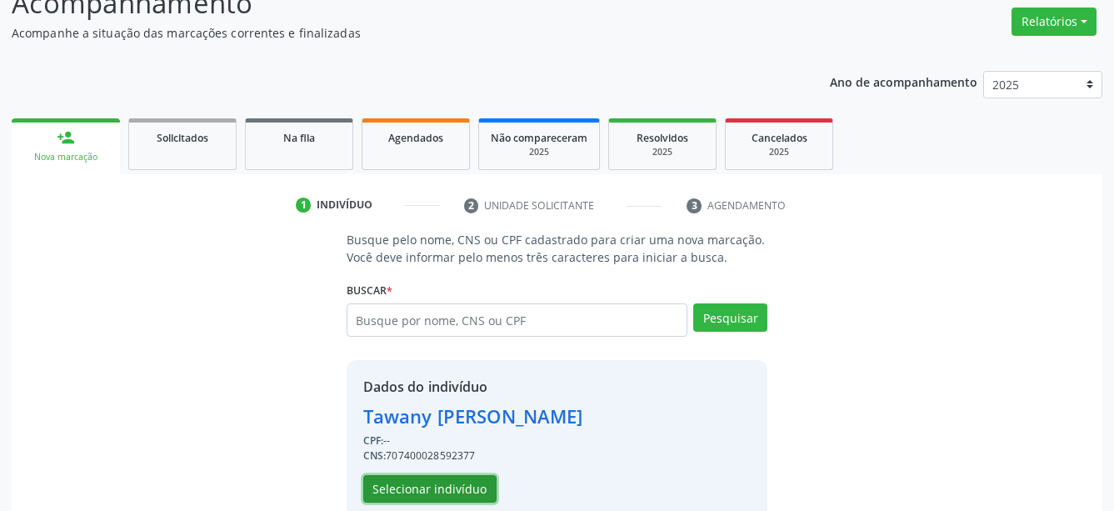
click at [412, 485] on button "Selecionar indivíduo" at bounding box center [429, 489] width 133 height 28
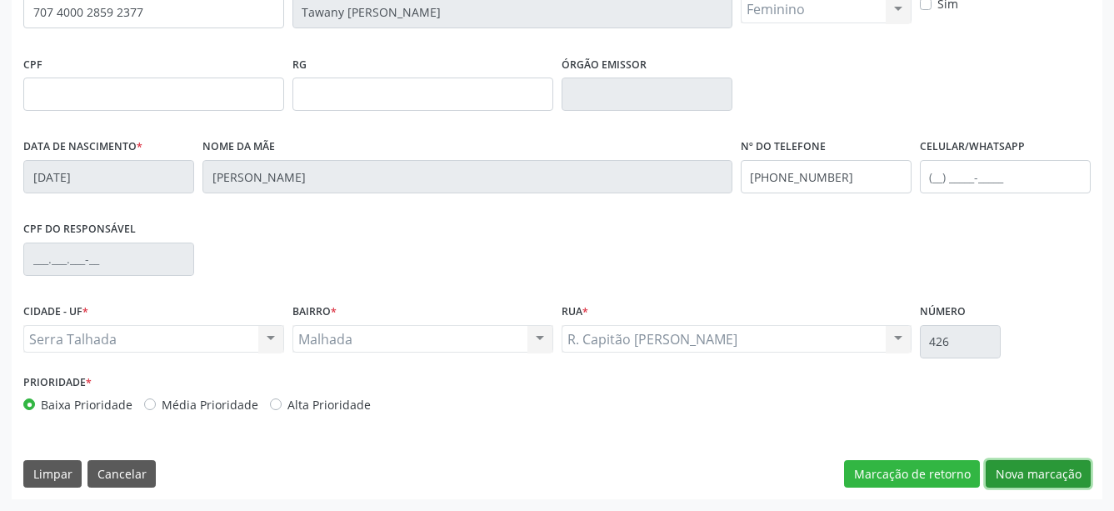
click at [1016, 487] on button "Nova marcação" at bounding box center [1038, 474] width 105 height 28
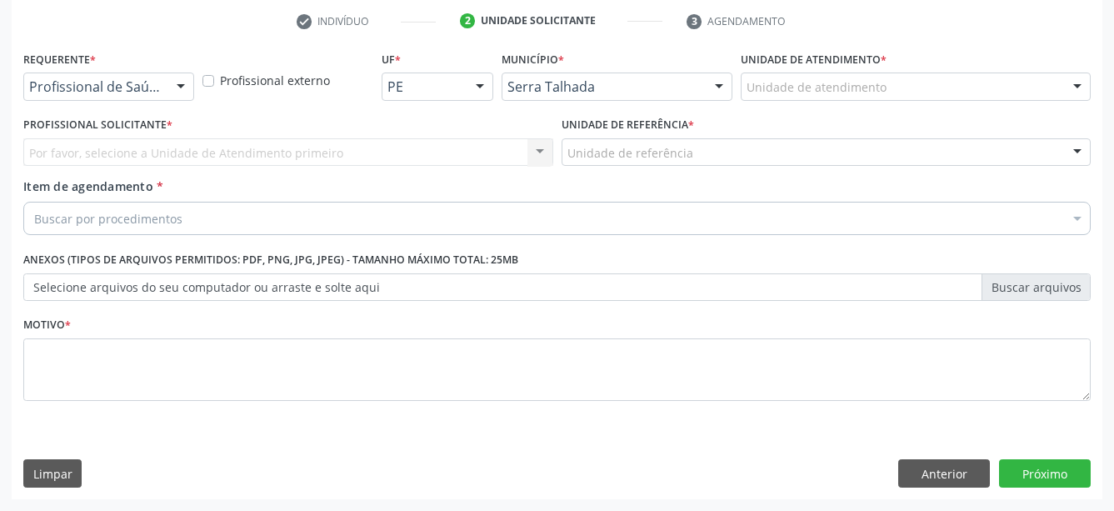
scroll to position [328, 0]
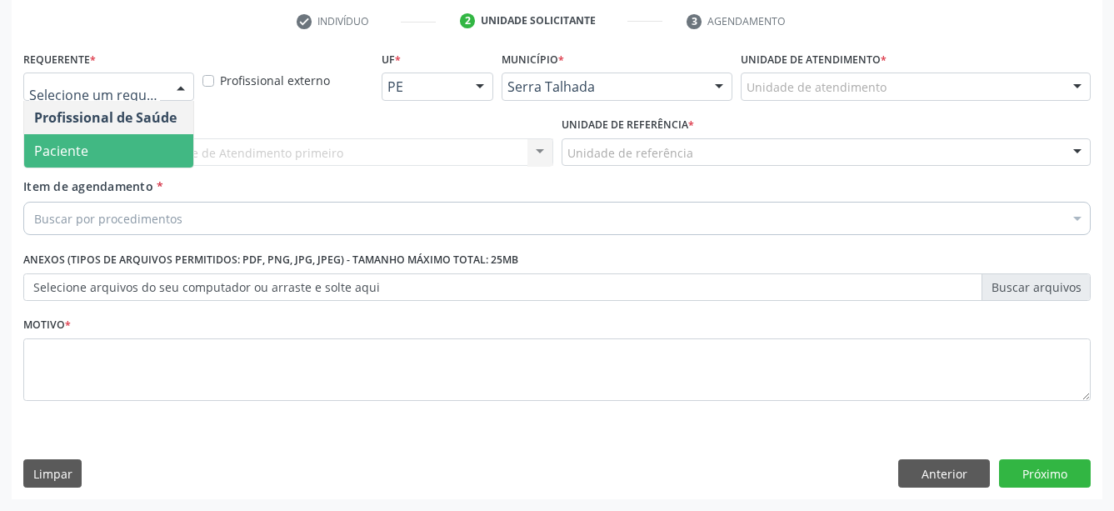
click at [88, 145] on span "Paciente" at bounding box center [108, 150] width 169 height 33
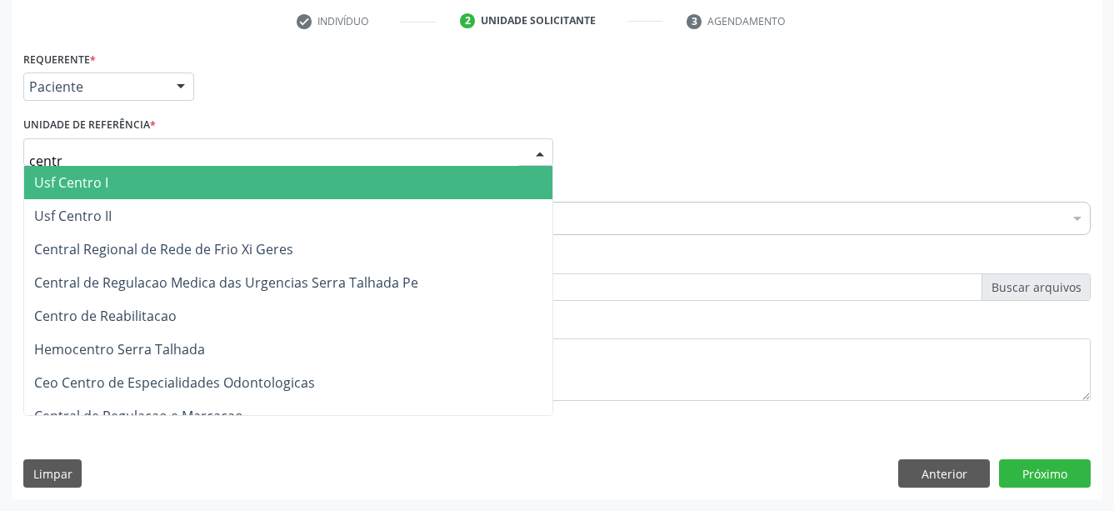
type input "centro"
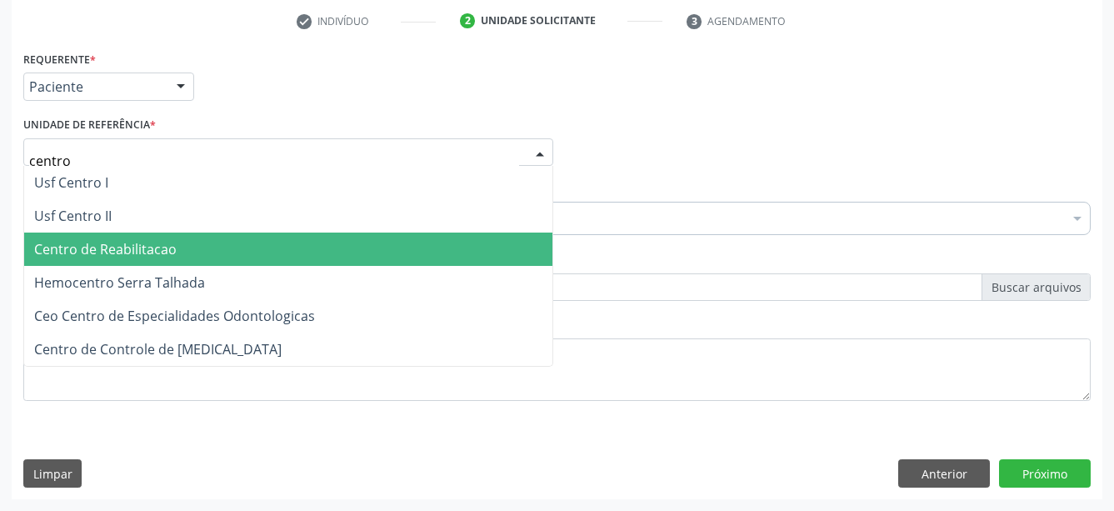
drag, startPoint x: 123, startPoint y: 242, endPoint x: 141, endPoint y: 219, distance: 28.5
click at [124, 240] on span "Centro de Reabilitacao" at bounding box center [105, 249] width 143 height 18
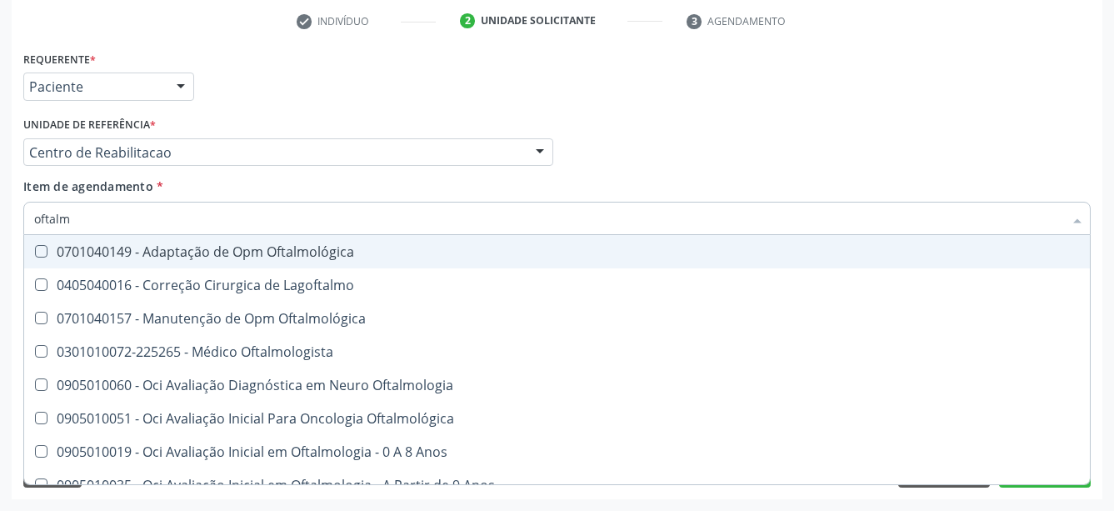
type input "oftalmo"
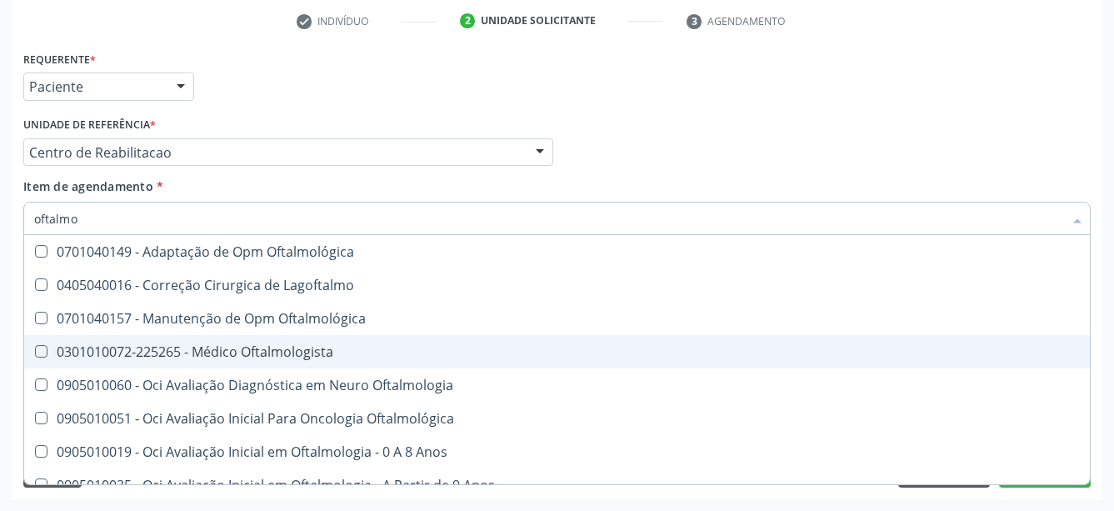
click at [296, 345] on div "0301010072-225265 - Médico Oftalmologista" at bounding box center [557, 351] width 1046 height 13
checkbox Oftalmologista "true"
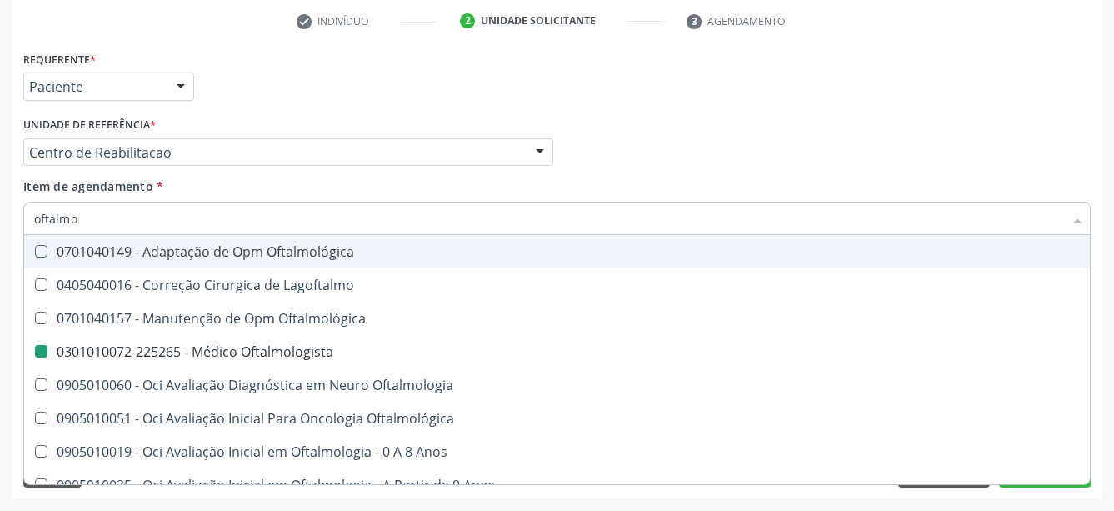
click at [684, 156] on div "Profissional Solicitante Por favor, selecione a Unidade de Atendimento primeiro…" at bounding box center [557, 145] width 1076 height 65
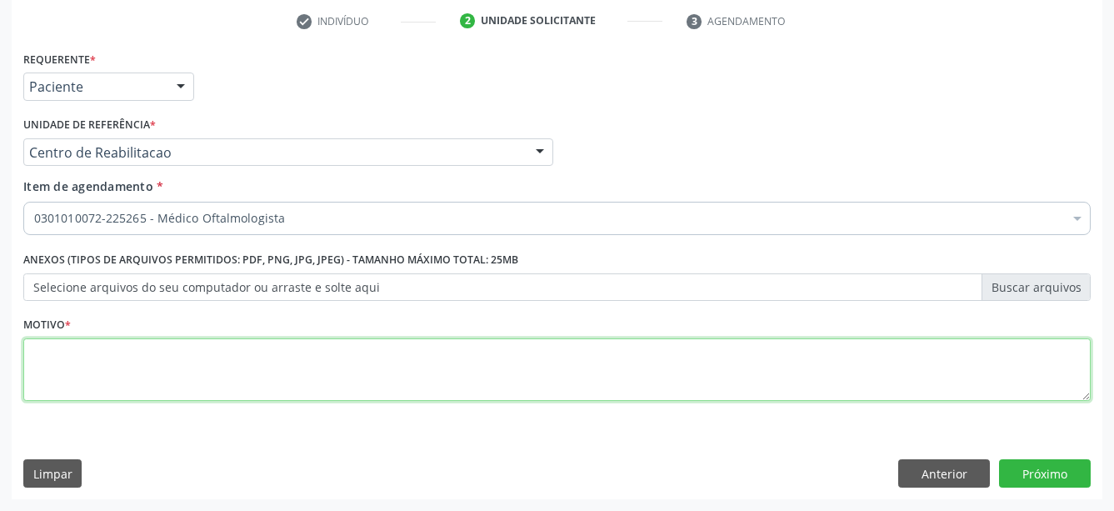
click at [308, 367] on textarea at bounding box center [557, 369] width 1068 height 63
type textarea "..."
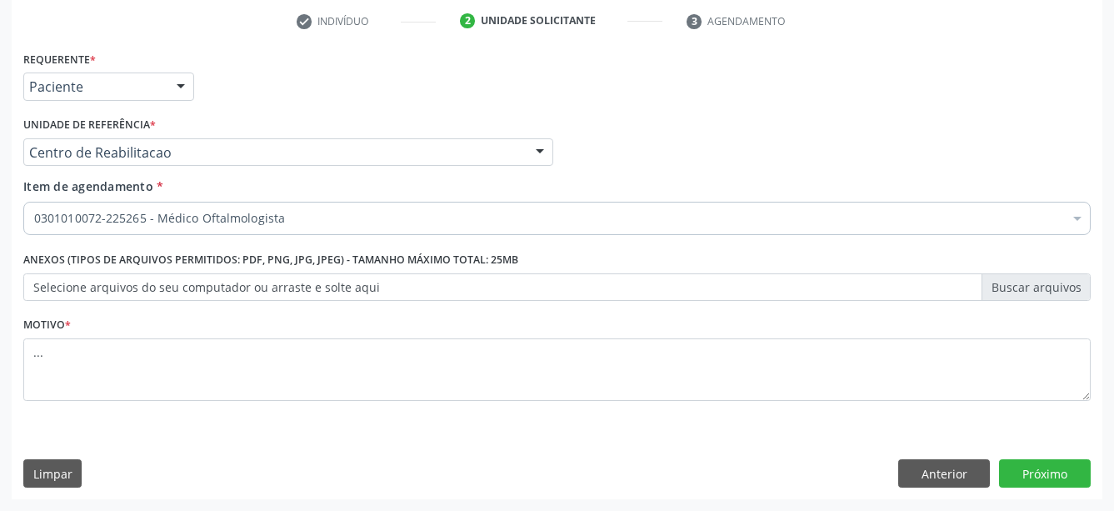
click at [1030, 493] on div "Requerente * Paciente Profissional de Saúde Paciente Nenhum resultado encontrad…" at bounding box center [557, 273] width 1091 height 453
click at [1023, 470] on button "Próximo" at bounding box center [1045, 473] width 92 height 28
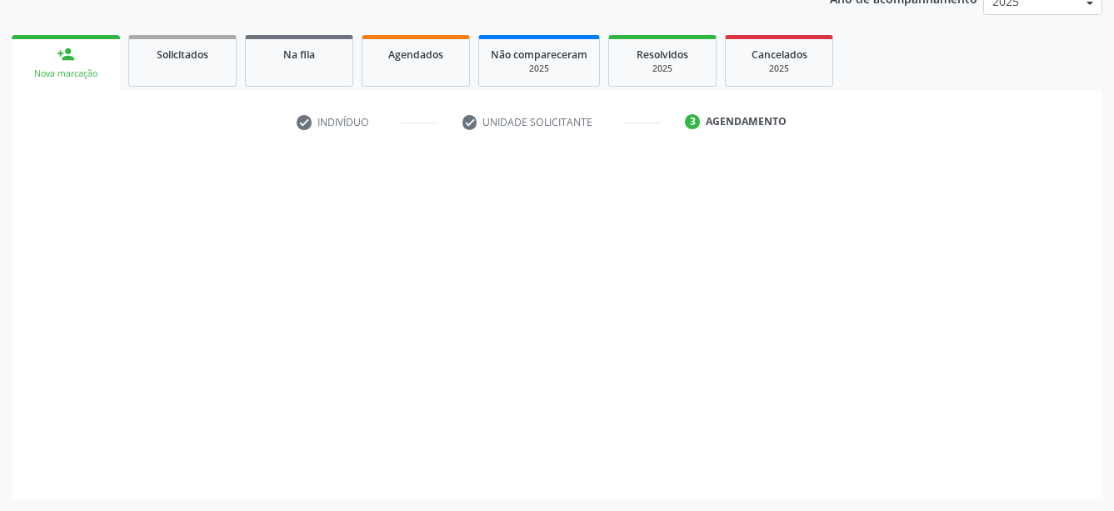
scroll to position [214, 0]
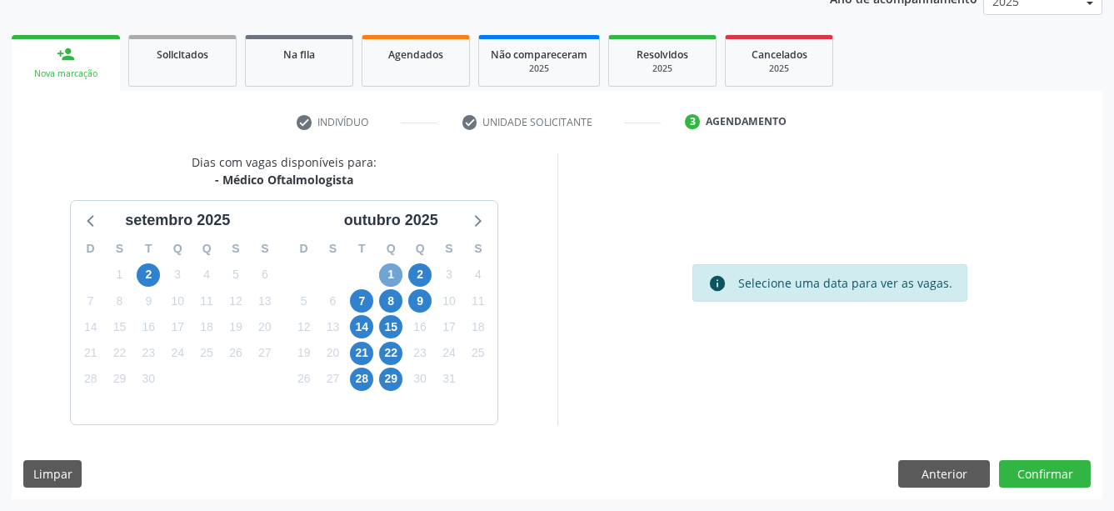
click at [393, 271] on span "1" at bounding box center [390, 274] width 23 height 23
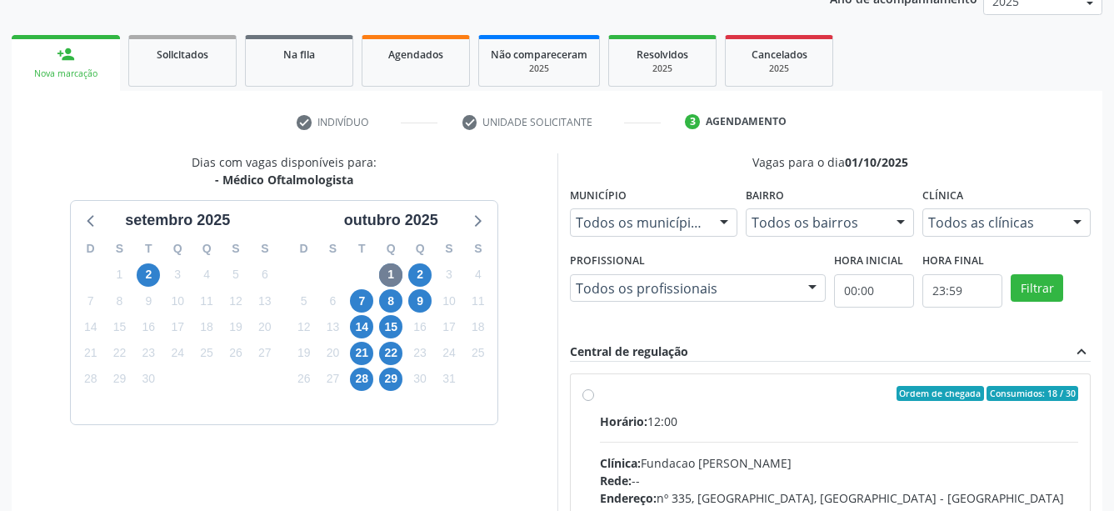
drag, startPoint x: 581, startPoint y: 396, endPoint x: 653, endPoint y: 378, distance: 74.6
click at [582, 396] on div "Ordem de chegada Consumidos: 18 / 30 Horário: 12:00 Clínica: Fundacao [PERSON_N…" at bounding box center [831, 513] width 520 height 279
radio input "true"
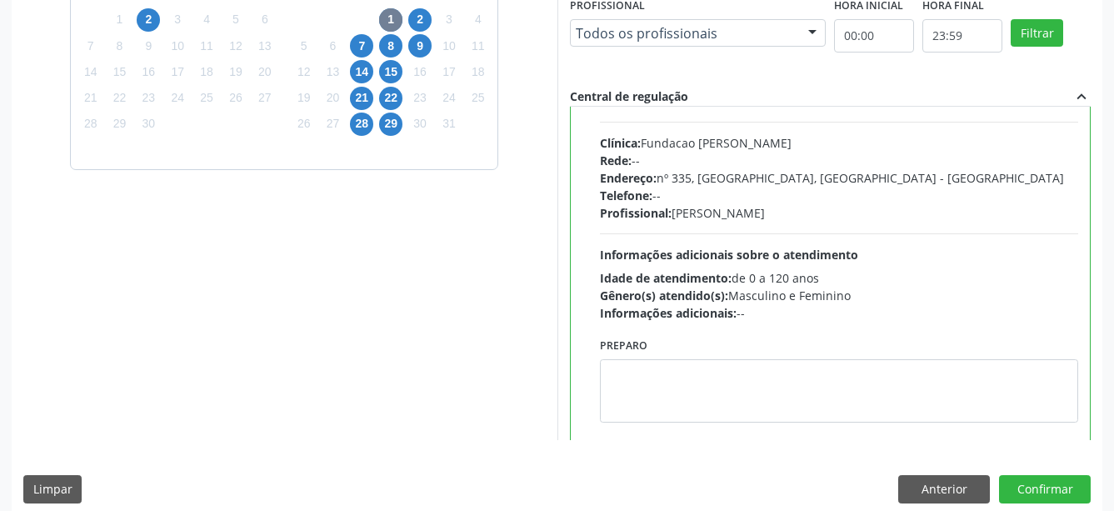
scroll to position [83, 0]
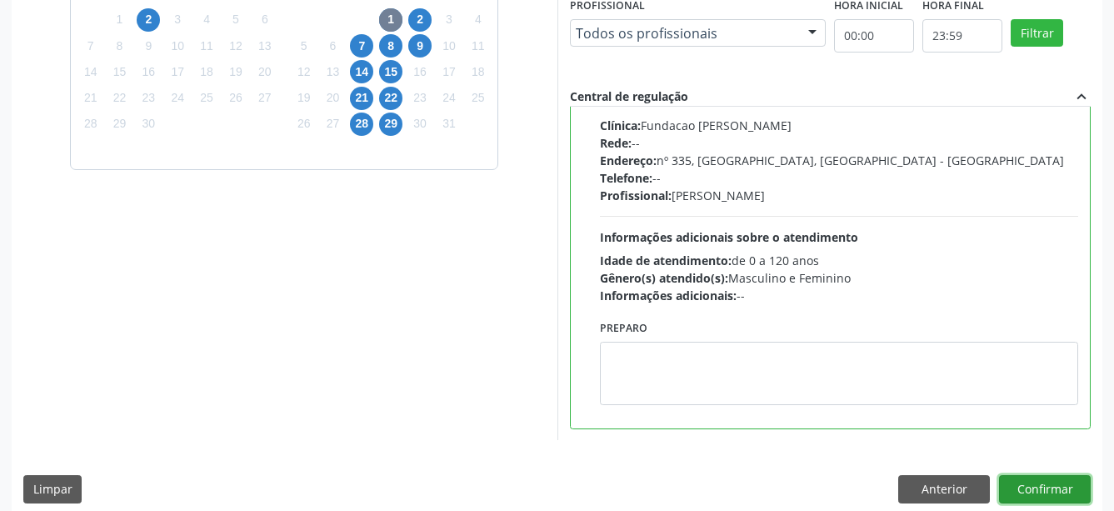
click at [1065, 496] on button "Confirmar" at bounding box center [1045, 489] width 92 height 28
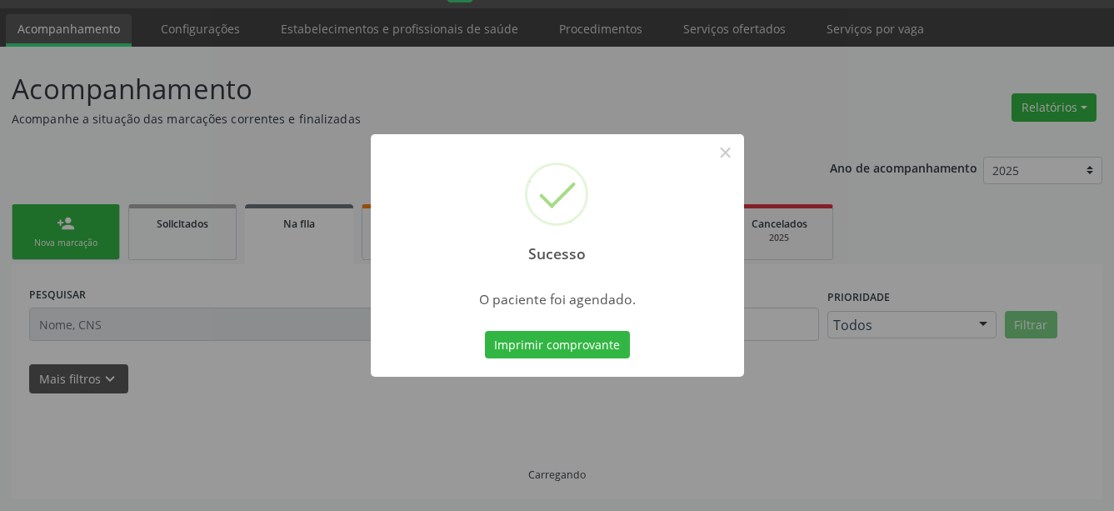
scroll to position [44, 0]
click at [556, 352] on button "Imprimir comprovante" at bounding box center [557, 345] width 145 height 28
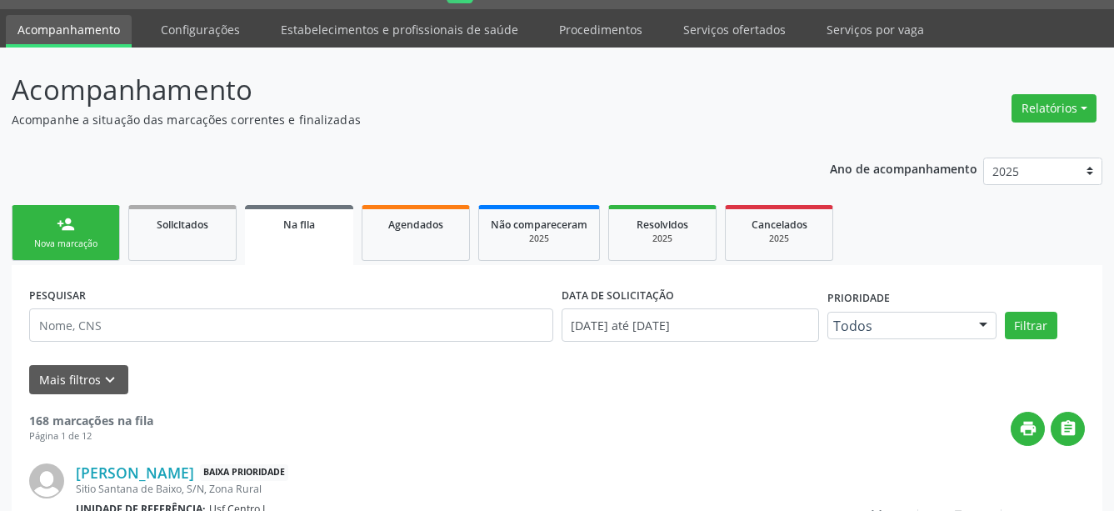
scroll to position [43, 0]
